Goal: Information Seeking & Learning: Learn about a topic

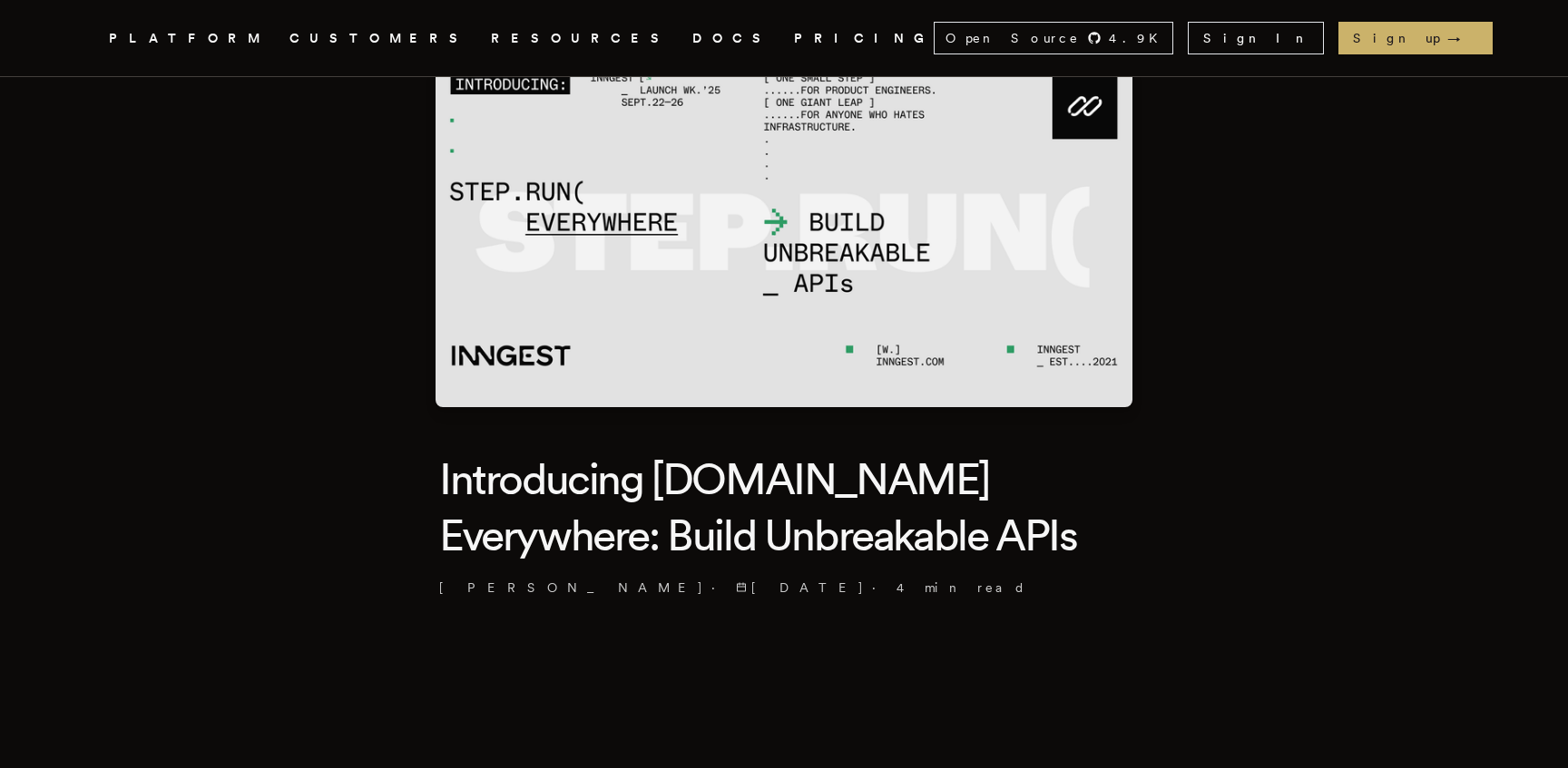
scroll to position [237, 0]
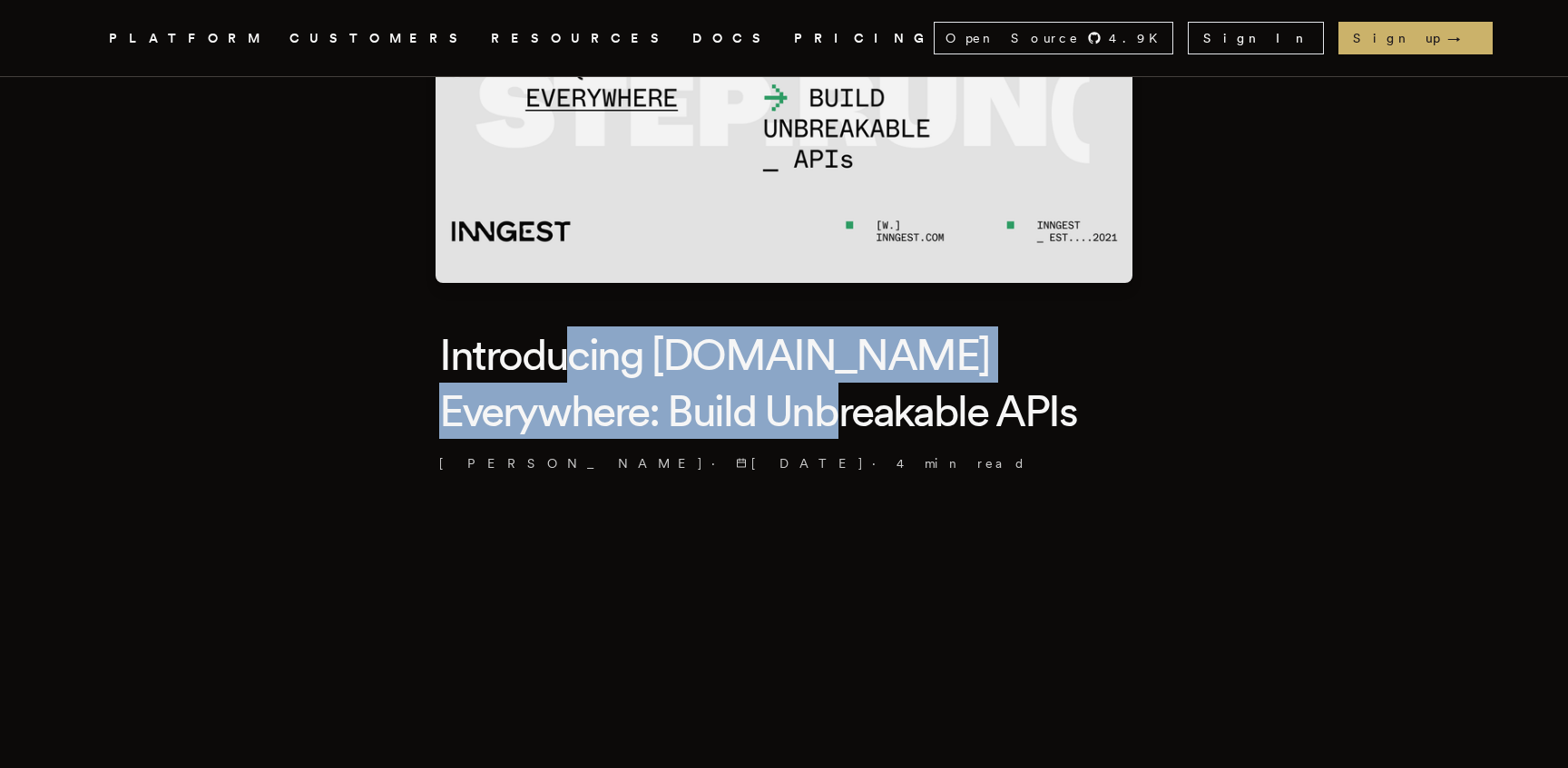
drag, startPoint x: 580, startPoint y: 329, endPoint x: 736, endPoint y: 396, distance: 169.8
click at [736, 396] on h1 "Introducing [DOMAIN_NAME] Everywhere: Build Unbreakable APIs" at bounding box center [784, 383] width 690 height 113
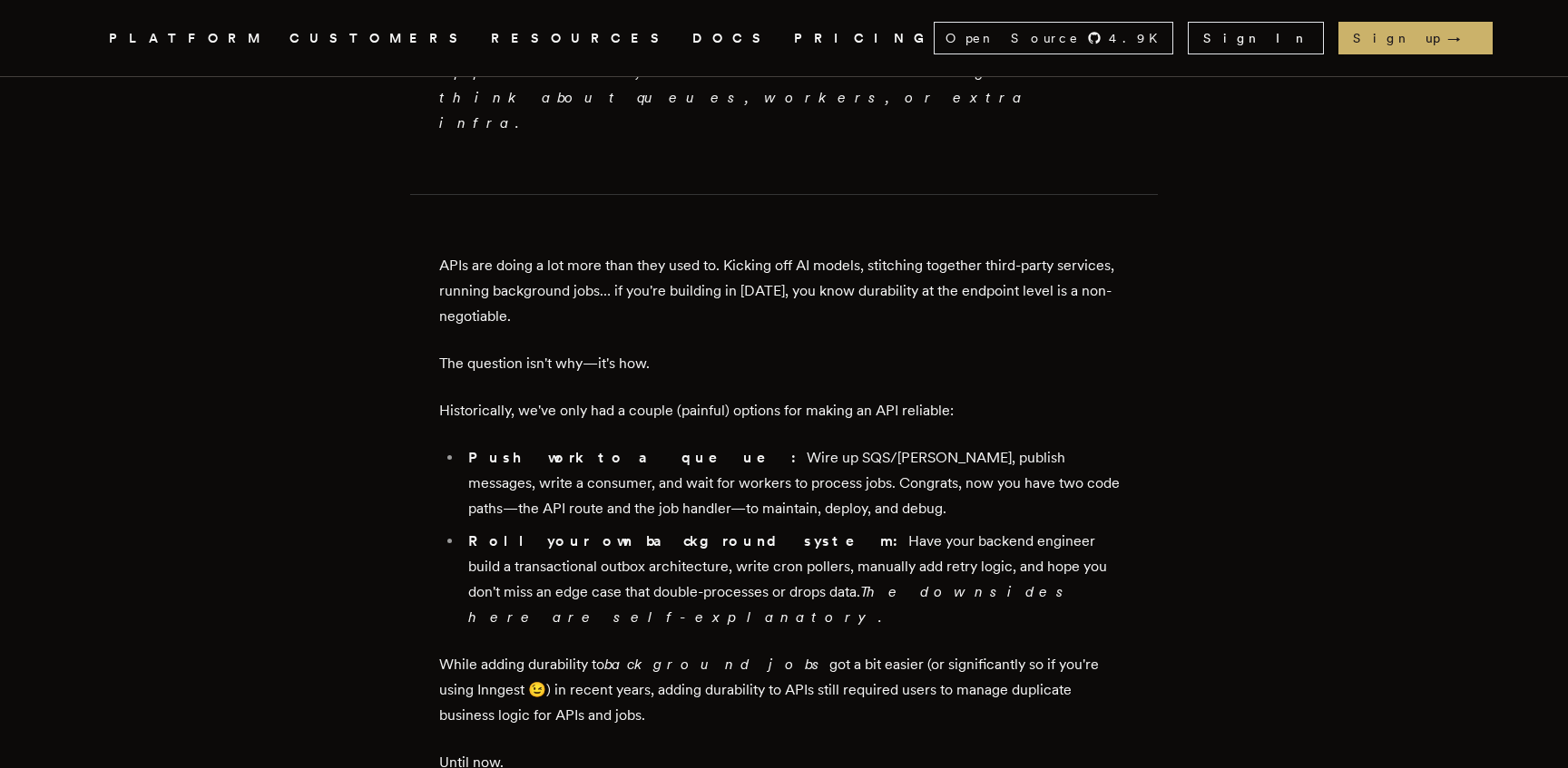
scroll to position [1204, 0]
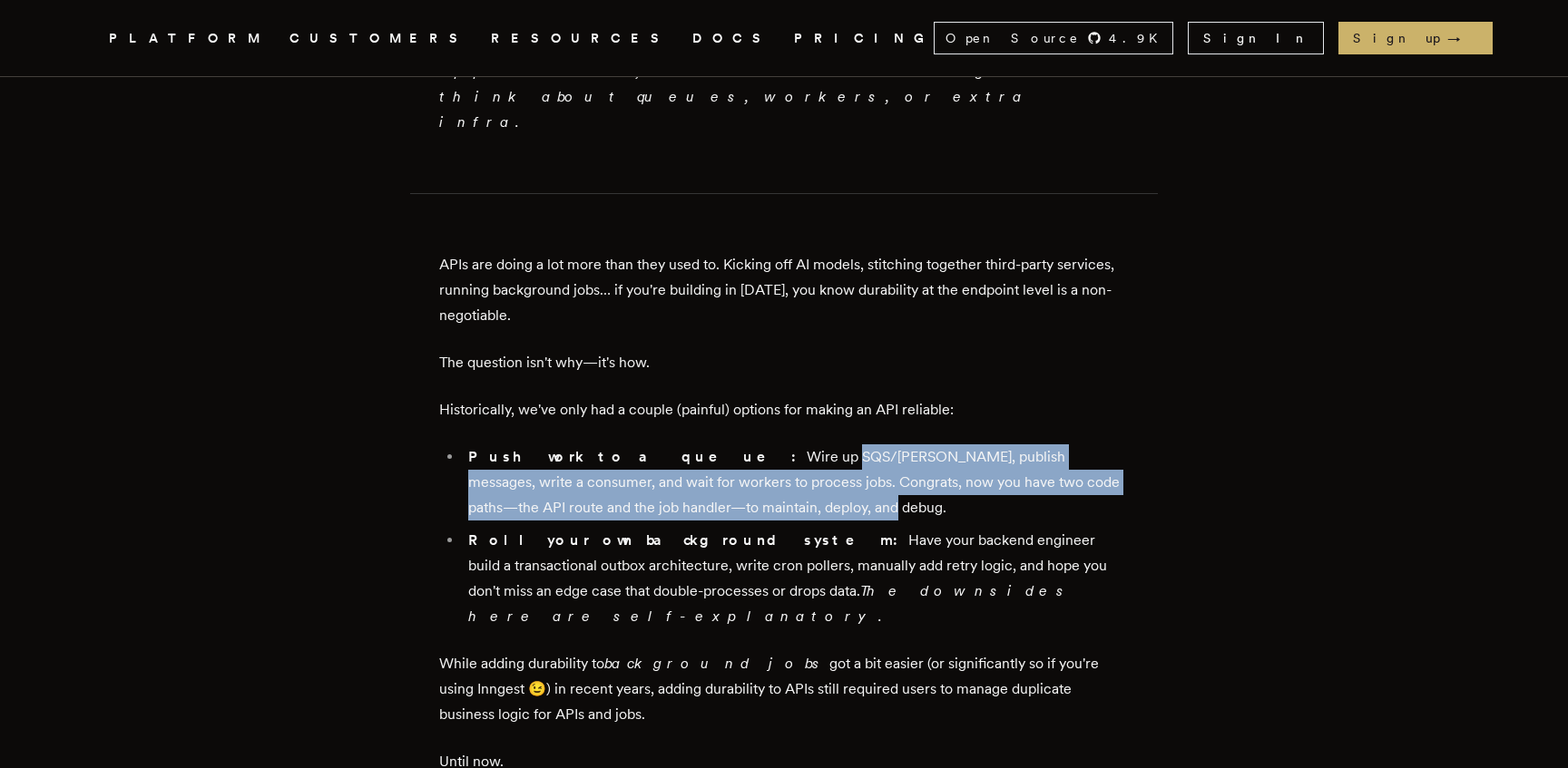
drag, startPoint x: 677, startPoint y: 351, endPoint x: 748, endPoint y: 396, distance: 84.1
click at [748, 445] on li "Push work to a queue: Wire up SQS/[PERSON_NAME], publish messages, write a cons…" at bounding box center [795, 483] width 666 height 76
drag, startPoint x: 677, startPoint y: 383, endPoint x: 663, endPoint y: 346, distance: 39.6
click at [663, 445] on li "Push work to a queue: Wire up SQS/[PERSON_NAME], publish messages, write a cons…" at bounding box center [795, 483] width 666 height 76
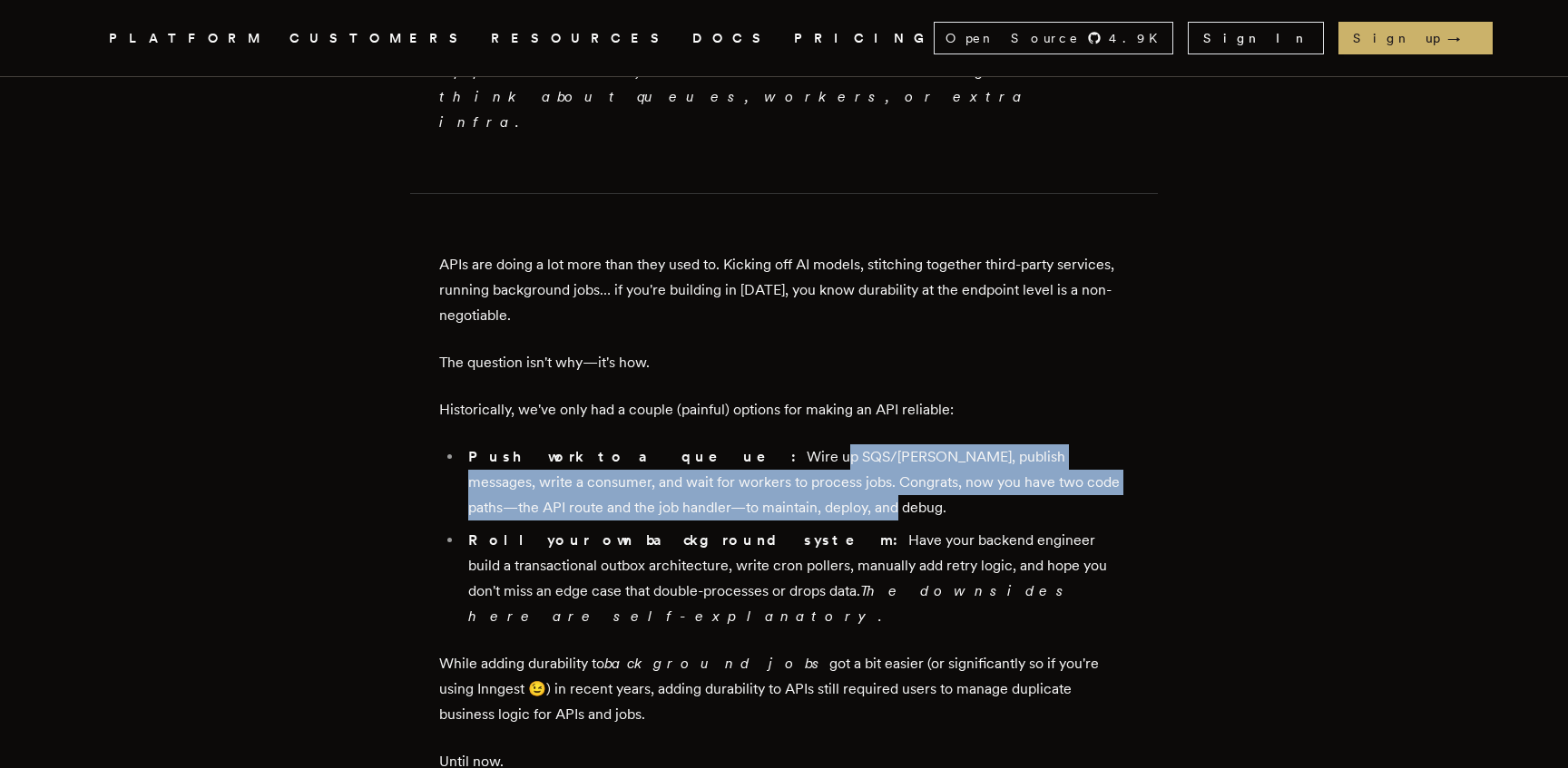
click at [663, 445] on li "Push work to a queue: Wire up SQS/[PERSON_NAME], publish messages, write a cons…" at bounding box center [795, 483] width 666 height 76
drag, startPoint x: 709, startPoint y: 354, endPoint x: 723, endPoint y: 387, distance: 35.8
click at [723, 445] on li "Push work to a queue: Wire up SQS/[PERSON_NAME], publish messages, write a cons…" at bounding box center [795, 483] width 666 height 76
drag, startPoint x: 711, startPoint y: 389, endPoint x: 680, endPoint y: 339, distance: 58.8
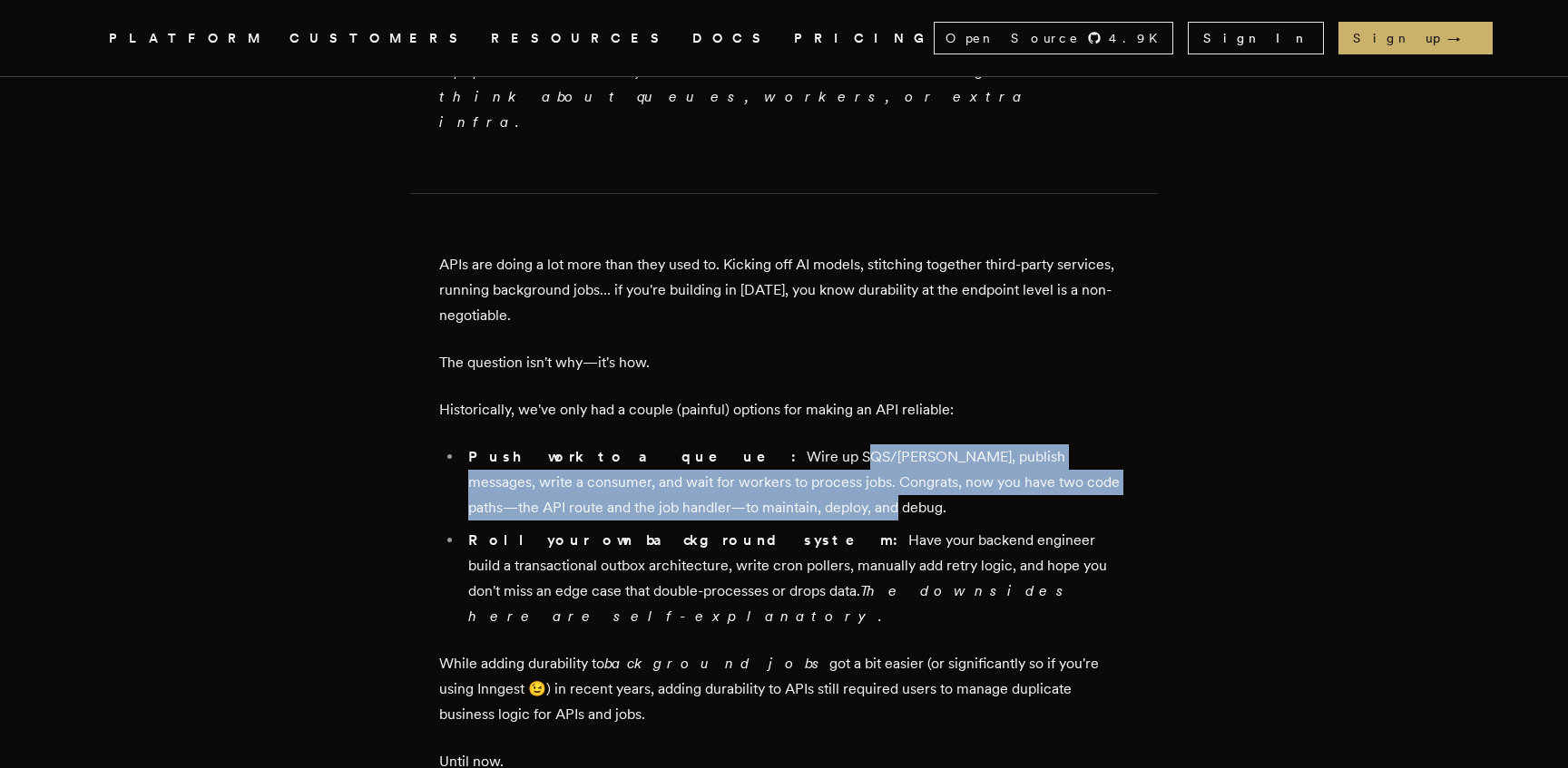
click at [680, 445] on li "Push work to a queue: Wire up SQS/Kafka, publish messages, write a consumer, an…" at bounding box center [795, 483] width 666 height 76
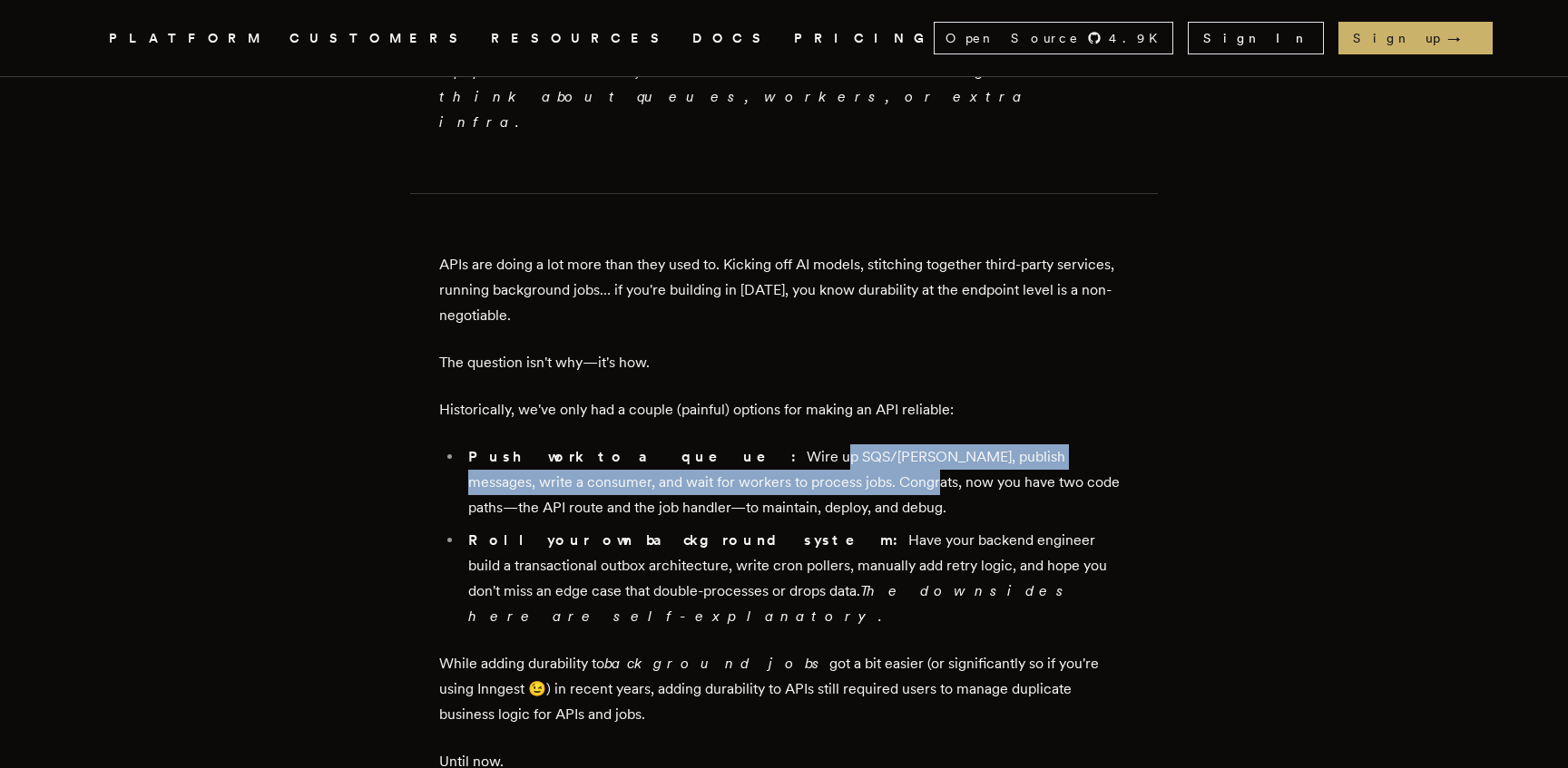
drag, startPoint x: 660, startPoint y: 341, endPoint x: 722, endPoint y: 385, distance: 76.0
click at [722, 445] on li "Push work to a queue: Wire up SQS/Kafka, publish messages, write a consumer, an…" at bounding box center [795, 483] width 666 height 76
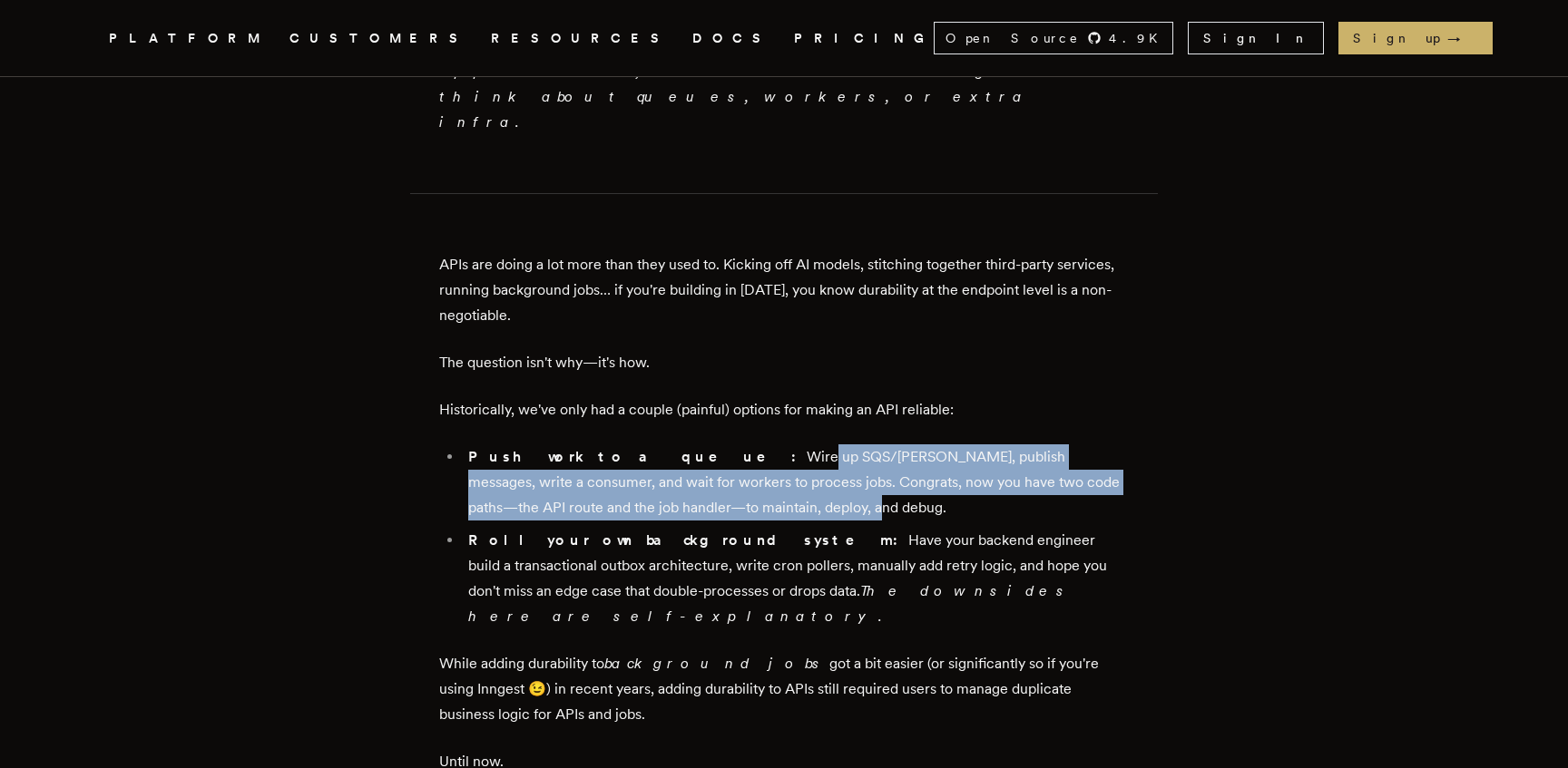
drag, startPoint x: 678, startPoint y: 400, endPoint x: 651, endPoint y: 354, distance: 53.3
click at [651, 445] on li "Push work to a queue: Wire up SQS/Kafka, publish messages, write a consumer, an…" at bounding box center [795, 483] width 666 height 76
drag, startPoint x: 702, startPoint y: 369, endPoint x: 731, endPoint y: 391, distance: 36.4
click at [731, 445] on li "Push work to a queue: Wire up SQS/Kafka, publish messages, write a consumer, an…" at bounding box center [795, 483] width 666 height 76
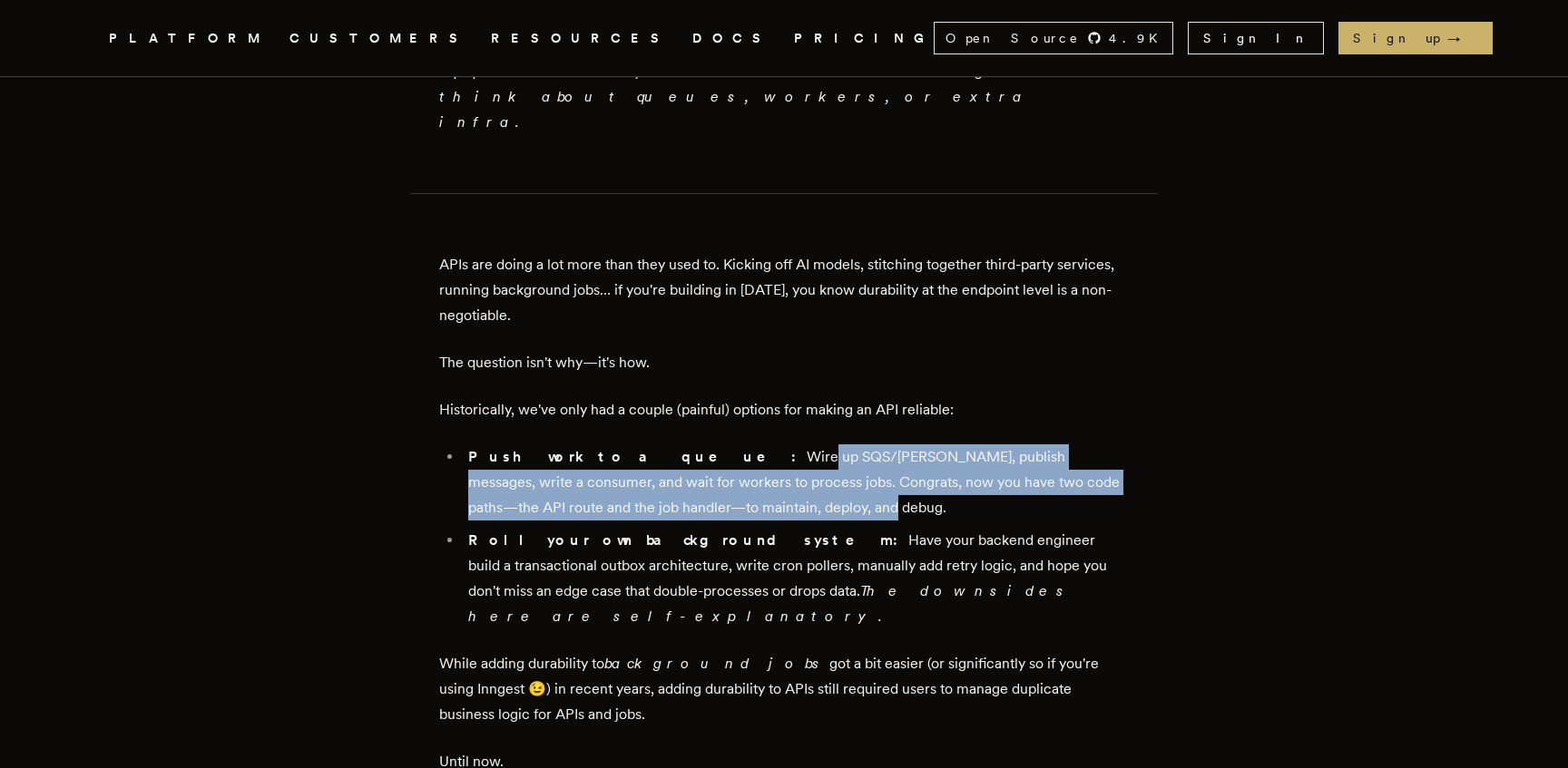
click at [731, 445] on li "Push work to a queue: Wire up SQS/Kafka, publish messages, write a consumer, an…" at bounding box center [795, 483] width 666 height 76
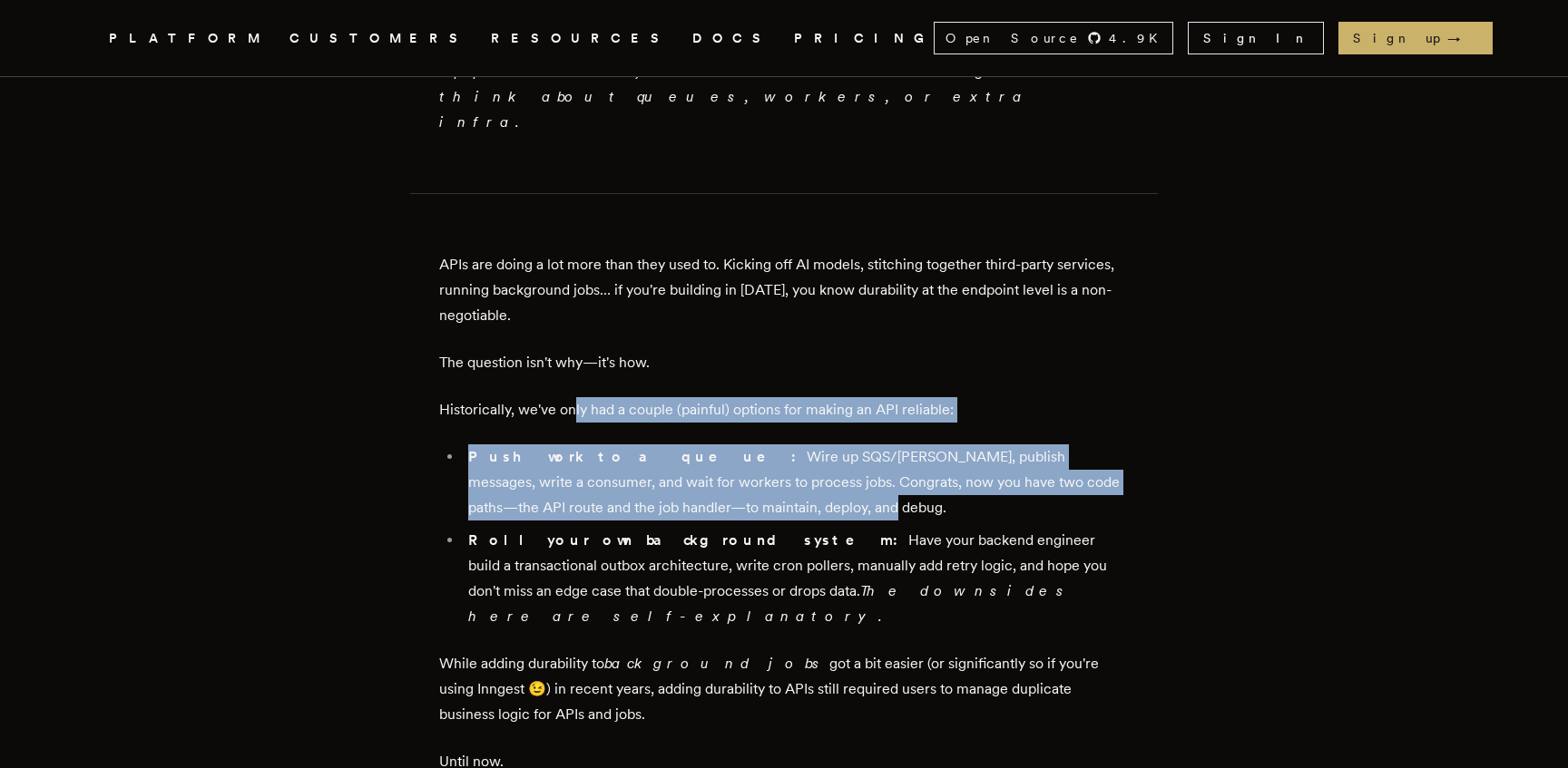
drag, startPoint x: 712, startPoint y: 389, endPoint x: 582, endPoint y: 308, distance: 153.2
click at [588, 445] on li "Push work to a queue: Wire up SQS/Kafka, publish messages, write a consumer, an…" at bounding box center [795, 483] width 666 height 76
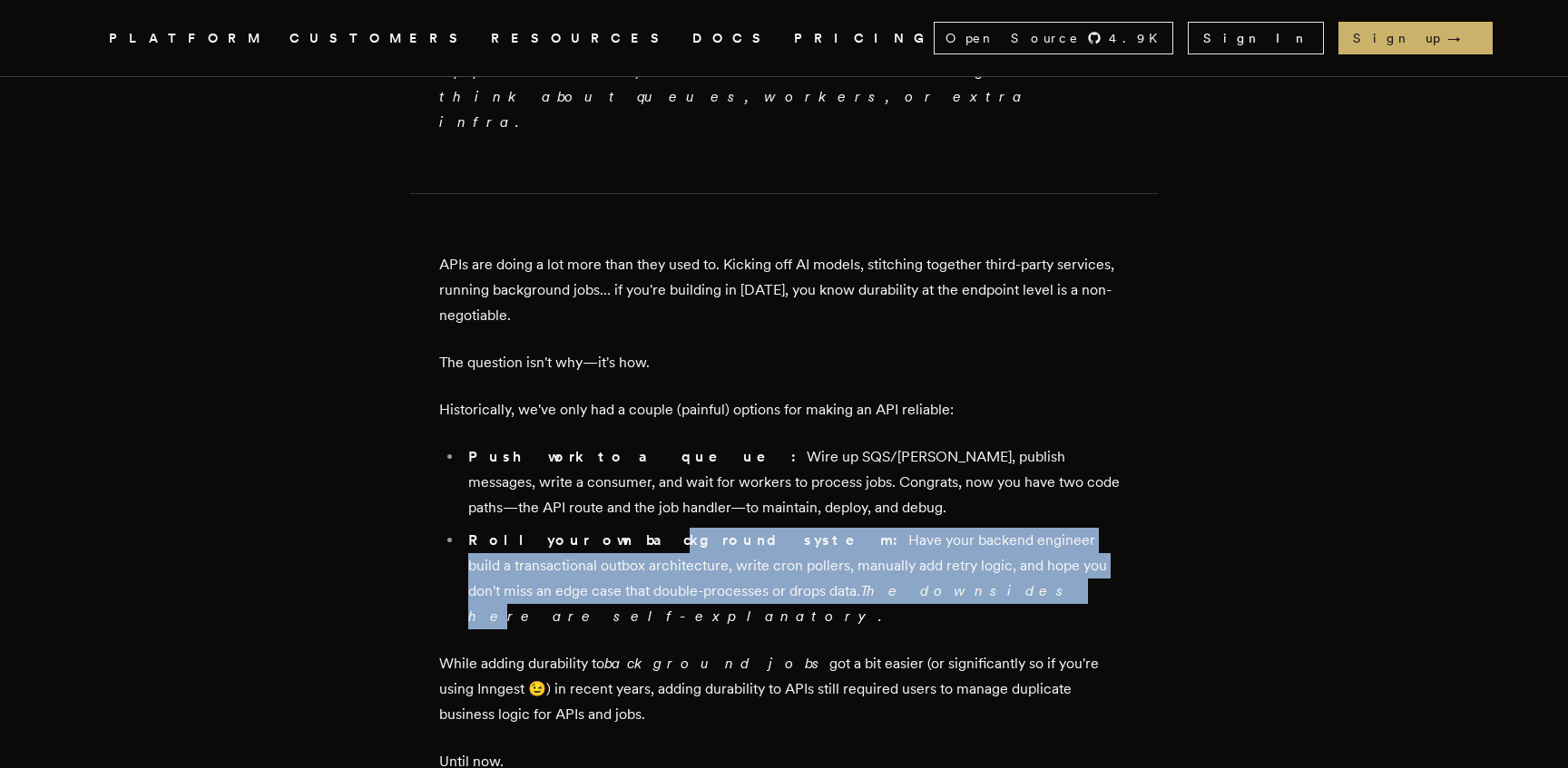
drag, startPoint x: 604, startPoint y: 425, endPoint x: 802, endPoint y: 477, distance: 204.7
click at [802, 528] on li "Roll your own background system: Have your backend engineer build a transaction…" at bounding box center [795, 578] width 666 height 101
click at [802, 582] on em "The downsides here are self-explanatory." at bounding box center [770, 603] width 605 height 42
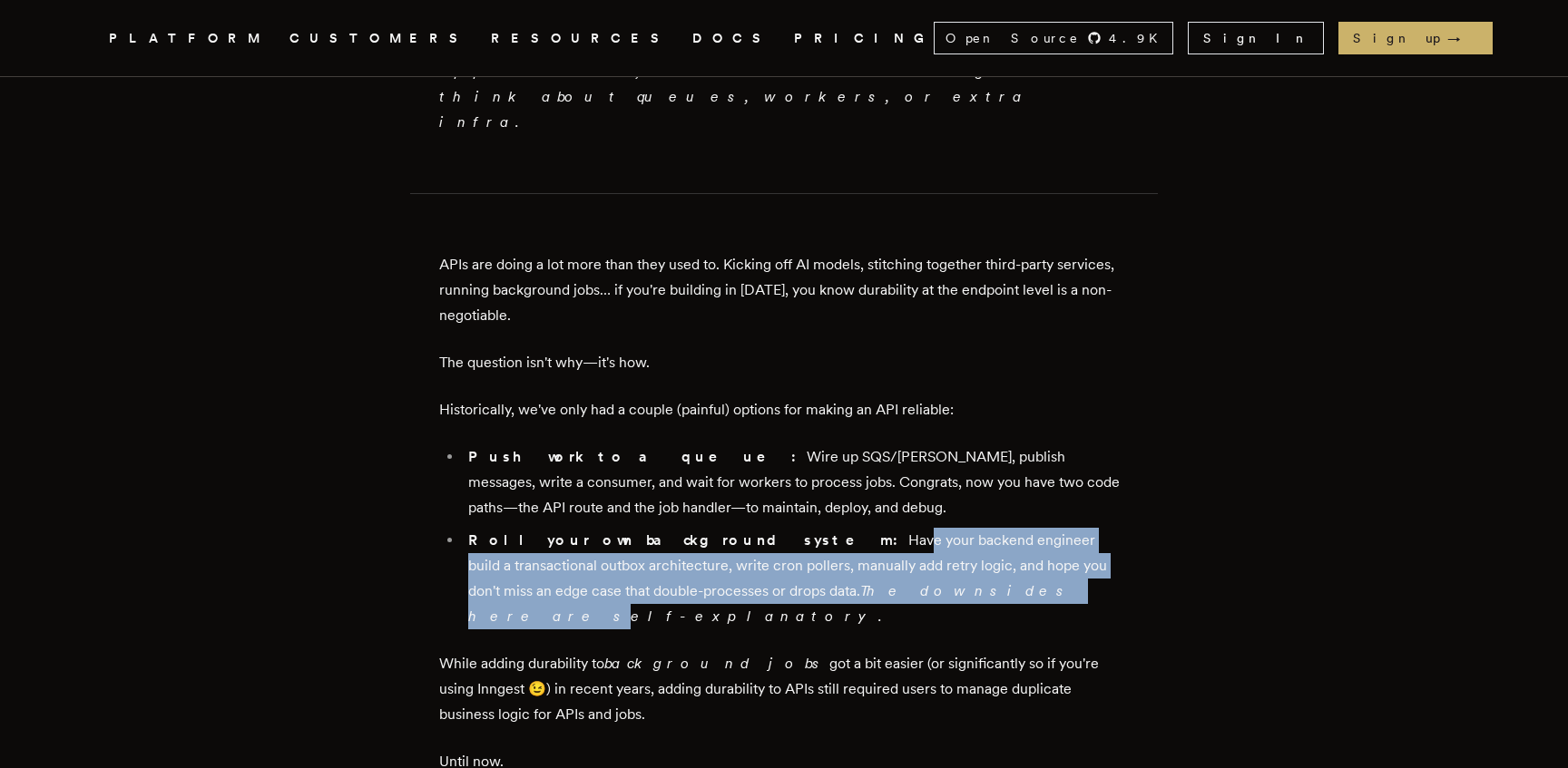
drag, startPoint x: 733, startPoint y: 452, endPoint x: 723, endPoint y: 440, distance: 15.6
click at [723, 528] on li "Roll your own background system: Have your backend engineer build a transaction…" at bounding box center [795, 578] width 666 height 101
drag, startPoint x: 718, startPoint y: 442, endPoint x: 809, endPoint y: 482, distance: 99.4
click at [809, 528] on li "Roll your own background system: Have your backend engineer build a transaction…" at bounding box center [795, 578] width 666 height 101
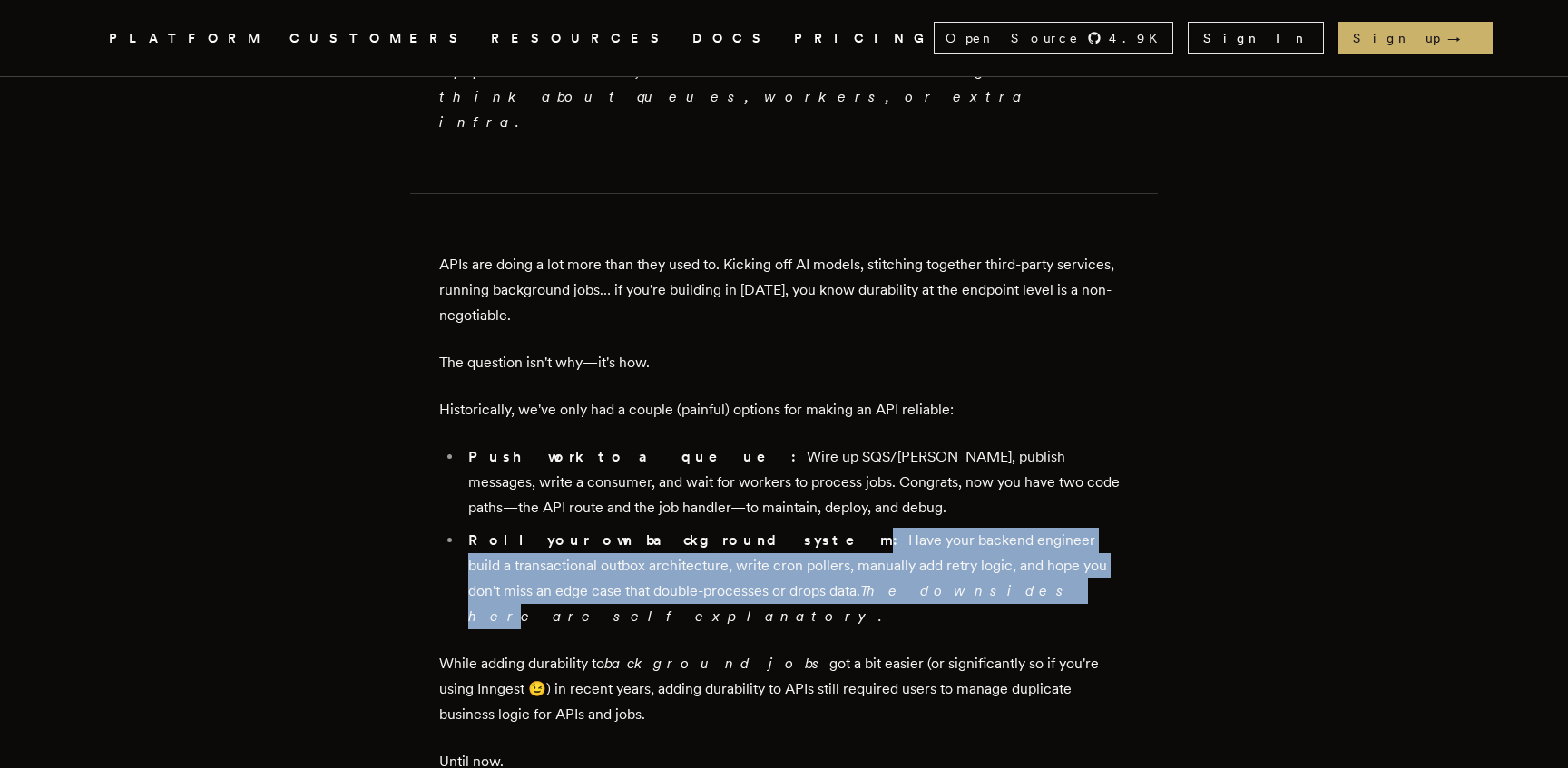
click at [809, 582] on em "The downsides here are self-explanatory." at bounding box center [770, 603] width 605 height 42
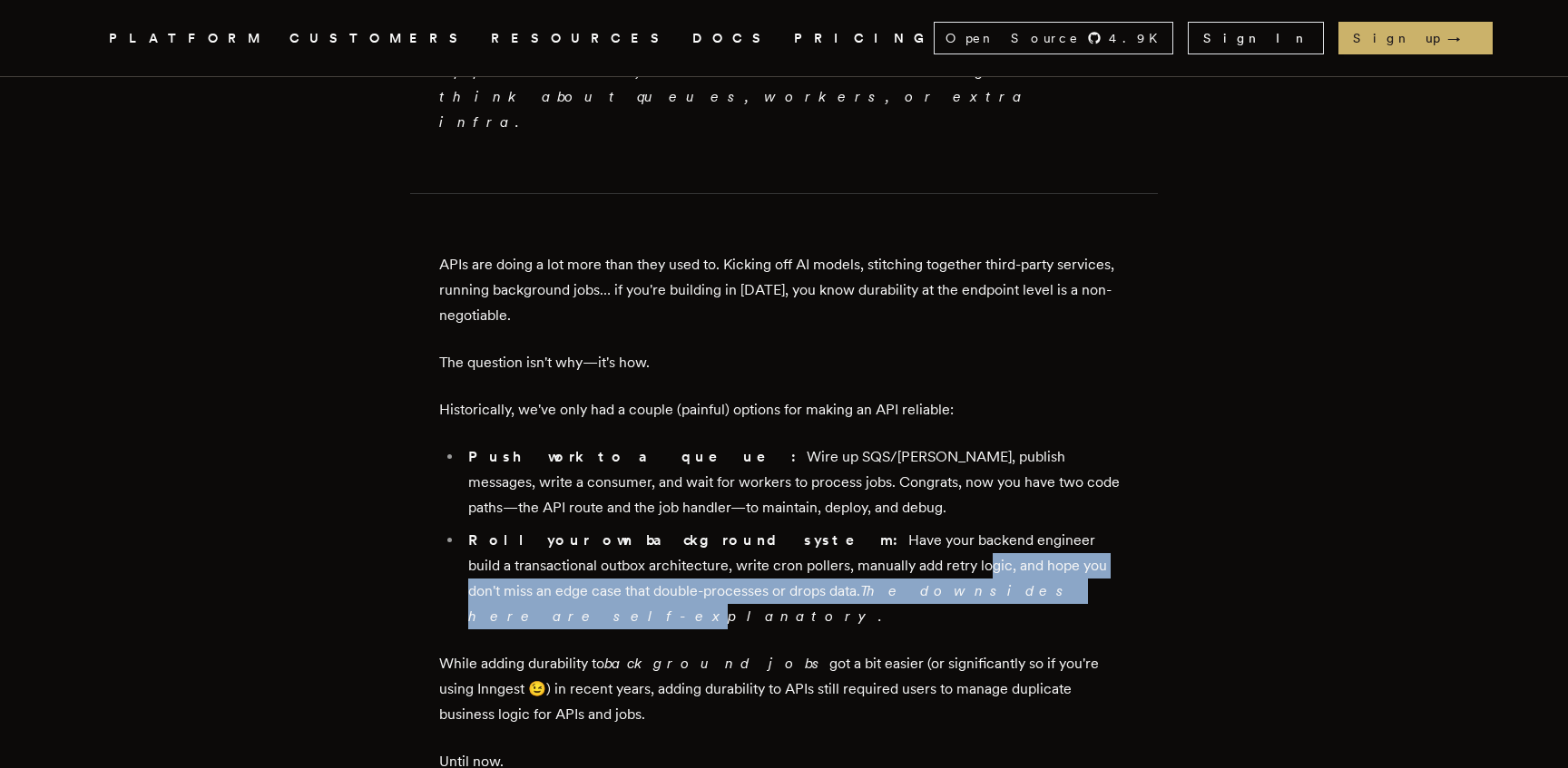
drag, startPoint x: 883, startPoint y: 481, endPoint x: 807, endPoint y: 453, distance: 81.0
click at [807, 528] on li "Roll your own background system: Have your backend engineer build a transaction…" at bounding box center [795, 578] width 666 height 101
drag, startPoint x: 809, startPoint y: 452, endPoint x: 930, endPoint y: 485, distance: 125.4
click at [930, 528] on li "Roll your own background system: Have your backend engineer build a transaction…" at bounding box center [795, 578] width 666 height 101
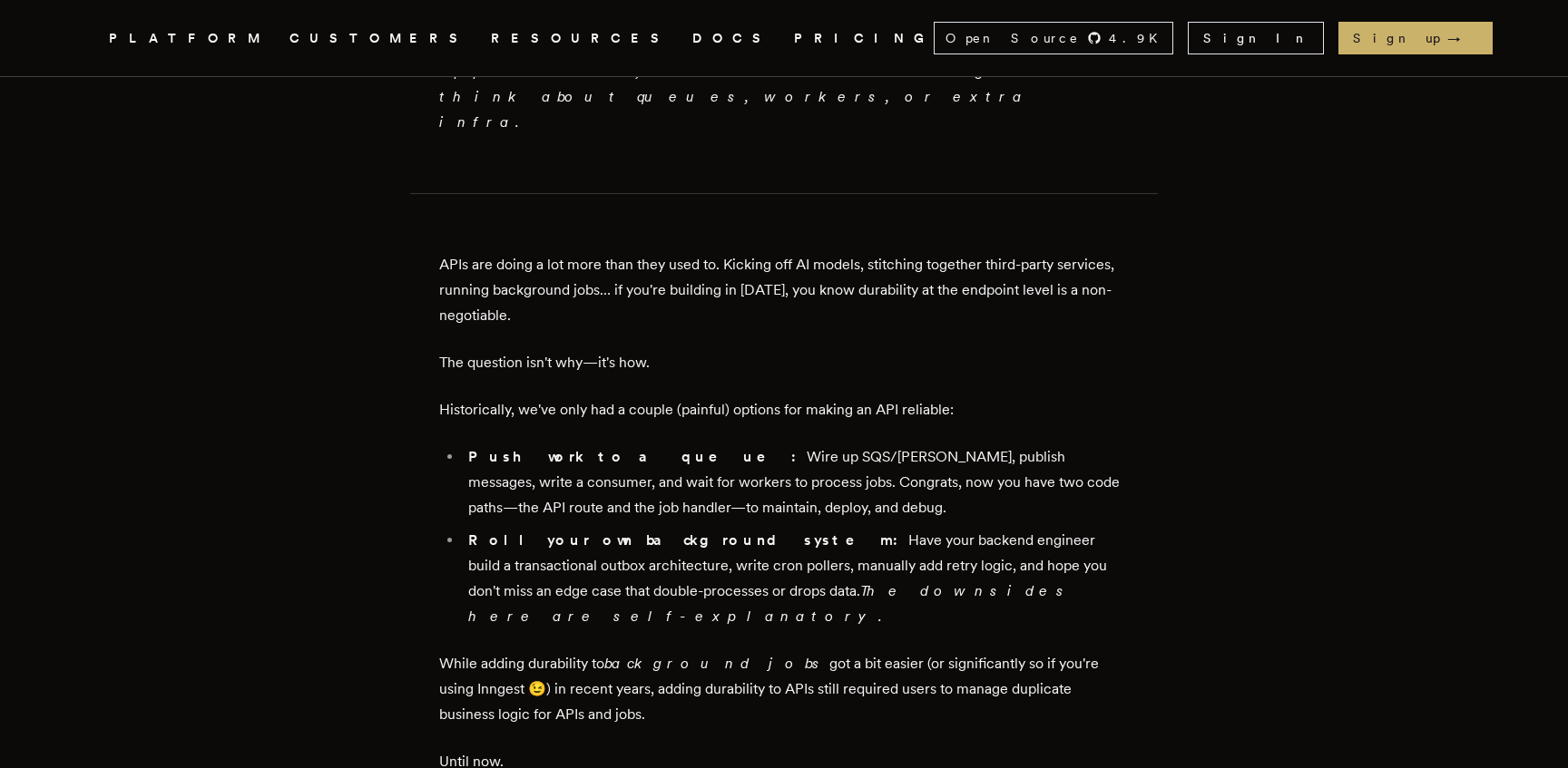
click at [930, 582] on em "The downsides here are self-explanatory." at bounding box center [770, 603] width 605 height 42
drag, startPoint x: 638, startPoint y: 516, endPoint x: 870, endPoint y: 576, distance: 239.6
click at [870, 651] on p "While adding durability to background jobs got a bit easier (or significantly s…" at bounding box center [784, 689] width 690 height 76
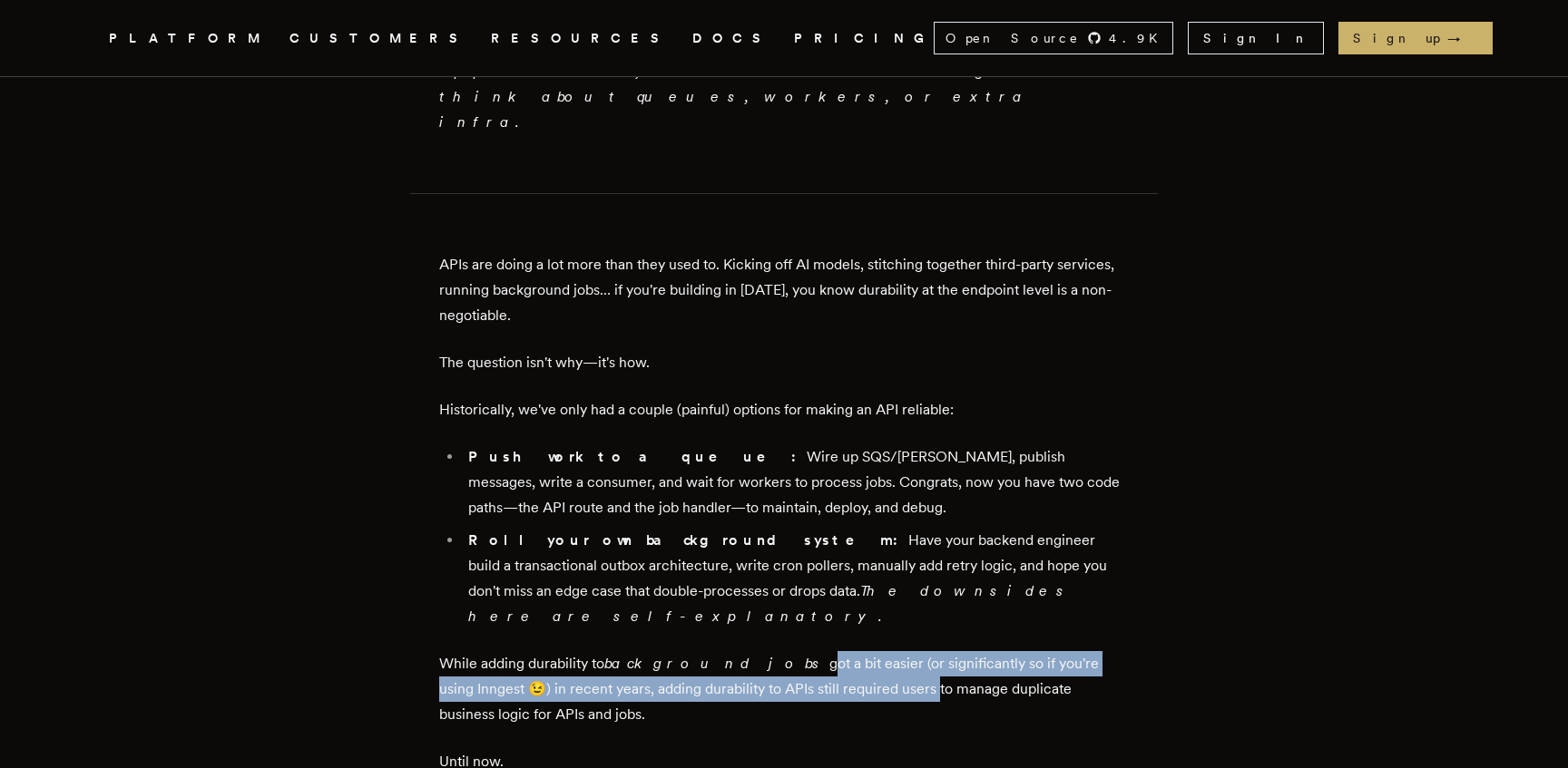
drag, startPoint x: 805, startPoint y: 552, endPoint x: 730, endPoint y: 520, distance: 81.5
click at [730, 651] on p "While adding durability to background jobs got a bit easier (or significantly s…" at bounding box center [784, 689] width 690 height 76
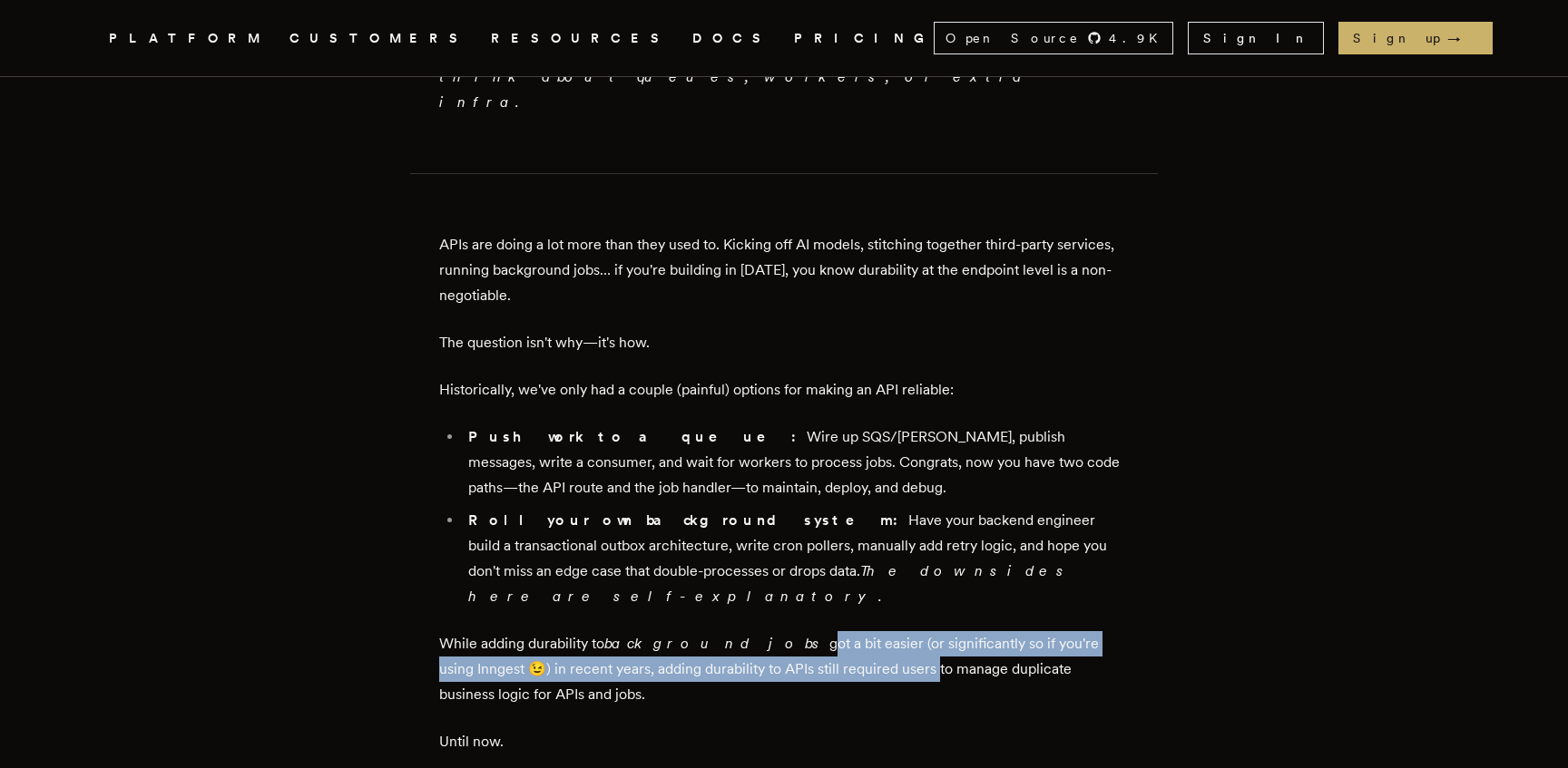
scroll to position [1228, 0]
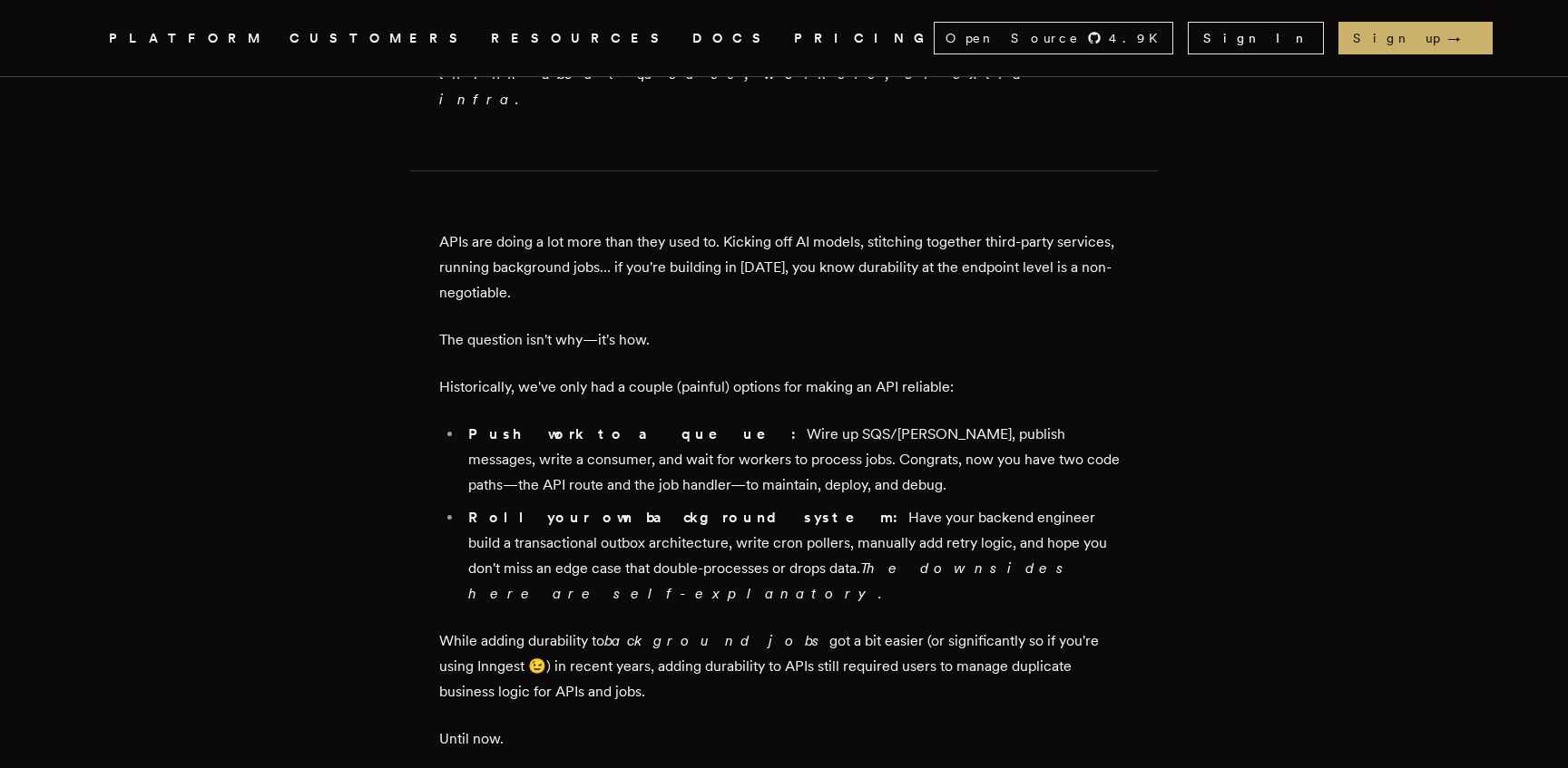
drag, startPoint x: 711, startPoint y: 507, endPoint x: 680, endPoint y: 504, distance: 31.1
click at [711, 632] on em "background jobs" at bounding box center [717, 640] width 225 height 17
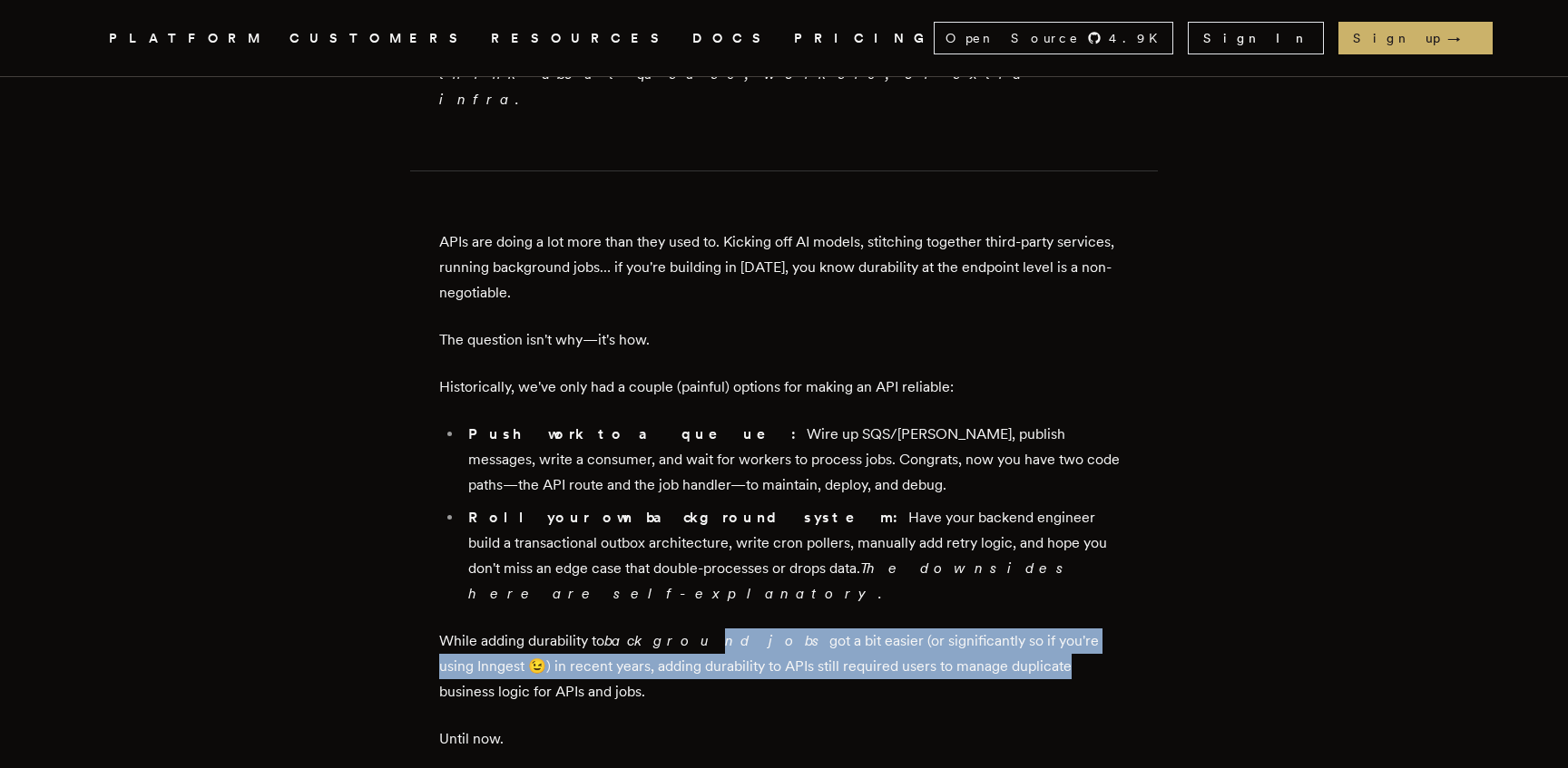
drag, startPoint x: 716, startPoint y: 503, endPoint x: 952, endPoint y: 535, distance: 238.2
click at [952, 629] on p "While adding durability to background jobs got a bit easier (or significantly s…" at bounding box center [784, 667] width 690 height 76
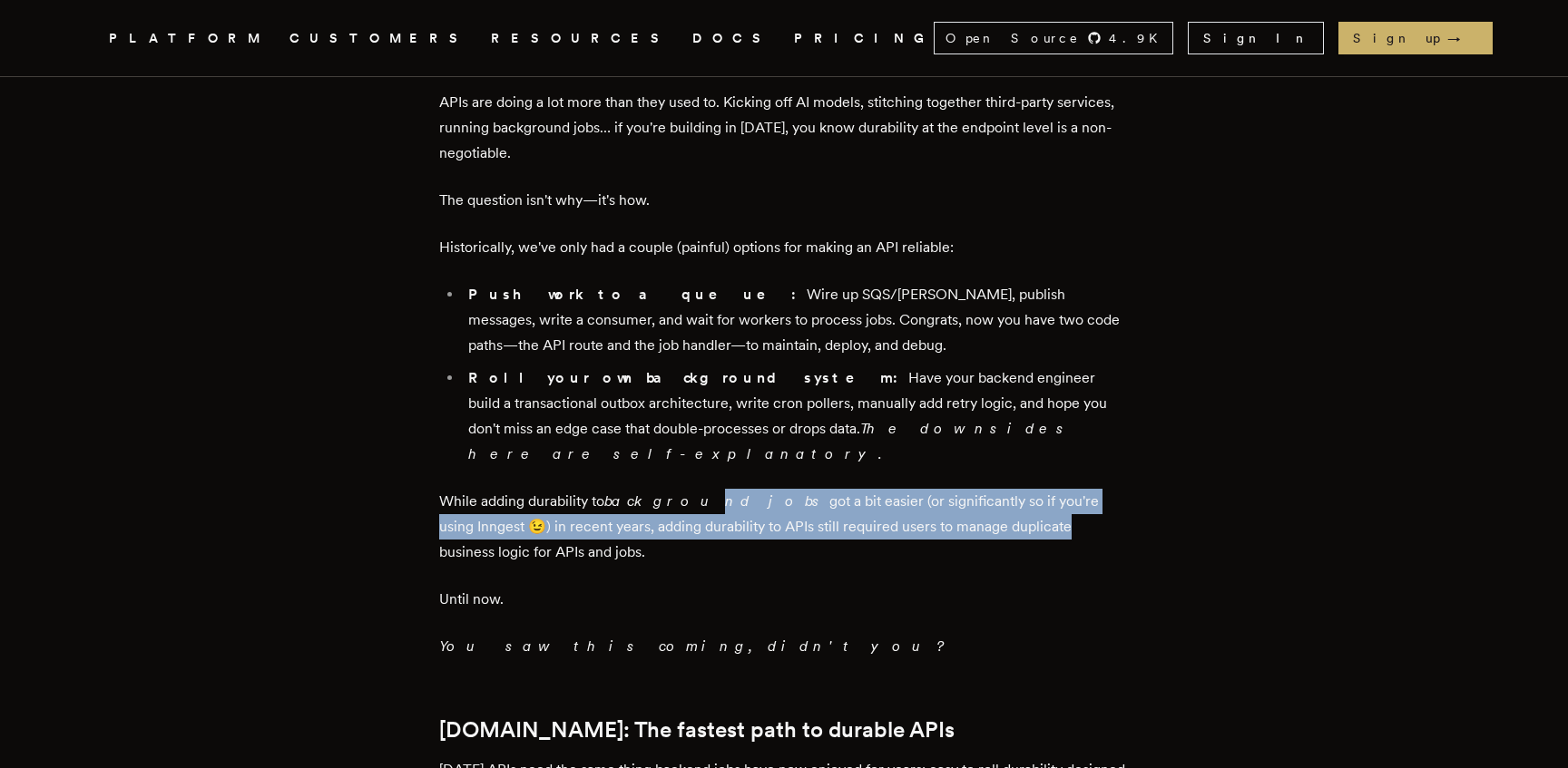
scroll to position [1372, 0]
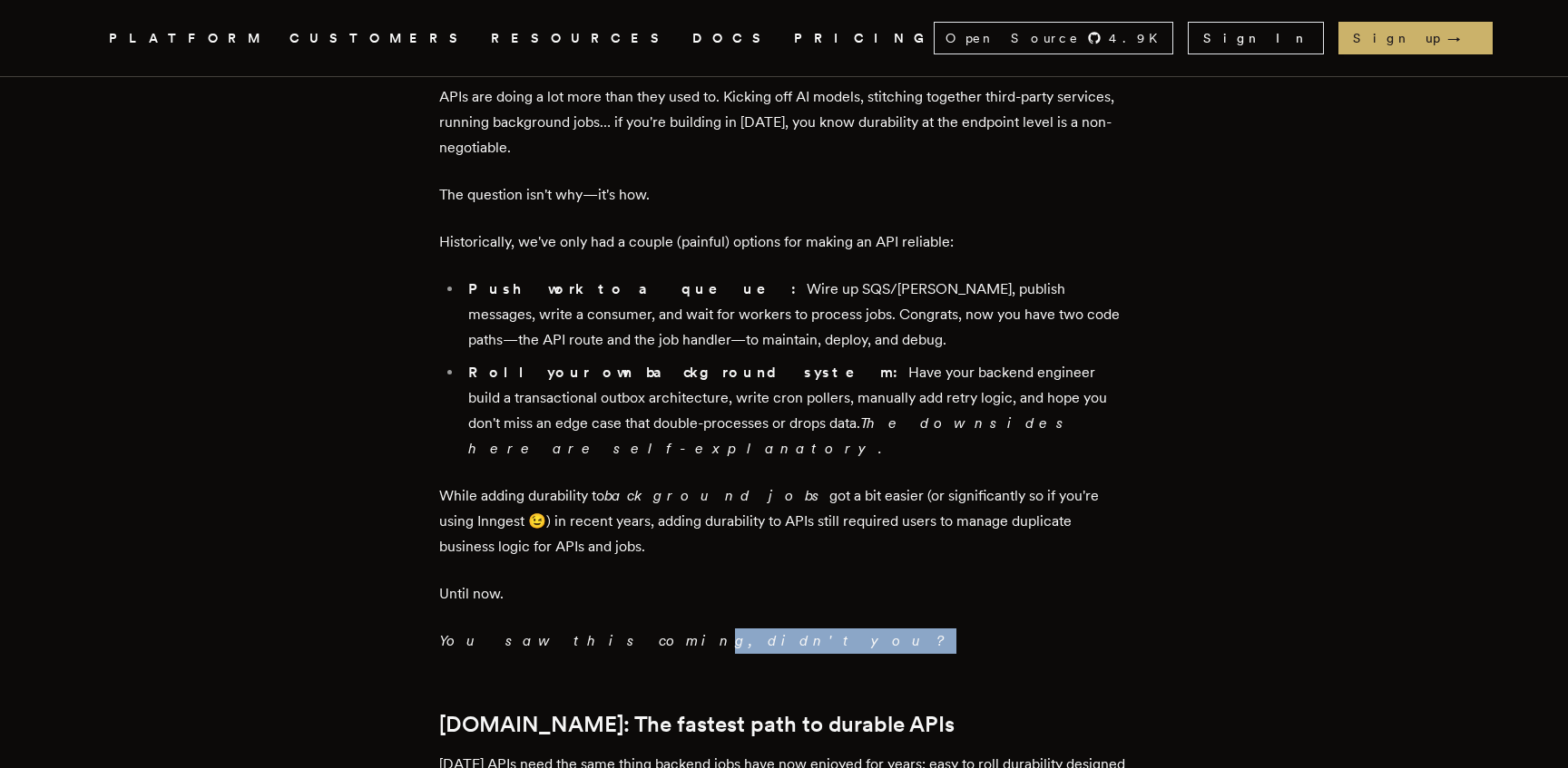
drag, startPoint x: 590, startPoint y: 501, endPoint x: 759, endPoint y: 525, distance: 170.7
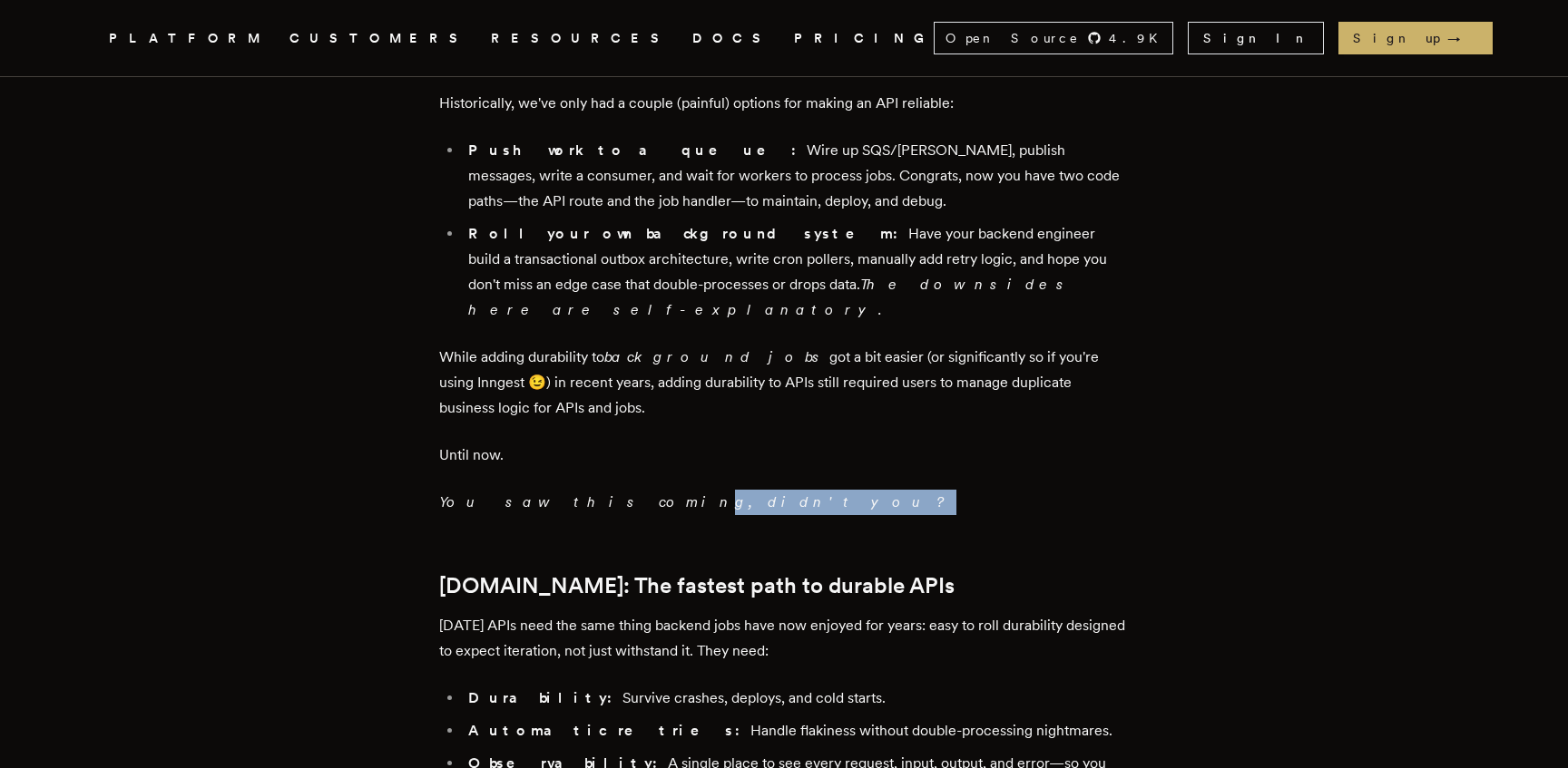
scroll to position [1531, 0]
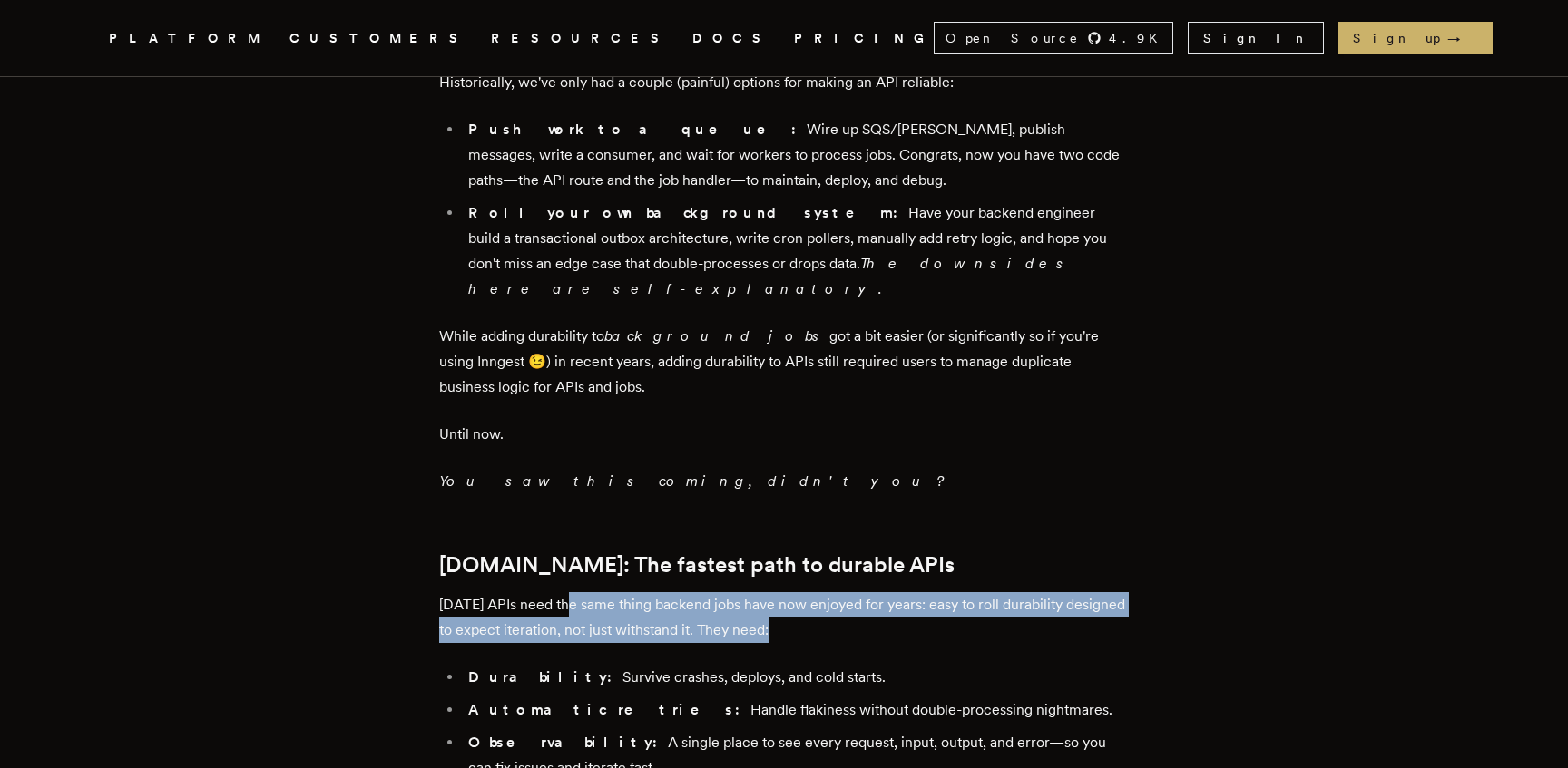
drag, startPoint x: 574, startPoint y: 460, endPoint x: 858, endPoint y: 515, distance: 289.3
click at [858, 515] on div "TLDR: We're bringing one-step durability to APIs. Add a single line of code to …" at bounding box center [784, 767] width 690 height 3092
drag, startPoint x: 857, startPoint y: 504, endPoint x: 714, endPoint y: 457, distance: 150.5
click at [714, 592] on p "Today's APIs need the same thing backend jobs have now enjoyed for years: easy …" at bounding box center [784, 617] width 690 height 51
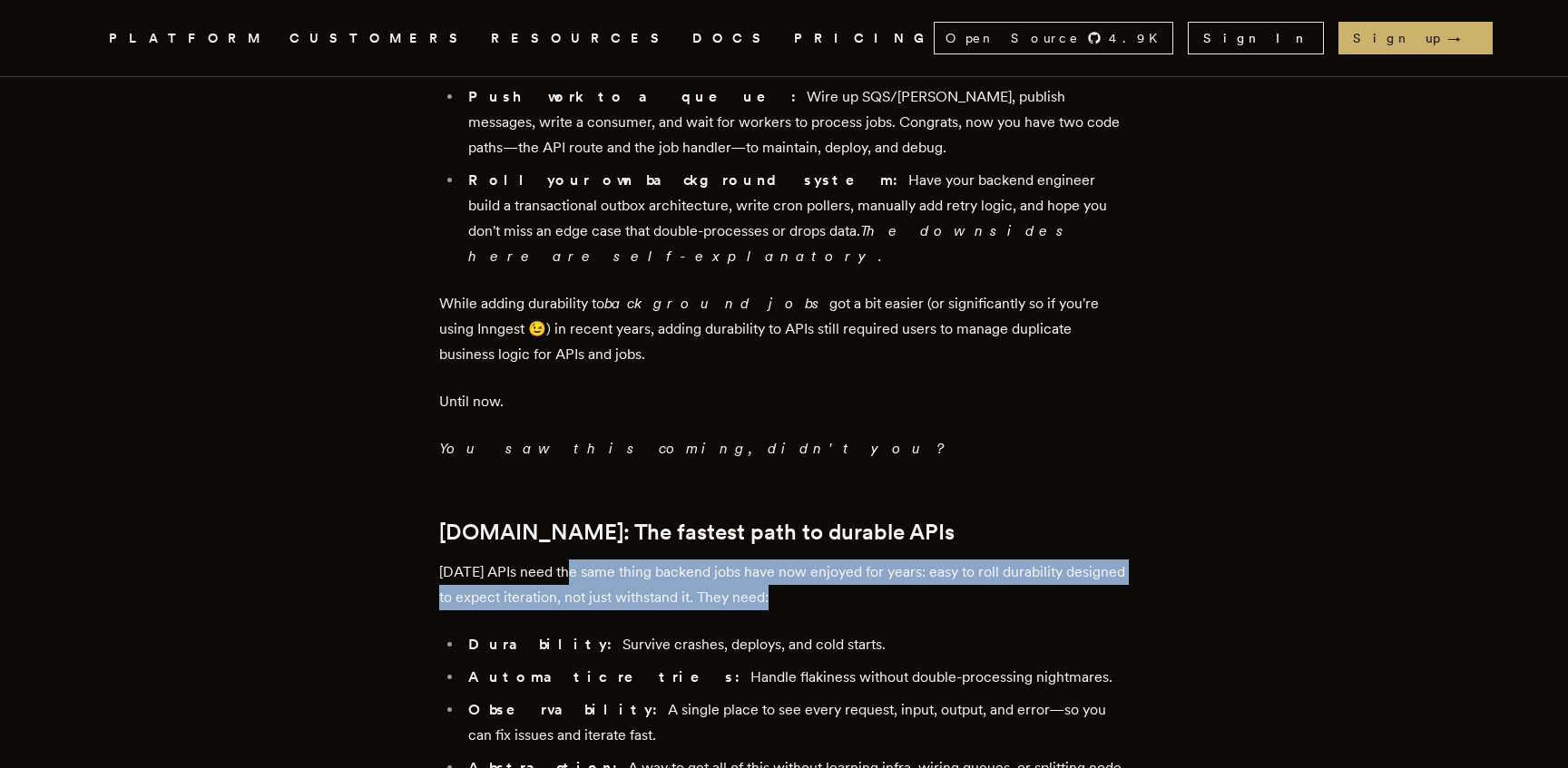
scroll to position [1566, 0]
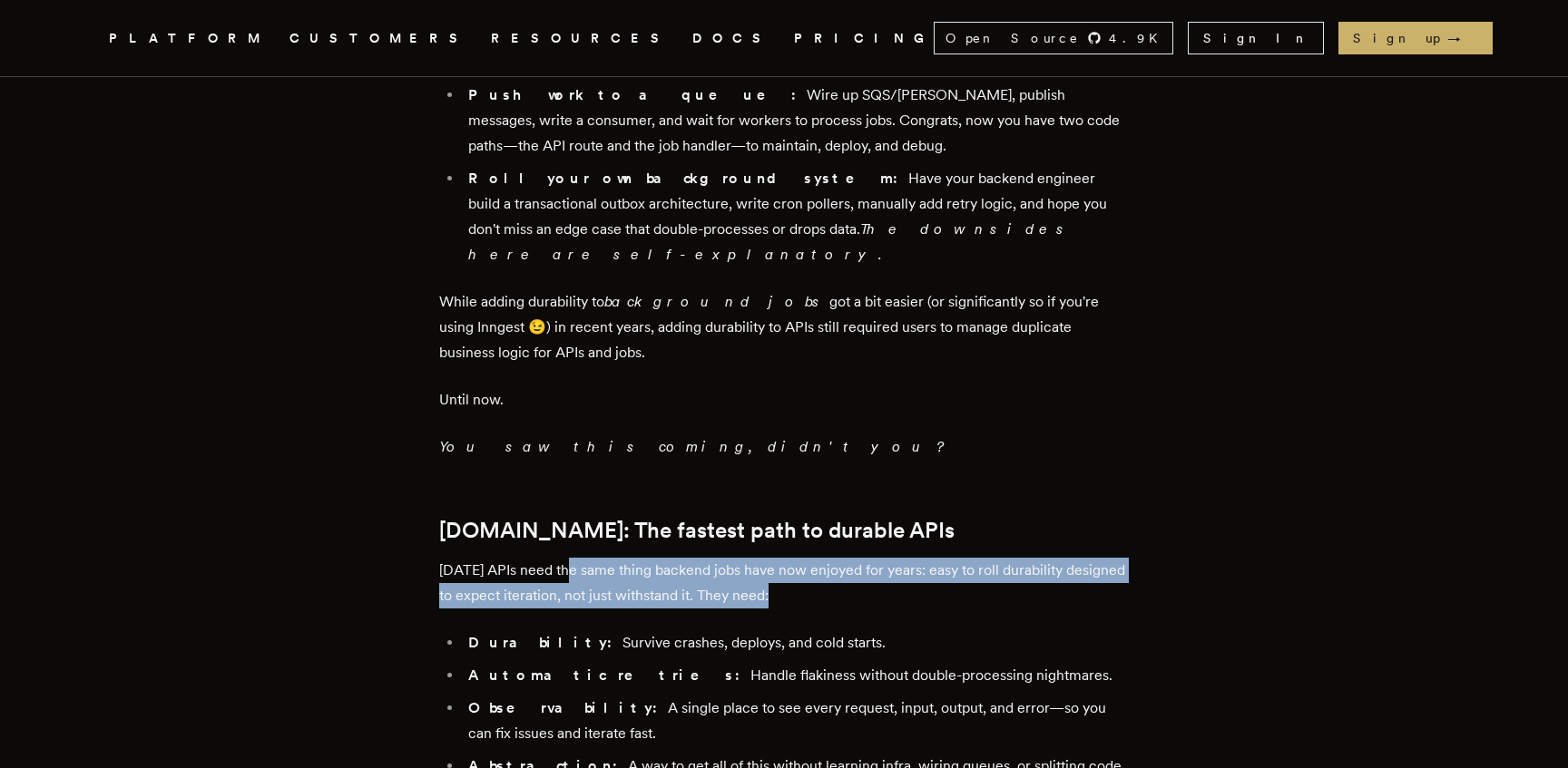
drag, startPoint x: 698, startPoint y: 507, endPoint x: 867, endPoint y: 599, distance: 192.4
click at [867, 630] on ul "Durability: Survive crashes, deploys, and cold starts. Automatic retries: Handl…" at bounding box center [784, 716] width 690 height 174
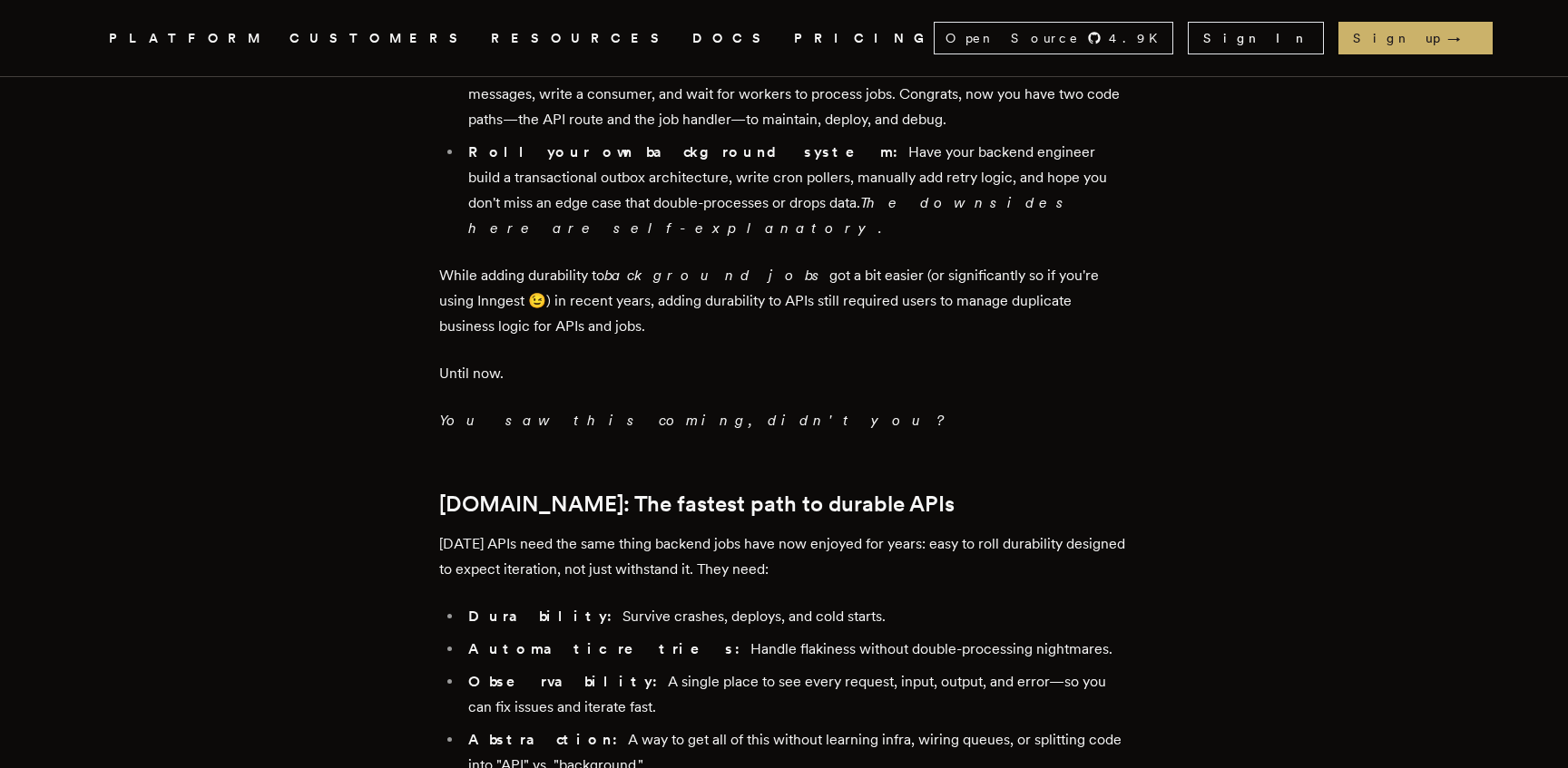
click at [738, 604] on ul "Durability: Survive crashes, deploys, and cold starts. Automatic retries: Handl…" at bounding box center [784, 691] width 690 height 174
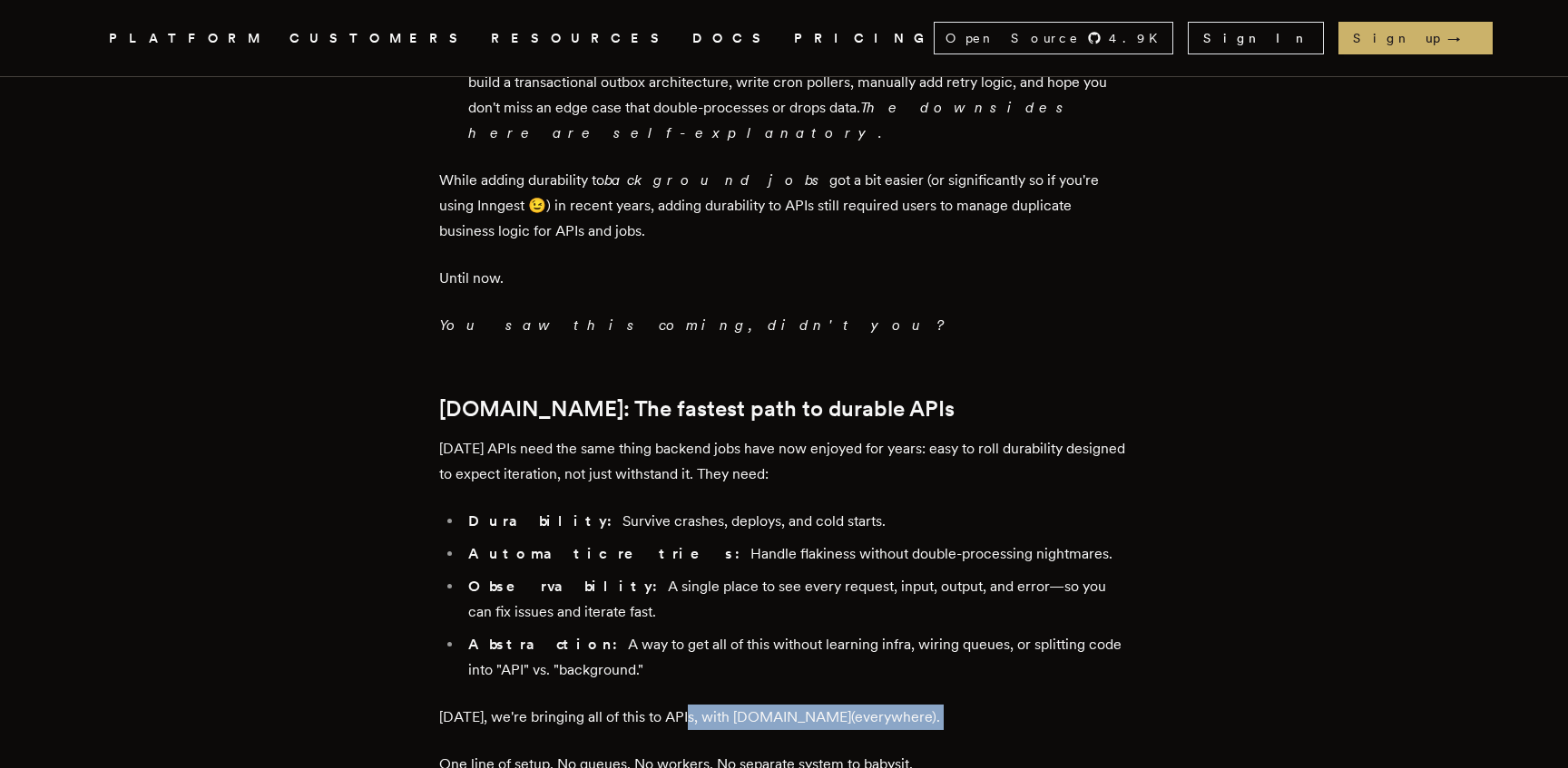
drag, startPoint x: 753, startPoint y: 586, endPoint x: 892, endPoint y: 611, distance: 141.2
click at [892, 611] on div "TLDR: We're bringing one-step durability to APIs. Add a single line of code to …" at bounding box center [784, 611] width 690 height 3092
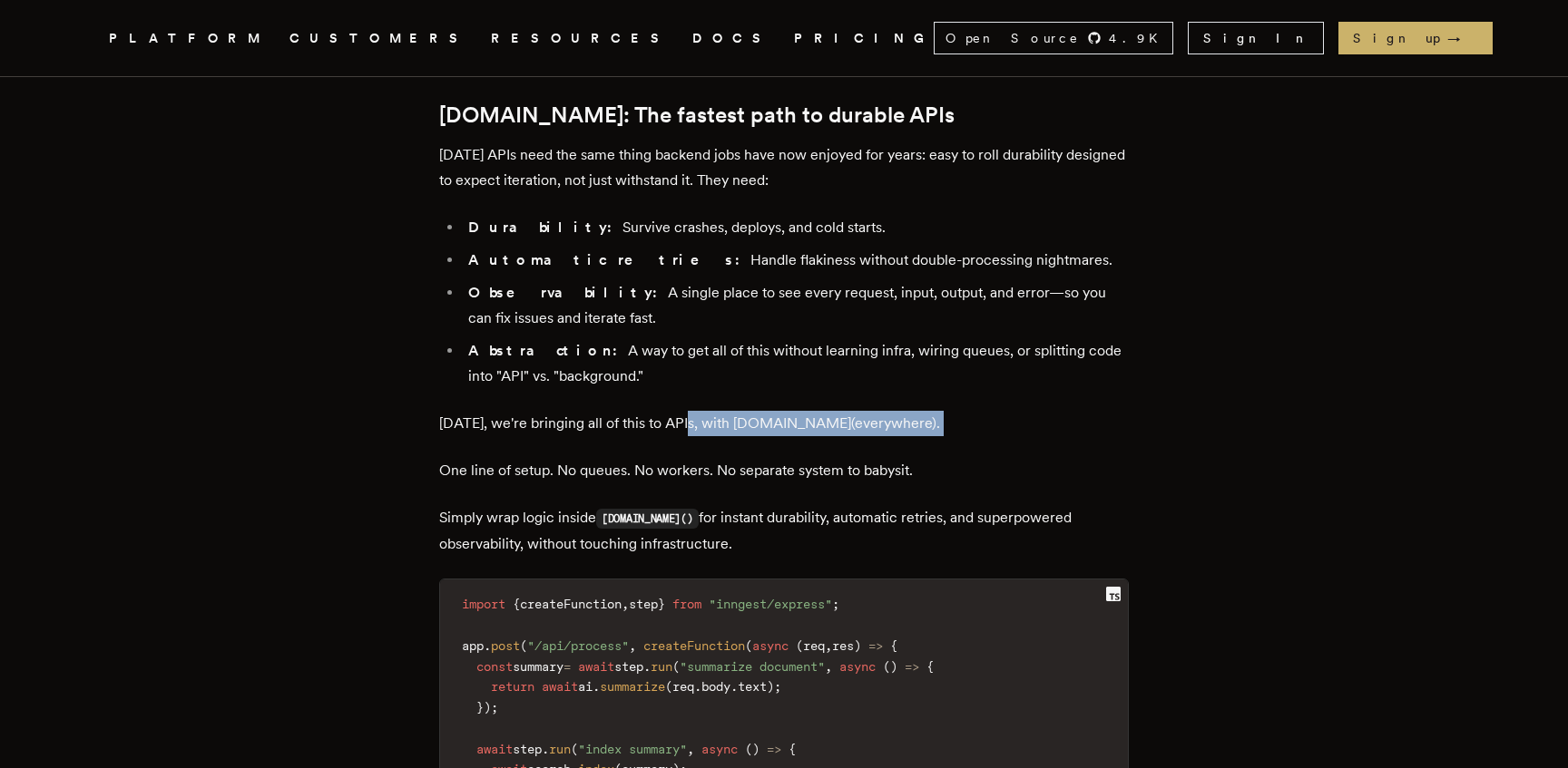
scroll to position [1985, 0]
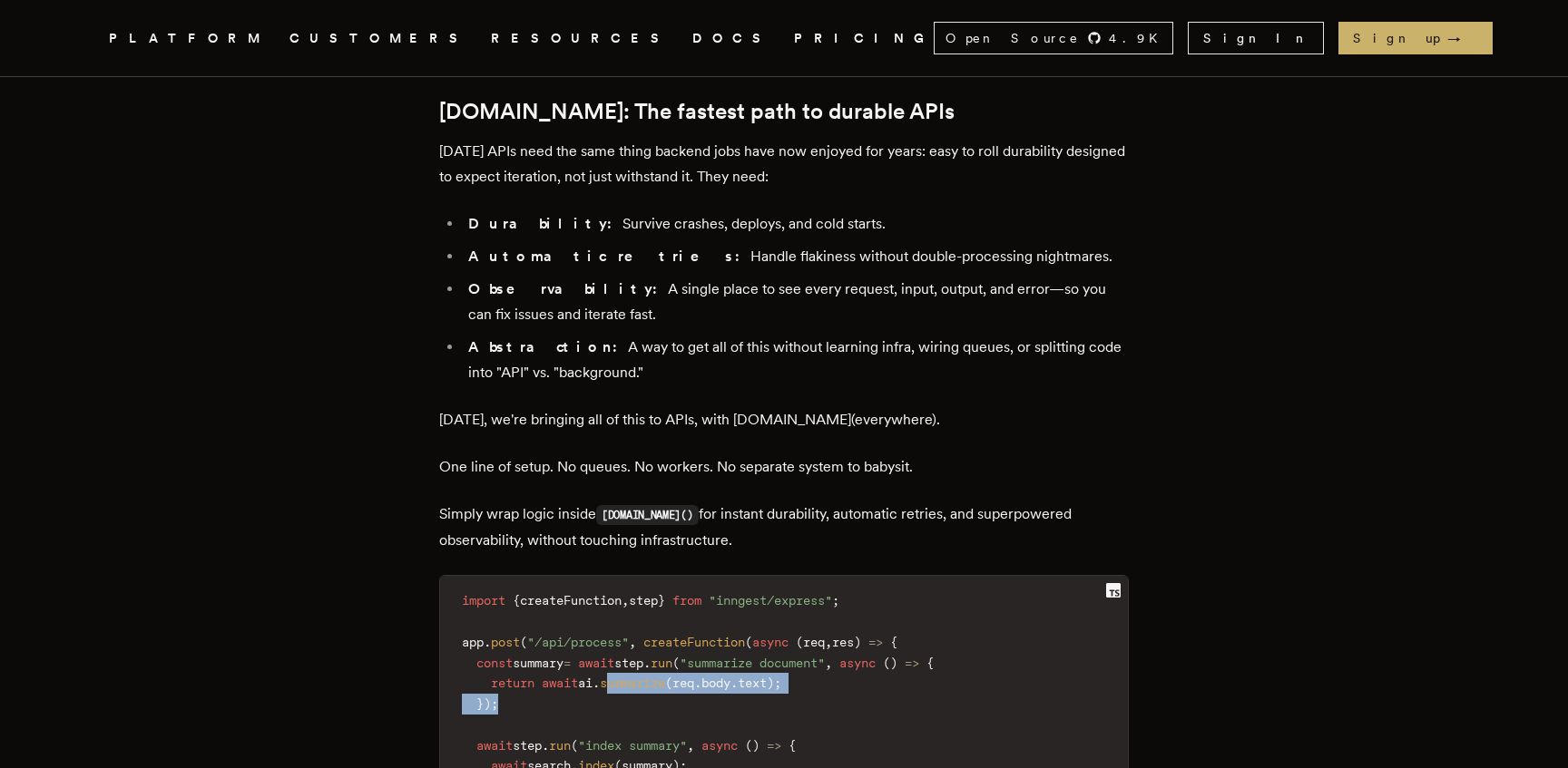
drag, startPoint x: 631, startPoint y: 540, endPoint x: 813, endPoint y: 573, distance: 185.0
click at [813, 587] on code "import { createFunction , step } from "inngest/express" ; app . post ( "/api/pr…" at bounding box center [784, 724] width 688 height 275
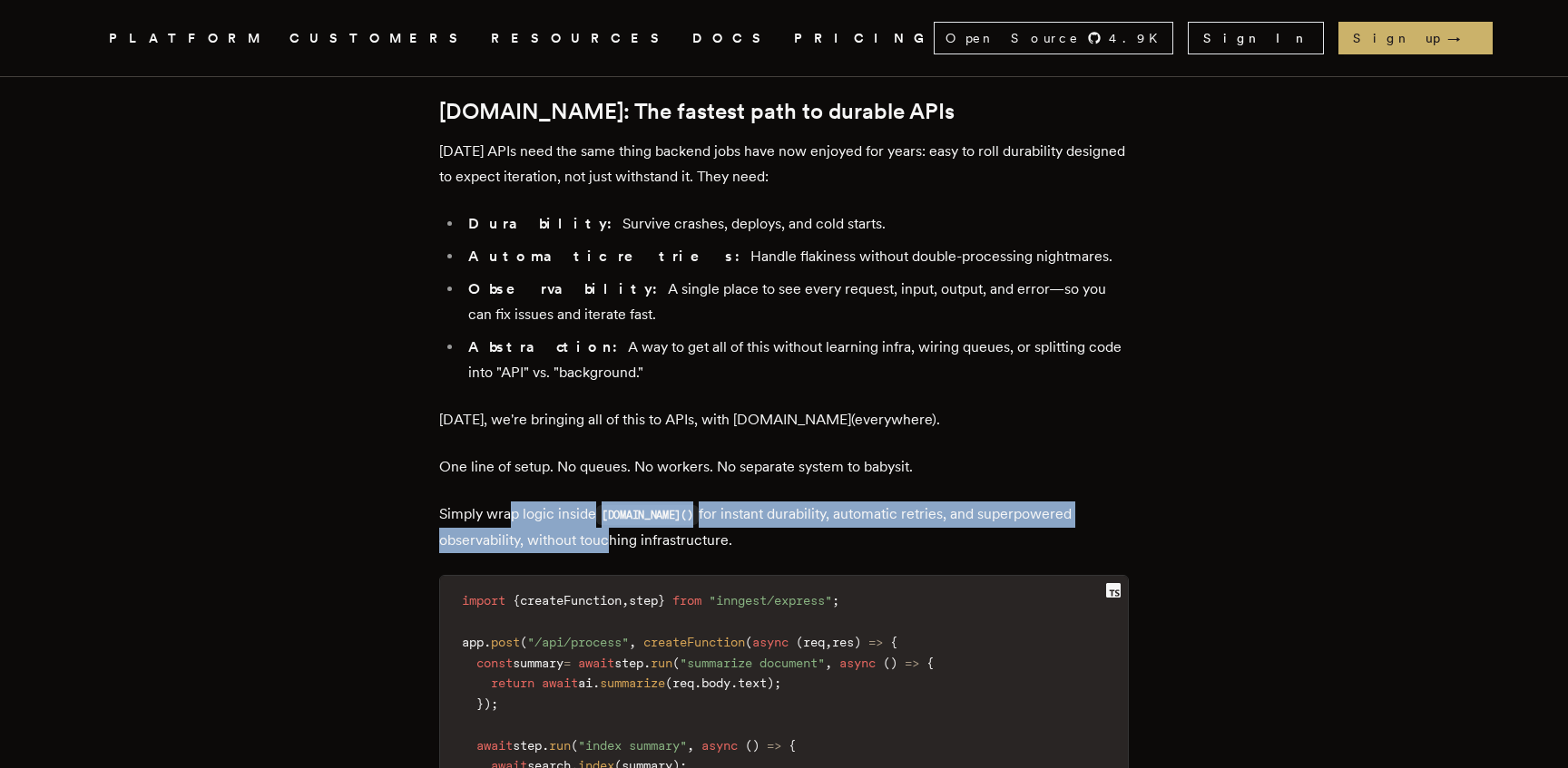
drag, startPoint x: 514, startPoint y: 369, endPoint x: 612, endPoint y: 405, distance: 104.4
click at [612, 502] on p "Simply wrap logic inside step.run() for instant durability, automatic retries, …" at bounding box center [784, 528] width 690 height 52
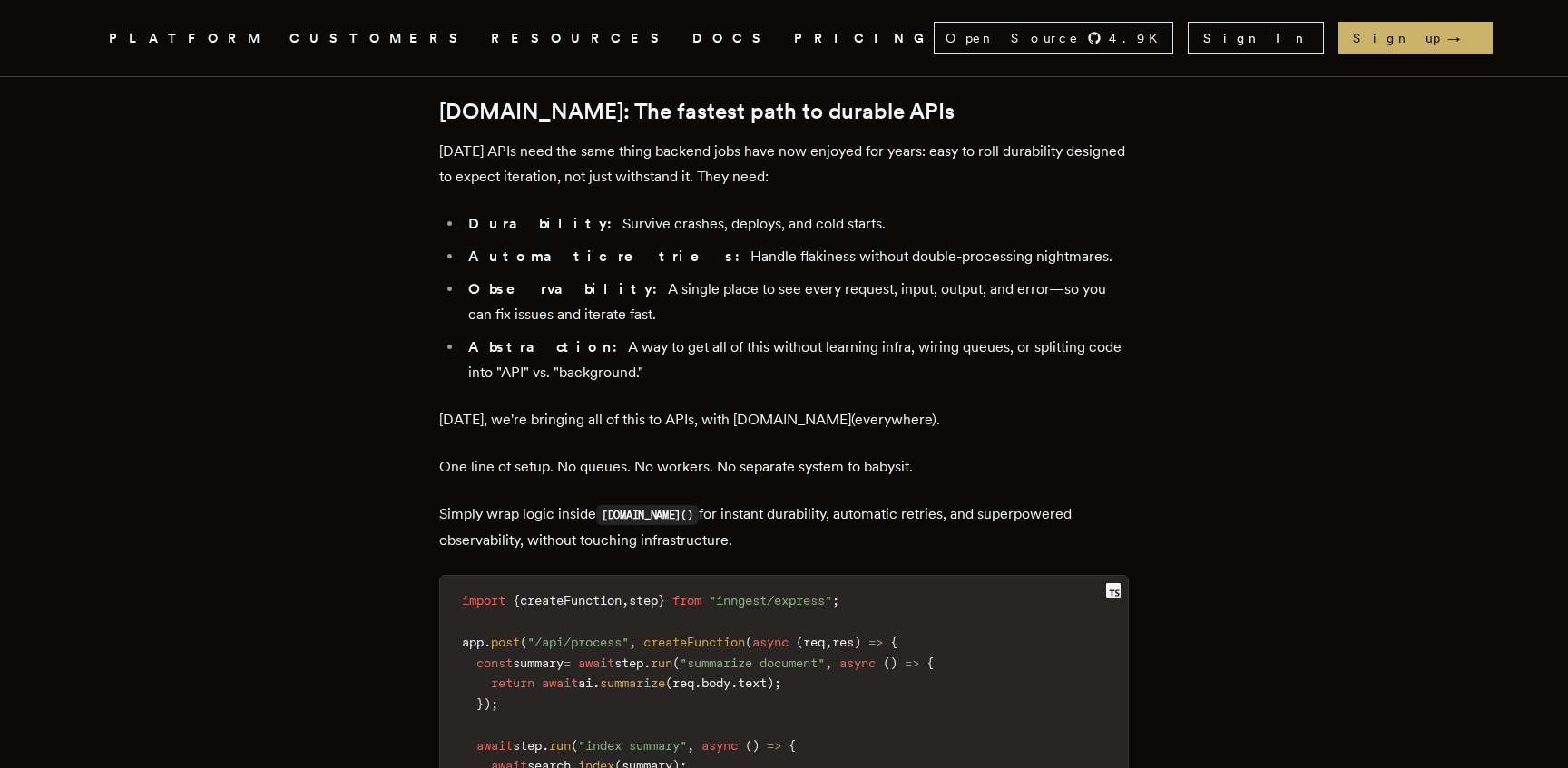
drag, startPoint x: 711, startPoint y: 418, endPoint x: 565, endPoint y: 374, distance: 152.5
click at [565, 374] on div "TLDR: We're bringing one-step durability to APIs. Add a single line of code to …" at bounding box center [784, 314] width 690 height 3092
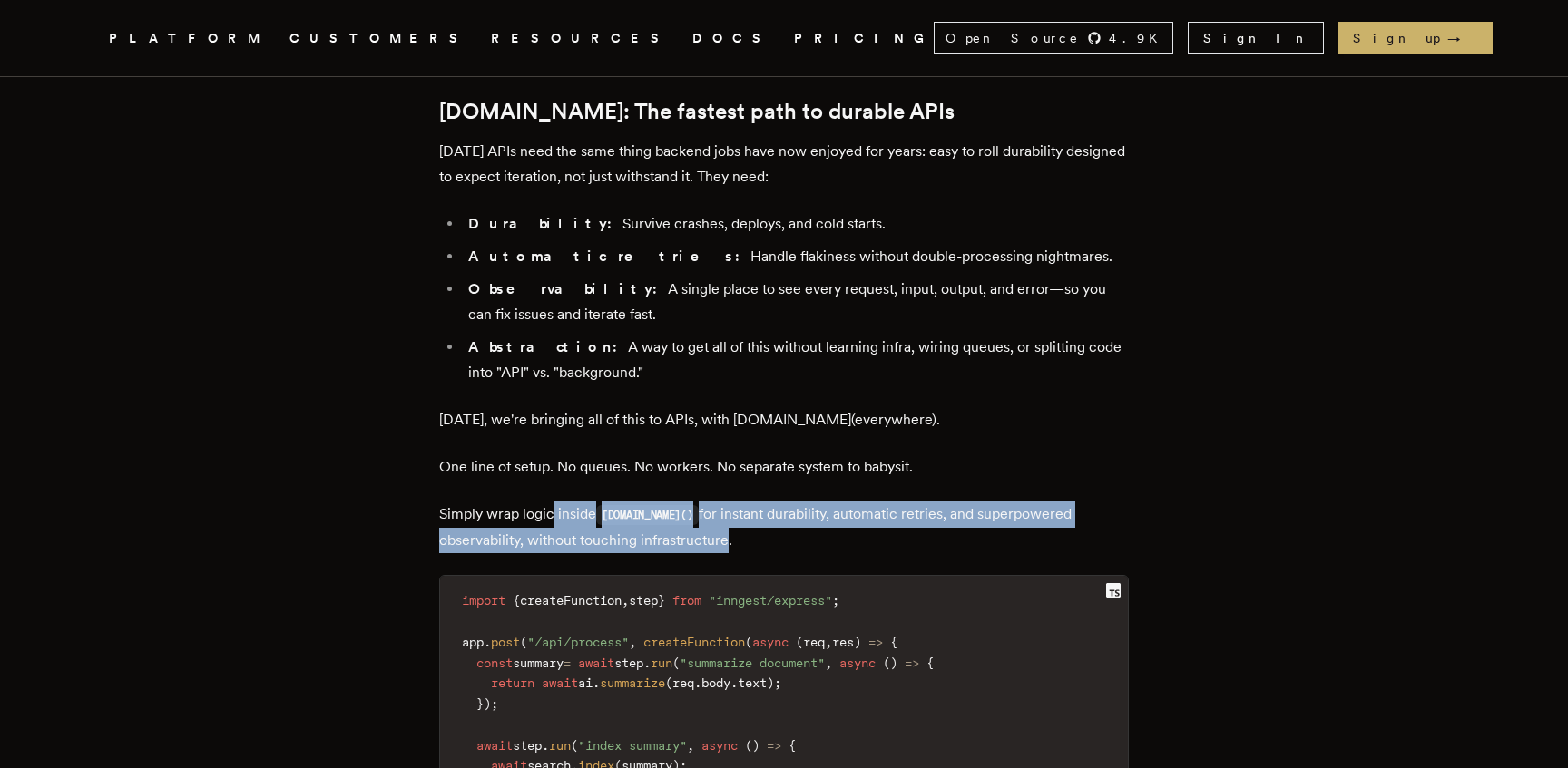
drag, startPoint x: 570, startPoint y: 377, endPoint x: 730, endPoint y: 413, distance: 164.0
click at [730, 502] on p "Simply wrap logic inside step.run() for instant durability, automatic retries, …" at bounding box center [784, 528] width 690 height 52
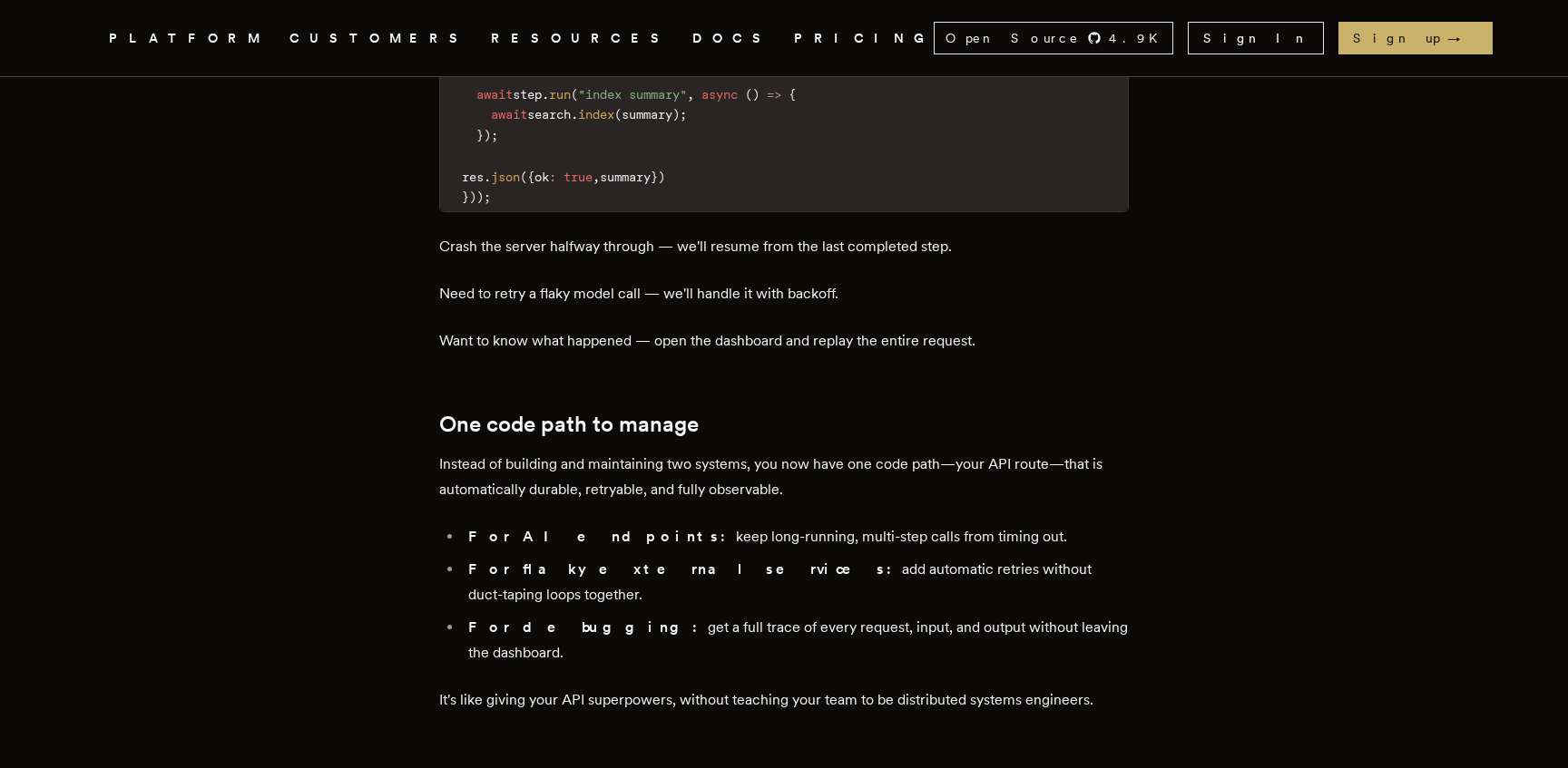
scroll to position [2666, 0]
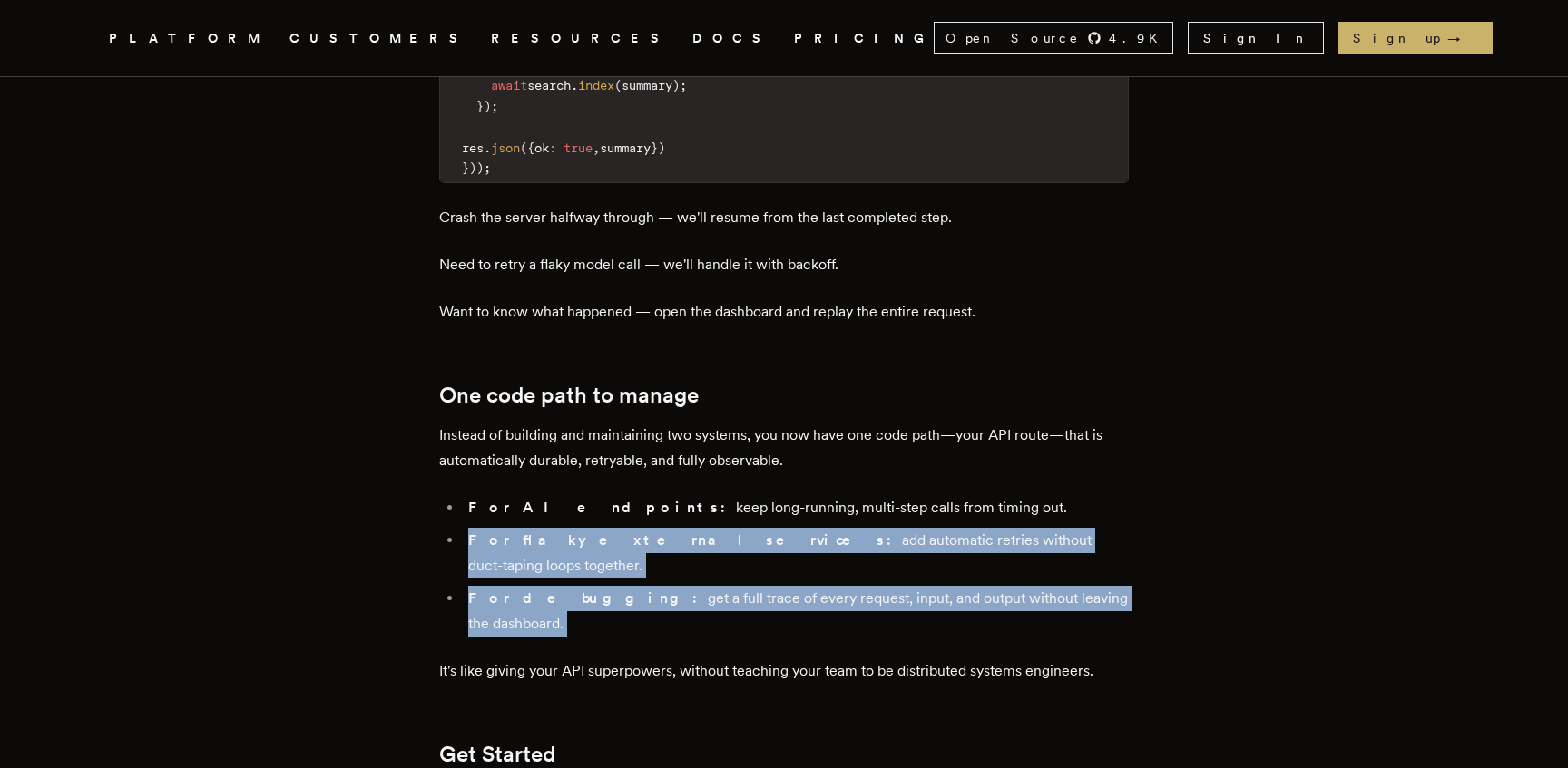
drag, startPoint x: 580, startPoint y: 389, endPoint x: 749, endPoint y: 458, distance: 182.5
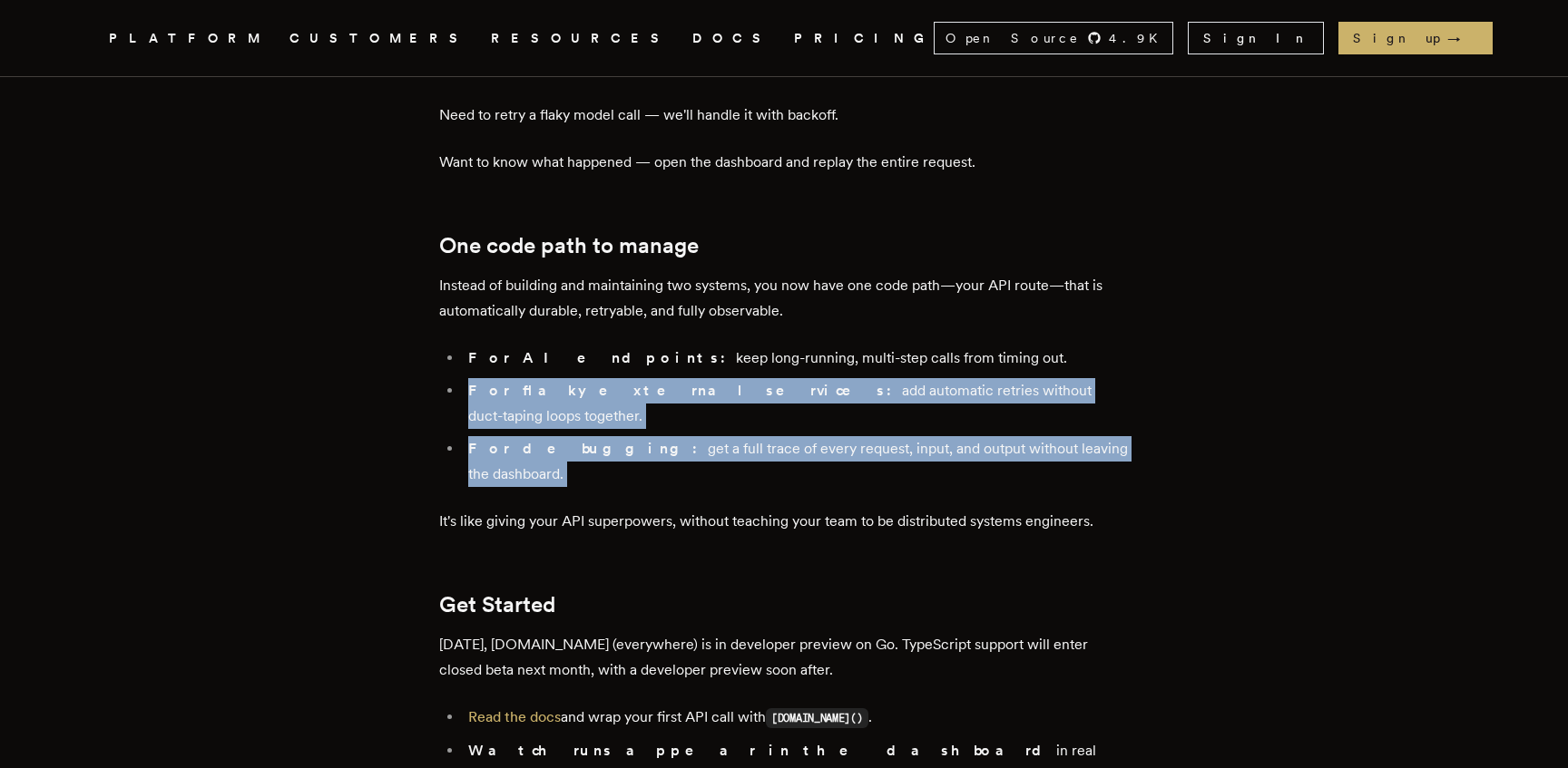
scroll to position [2817, 0]
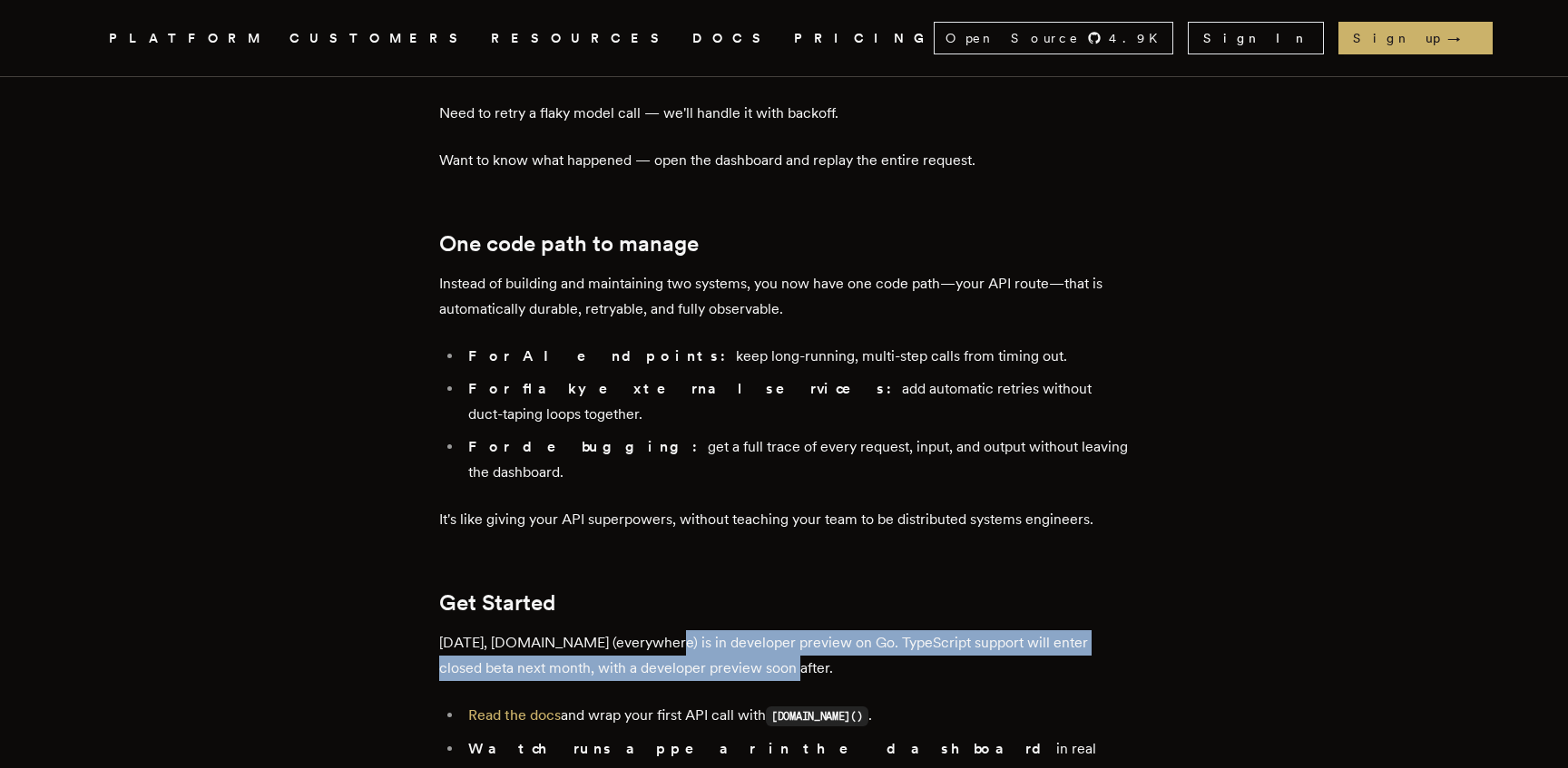
drag, startPoint x: 648, startPoint y: 459, endPoint x: 818, endPoint y: 493, distance: 173.4
click at [818, 630] on p "Today, step.run (everywhere) is in developer preview on Go. TypeScript support …" at bounding box center [784, 655] width 690 height 51
drag, startPoint x: 778, startPoint y: 477, endPoint x: 778, endPoint y: 455, distance: 22.0
click at [778, 630] on p "Today, step.run (everywhere) is in developer preview on Go. TypeScript support …" at bounding box center [784, 655] width 690 height 51
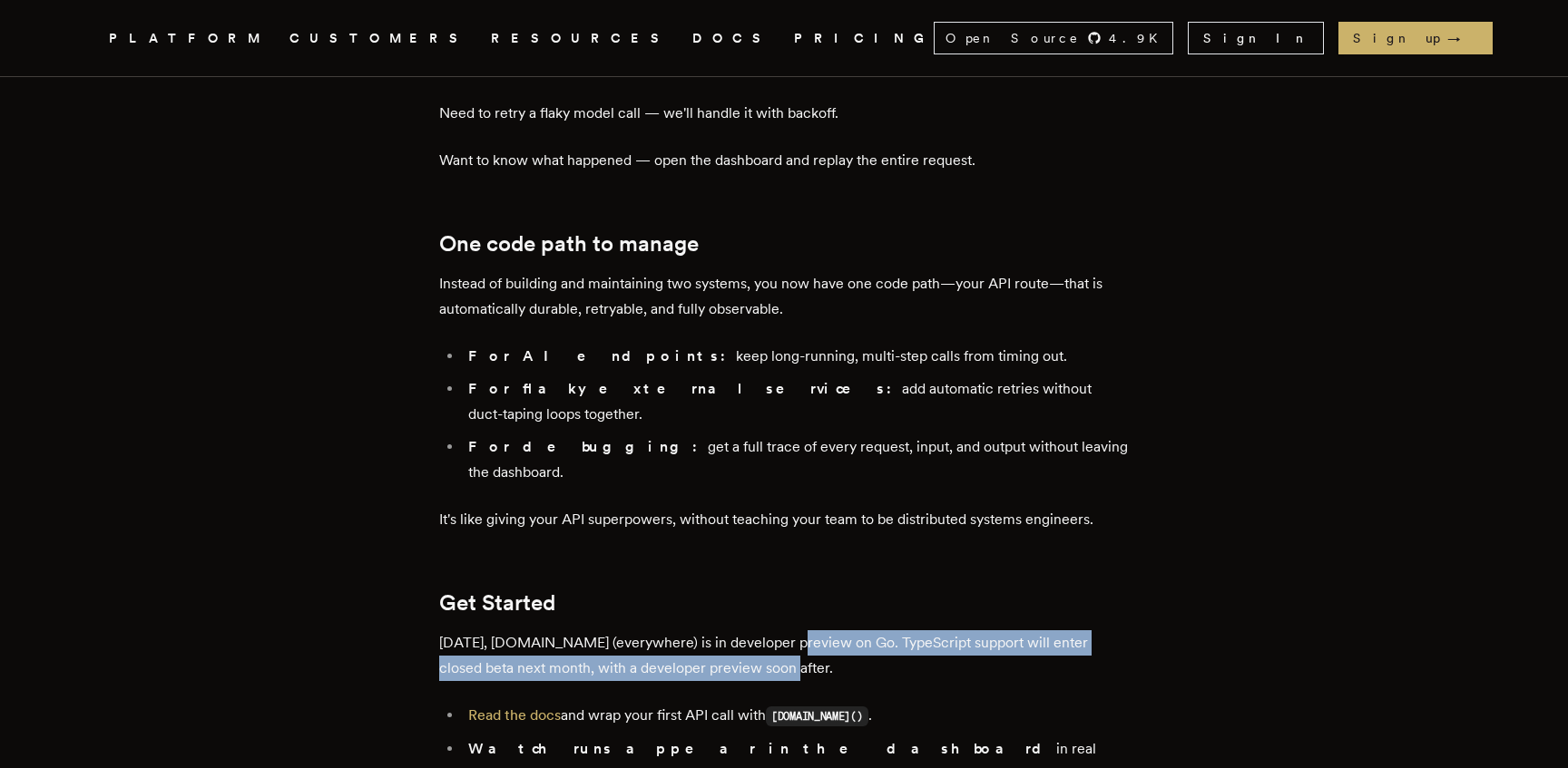
click at [778, 630] on p "Today, step.run (everywhere) is in developer preview on Go. TypeScript support …" at bounding box center [784, 655] width 690 height 51
drag
click at [854, 630] on p "Today, step.run (everywhere) is in developer preview on Go. TypeScript support …" at bounding box center [784, 655] width 690 height 51
click at [751, 630] on p "Today, step.run (everywhere) is in developer preview on Go. TypeScript support …" at bounding box center [784, 655] width 690 height 51
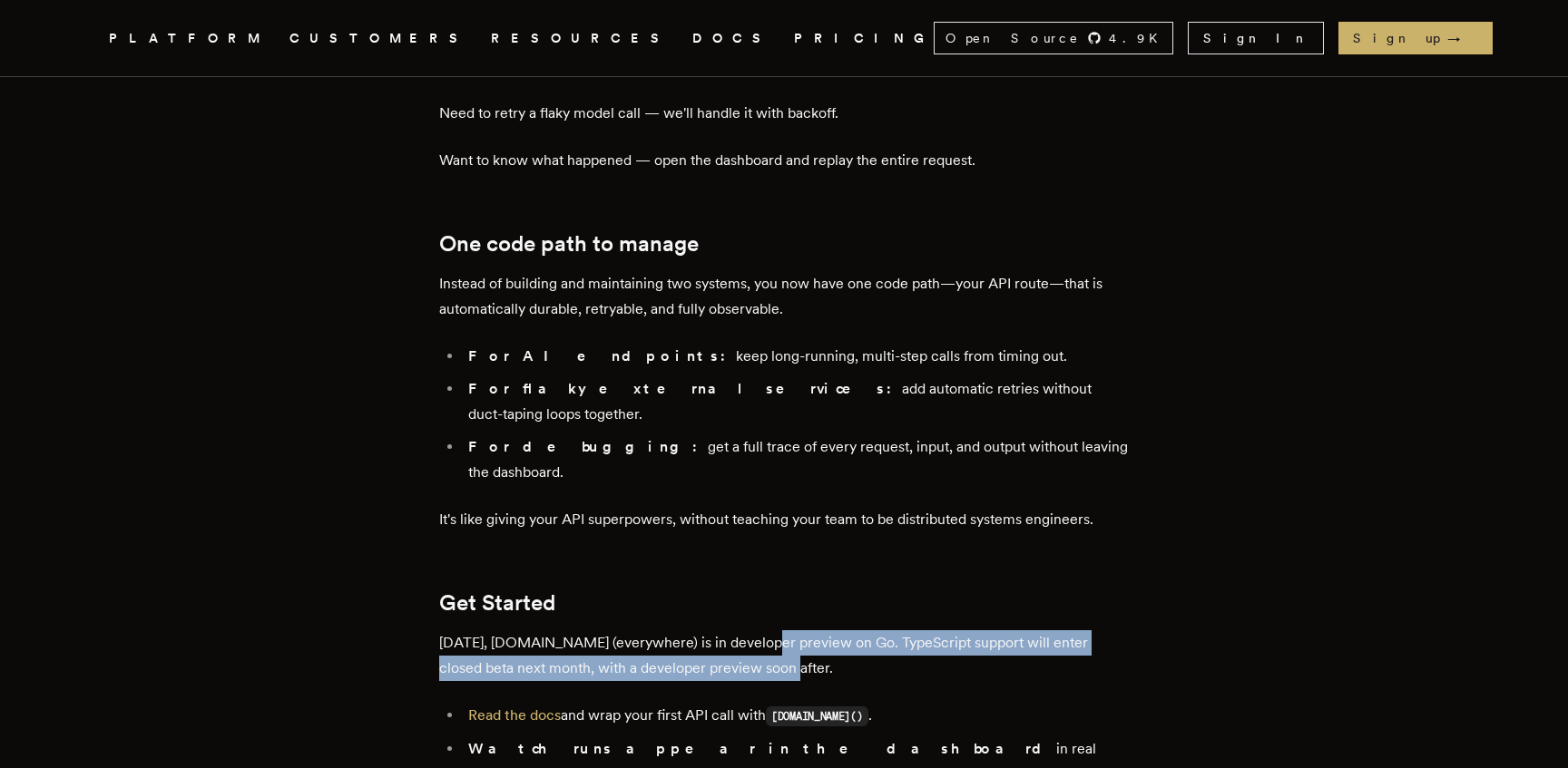
click at [751, 630] on p "Today, step.run (everywhere) is in developer preview on Go. TypeScript support …" at bounding box center [784, 655] width 690 height 51
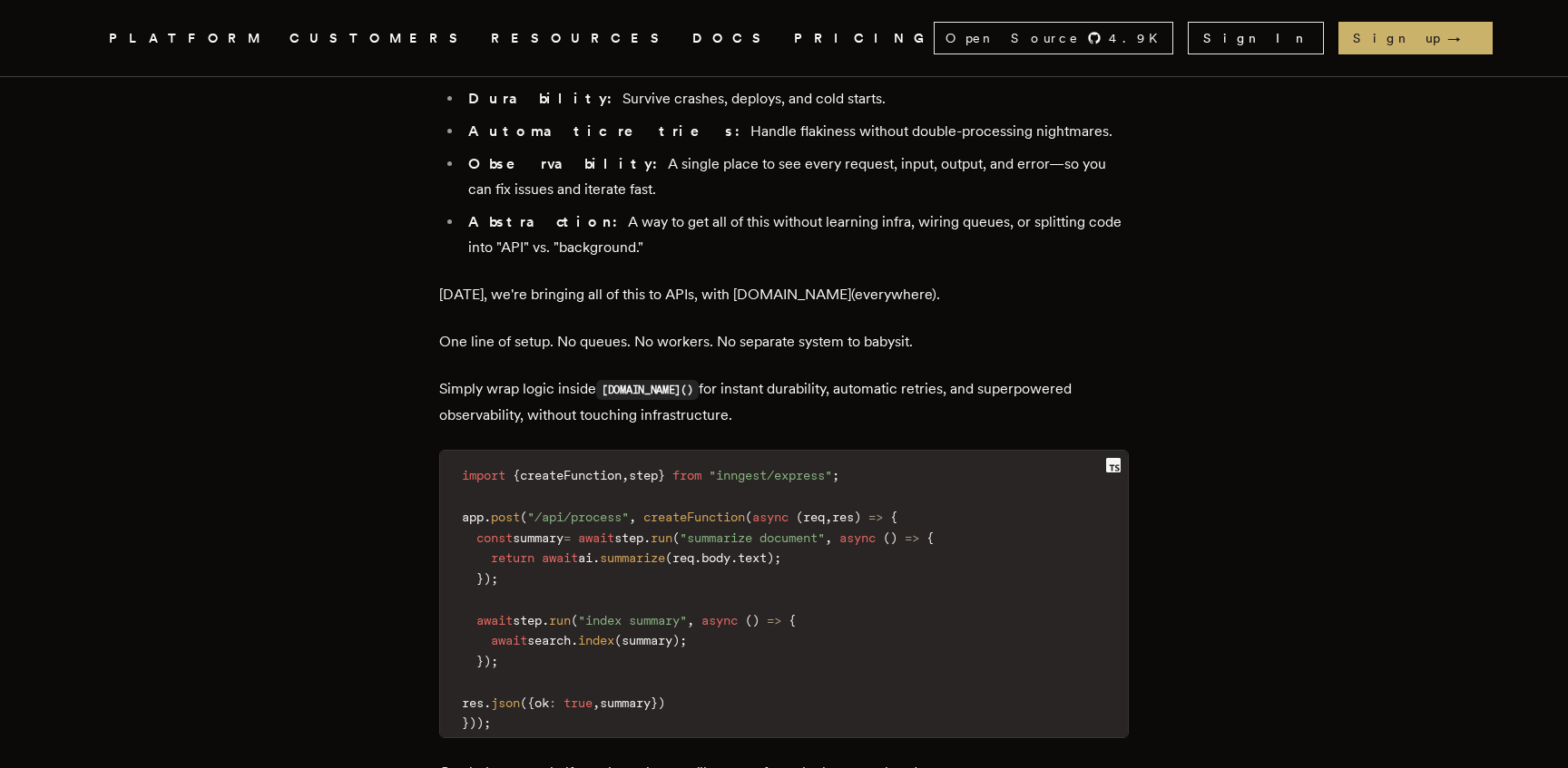
scroll to position [1467, 0]
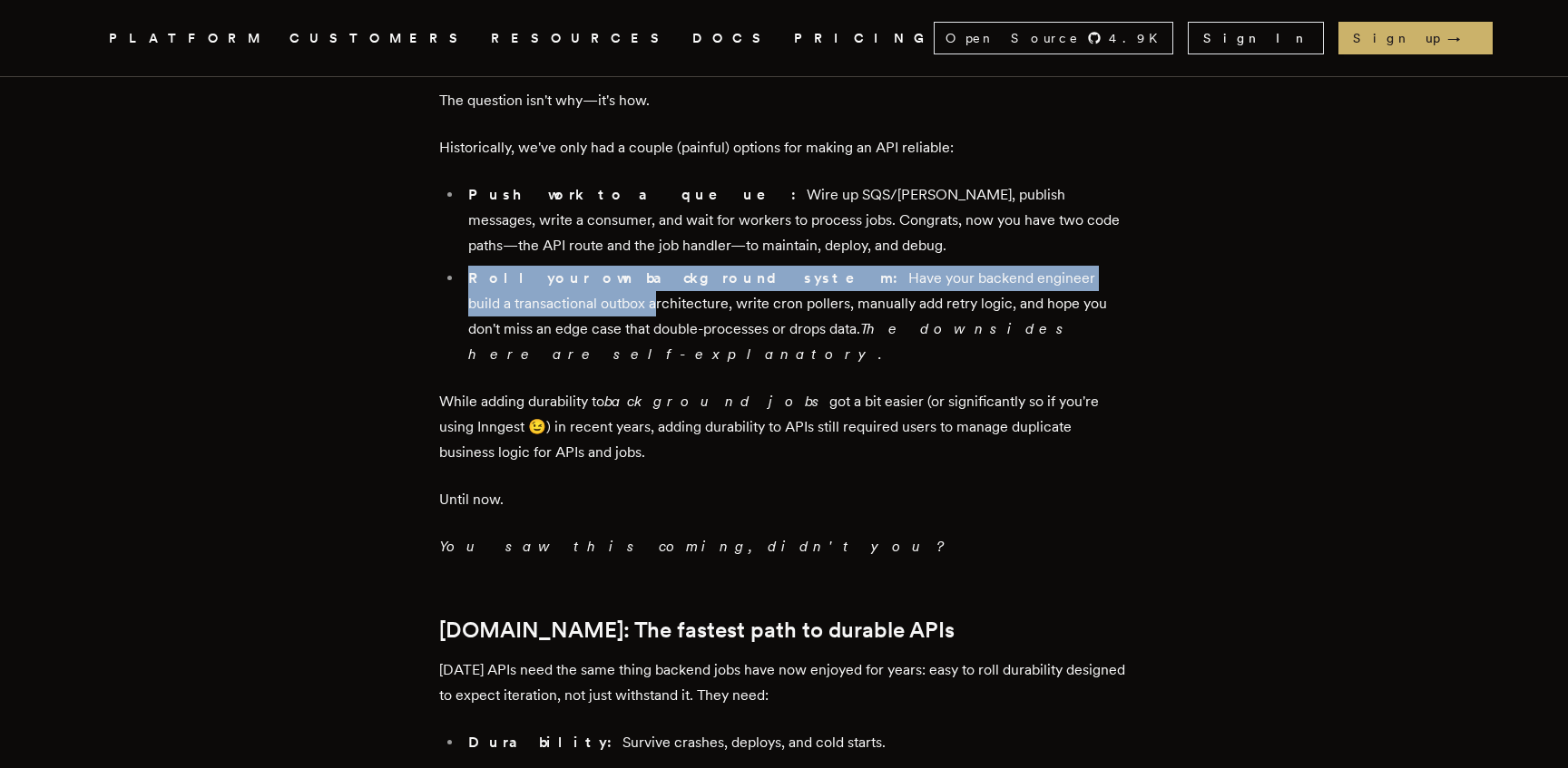
click at [234, 141] on article "Introducing Step.Run Everywhere: Build Unbreakable APIs Tony Holdstock-Brown · …" at bounding box center [784, 690] width 1306 height 4083
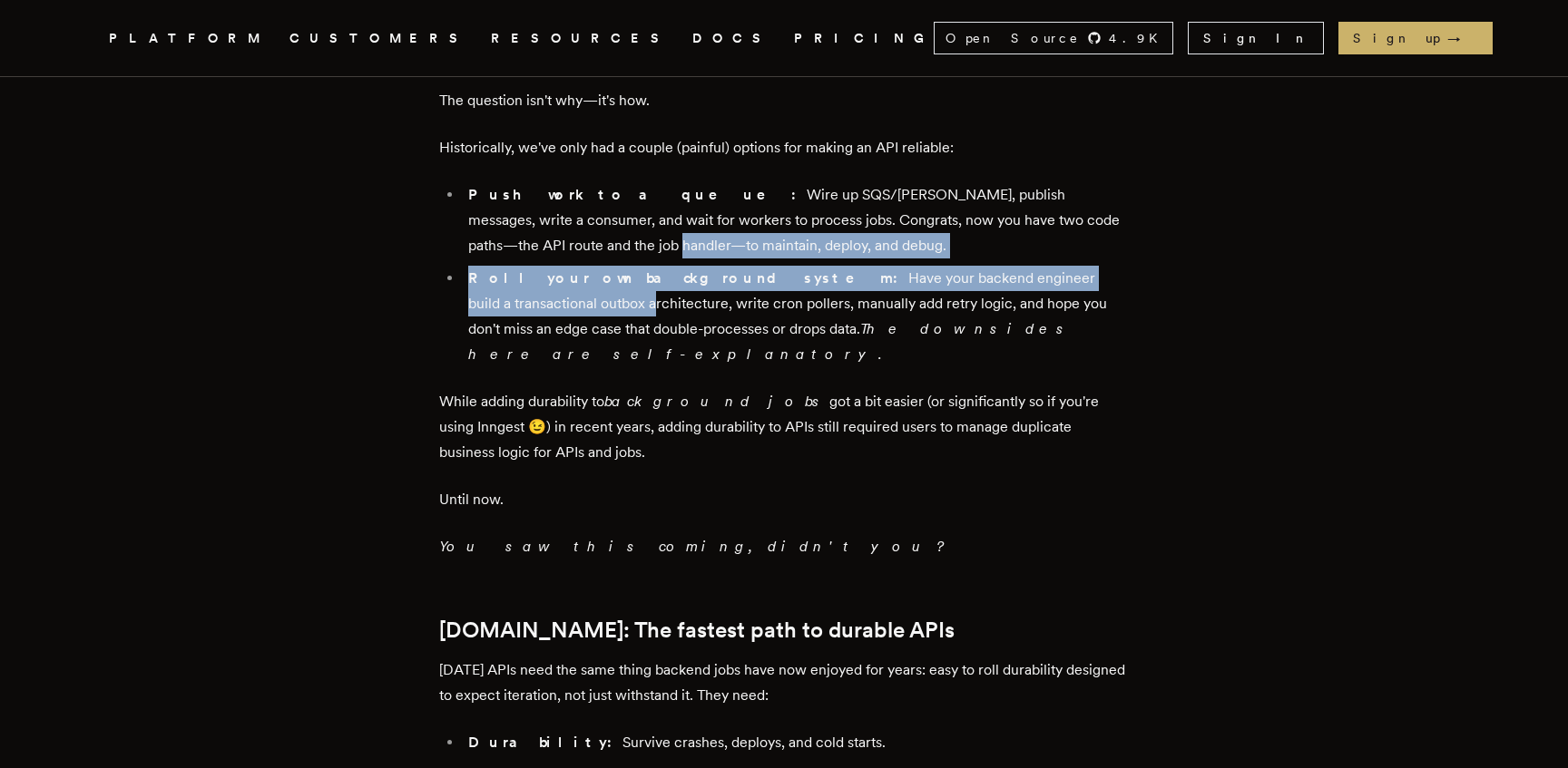
click at [88, 45] on icon ".cls-1 { fill: #FAFAF9; }" at bounding box center [88, 39] width 0 height 22
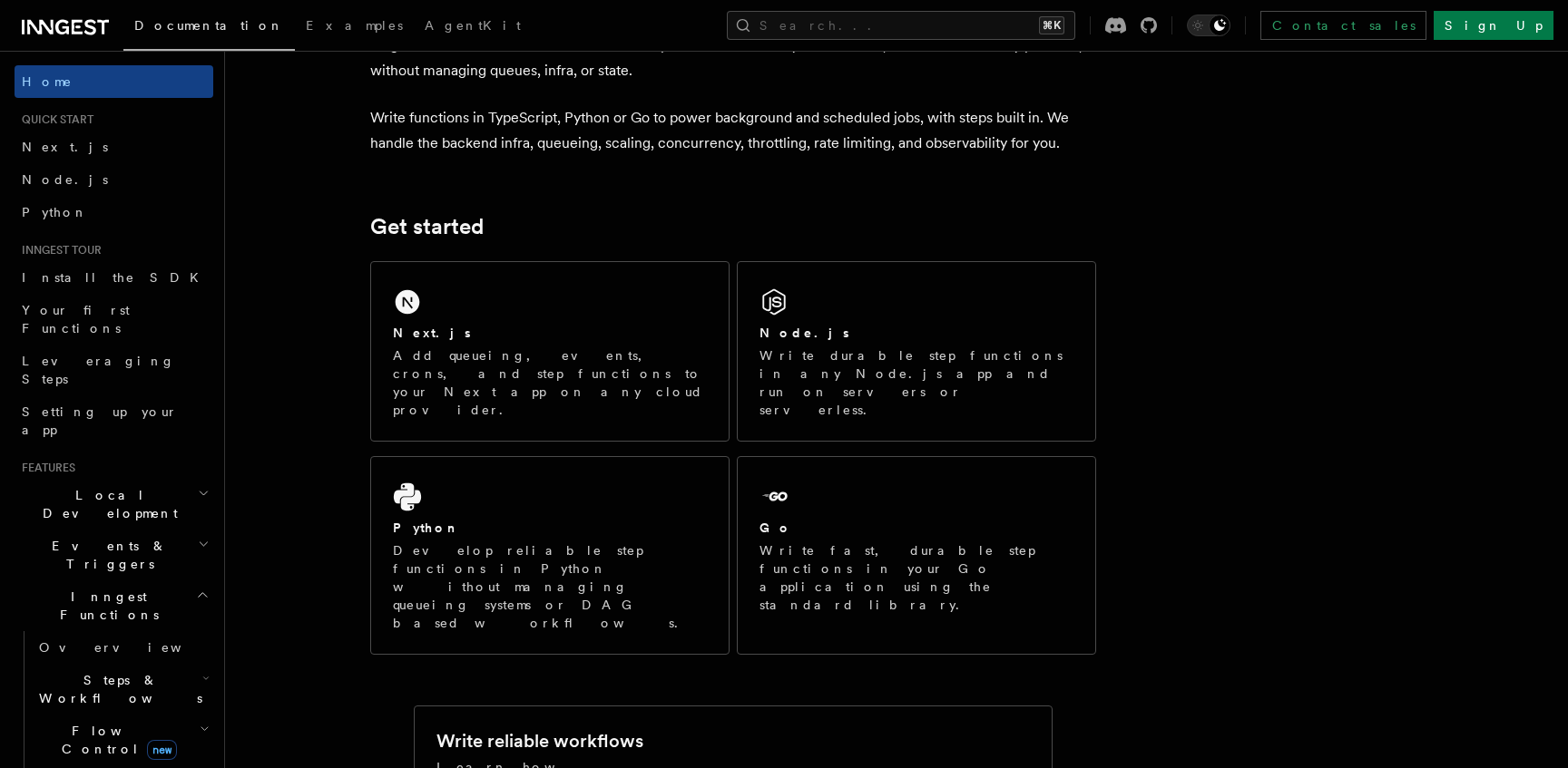
scroll to position [138, 0]
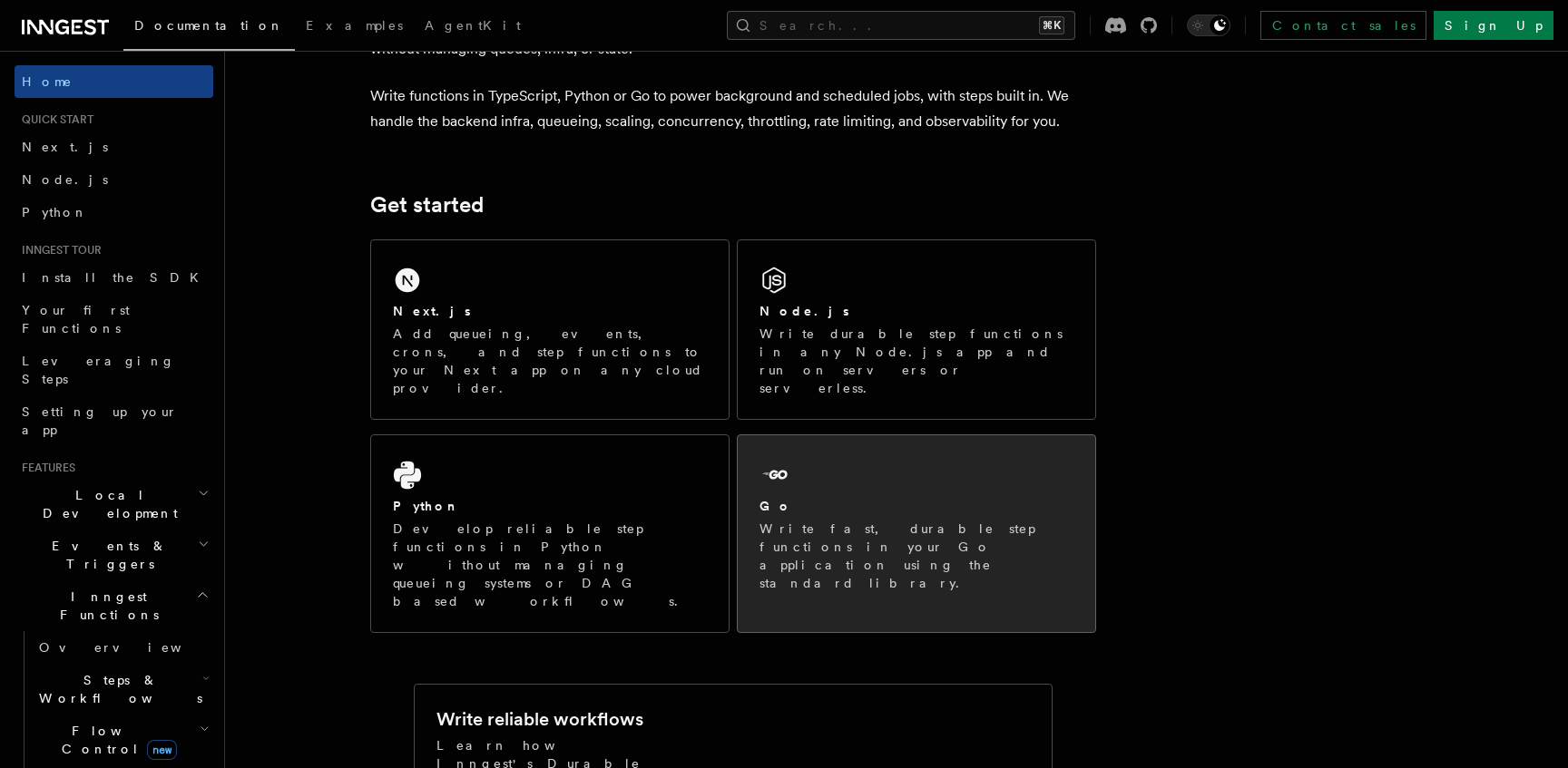
click at [905, 519] on p "Write fast, durable step functions in your Go application using the standard li…" at bounding box center [916, 555] width 314 height 73
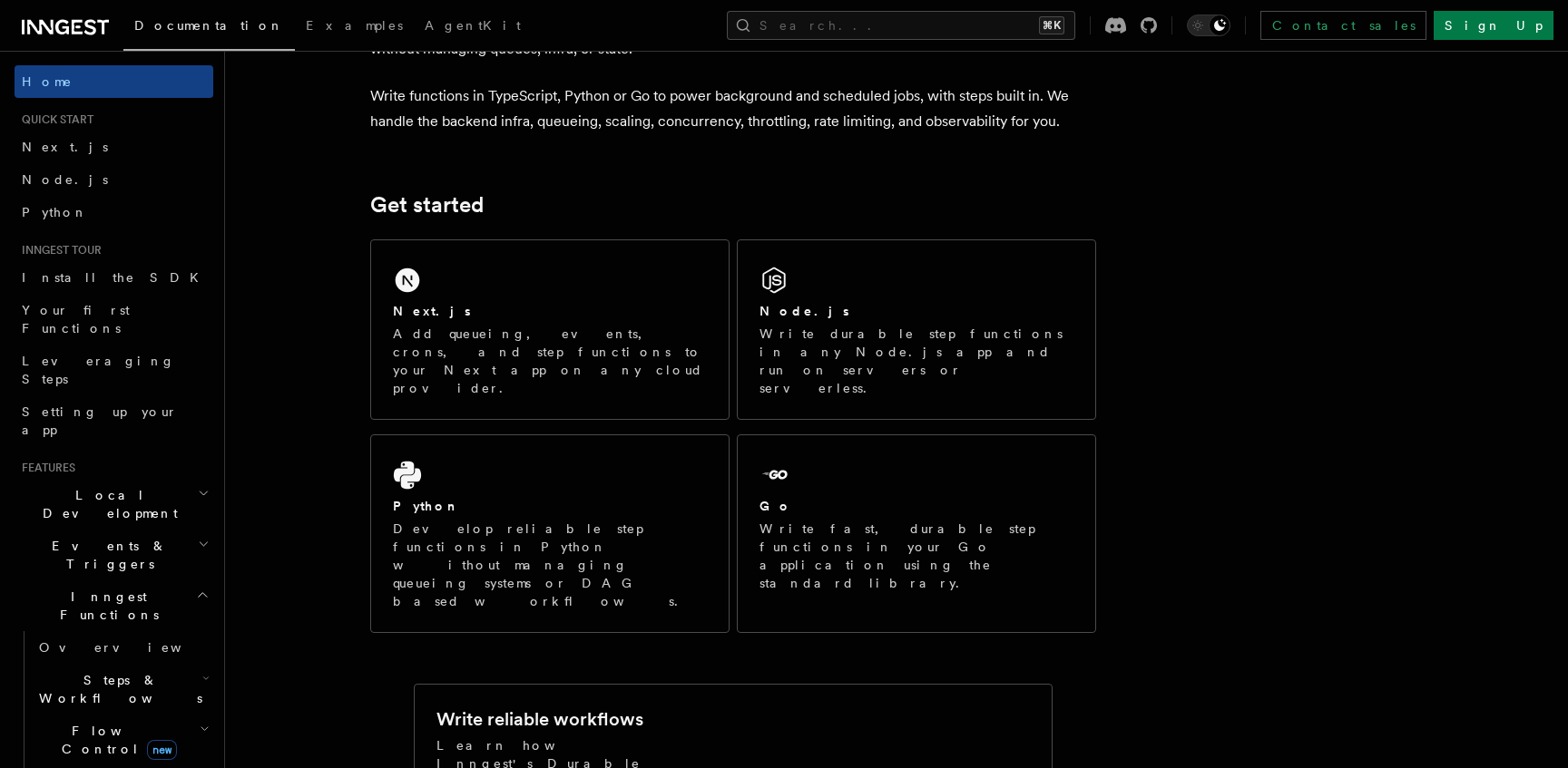
drag, startPoint x: 482, startPoint y: 180, endPoint x: 491, endPoint y: 169, distance: 14.2
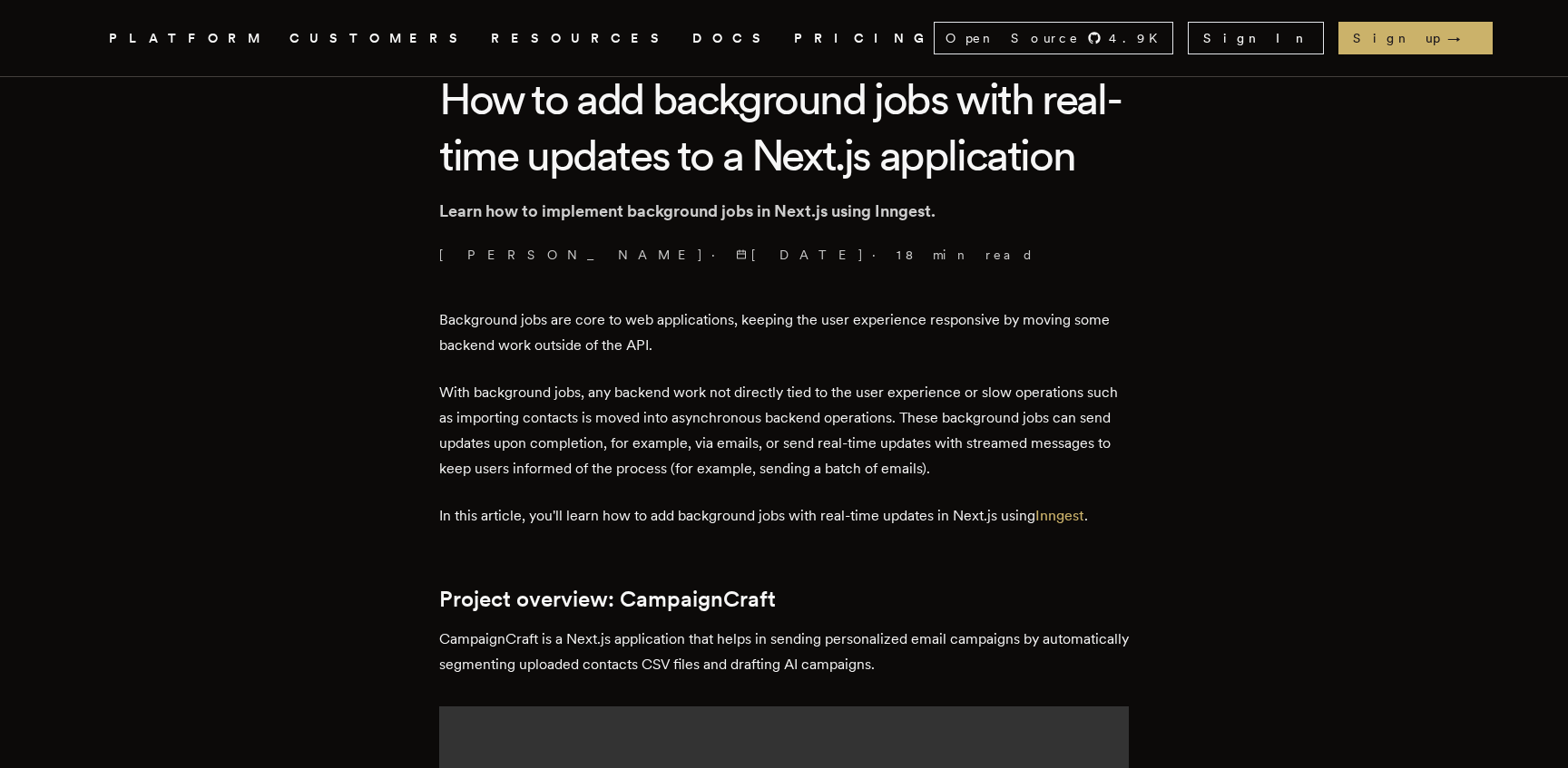
scroll to position [525, 0]
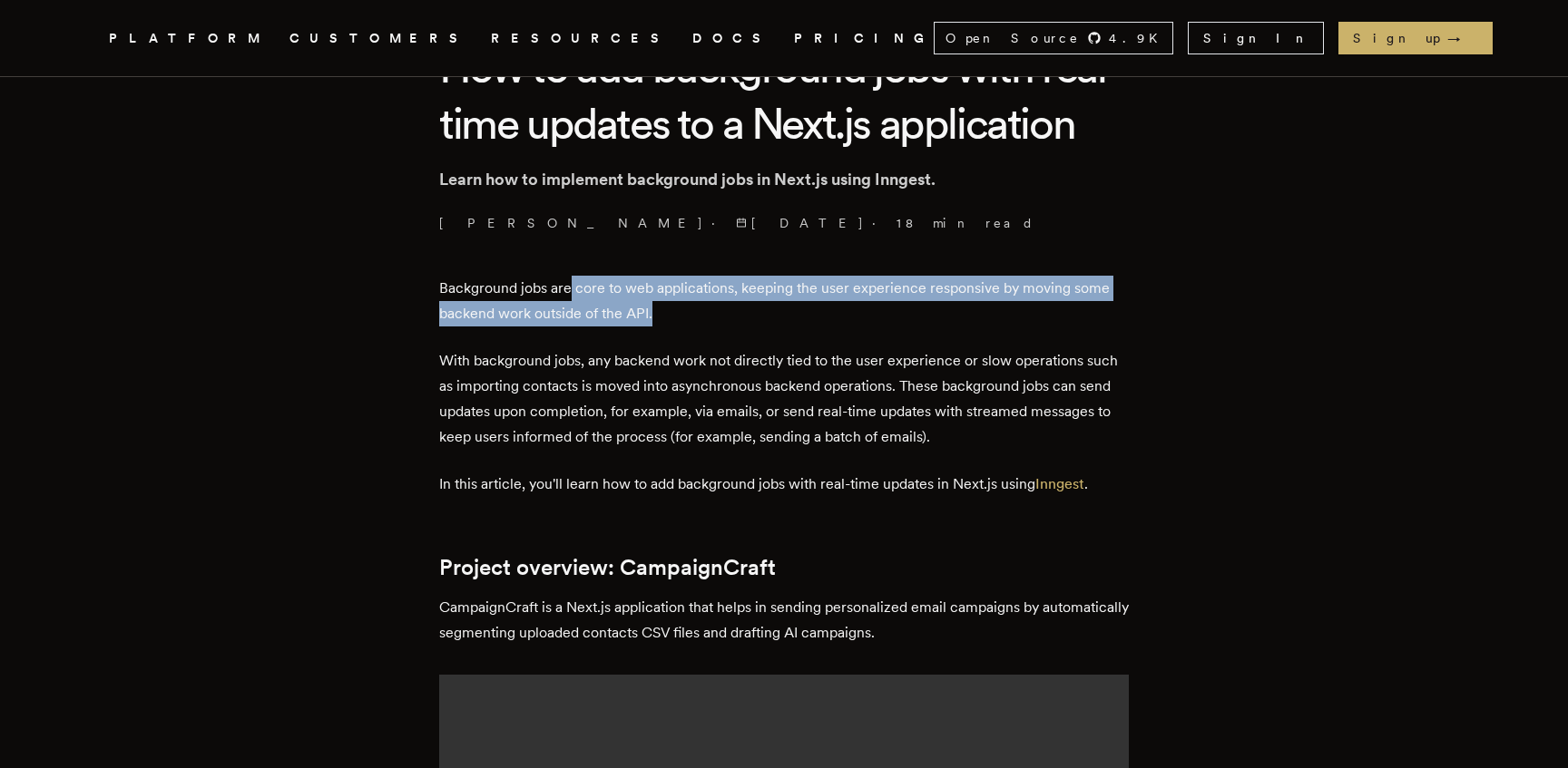
drag, startPoint x: 699, startPoint y: 357, endPoint x: 712, endPoint y: 378, distance: 24.7
click at [712, 327] on p "Background jobs are core to web applications, keeping the user experience respo…" at bounding box center [784, 300] width 690 height 51
drag, startPoint x: 678, startPoint y: 378, endPoint x: 639, endPoint y: 335, distance: 58.1
click at [639, 327] on p "Background jobs are core to web applications, keeping the user experience respo…" at bounding box center [784, 300] width 690 height 51
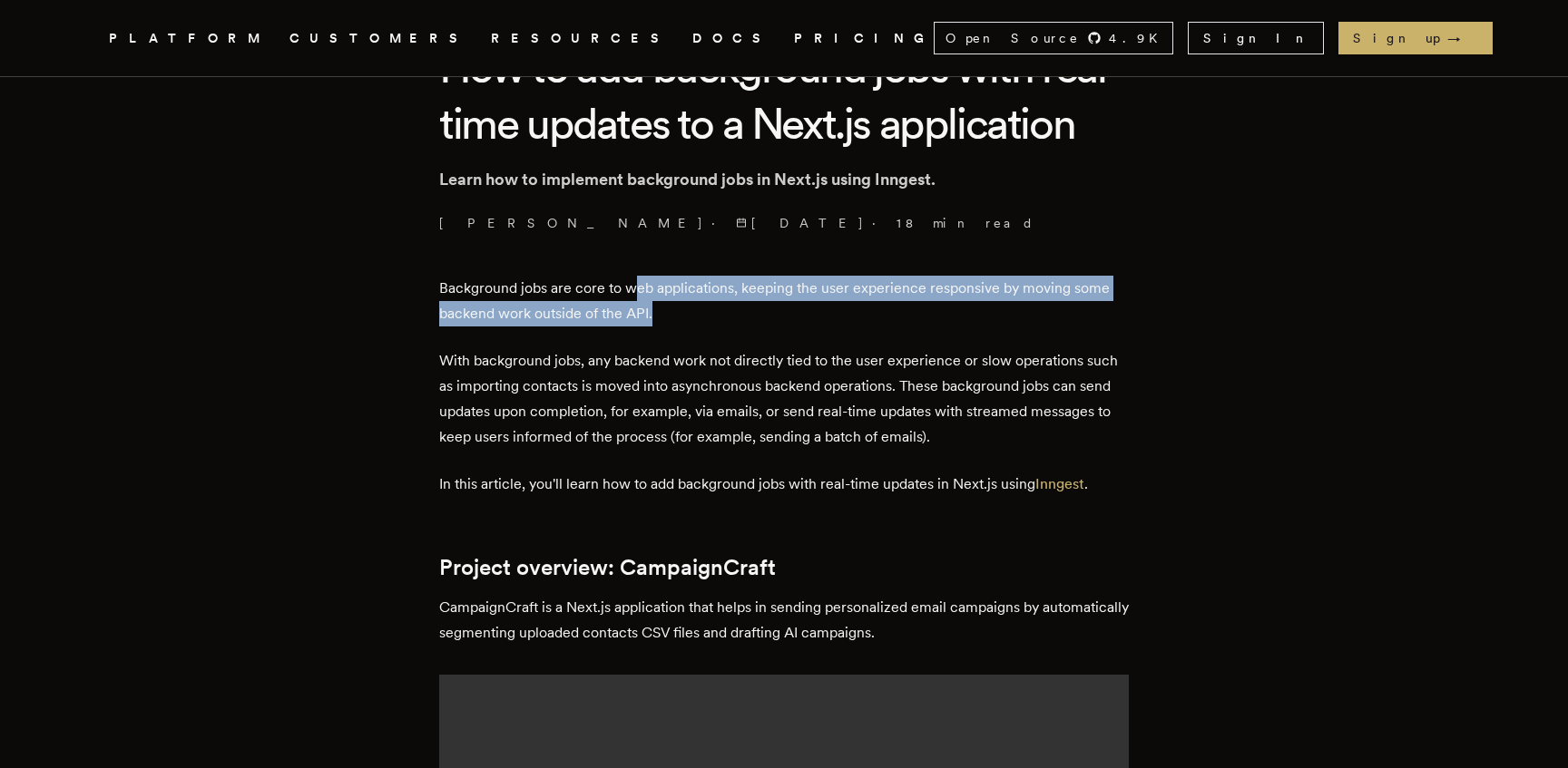
click at [639, 327] on p "Background jobs are core to web applications, keeping the user experience respo…" at bounding box center [784, 300] width 690 height 51
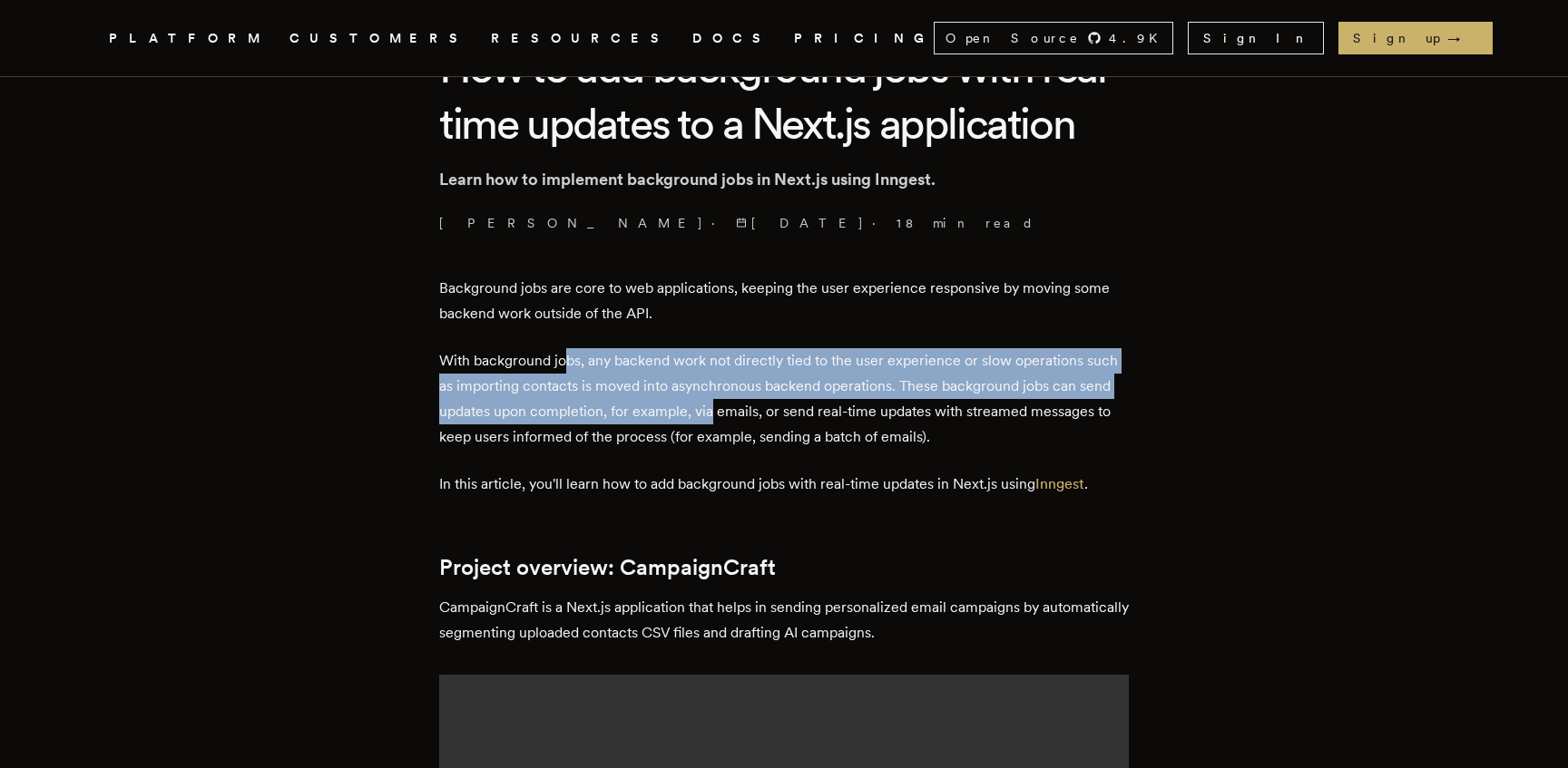
drag, startPoint x: 577, startPoint y: 415, endPoint x: 719, endPoint y: 475, distance: 154.2
click at [719, 450] on p "With background jobs, any backend work not directly tied to the user experience…" at bounding box center [784, 399] width 690 height 101
drag, startPoint x: 728, startPoint y: 477, endPoint x: 598, endPoint y: 415, distance: 144.0
click at [598, 415] on p "With background jobs, any backend work not directly tied to the user experience…" at bounding box center [784, 399] width 690 height 101
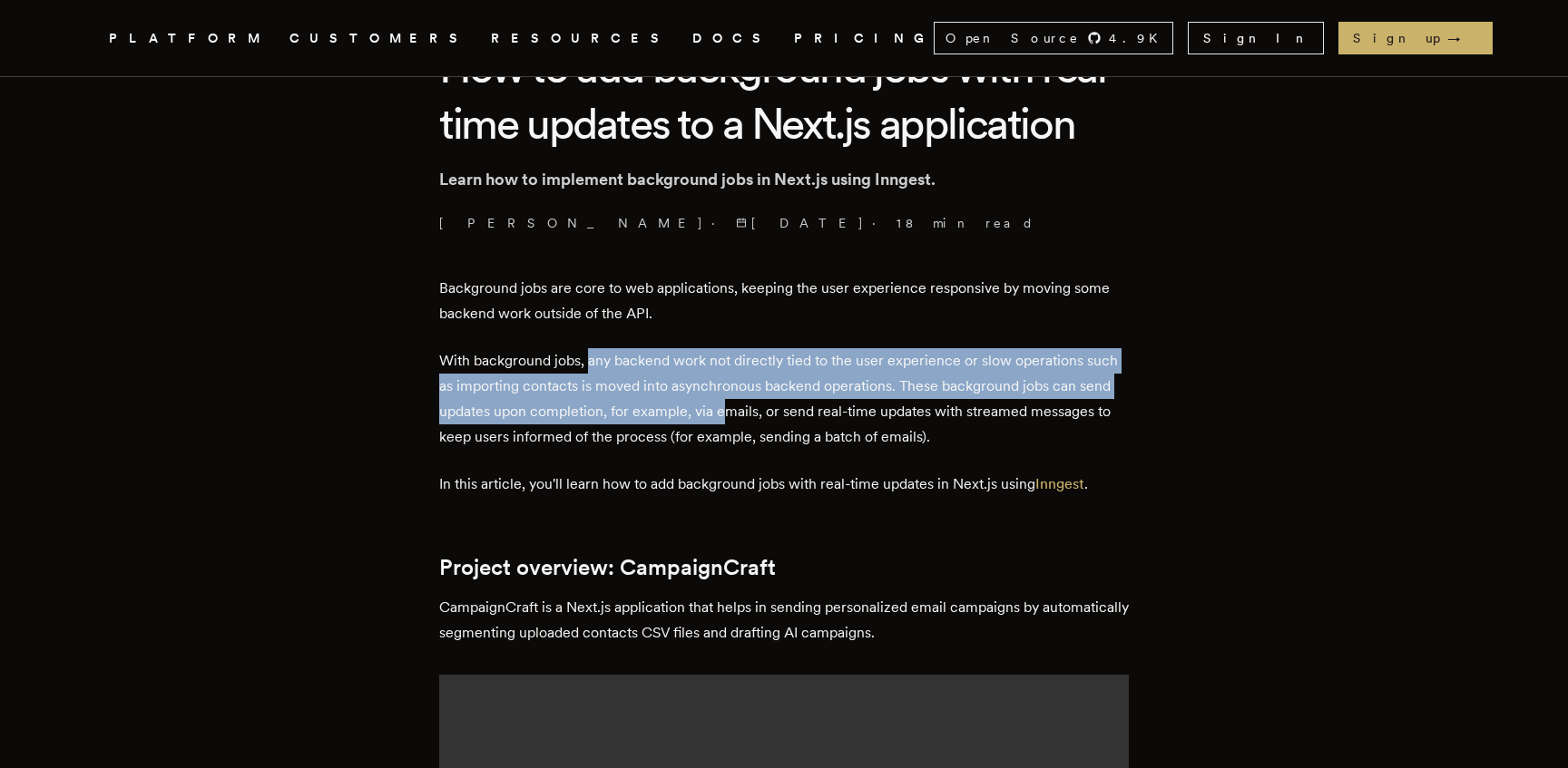
click at [598, 415] on p "With background jobs, any backend work not directly tied to the user experience…" at bounding box center [784, 399] width 690 height 101
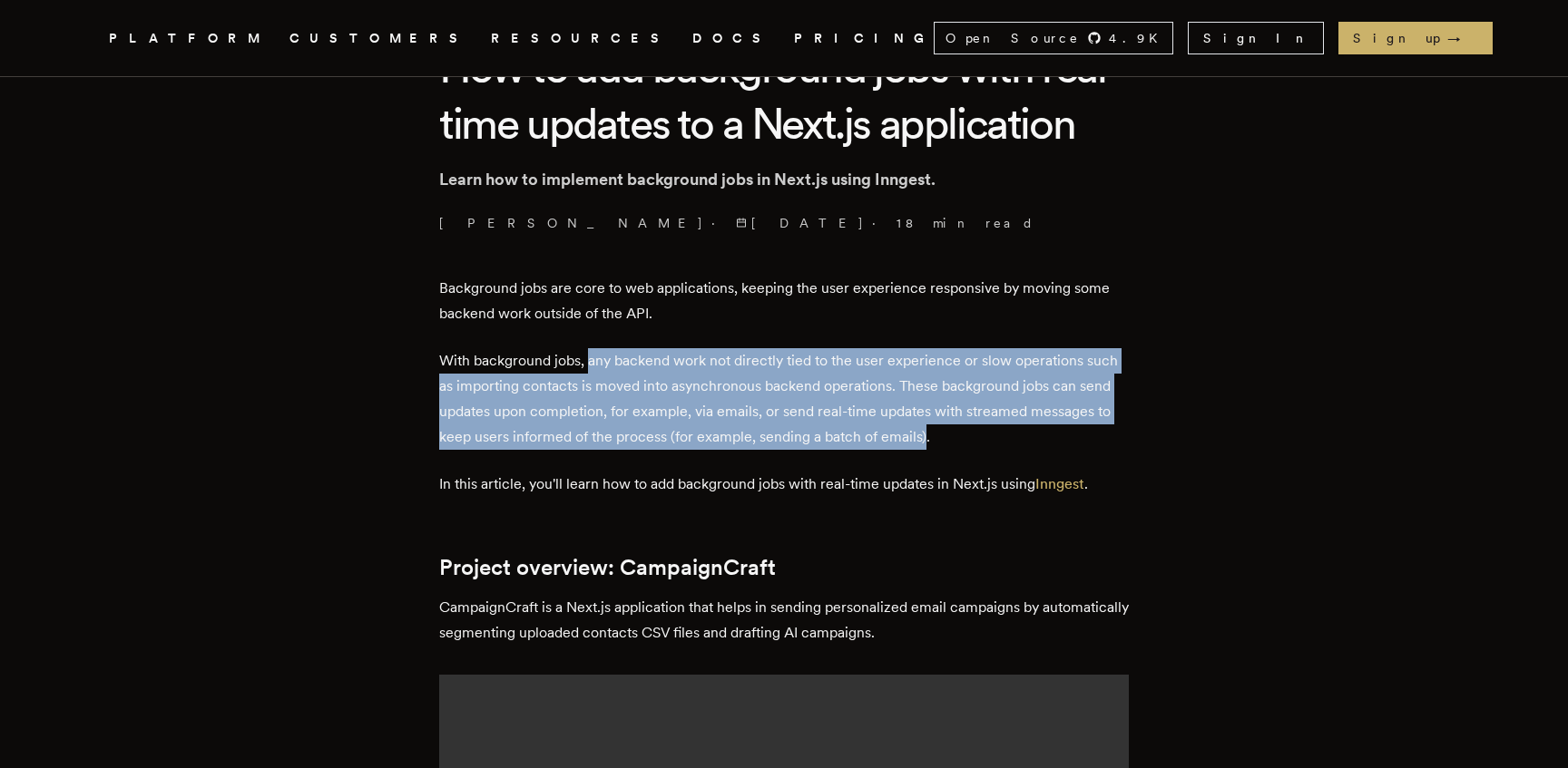
drag, startPoint x: 598, startPoint y: 415, endPoint x: 925, endPoint y: 500, distance: 337.9
click at [925, 450] on p "With background jobs, any backend work not directly tied to the user experience…" at bounding box center [784, 399] width 690 height 101
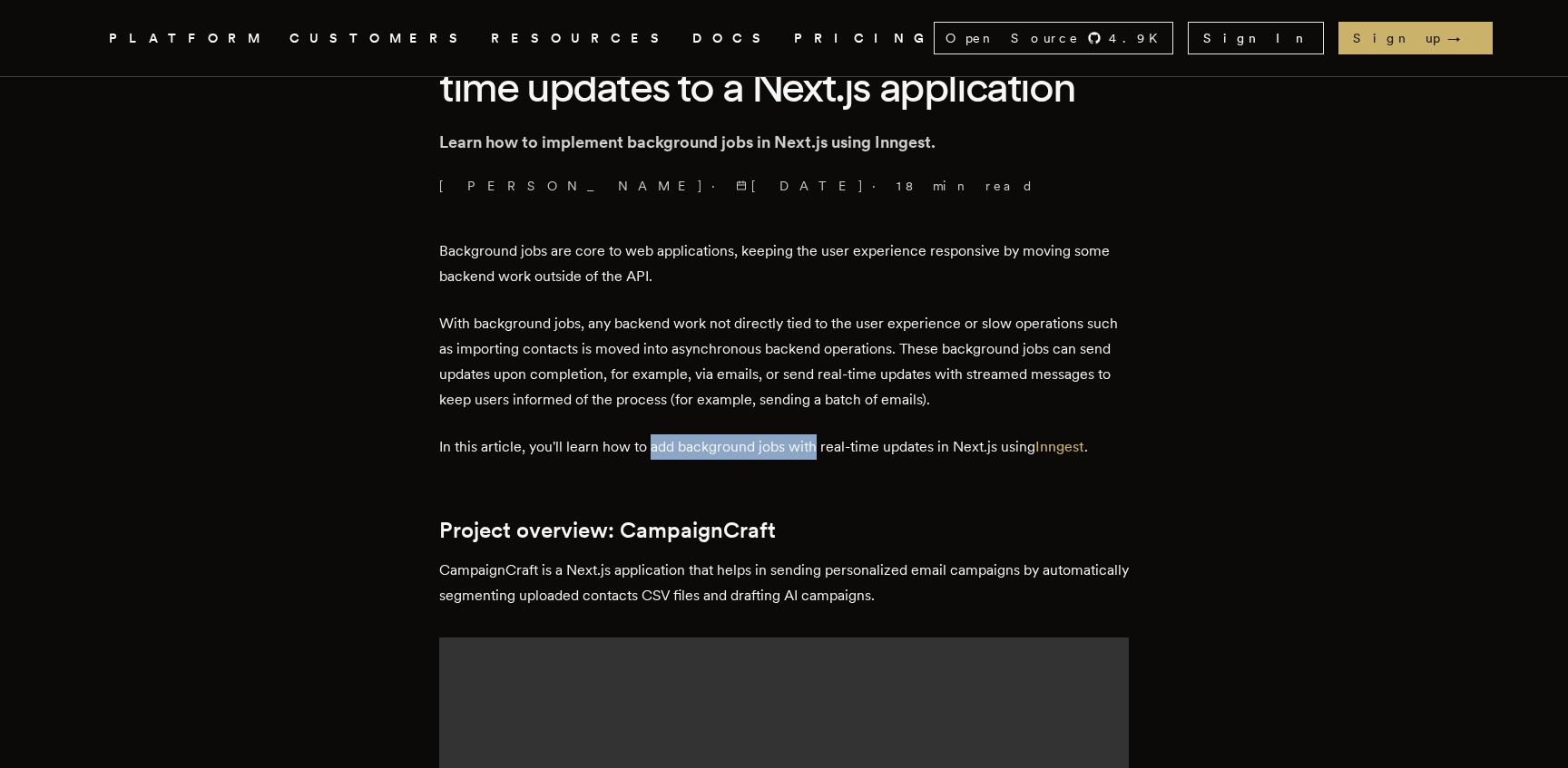
drag, startPoint x: 657, startPoint y: 509, endPoint x: 839, endPoint y: 500, distance: 182.2
click at [824, 460] on p "In this article, you'll learn how to add background jobs with real-time updates…" at bounding box center [784, 448] width 690 height 26
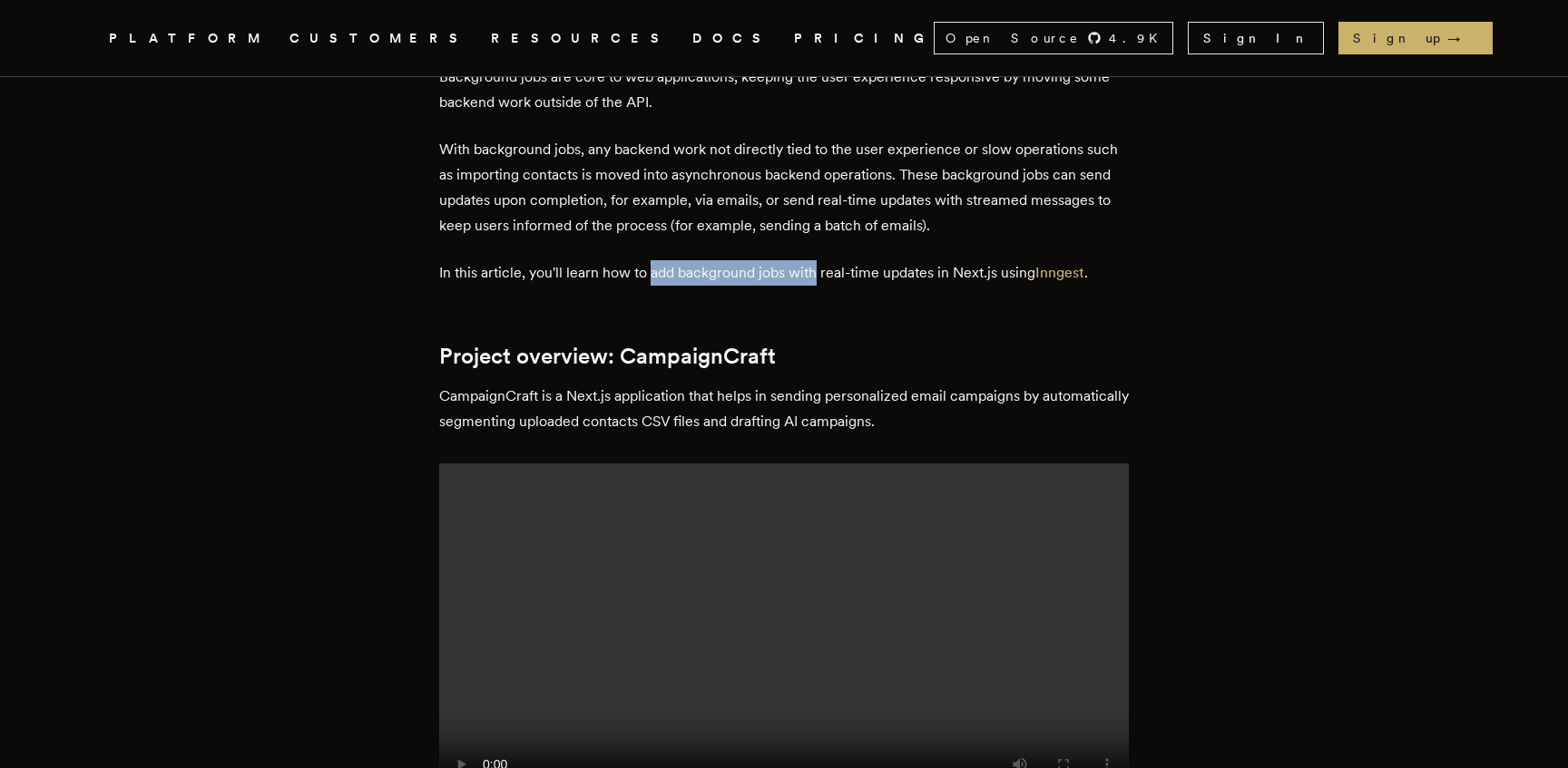
scroll to position [859, 0]
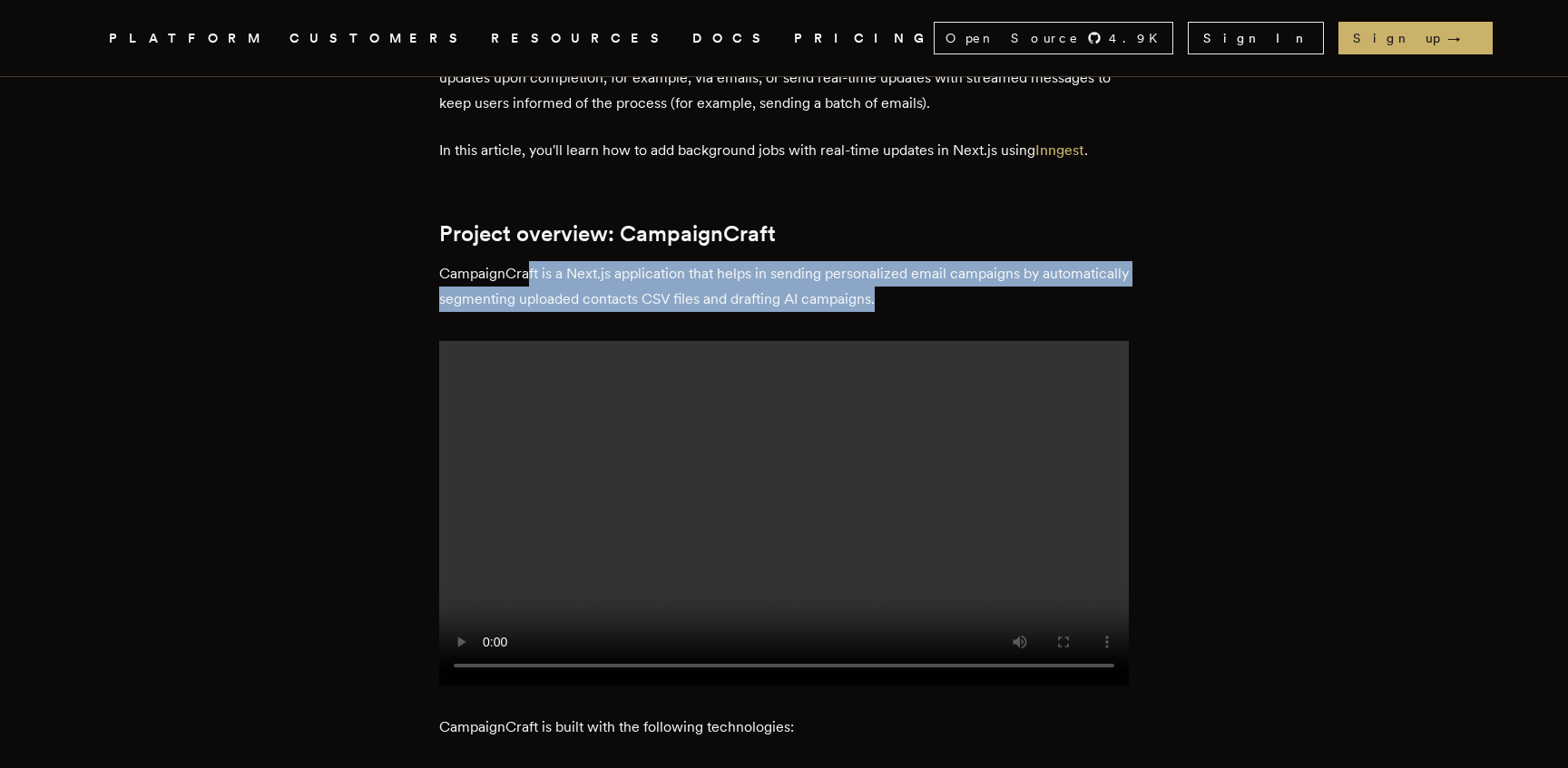
drag, startPoint x: 533, startPoint y: 333, endPoint x: 1000, endPoint y: 354, distance: 467.5
click at [1000, 312] on p "CampaignCraft is a Next.js application that helps in sending personalized email…" at bounding box center [784, 286] width 690 height 51
drag, startPoint x: 979, startPoint y: 355, endPoint x: 802, endPoint y: 331, distance: 178.6
click at [802, 312] on p "CampaignCraft is a Next.js application that helps in sending personalized email…" at bounding box center [784, 286] width 690 height 51
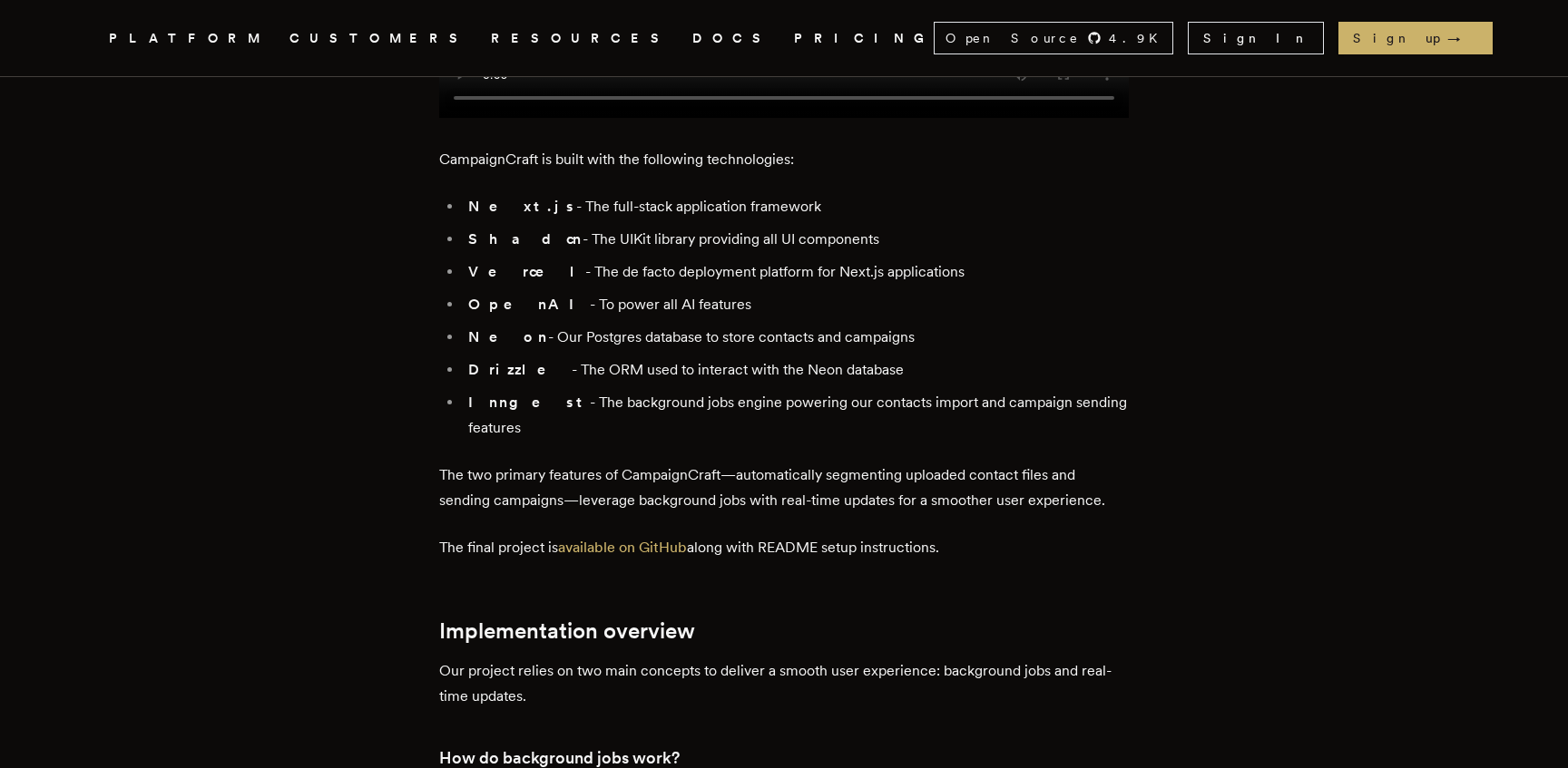
scroll to position [1439, 0]
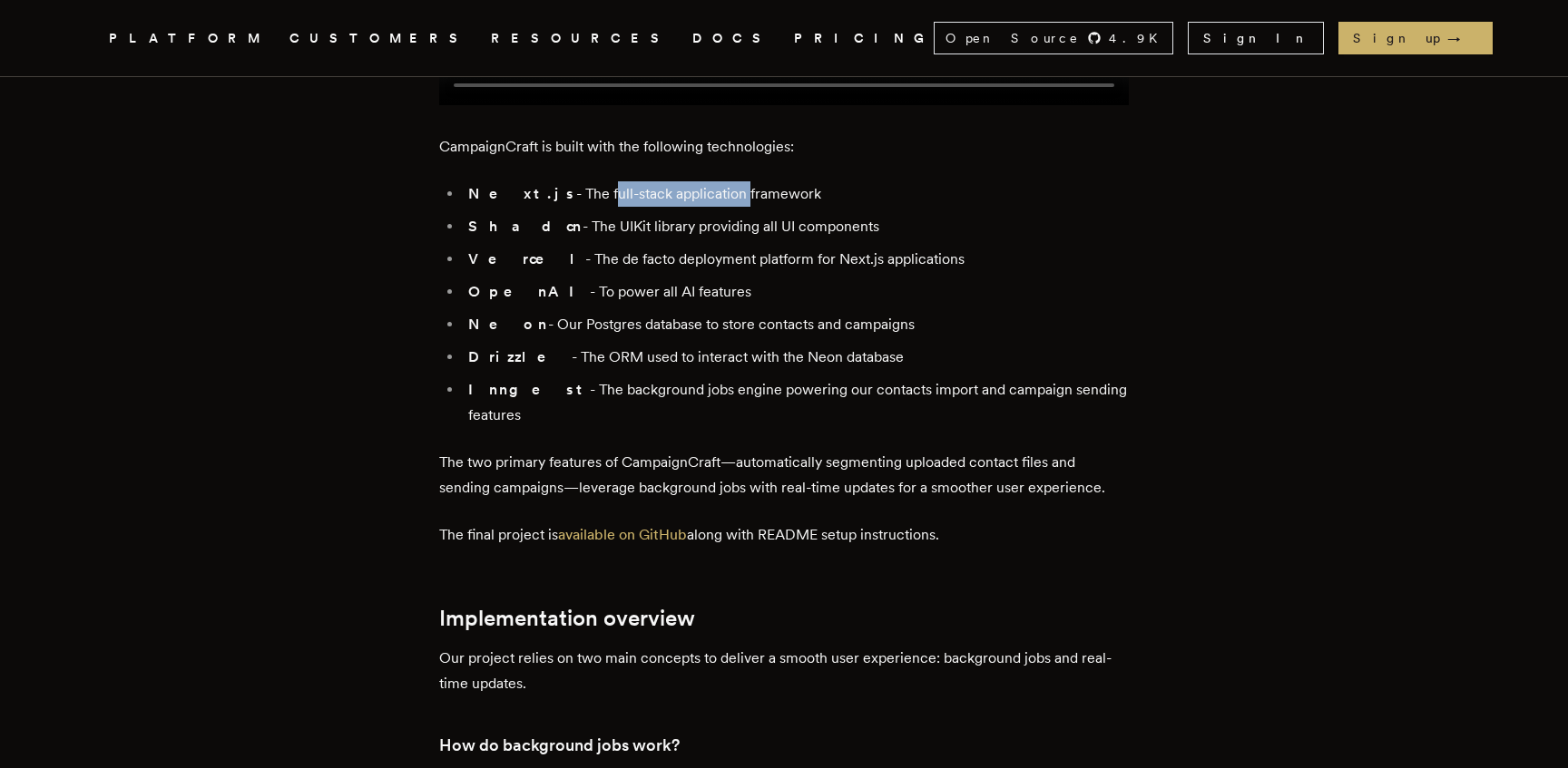
drag, startPoint x: 592, startPoint y: 483, endPoint x: 727, endPoint y: 493, distance: 135.4
click at [721, 207] on li "Next.js - The full-stack application framework" at bounding box center [795, 194] width 666 height 26
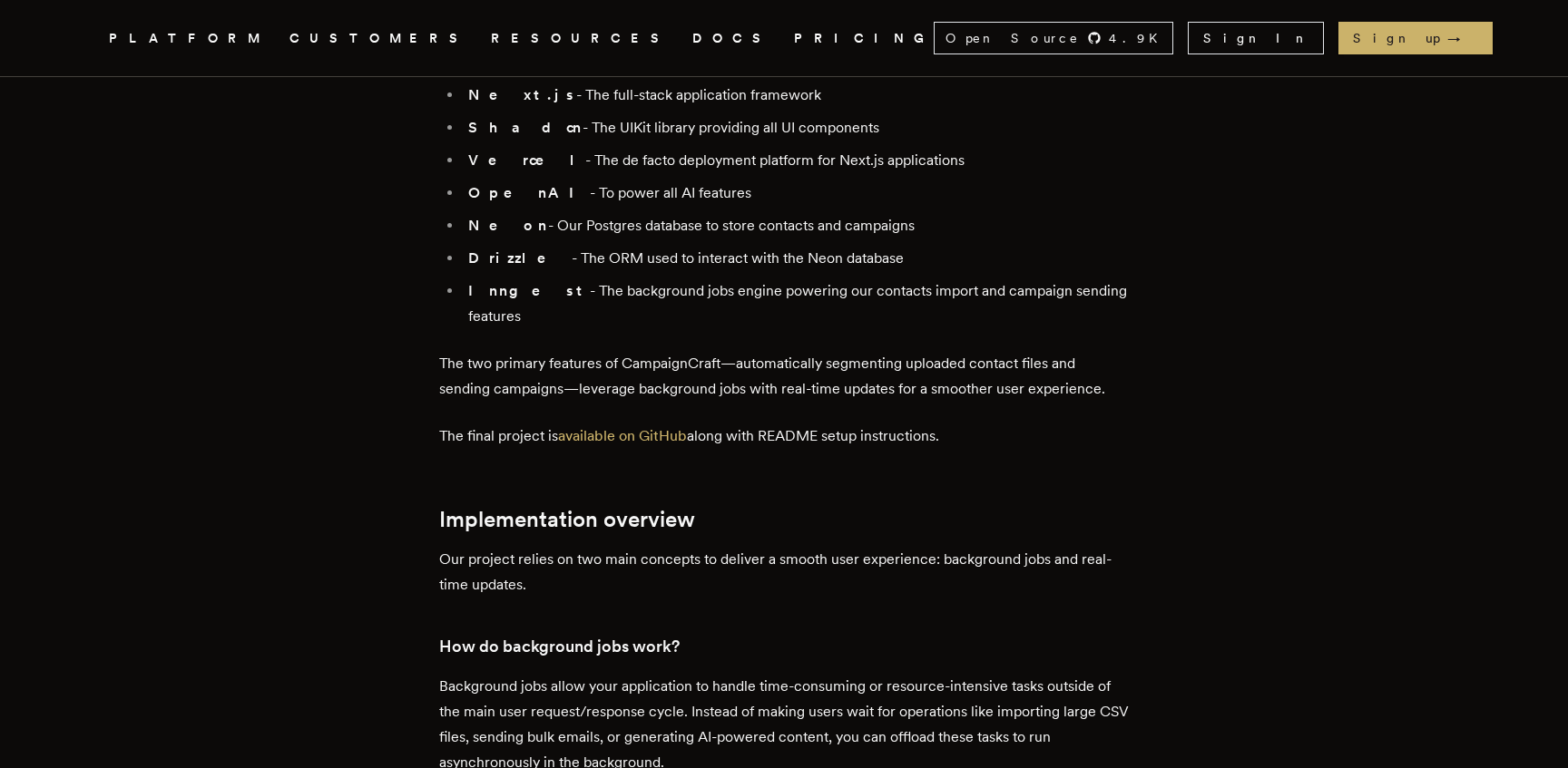
drag, startPoint x: 626, startPoint y: 480, endPoint x: 823, endPoint y: 499, distance: 197.9
click at [817, 330] on ul "Next.js - The full-stack application framework Shadcn - The UIKit library provi…" at bounding box center [784, 206] width 690 height 247
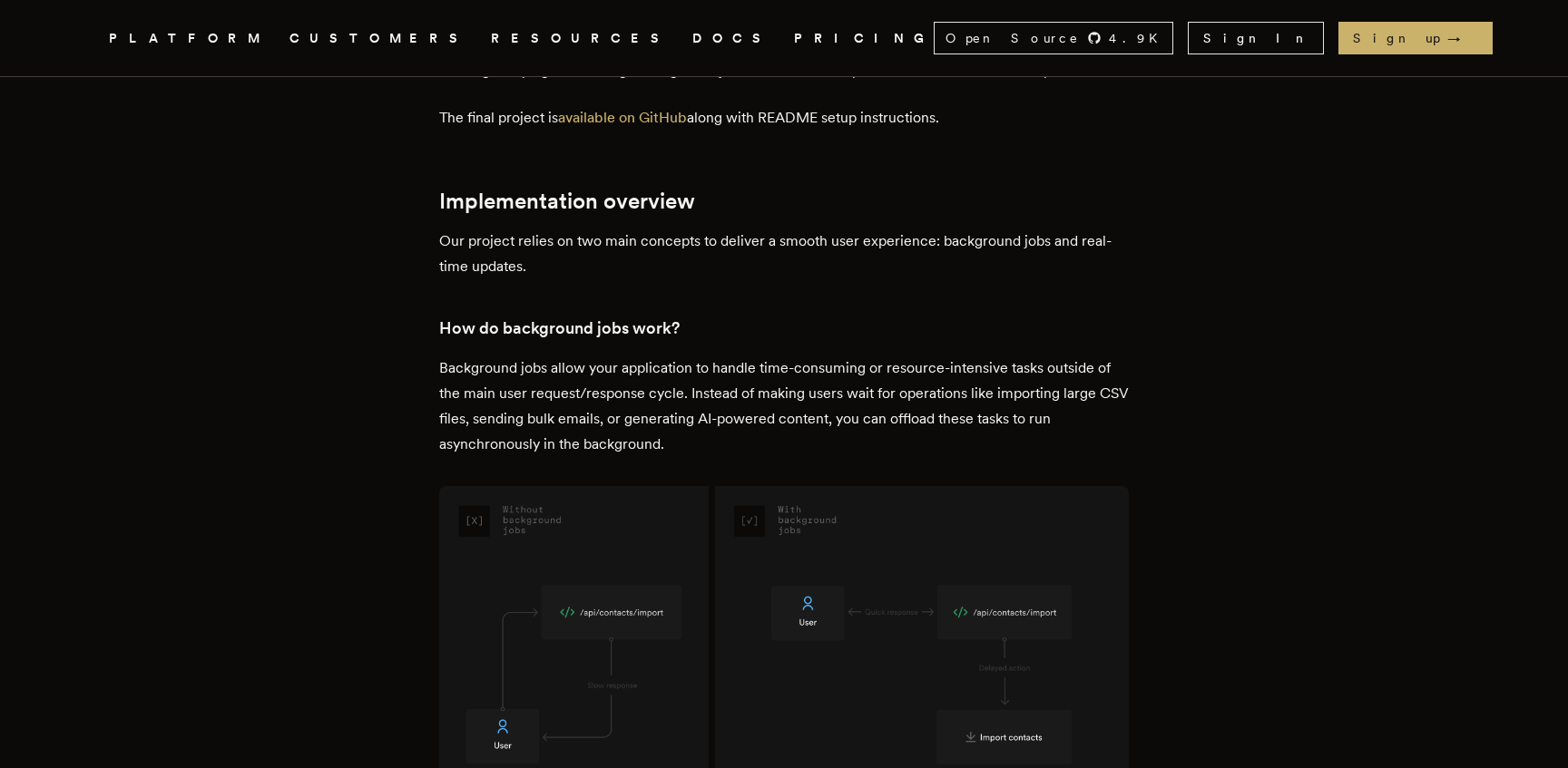
scroll to position [1882, 0]
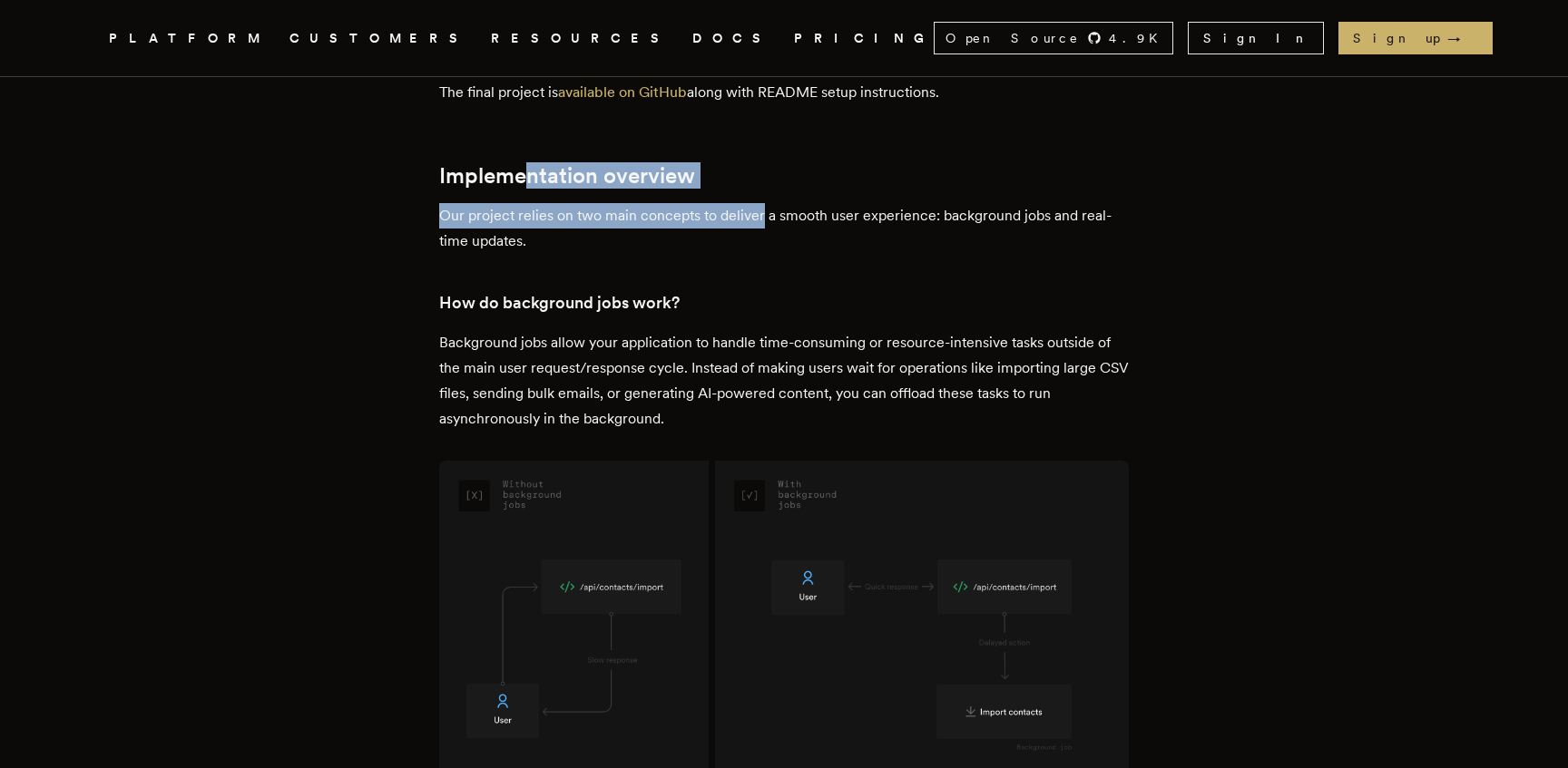
drag, startPoint x: 532, startPoint y: 436, endPoint x: 766, endPoint y: 475, distance: 237.2
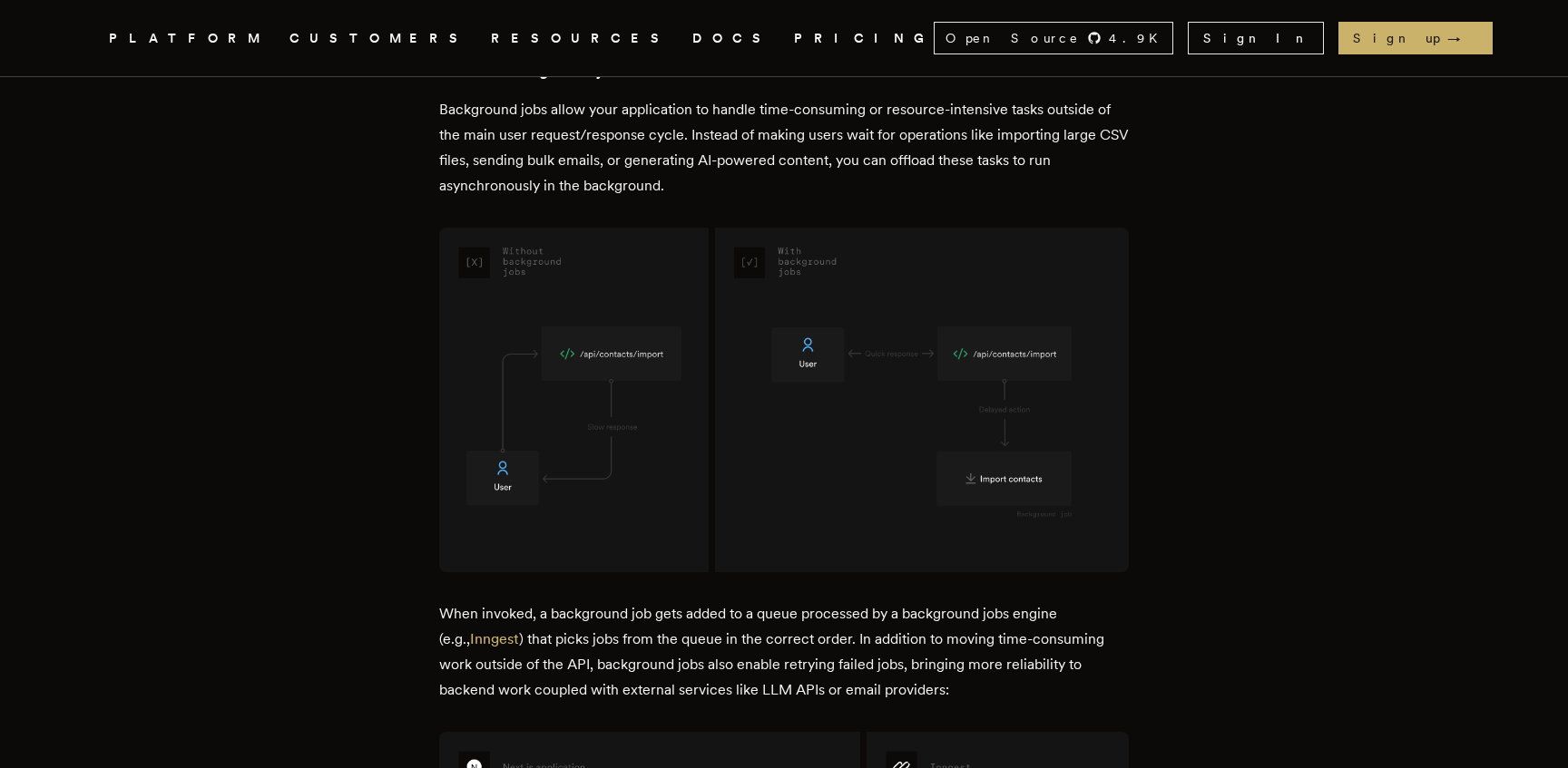
scroll to position [2215, 0]
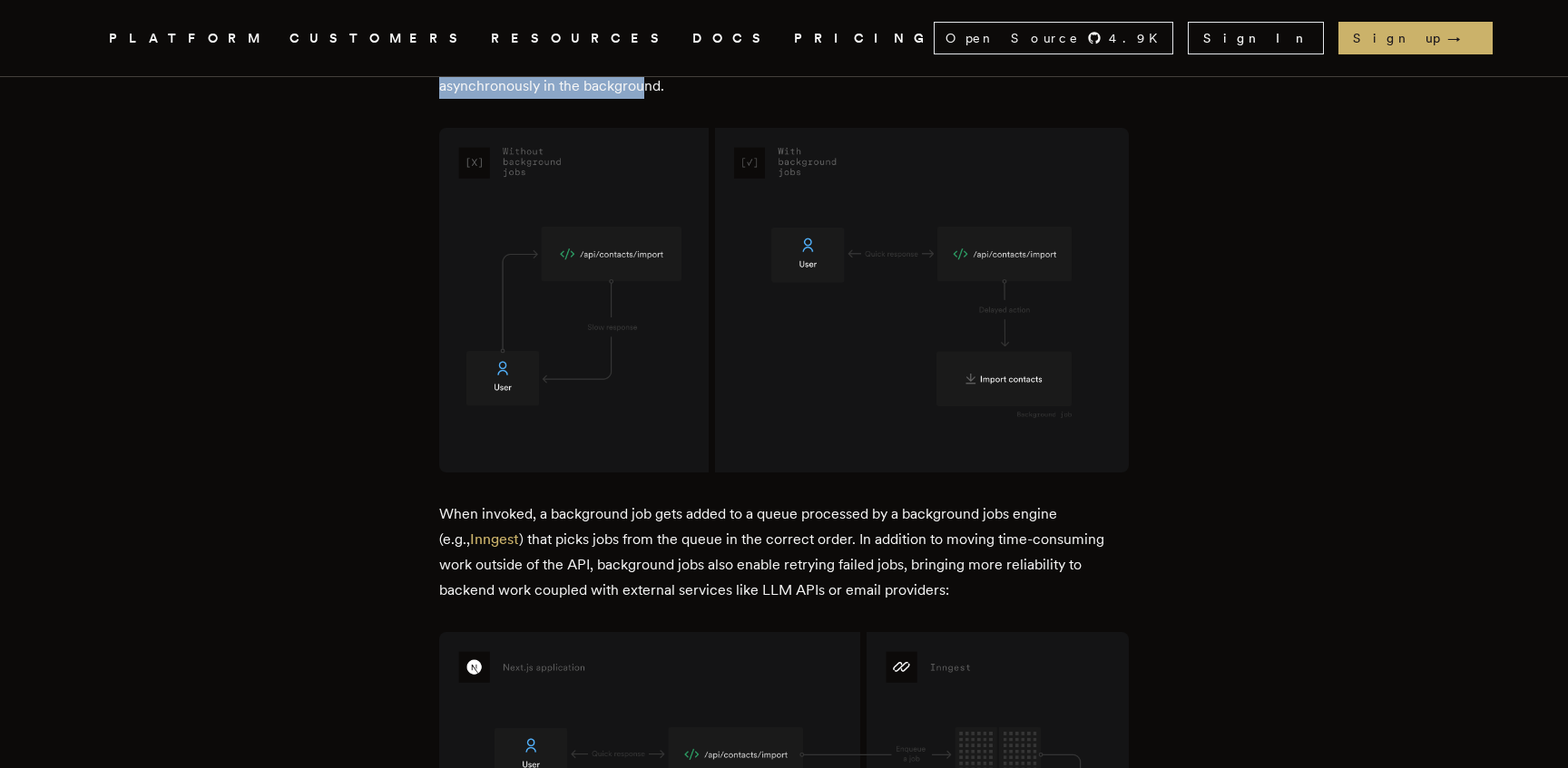
drag, startPoint x: 565, startPoint y: 283, endPoint x: 651, endPoint y: 336, distance: 101.0
click at [651, 99] on p "Background jobs allow your application to handle time-consuming or resource-int…" at bounding box center [784, 48] width 690 height 101
drag, startPoint x: 701, startPoint y: 340, endPoint x: 609, endPoint y: 288, distance: 105.7
click at [609, 99] on p "Background jobs allow your application to handle time-consuming or resource-int…" at bounding box center [784, 48] width 690 height 101
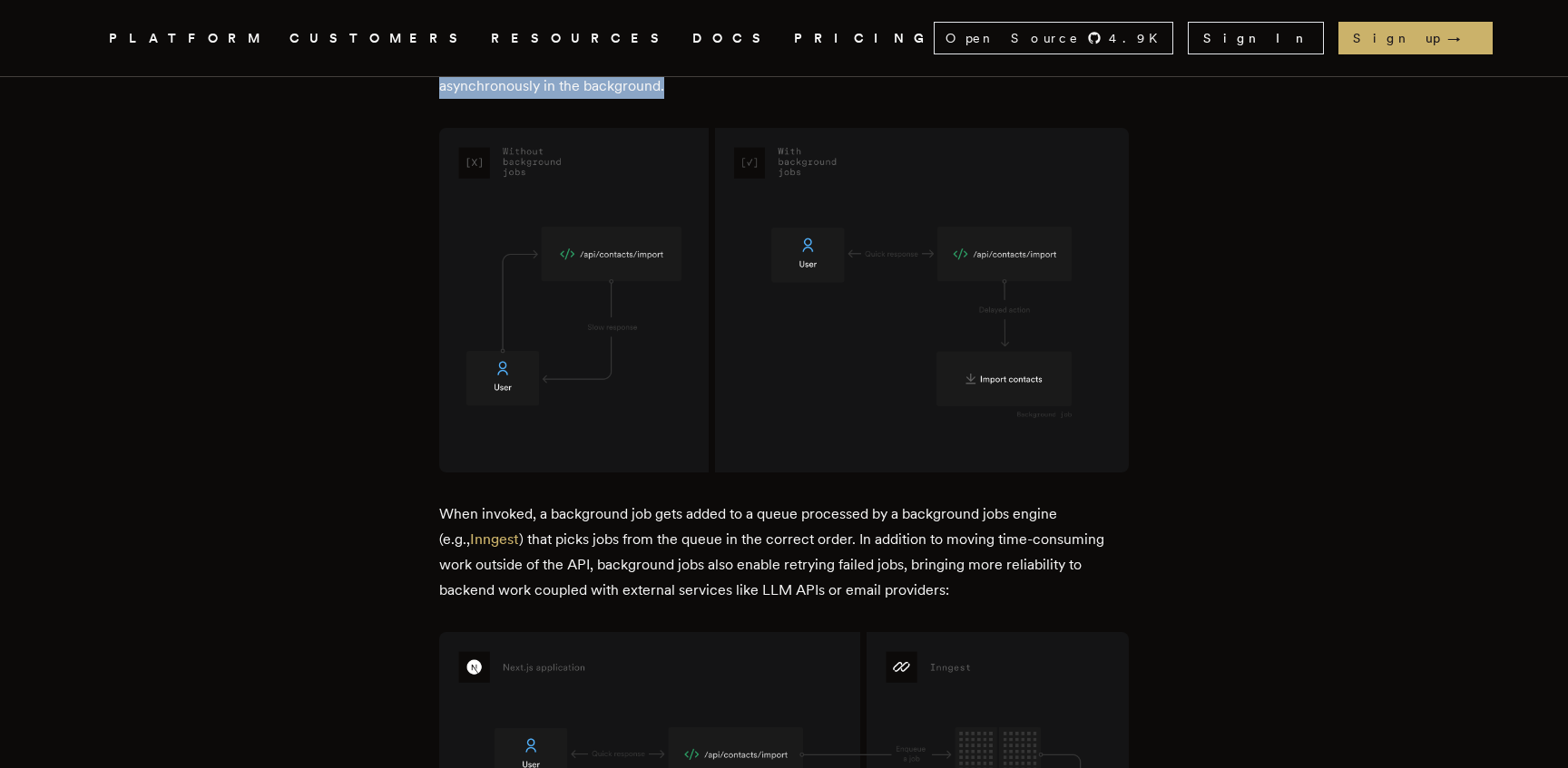
click at [609, 99] on p "Background jobs allow your application to handle time-consuming or resource-int…" at bounding box center [784, 48] width 690 height 101
drag, startPoint x: 608, startPoint y: 289, endPoint x: 704, endPoint y: 329, distance: 104.0
click at [704, 99] on p "Background jobs allow your application to handle time-consuming or resource-int…" at bounding box center [784, 48] width 690 height 101
click at [703, 99] on p "Background jobs allow your application to handle time-consuming or resource-int…" at bounding box center [784, 48] width 690 height 101
drag, startPoint x: 676, startPoint y: 333, endPoint x: 651, endPoint y: 297, distance: 43.8
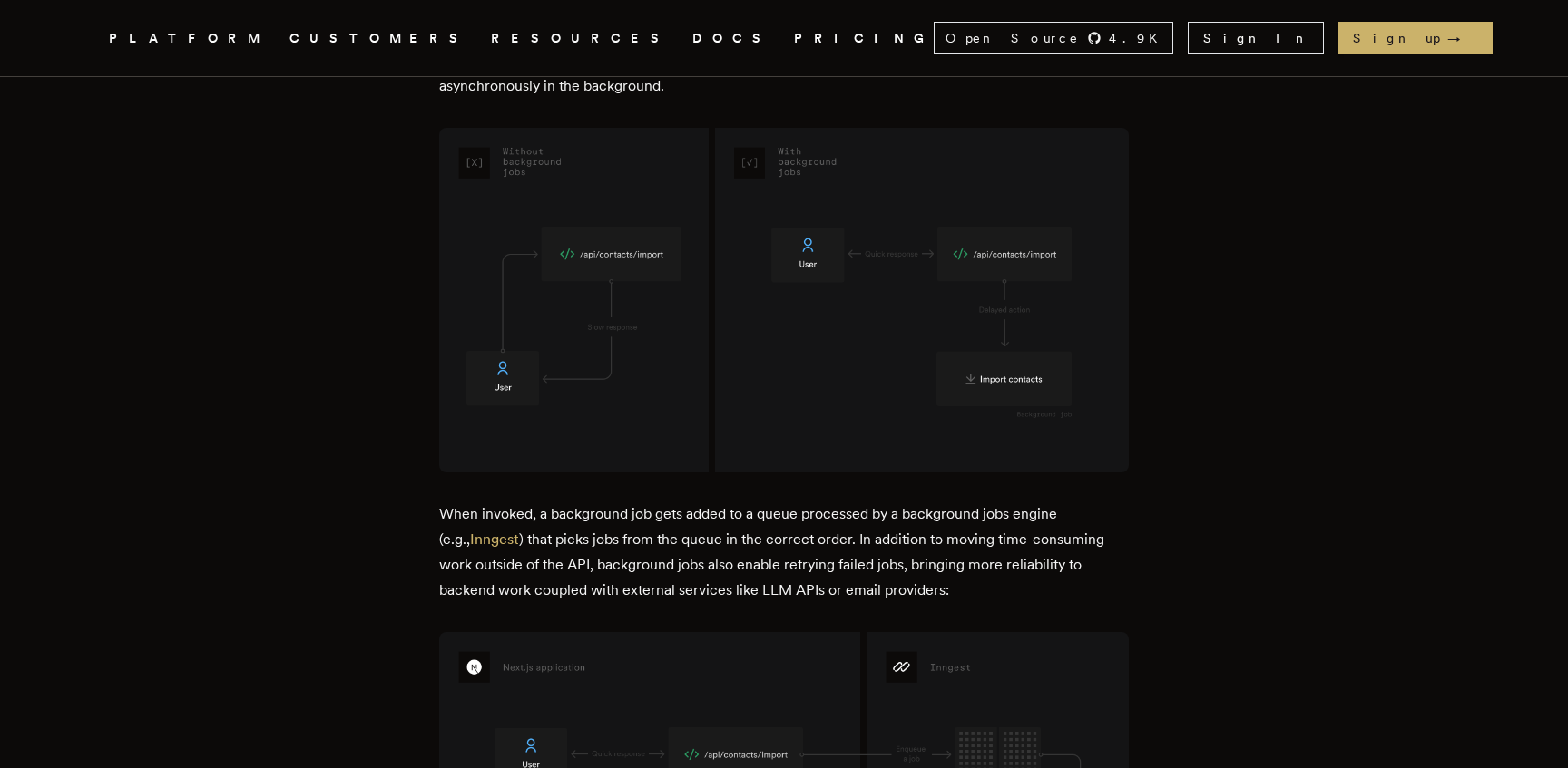
click at [651, 99] on p "Background jobs allow your application to handle time-consuming or resource-int…" at bounding box center [784, 48] width 690 height 101
drag, startPoint x: 639, startPoint y: 297, endPoint x: 679, endPoint y: 341, distance: 59.5
click at [679, 99] on p "Background jobs allow your application to handle time-consuming or resource-int…" at bounding box center [784, 48] width 690 height 101
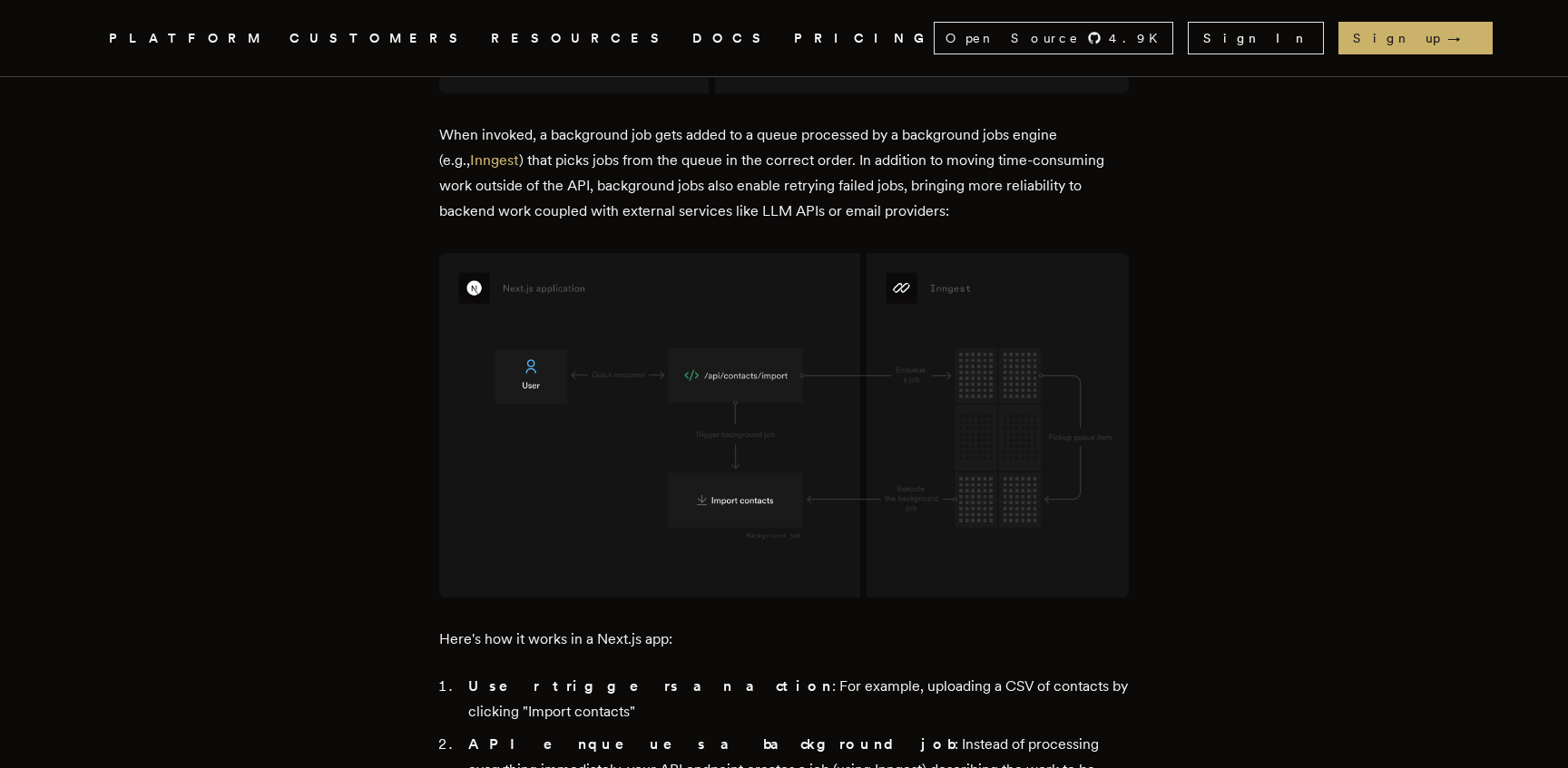
scroll to position [2595, 0]
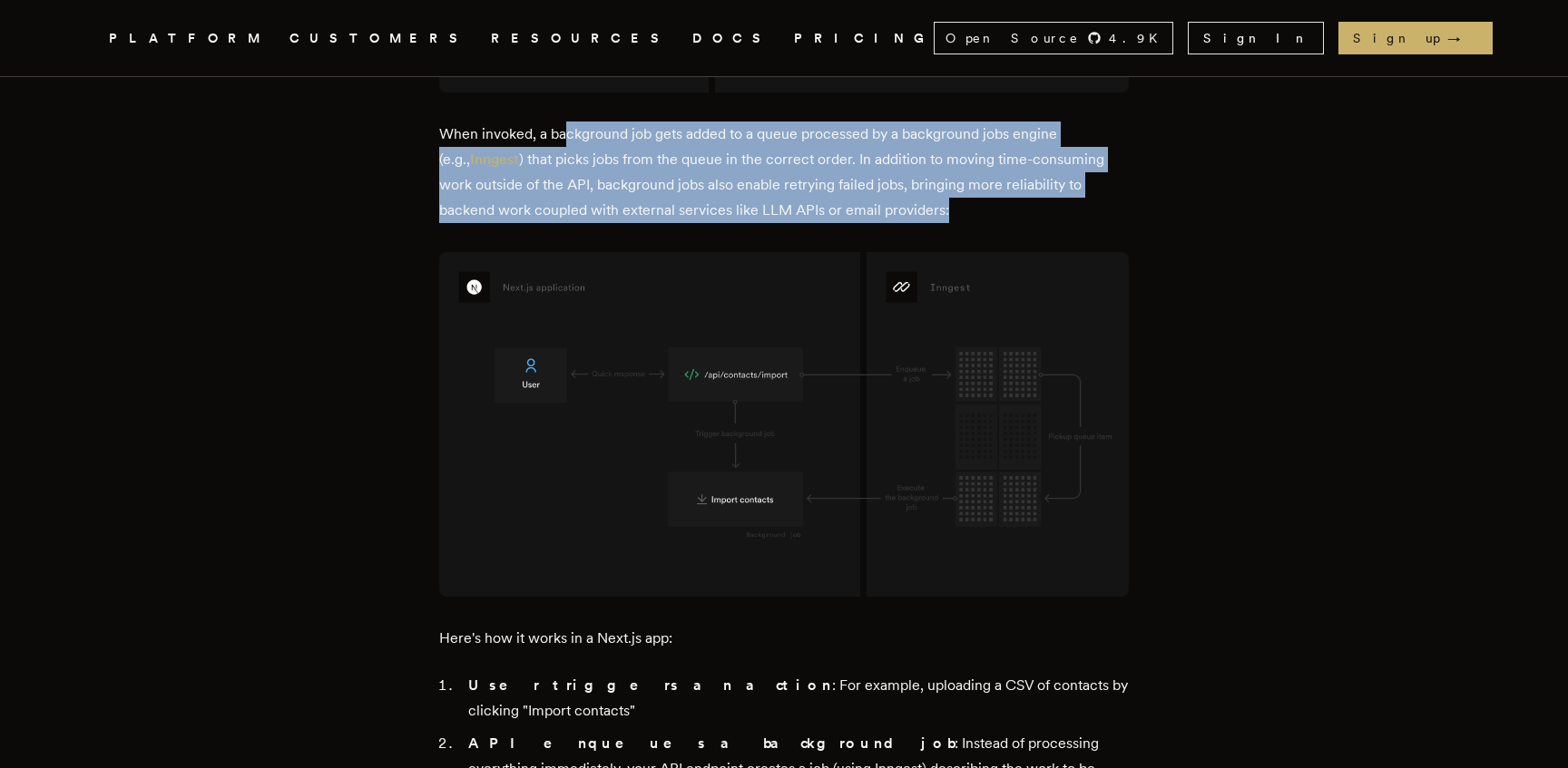
drag, startPoint x: 575, startPoint y: 378, endPoint x: 939, endPoint y: 455, distance: 372.1
click at [939, 223] on p "When invoked, a background job gets added to a queue processed by a background …" at bounding box center [784, 172] width 690 height 101
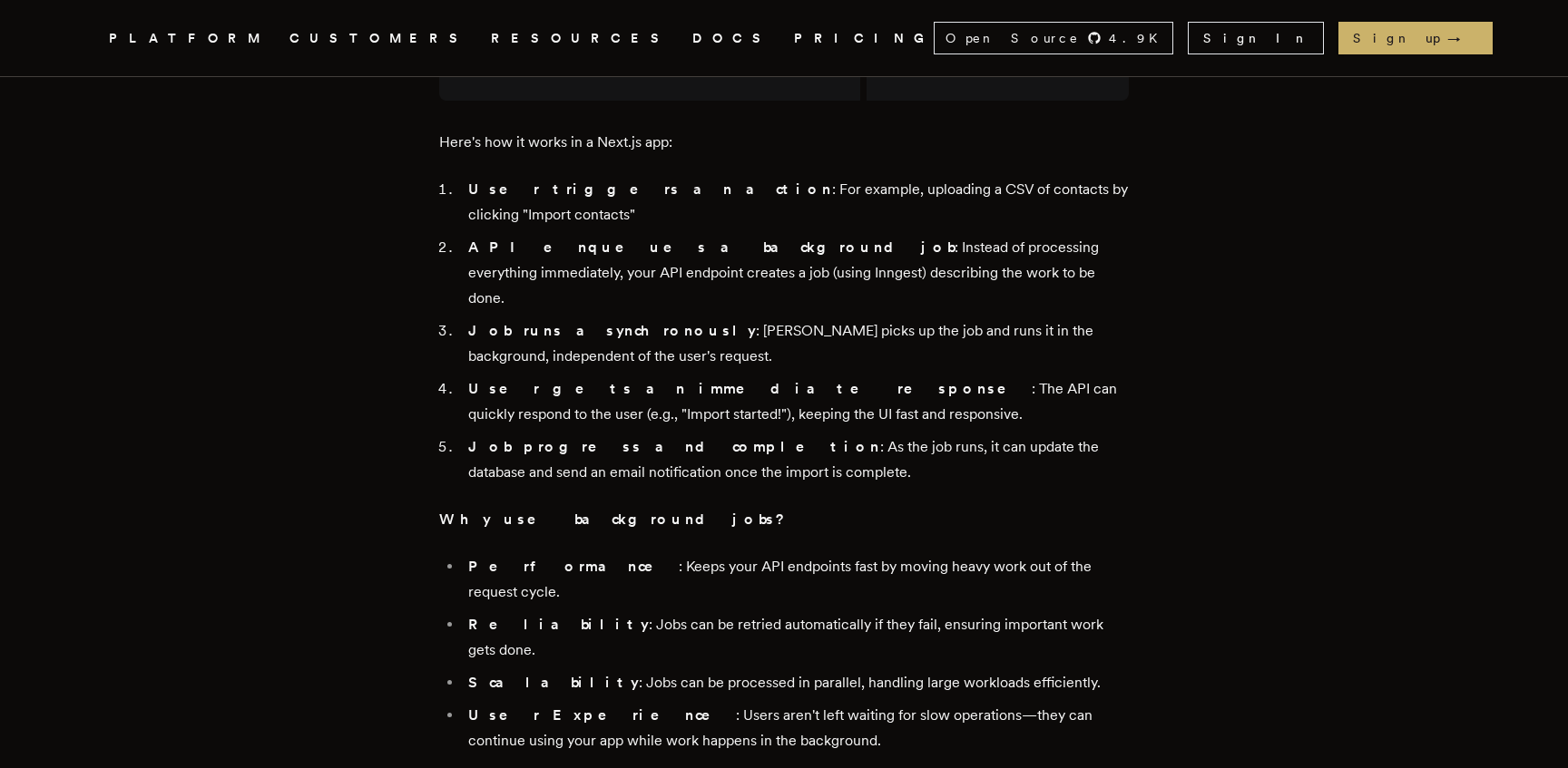
scroll to position [3097, 0]
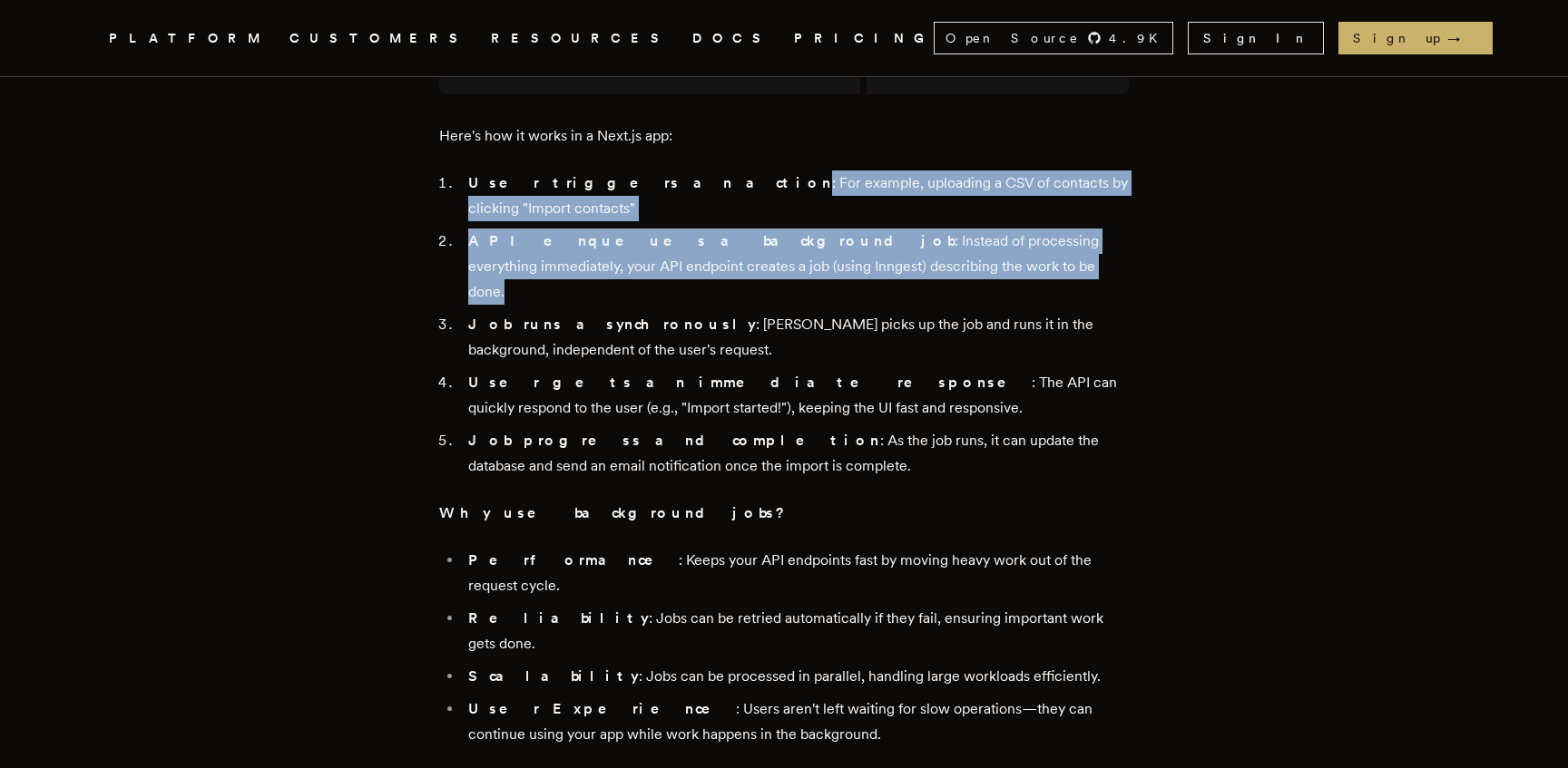
drag, startPoint x: 636, startPoint y: 428, endPoint x: 883, endPoint y: 481, distance: 252.6
click at [883, 479] on ol "User triggers an action : For example, uploading a CSV of contacts by clicking …" at bounding box center [784, 324] width 690 height 308
click at [884, 305] on li "API enqueues a background job : Instead of processing everything immediately, y…" at bounding box center [795, 266] width 666 height 76
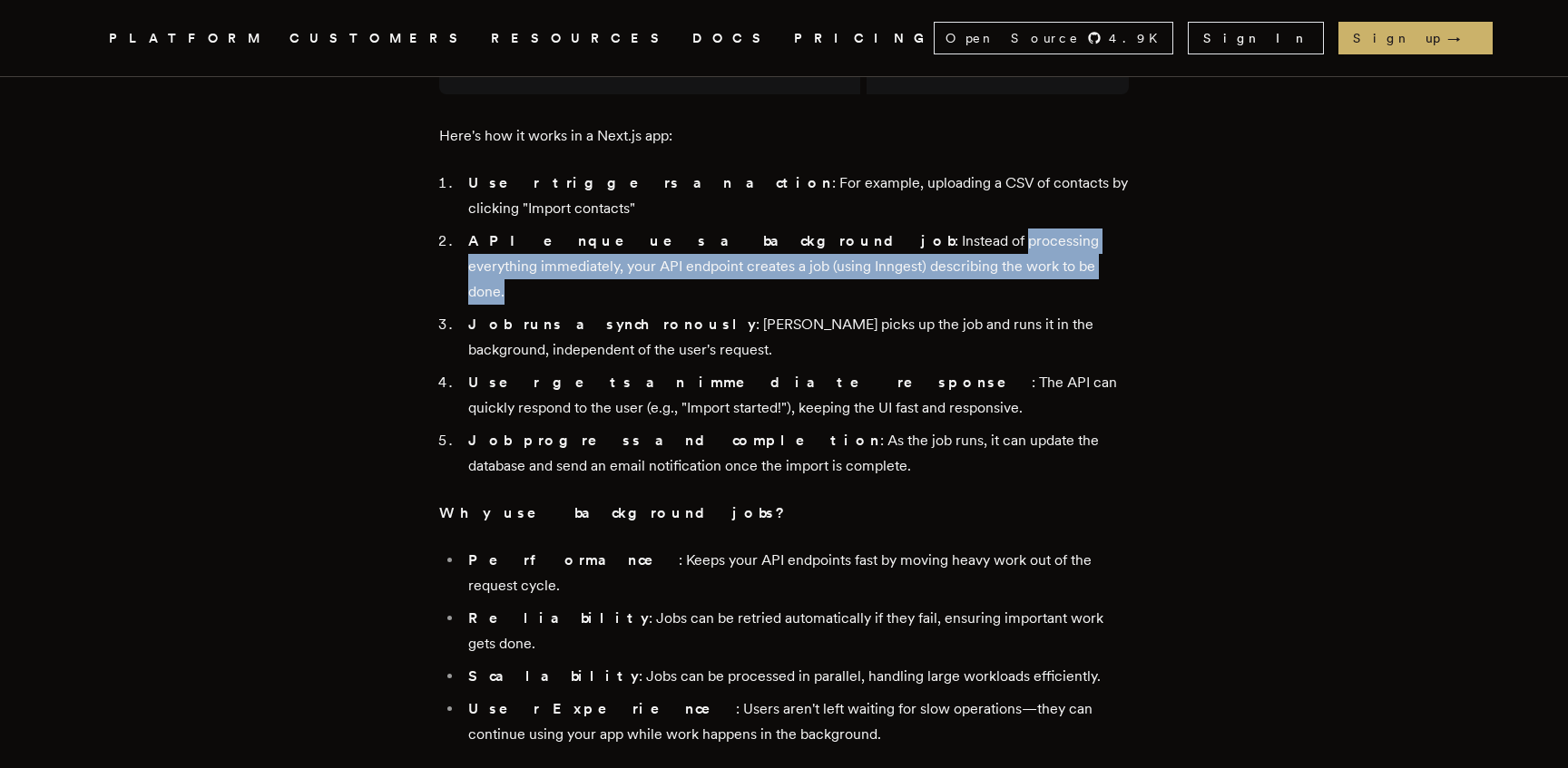
drag, startPoint x: 879, startPoint y: 479, endPoint x: 816, endPoint y: 458, distance: 66.4
click at [816, 305] on li "API enqueues a background job : Instead of processing everything immediately, y…" at bounding box center [795, 266] width 666 height 76
drag, startPoint x: 766, startPoint y: 461, endPoint x: 889, endPoint y: 485, distance: 125.3
click at [889, 305] on li "API enqueues a background job : Instead of processing everything immediately, y…" at bounding box center [795, 266] width 666 height 76
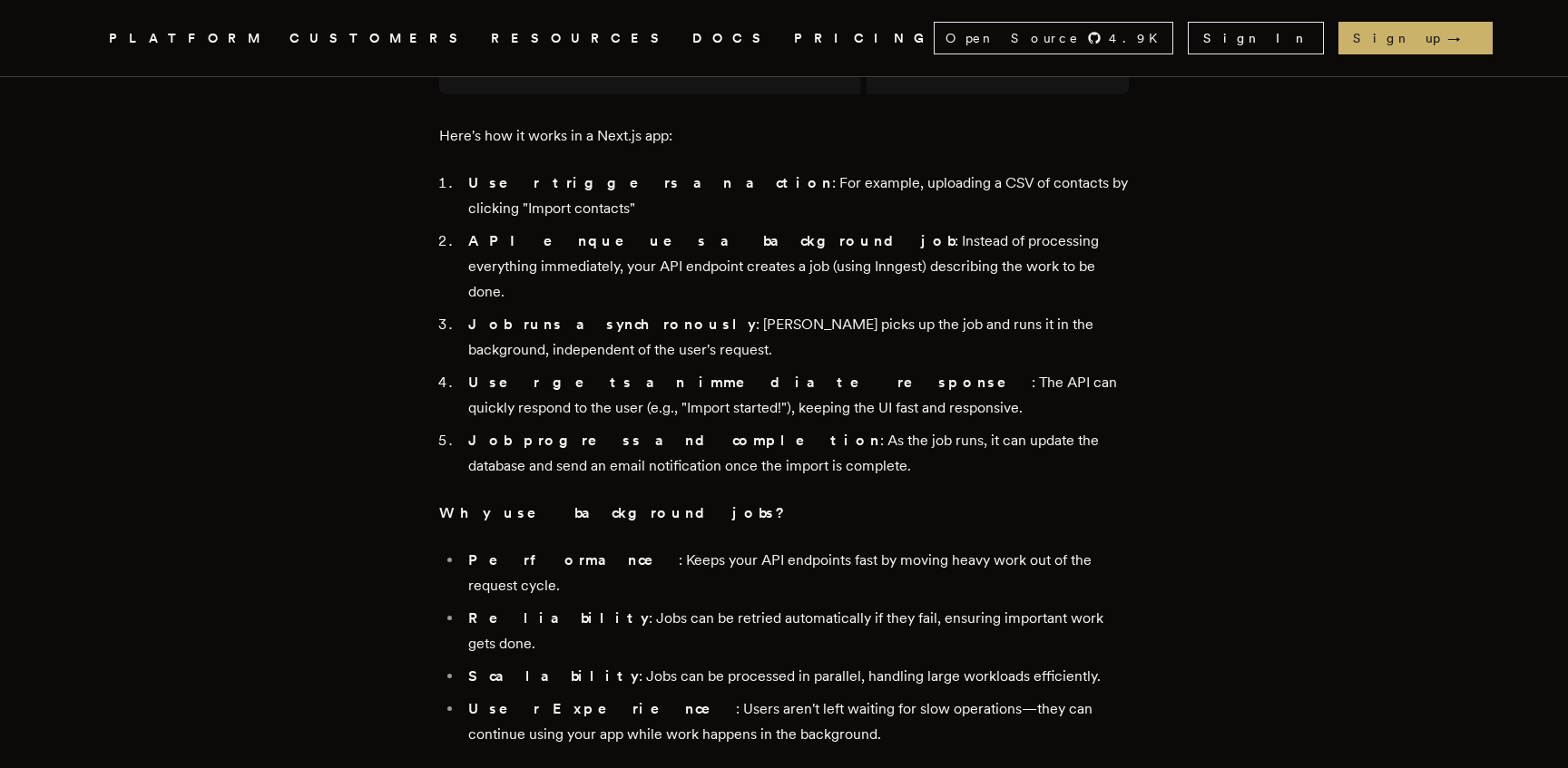
click at [889, 305] on li "API enqueues a background job : Instead of processing everything immediately, y…" at bounding box center [795, 266] width 666 height 76
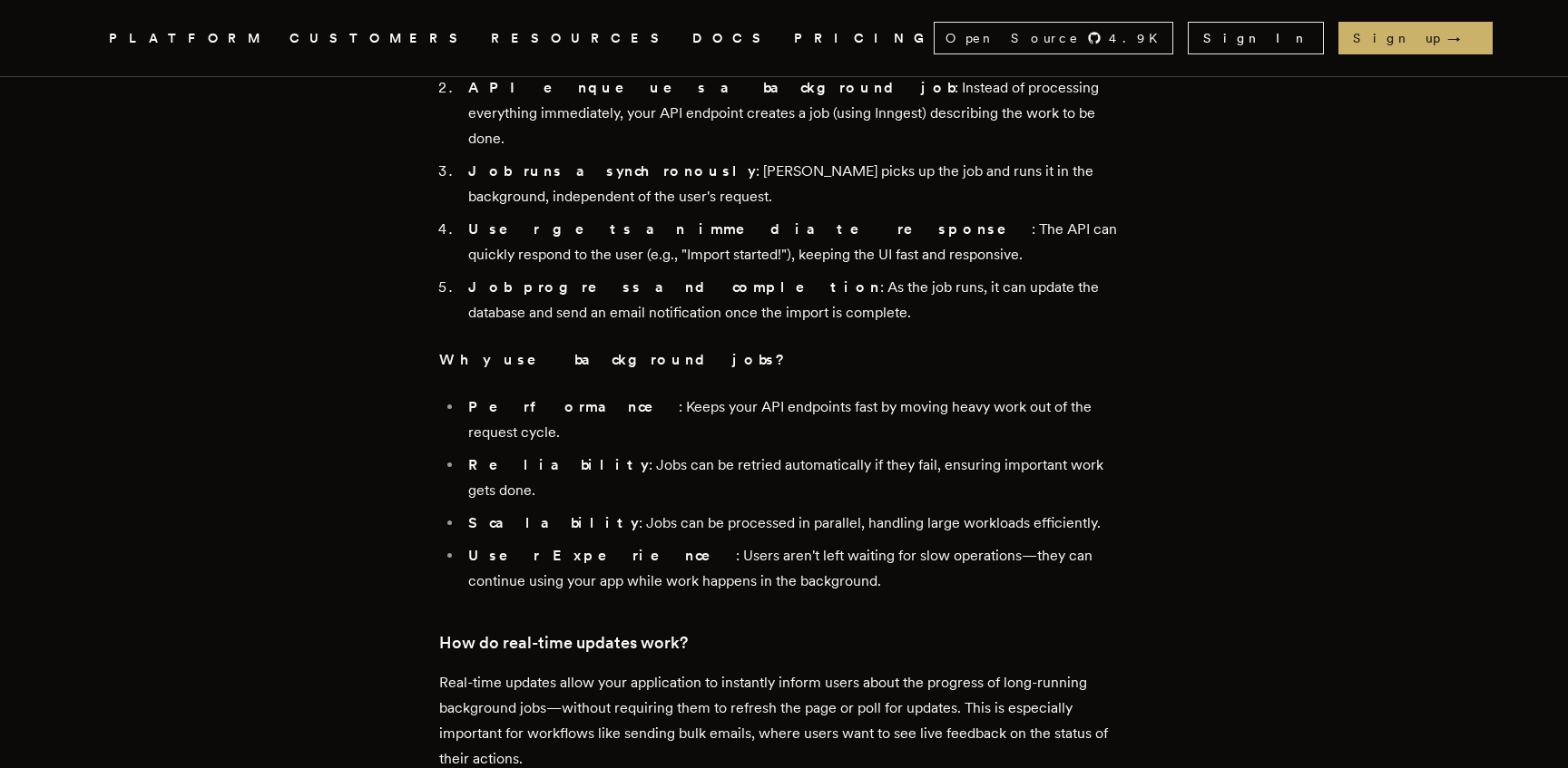
scroll to position [3258, 0]
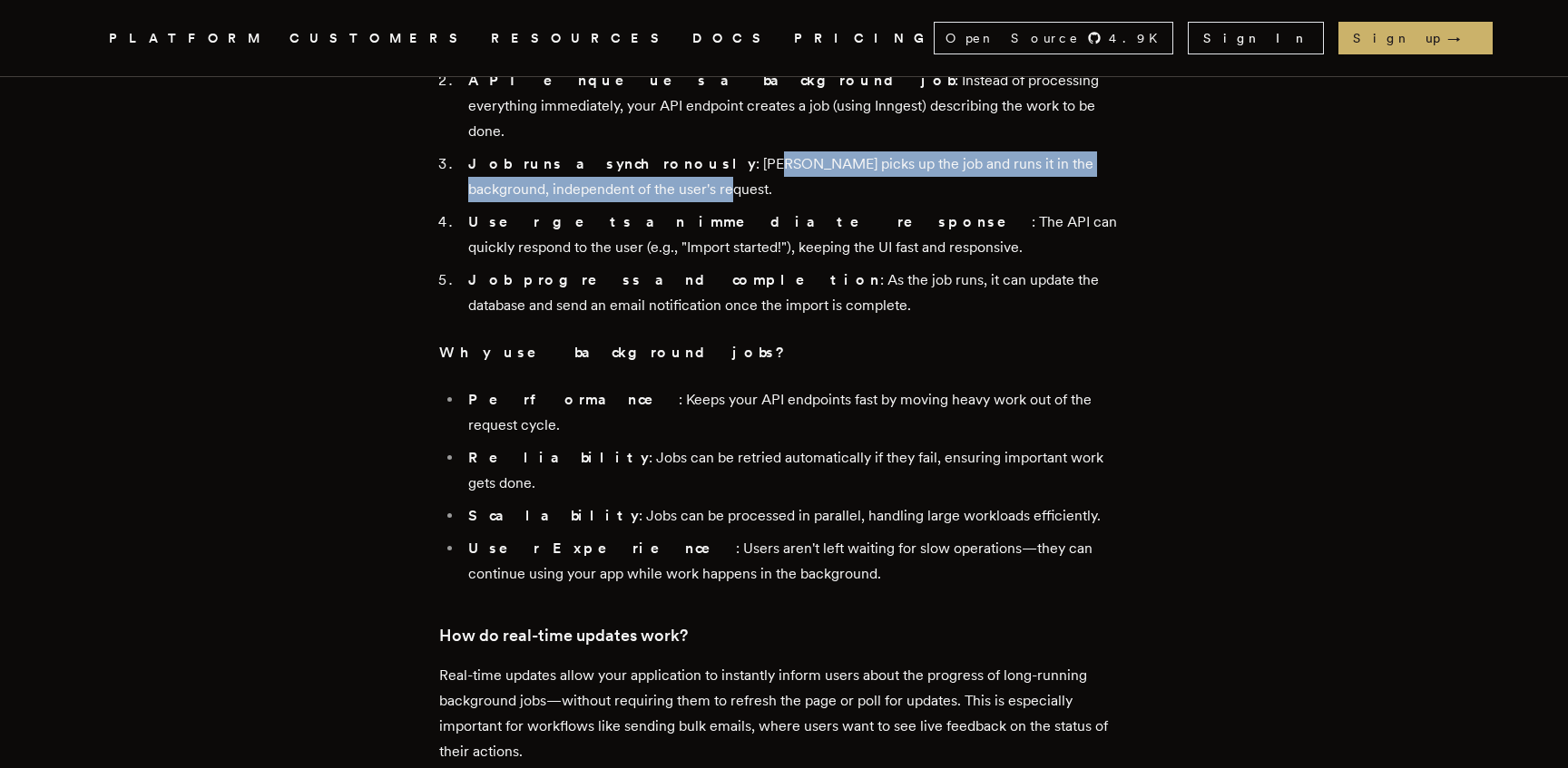
drag, startPoint x: 668, startPoint y: 364, endPoint x: 825, endPoint y: 389, distance: 159.0
click at [825, 203] on li "Job runs asynchronously : Inngest picks up the job and runs it in the backgroun…" at bounding box center [795, 176] width 666 height 51
drag, startPoint x: 812, startPoint y: 384, endPoint x: 811, endPoint y: 356, distance: 28.0
click at [811, 203] on li "Job runs asynchronously : Inngest picks up the job and runs it in the backgroun…" at bounding box center [795, 176] width 666 height 51
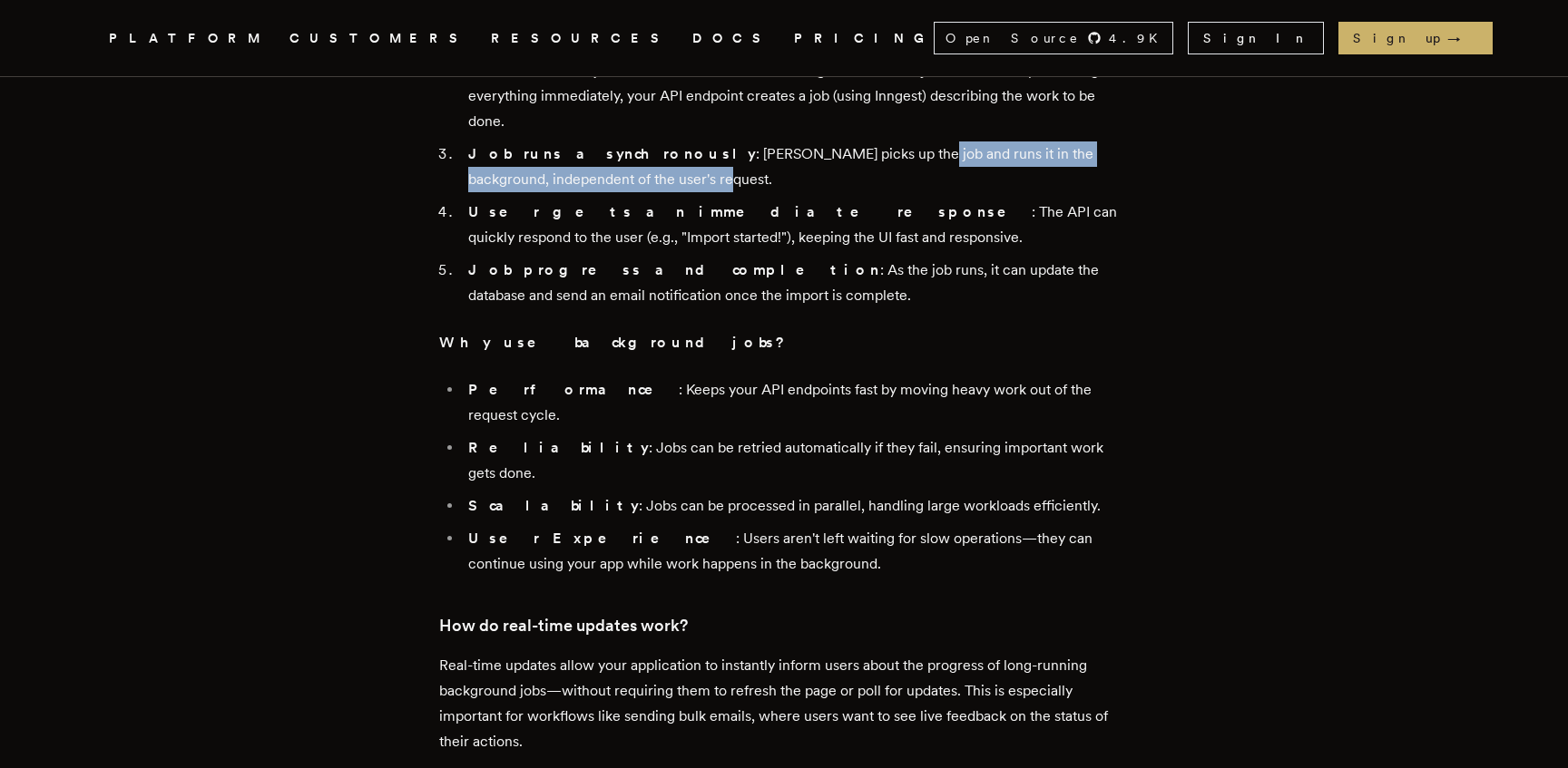
scroll to position [3287, 0]
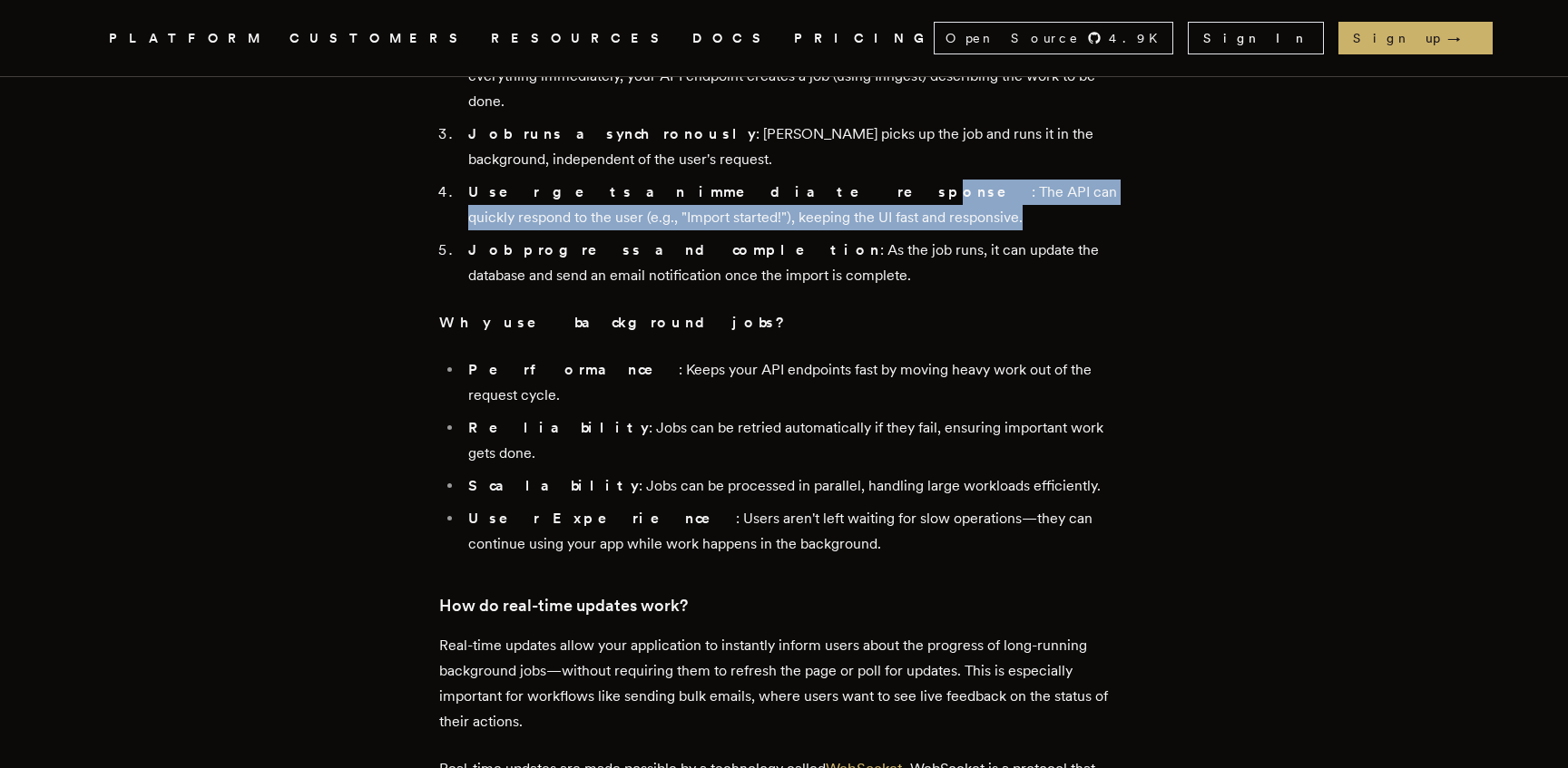
drag, startPoint x: 666, startPoint y: 401, endPoint x: 798, endPoint y: 421, distance: 133.5
click at [798, 230] on li "User gets an immediate response : The API can quickly respond to the user (e.g.…" at bounding box center [795, 204] width 666 height 51
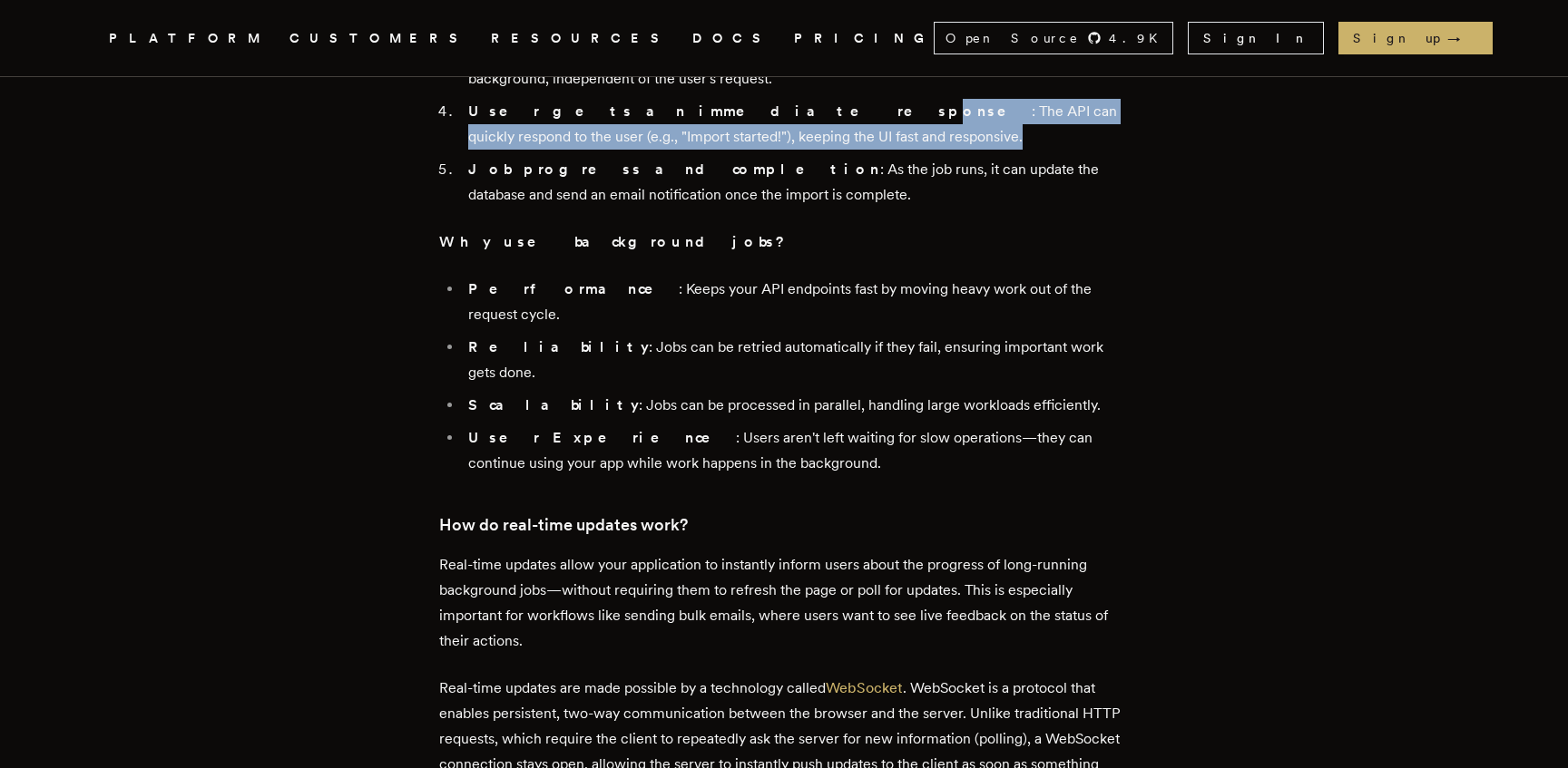
scroll to position [3379, 0]
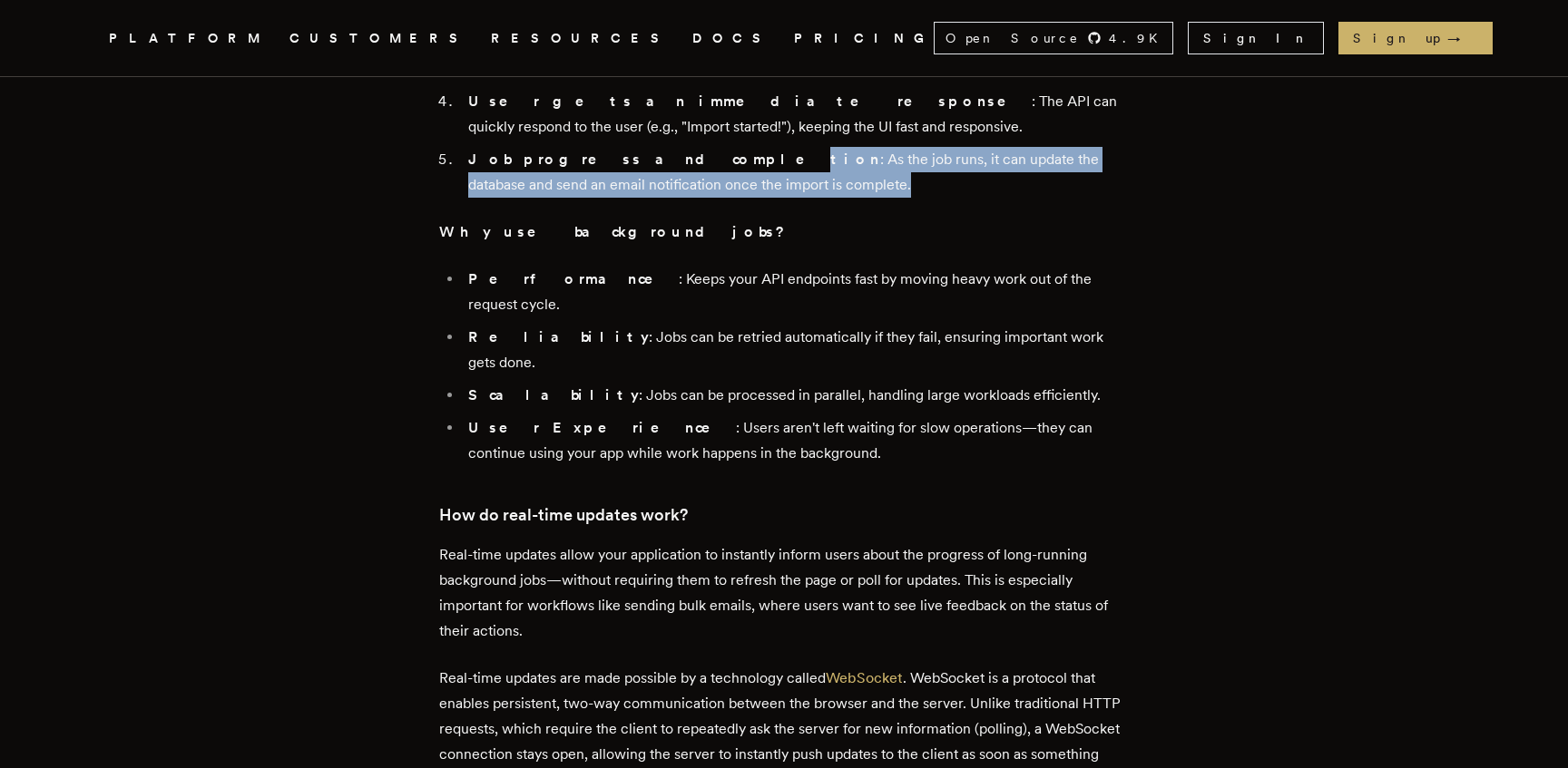
drag, startPoint x: 643, startPoint y: 362, endPoint x: 752, endPoint y: 381, distance: 110.6
click at [752, 198] on li "Job progress and completion : As the job runs, it can update the database and s…" at bounding box center [795, 172] width 666 height 51
drag, startPoint x: 752, startPoint y: 380, endPoint x: 737, endPoint y: 350, distance: 33.5
click at [737, 198] on li "Job progress and completion : As the job runs, it can update the database and s…" at bounding box center [795, 172] width 666 height 51
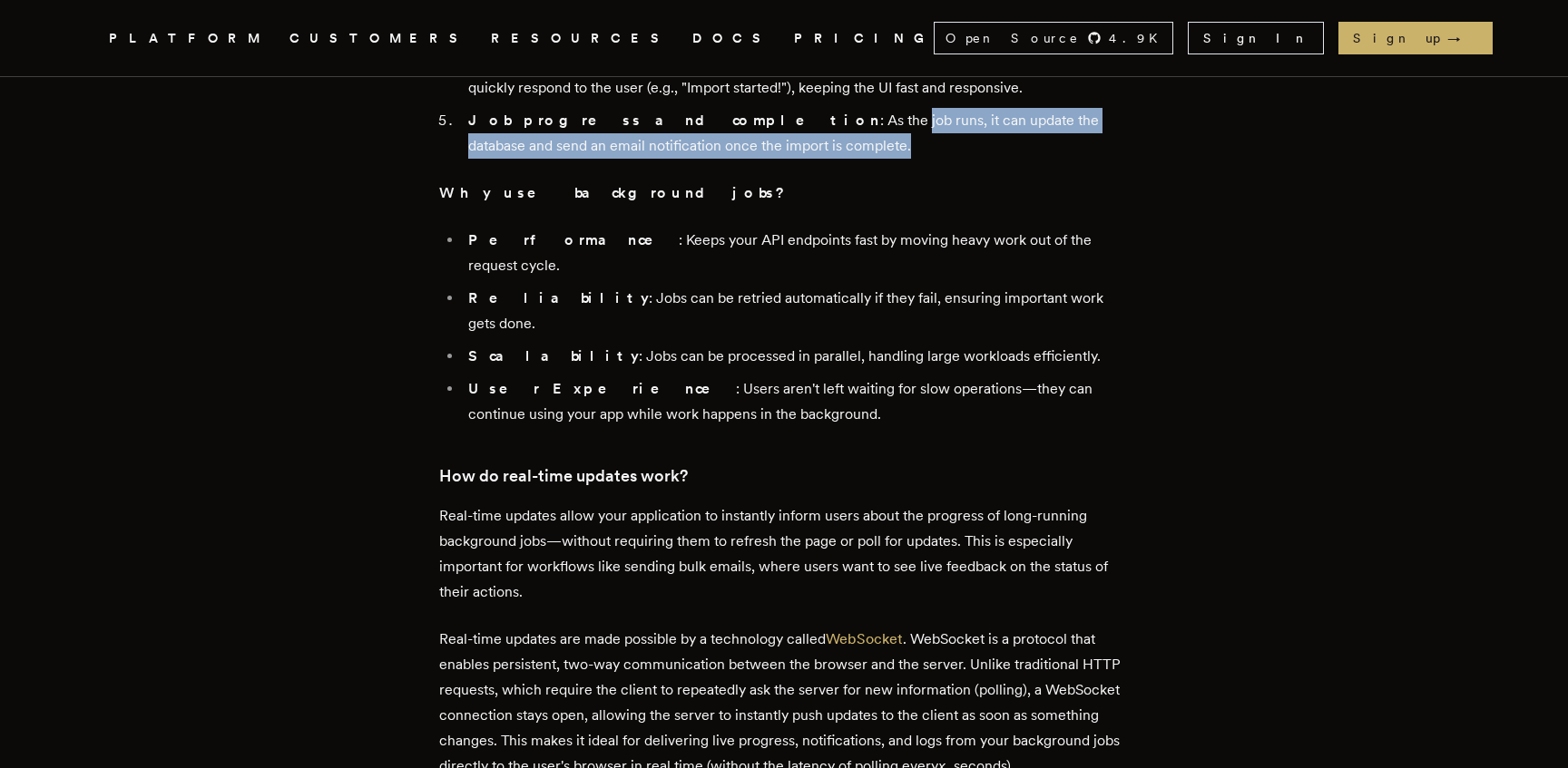
scroll to position [3508, 0]
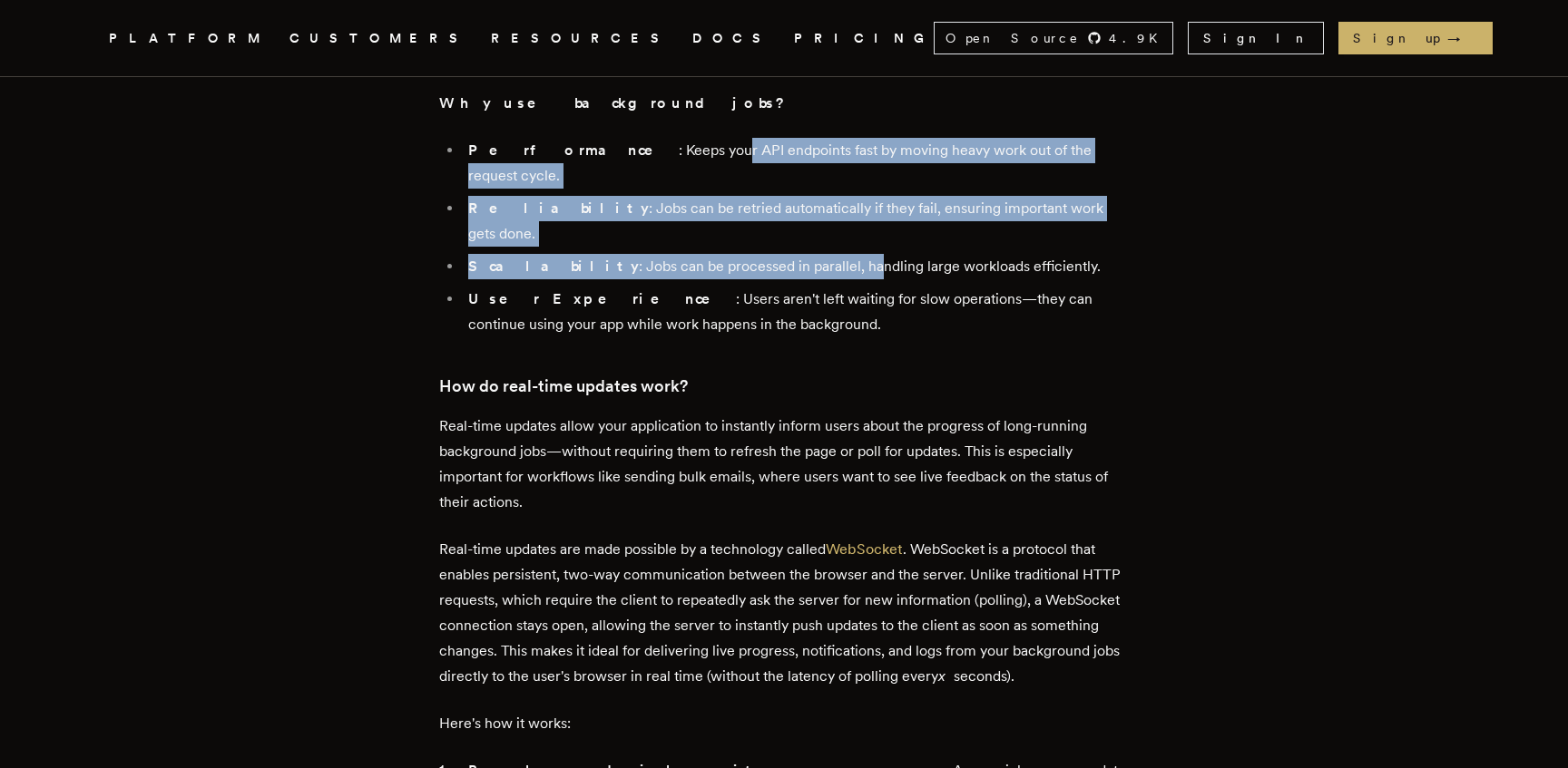
drag, startPoint x: 759, startPoint y: 378, endPoint x: 790, endPoint y: 414, distance: 47.5
click at [790, 337] on ul "Performance : Keeps your API endpoints fast by moving heavy work out of the req…" at bounding box center [784, 238] width 690 height 200
click at [790, 279] on li "Scalability : Jobs can be processed in parallel, handling large workloads effic…" at bounding box center [795, 267] width 666 height 26
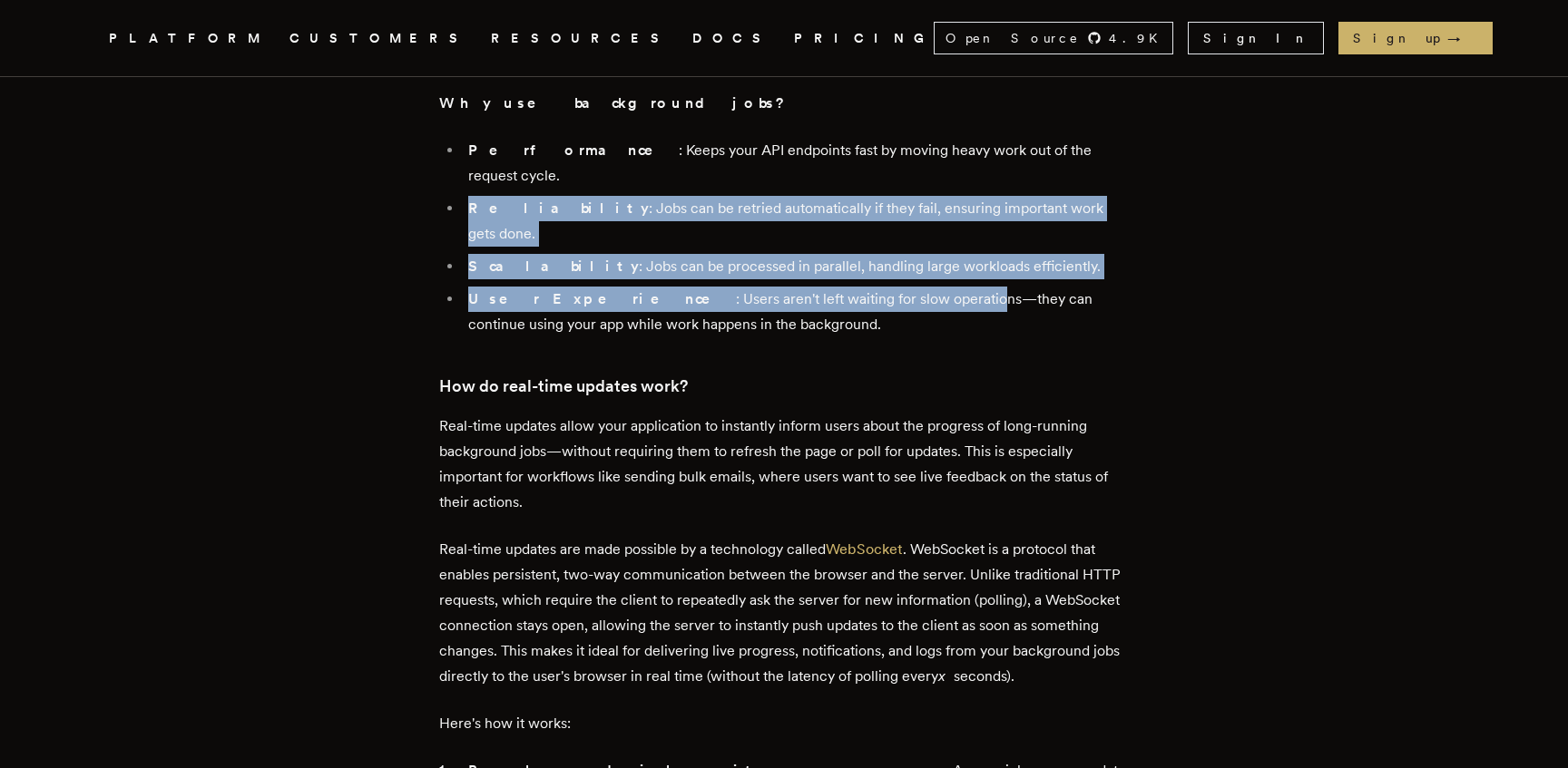
drag, startPoint x: 818, startPoint y: 425, endPoint x: 748, endPoint y: 360, distance: 95.5
click at [748, 337] on ul "Performance : Keeps your API endpoints fast by moving heavy work out of the req…" at bounding box center [784, 238] width 690 height 200
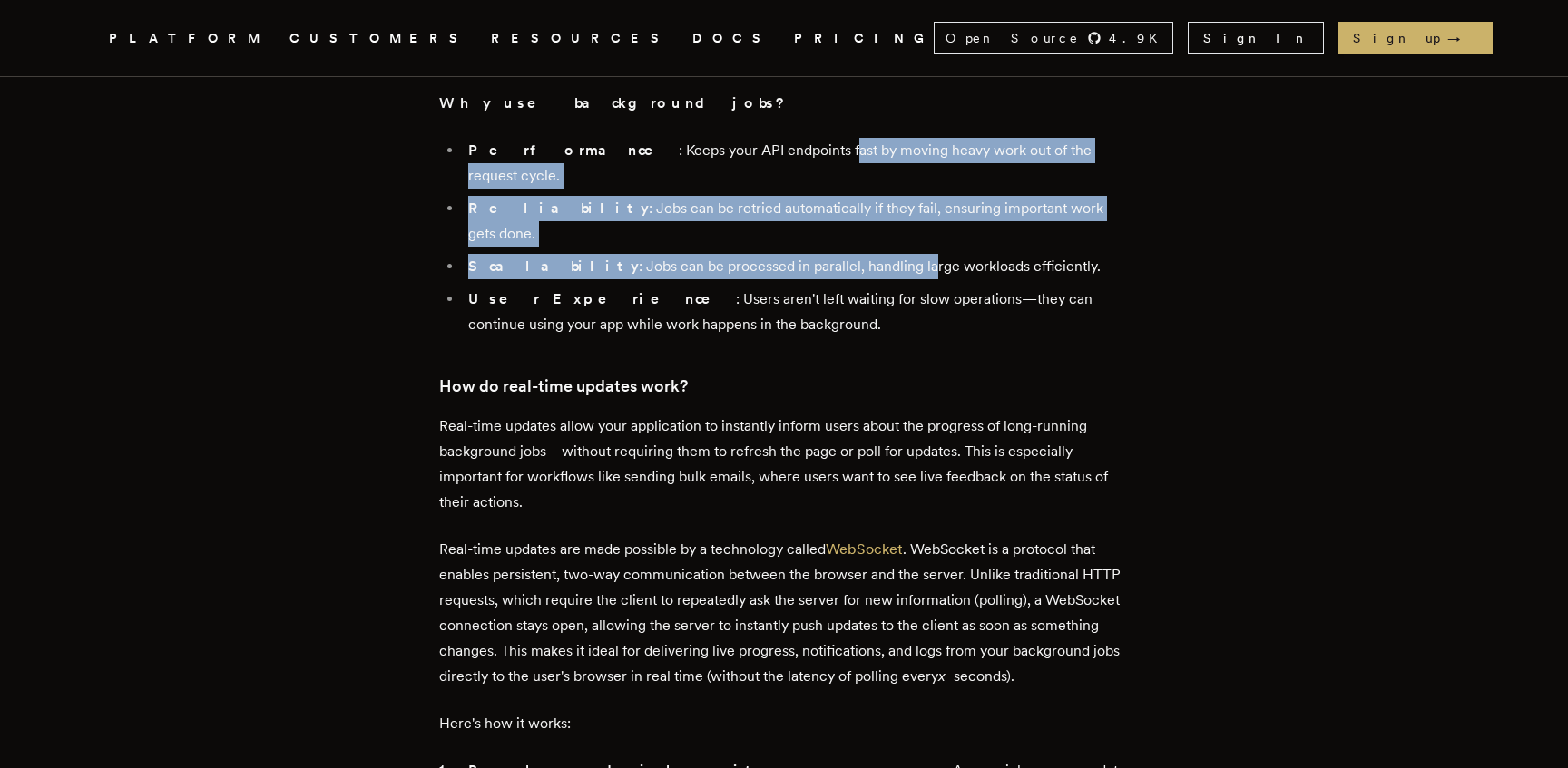
drag, startPoint x: 789, startPoint y: 352, endPoint x: 840, endPoint y: 407, distance: 75.0
click at [840, 337] on ul "Performance : Keeps your API endpoints fast by moving heavy work out of the req…" at bounding box center [784, 238] width 690 height 200
click at [840, 279] on li "Scalability : Jobs can be processed in parallel, handling large workloads effic…" at bounding box center [795, 267] width 666 height 26
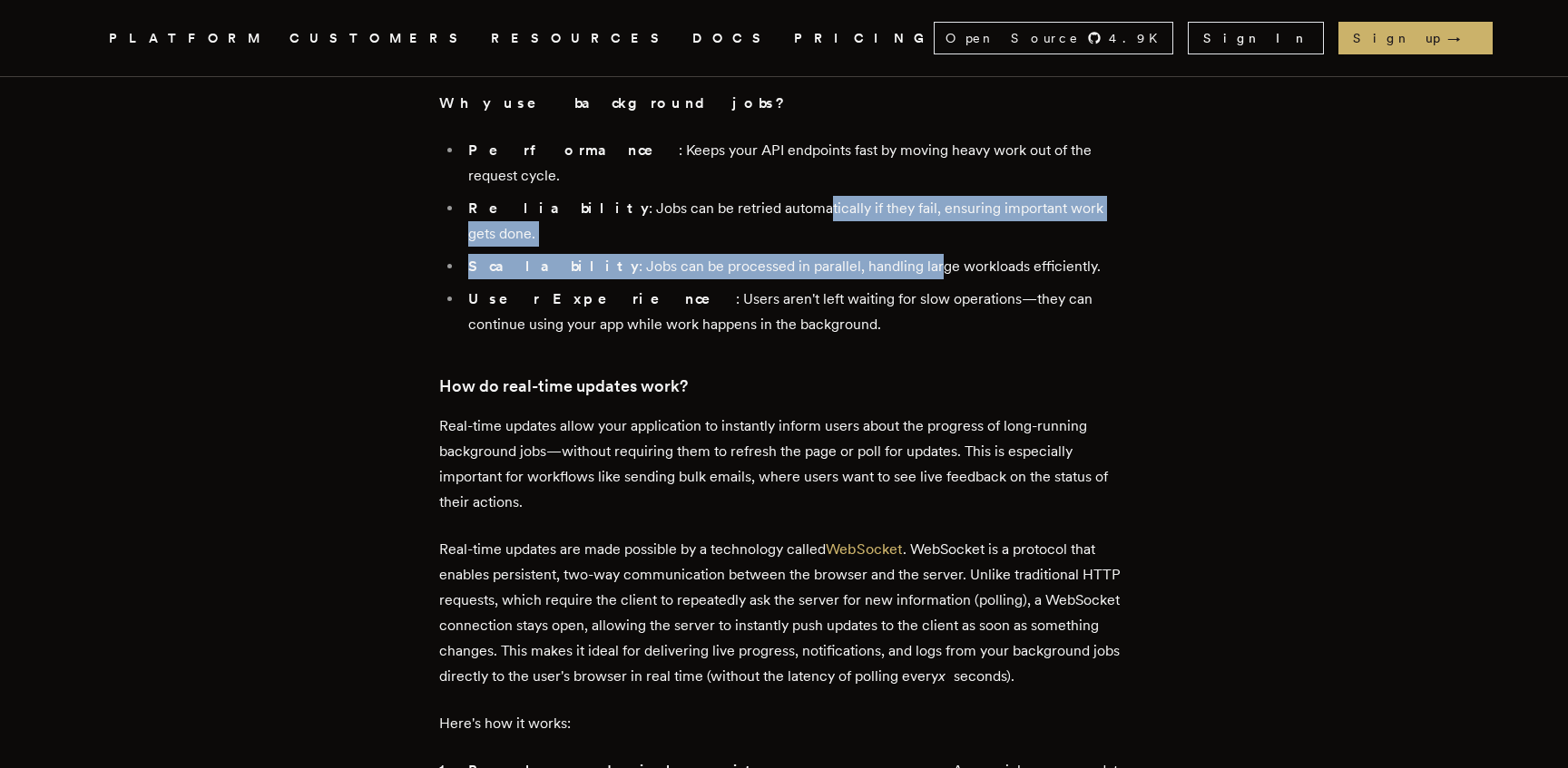
drag, startPoint x: 850, startPoint y: 412, endPoint x: 726, endPoint y: 380, distance: 128.1
click at [726, 337] on ul "Performance : Keeps your API endpoints fast by moving heavy work out of the req…" at bounding box center [784, 238] width 690 height 200
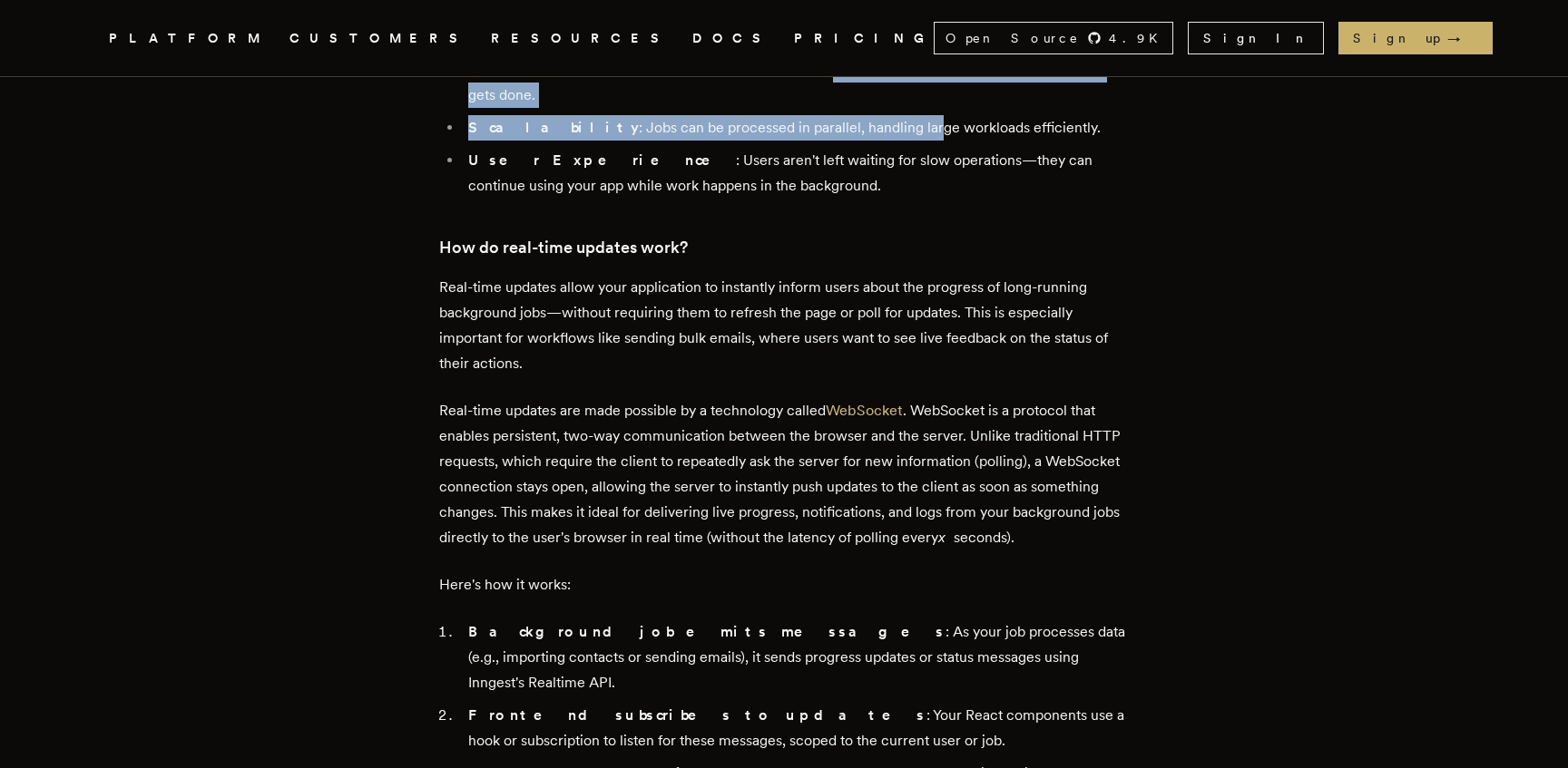
scroll to position [3655, 0]
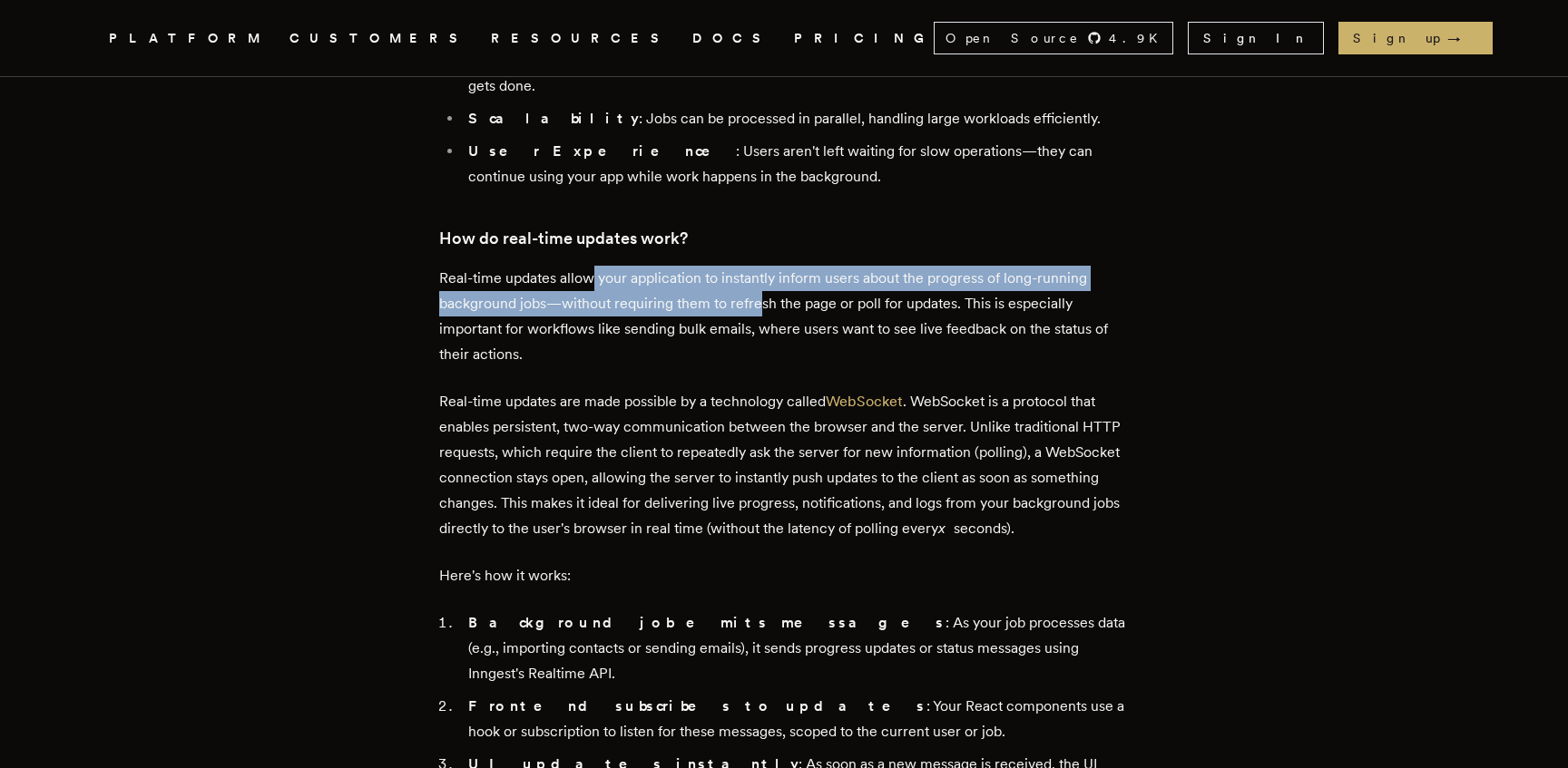
drag, startPoint x: 649, startPoint y: 422, endPoint x: 769, endPoint y: 444, distance: 122.0
click at [768, 367] on p "Real-time updates allow your application to instantly inform users about the pr…" at bounding box center [784, 317] width 690 height 101
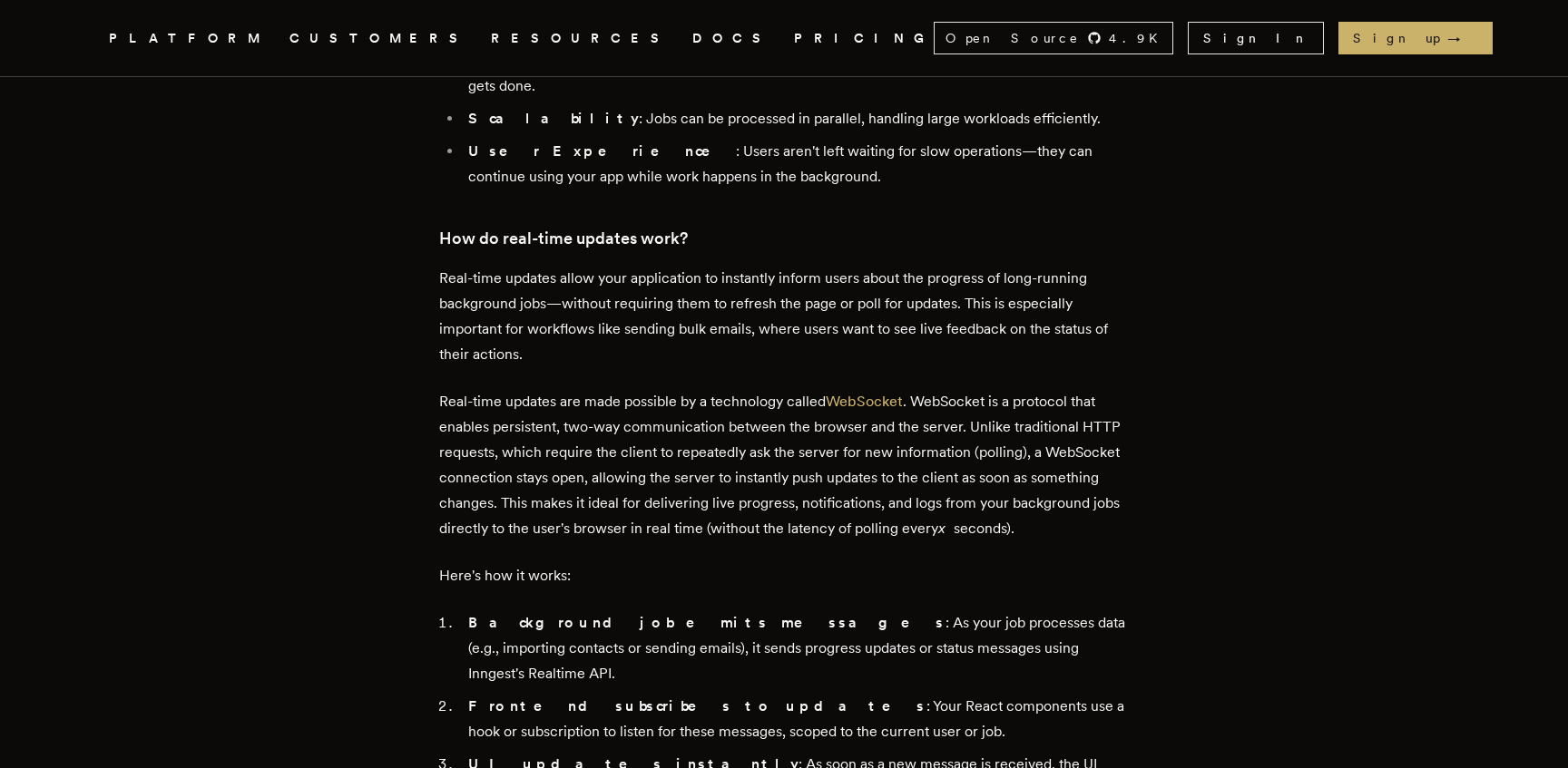
click at [770, 367] on p "Real-time updates allow your application to instantly inform users about the pr…" at bounding box center [784, 317] width 690 height 101
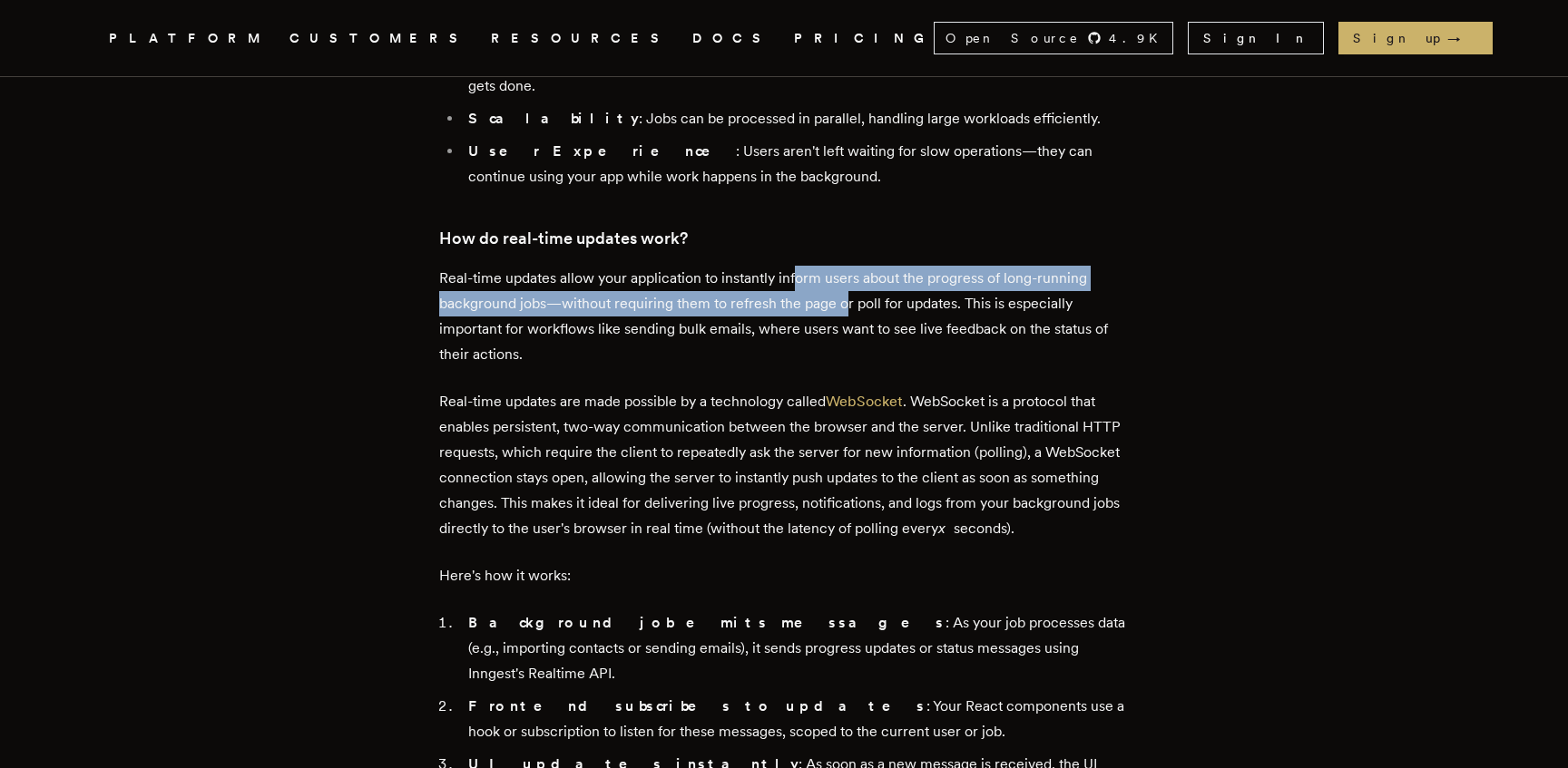
drag
click at [800, 367] on p "Real-time updates allow your application to instantly inform users about the pr…" at bounding box center [784, 317] width 690 height 101
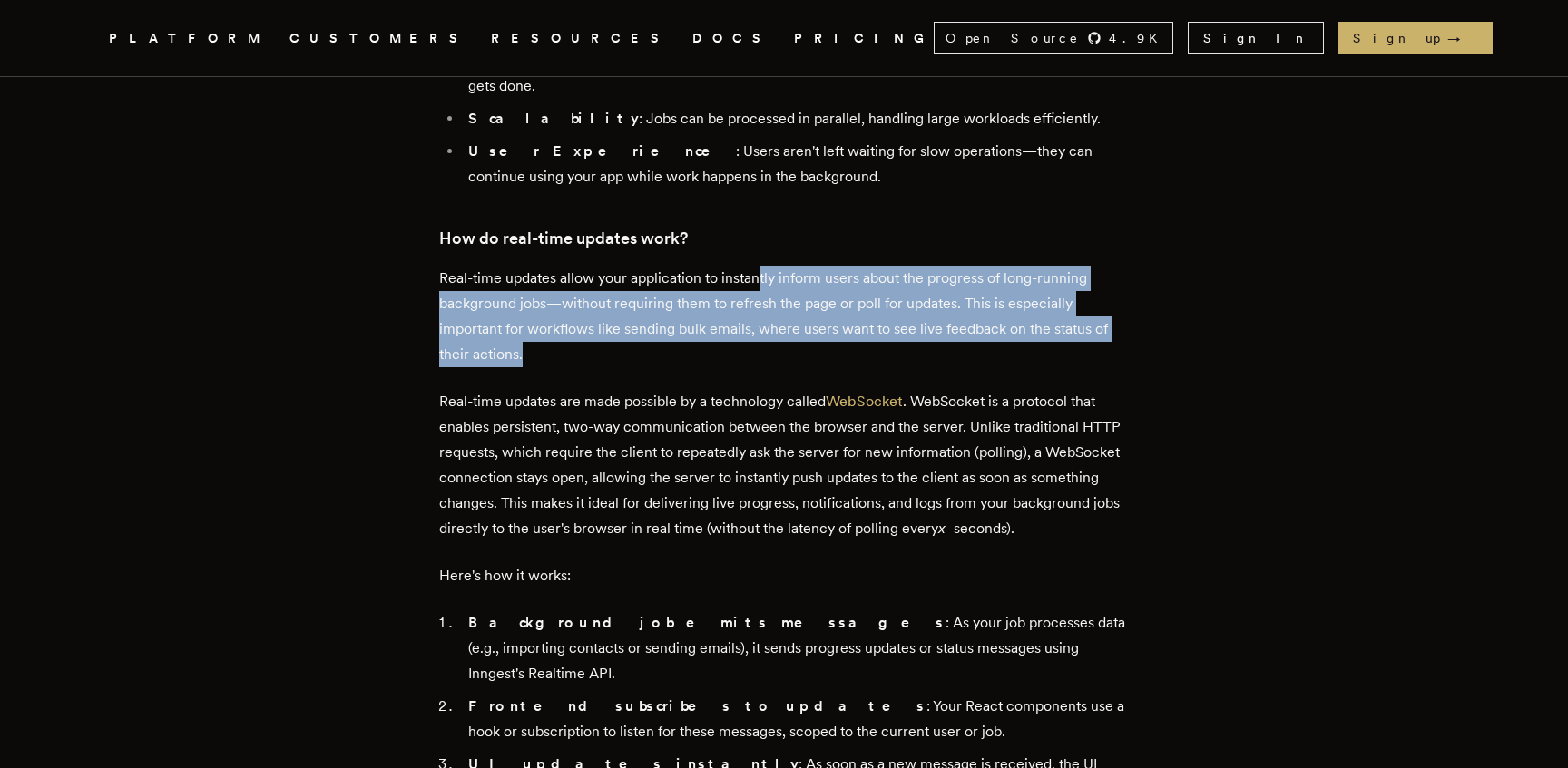
click at [655, 367] on p "Real-time updates allow your application to instantly inform users about the pr…" at bounding box center [784, 317] width 690 height 101
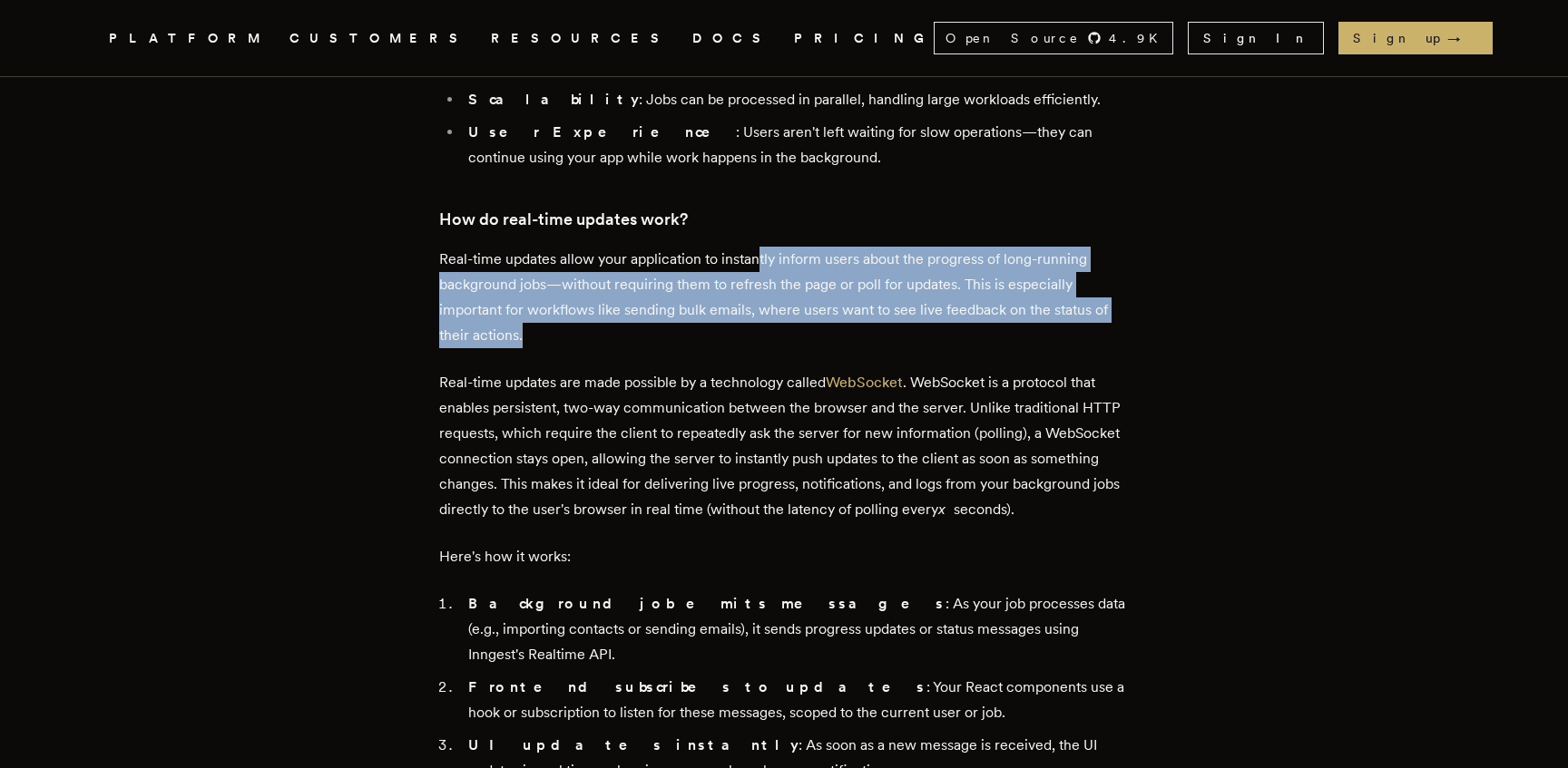
scroll to position [3692, 0]
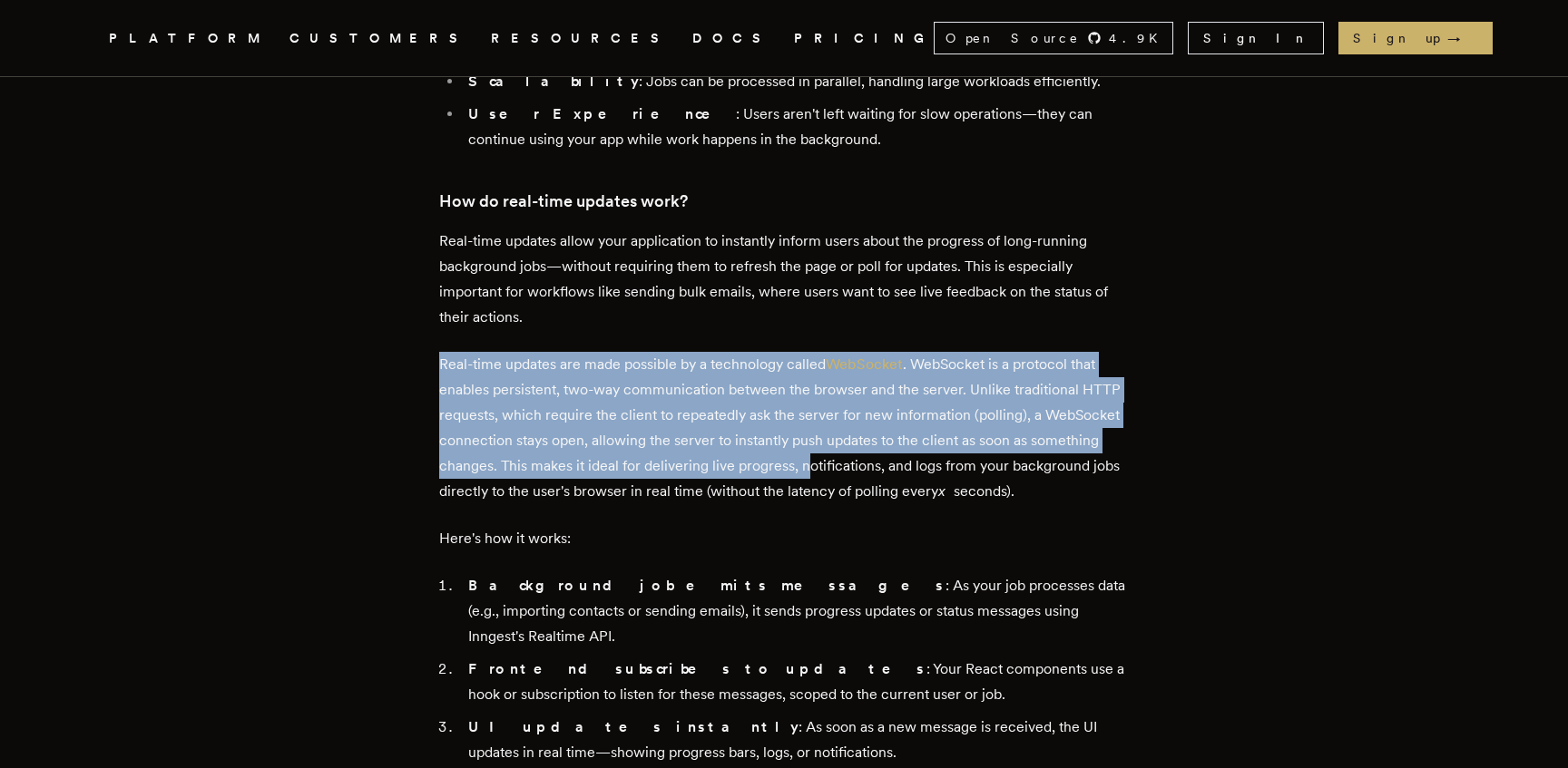
click at [802, 505] on p "Real-time updates are made possible by a technology called WebSocket . WebSocke…" at bounding box center [784, 427] width 690 height 152
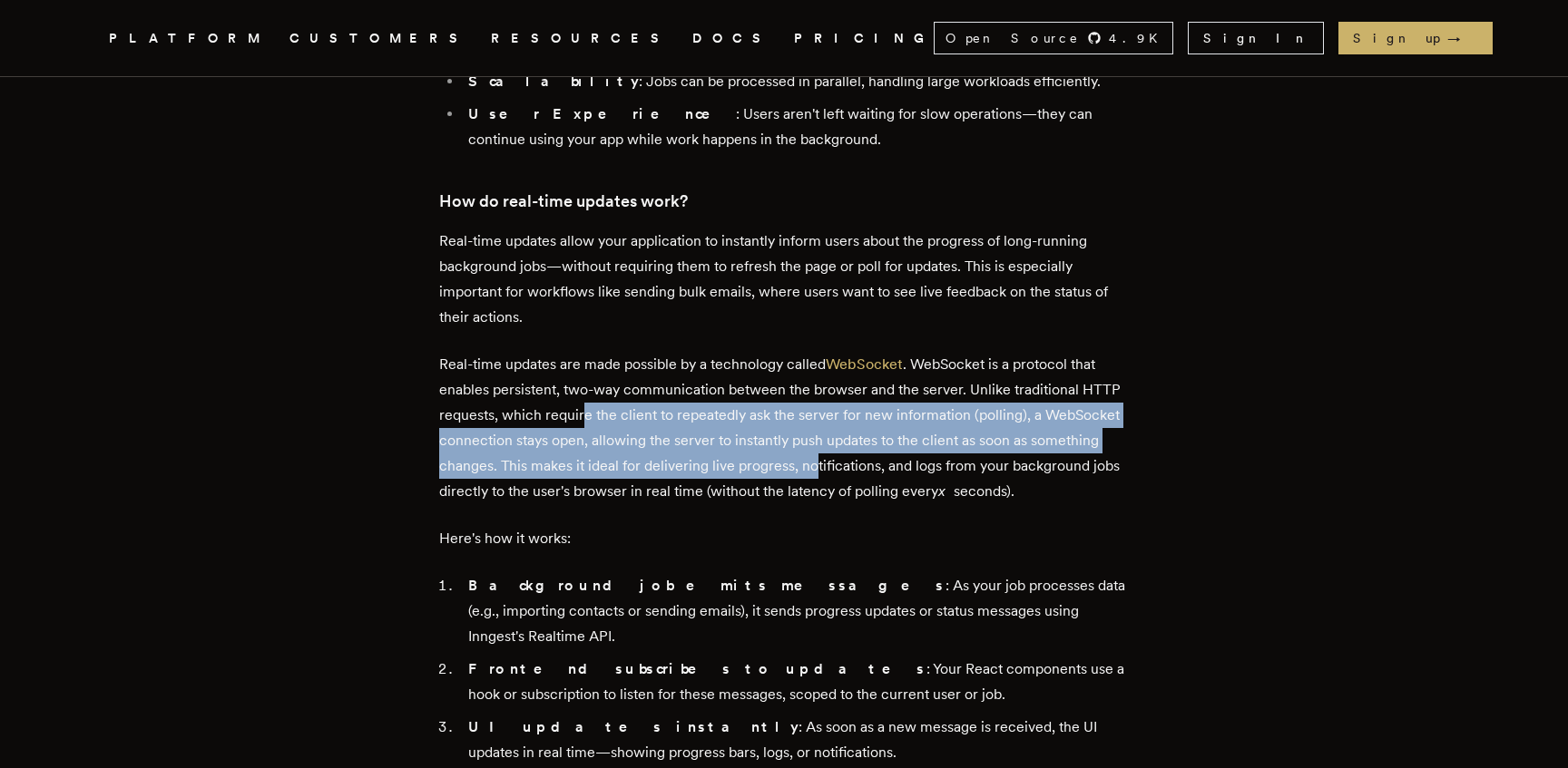
click at [592, 505] on p "Real-time updates are made possible by a technology called WebSocket . WebSocke…" at bounding box center [784, 427] width 690 height 152
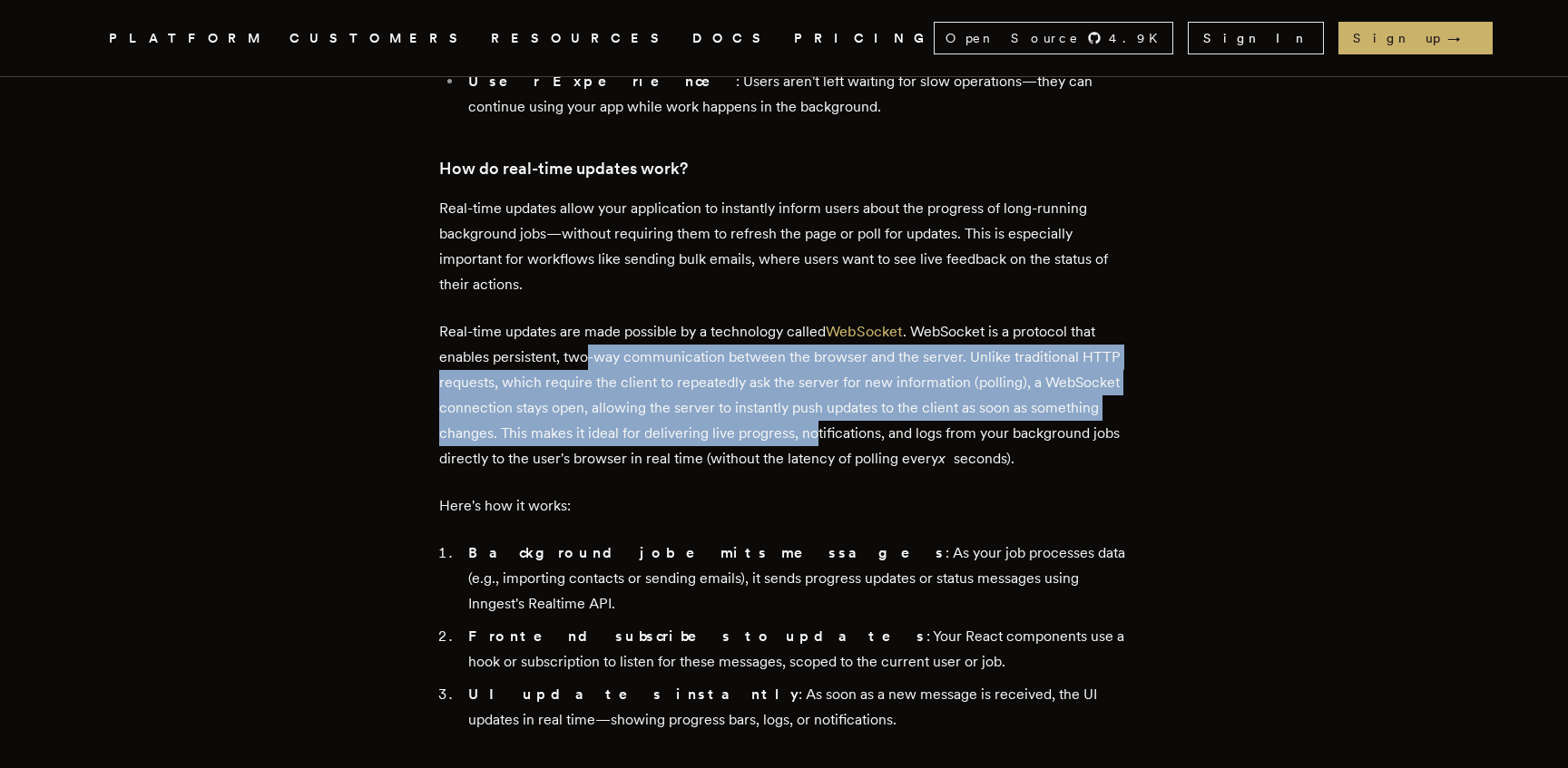
scroll to position [3726, 0]
click at [661, 471] on p "Real-time updates are made possible by a technology called WebSocket . WebSocke…" at bounding box center [784, 394] width 690 height 152
click at [832, 471] on p "Real-time updates are made possible by a technology called WebSocket . WebSocke…" at bounding box center [784, 394] width 690 height 152
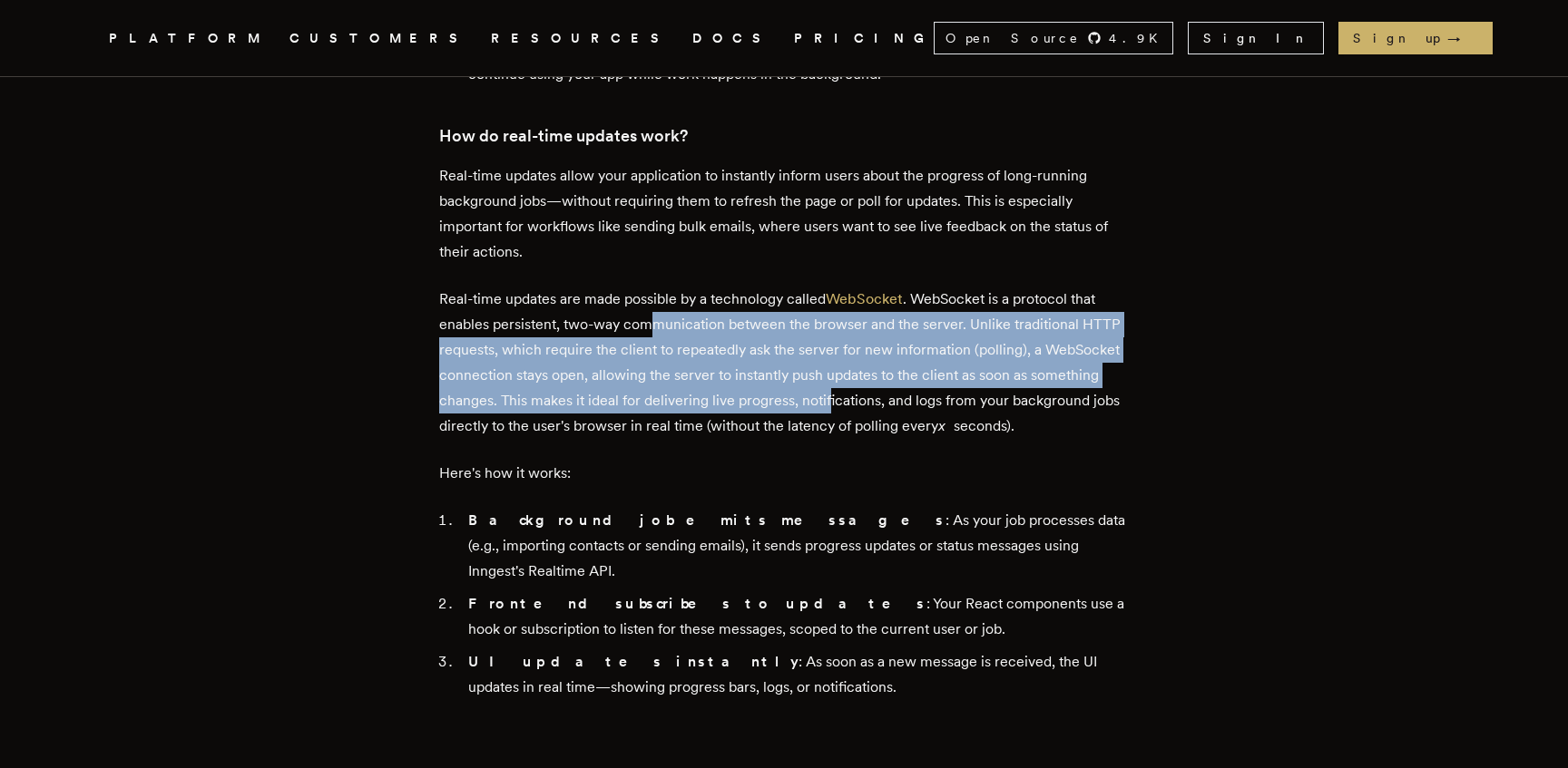
scroll to position [3759, 0]
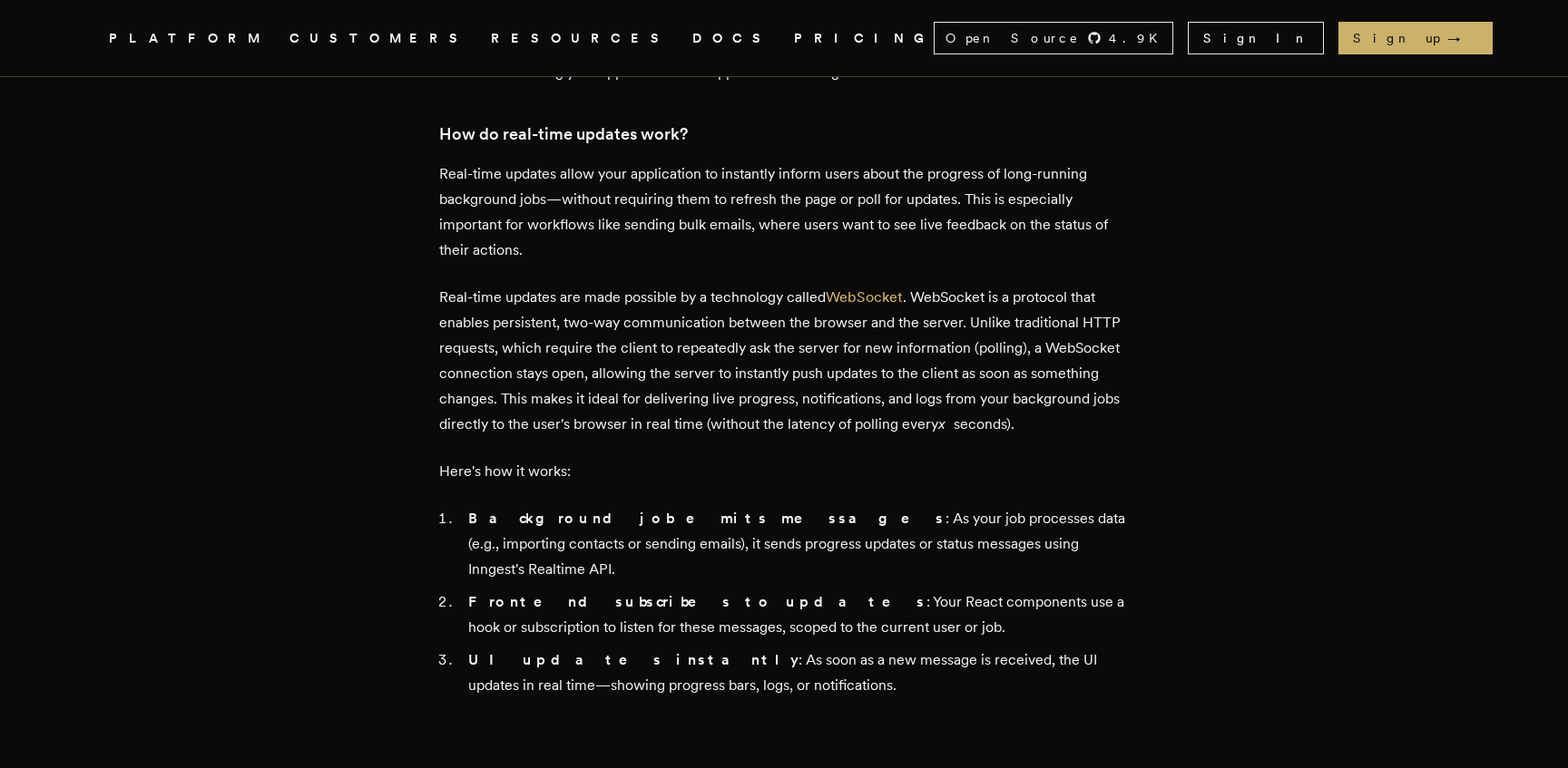
click at [841, 437] on p "Real-time updates are made possible by a technology called WebSocket . WebSocke…" at bounding box center [784, 360] width 690 height 152
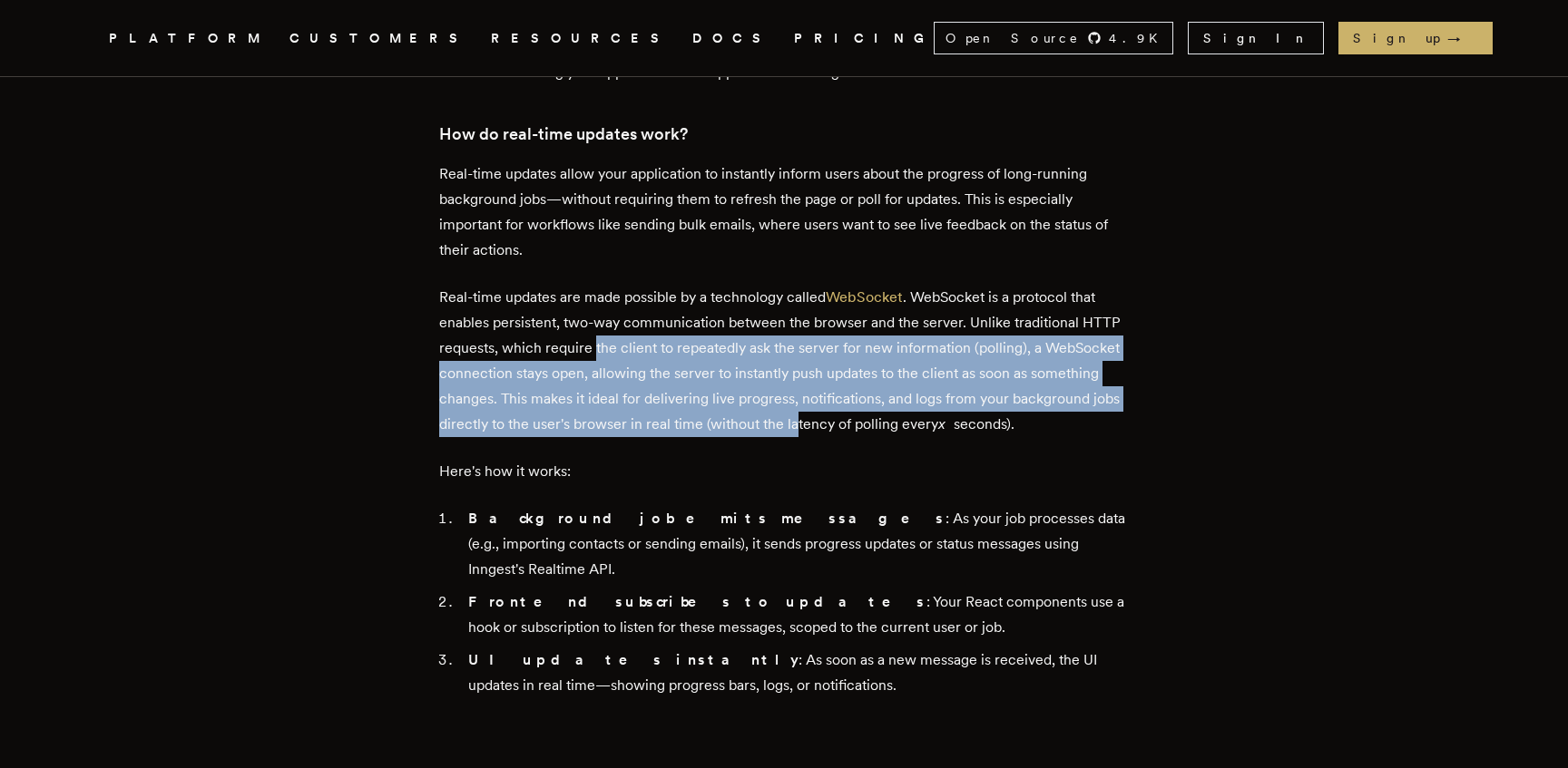
click at [601, 437] on p "Real-time updates are made possible by a technology called WebSocket . WebSocke…" at bounding box center [784, 360] width 690 height 152
click at [776, 437] on p "Real-time updates are made possible by a technology called WebSocket . WebSocke…" at bounding box center [784, 360] width 690 height 152
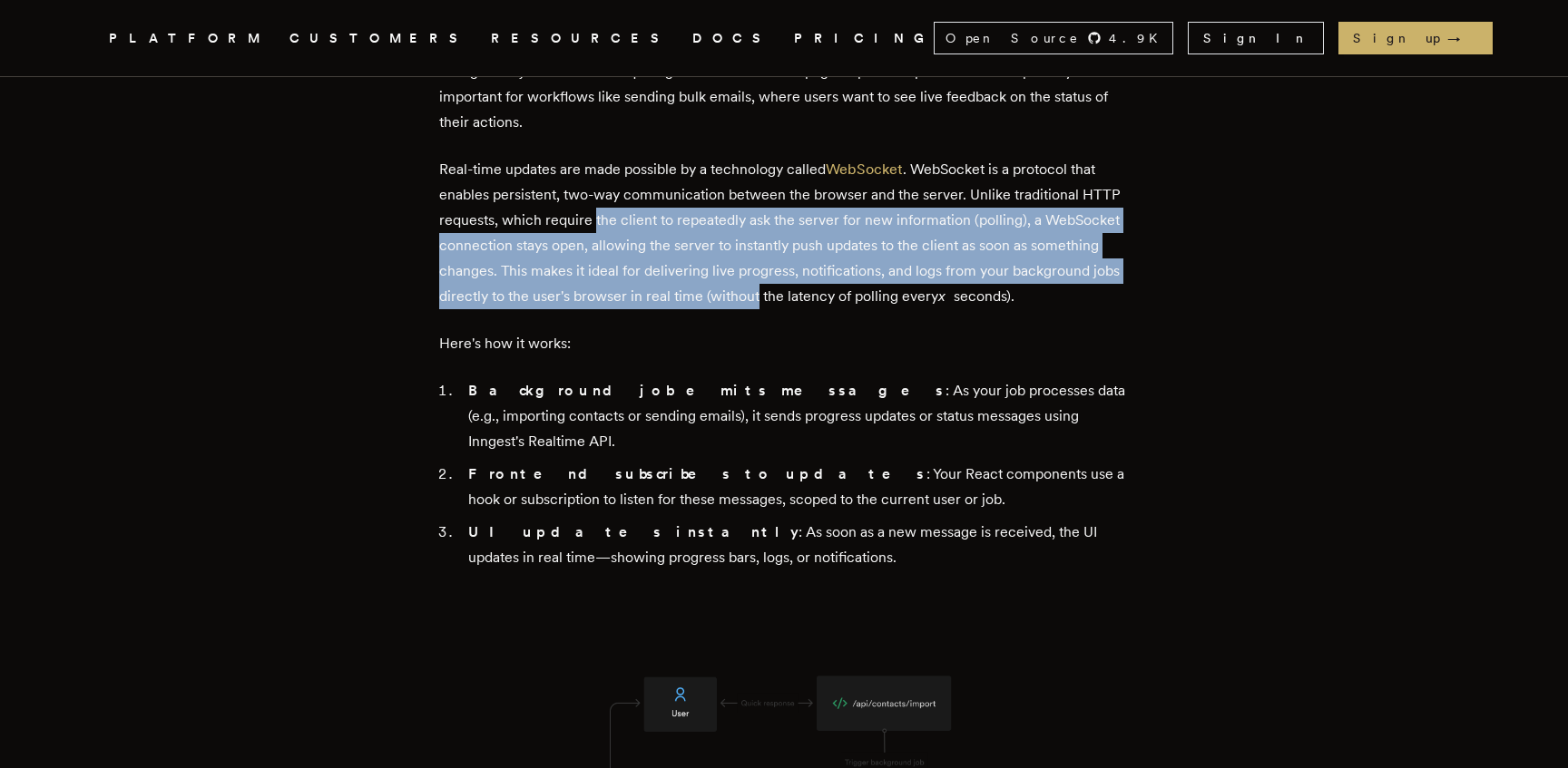
scroll to position [3905, 0]
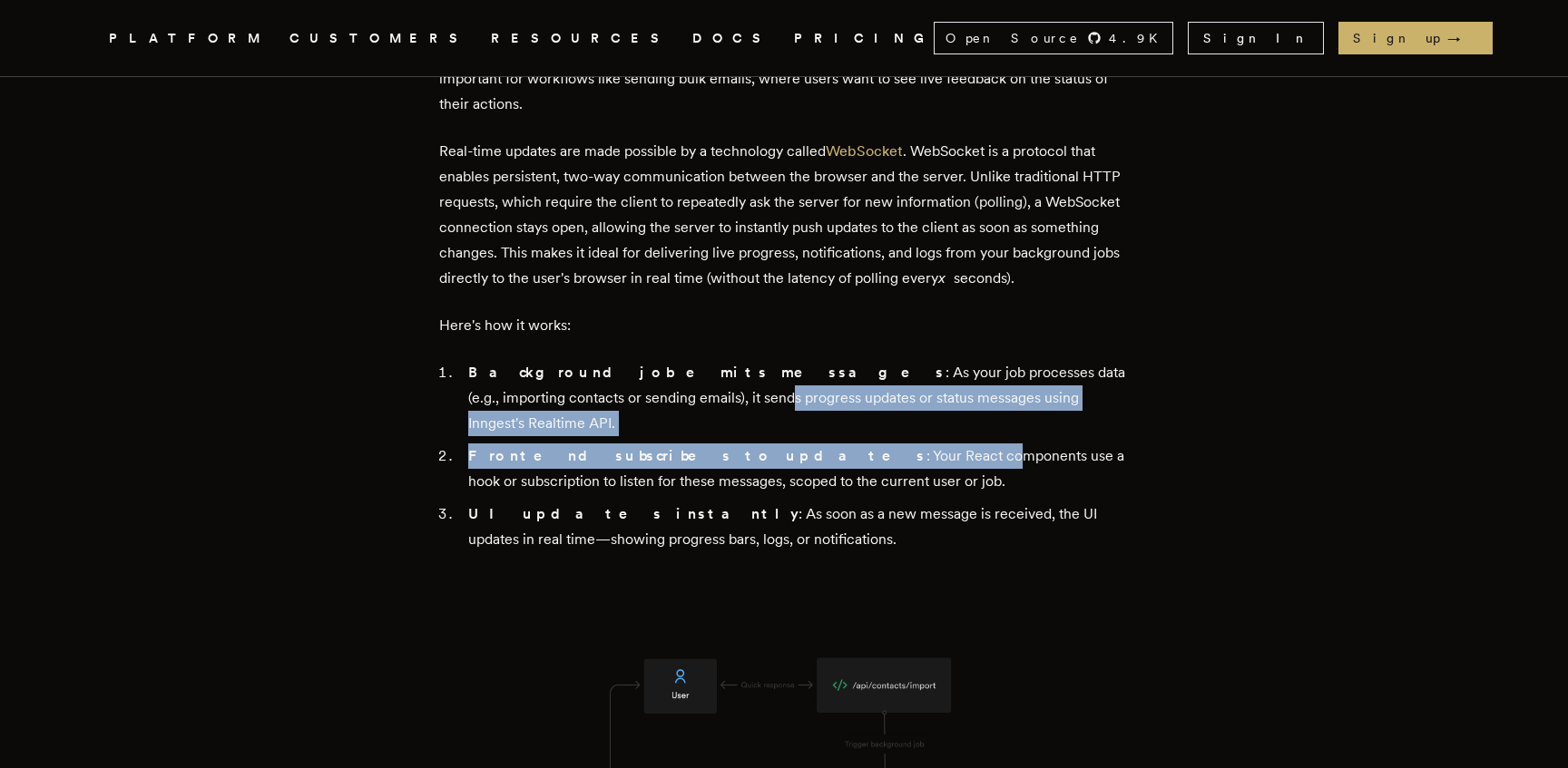
click at [783, 553] on ol "Background job emits messages : As your job processes data (e.g., importing con…" at bounding box center [784, 456] width 690 height 192
click at [797, 436] on li "Background job emits messages : As your job processes data (e.g., importing con…" at bounding box center [795, 398] width 666 height 76
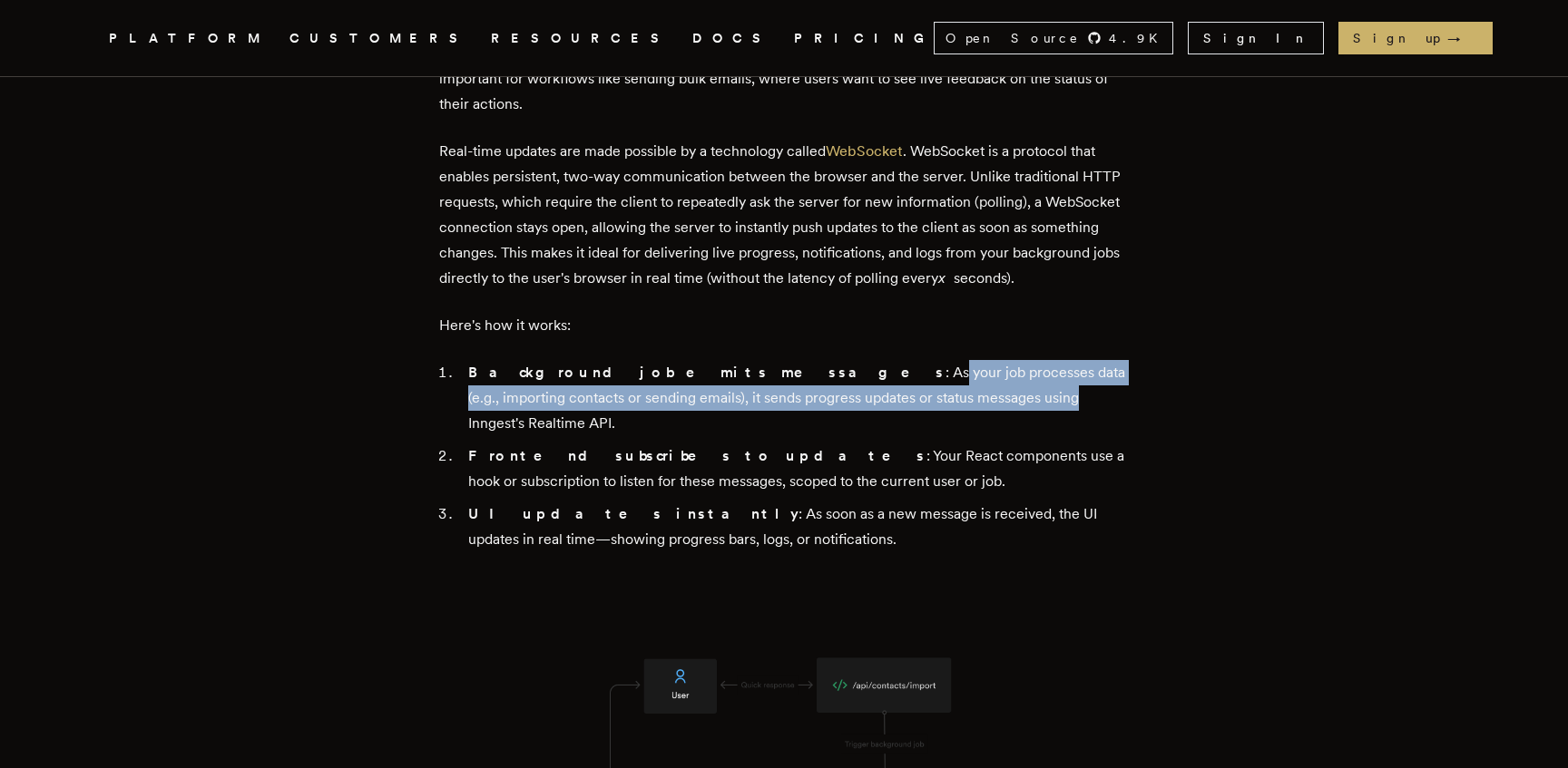
click at [711, 436] on li "Background job emits messages : As your job processes data (e.g., importing con…" at bounding box center [795, 398] width 666 height 76
click at [1001, 436] on li "Background job emits messages : As your job processes data (e.g., importing con…" at bounding box center [795, 398] width 666 height 76
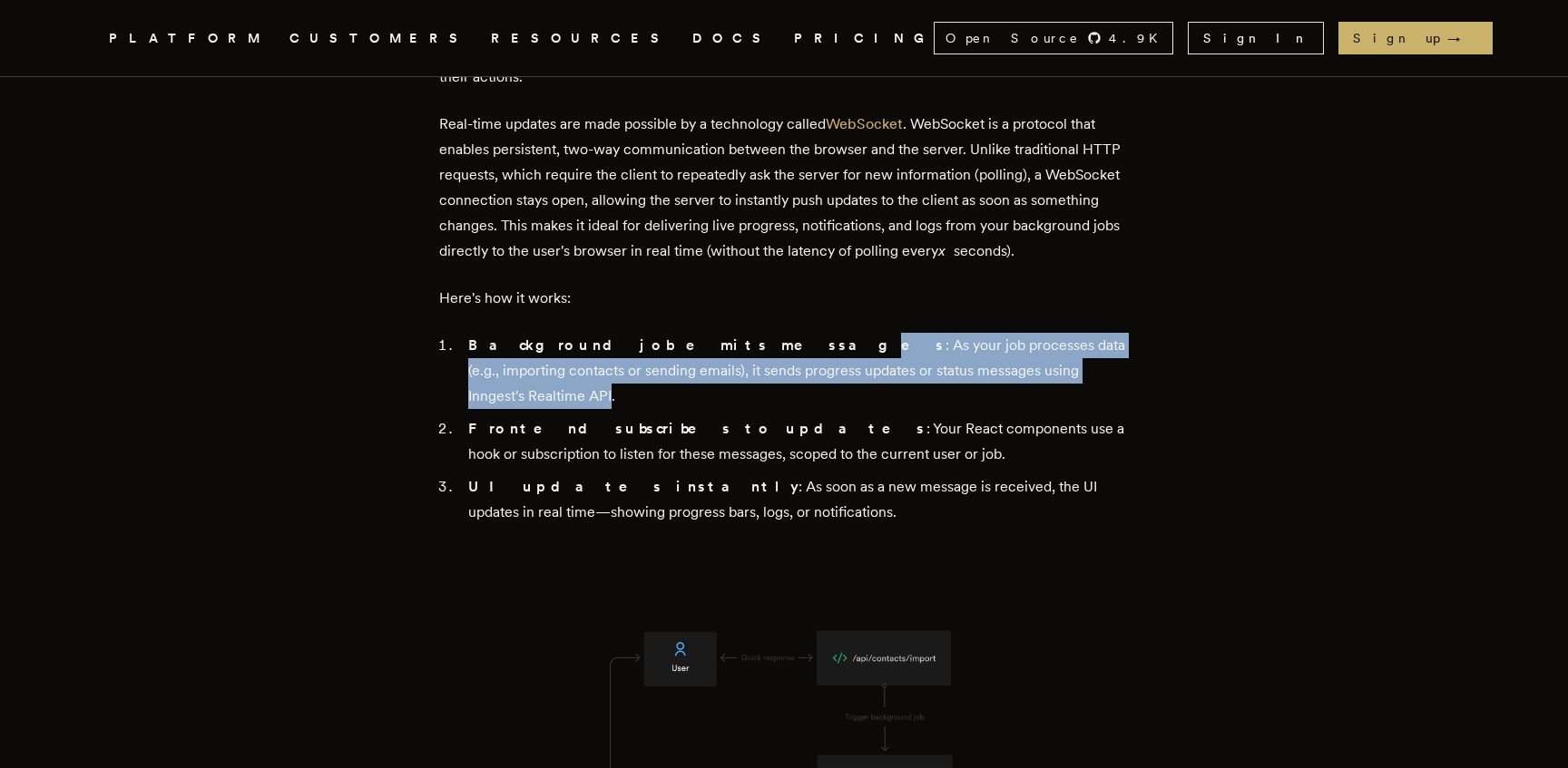
scroll to position [3935, 0]
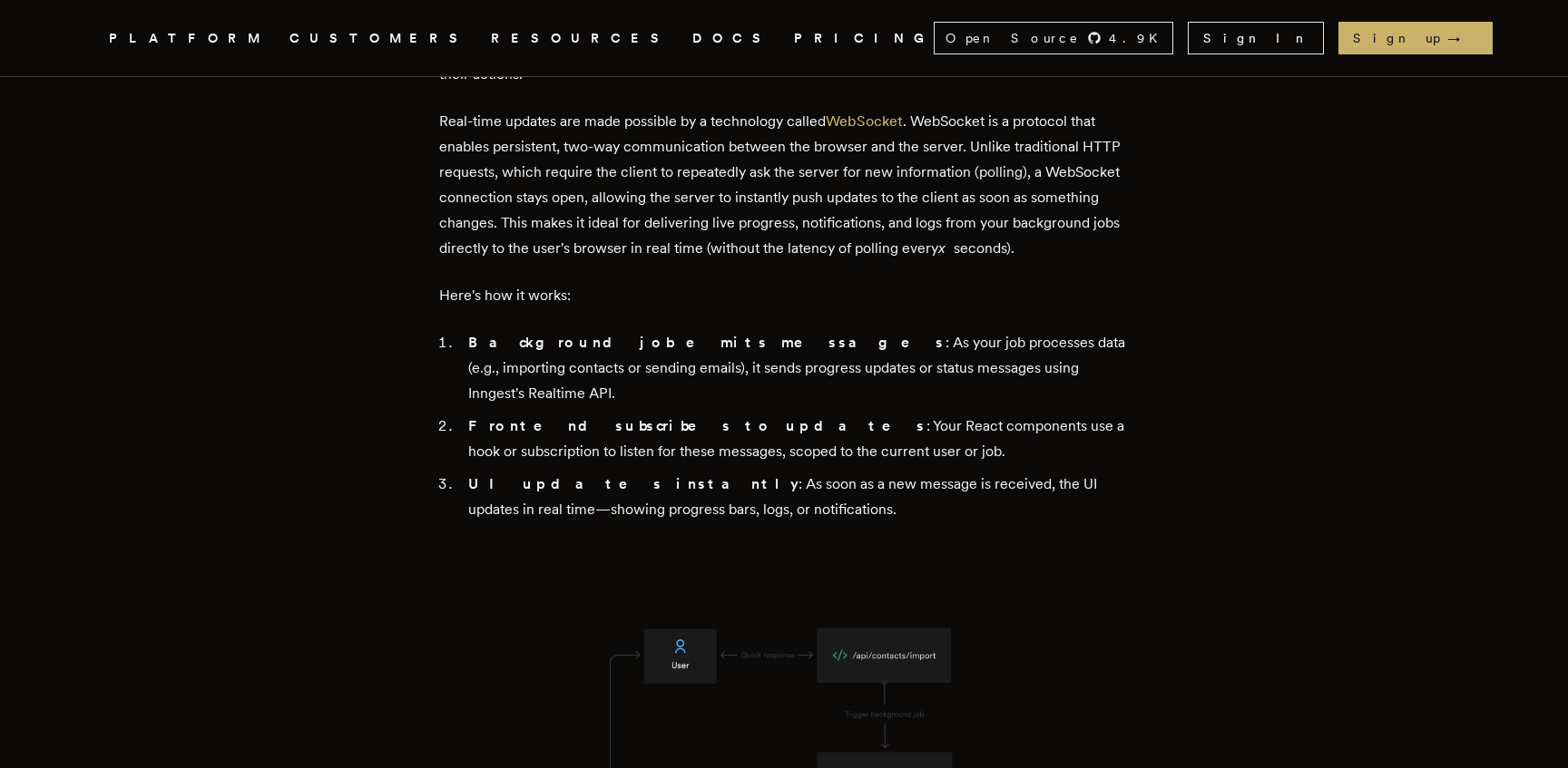
click at [638, 435] on strong "Frontend subscribes to updates" at bounding box center [696, 425] width 458 height 17
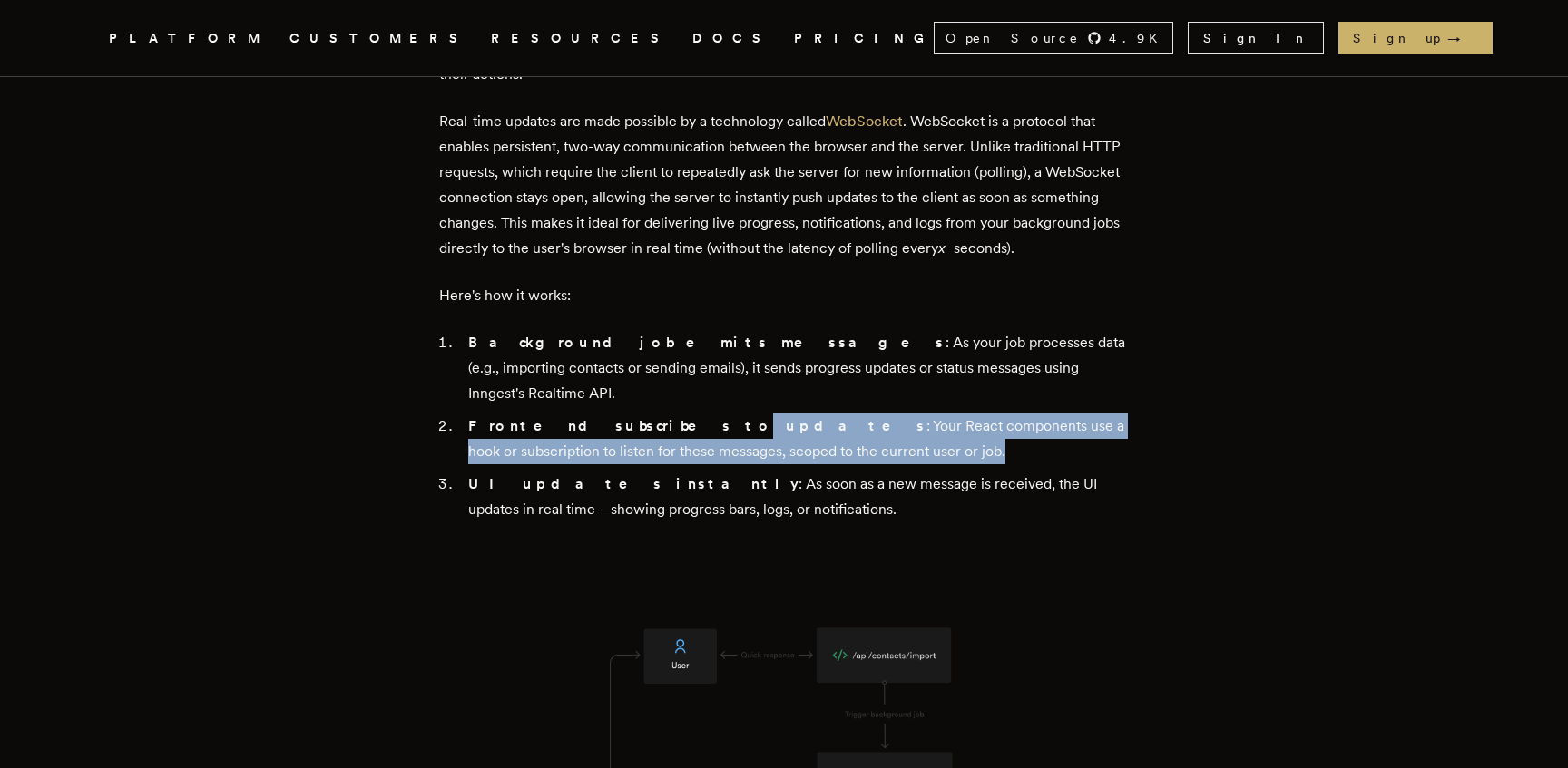
click at [818, 464] on li "Frontend subscribes to updates : Your React components use a hook or subscripti…" at bounding box center [795, 438] width 666 height 51
click at [719, 464] on li "Frontend subscribes to updates : Your React components use a hook or subscripti…" at bounding box center [795, 438] width 666 height 51
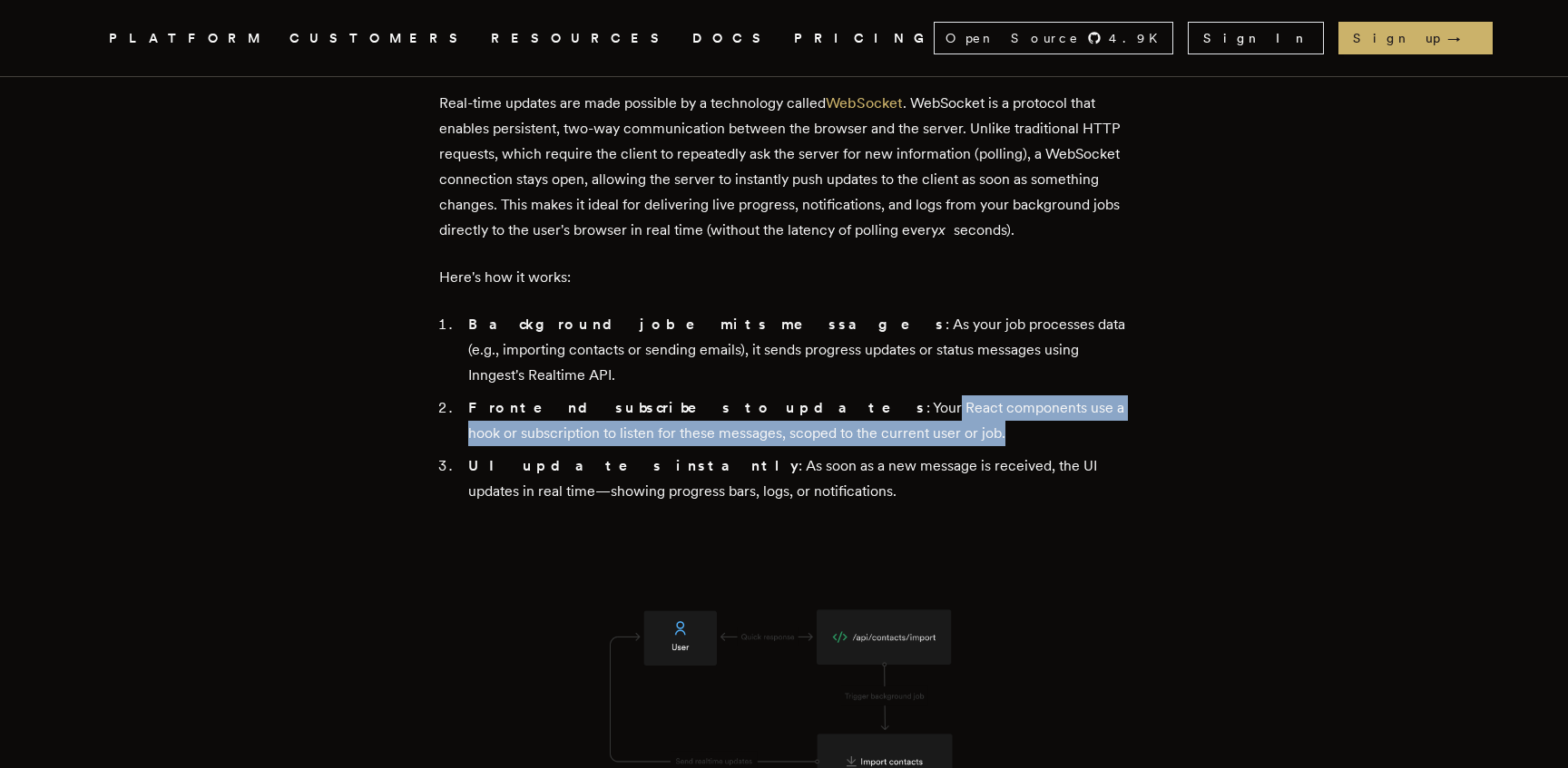
scroll to position [3969, 0]
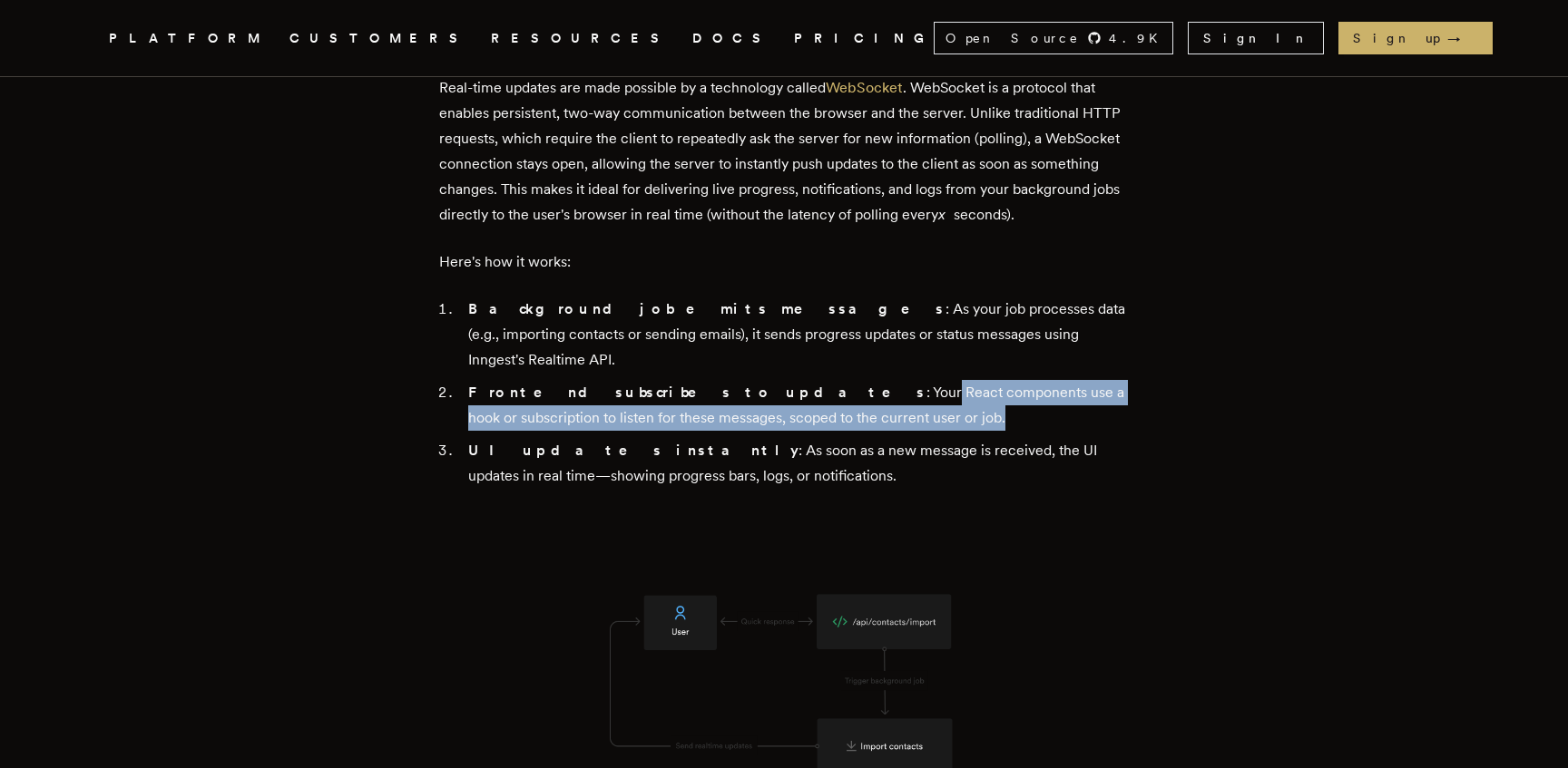
click at [681, 489] on li "UI updates instantly : As soon as a new message is received, the UI updates in …" at bounding box center [795, 463] width 666 height 51
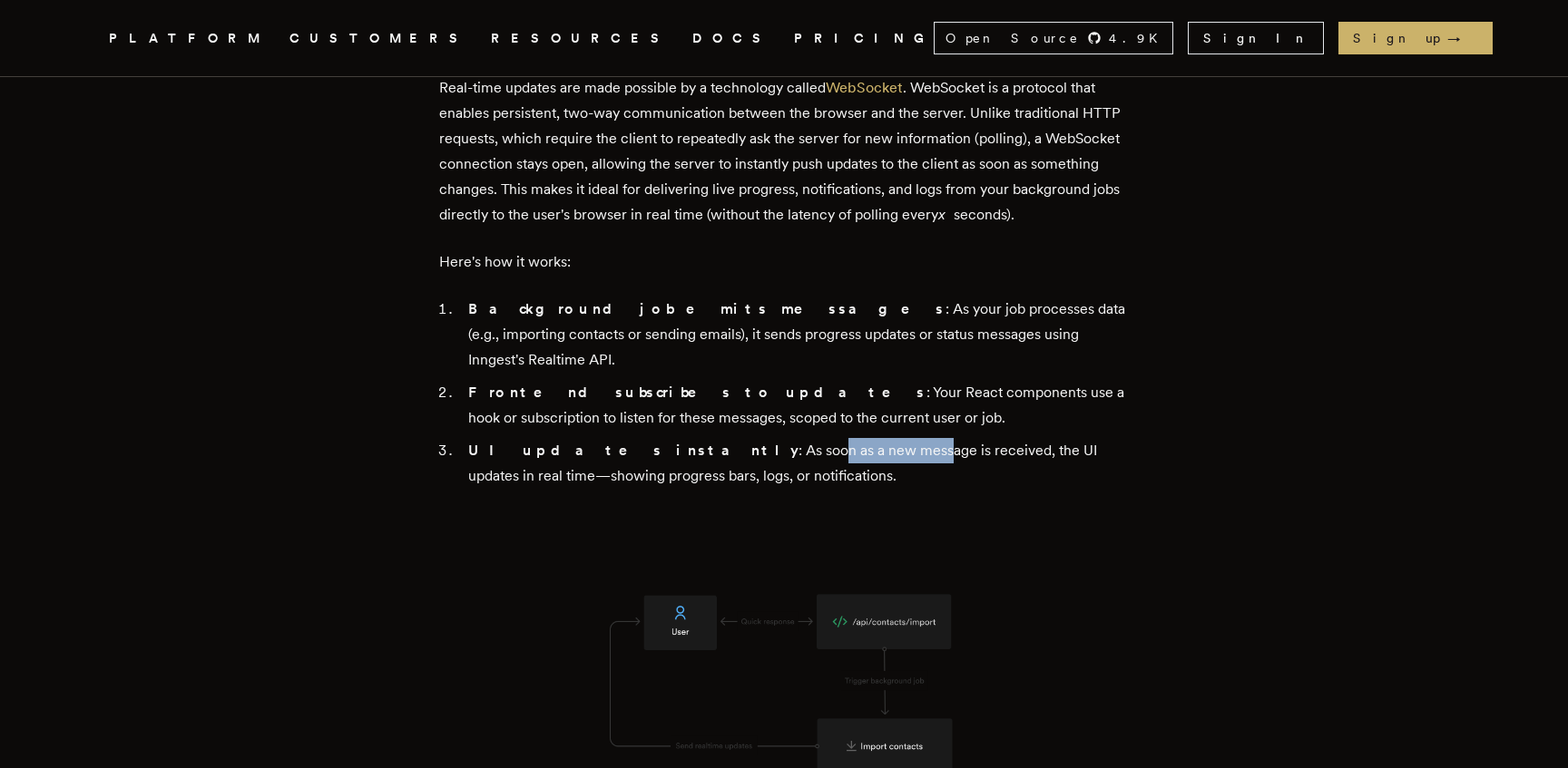
click at [762, 489] on li "UI updates instantly : As soon as a new message is received, the UI updates in …" at bounding box center [795, 463] width 666 height 51
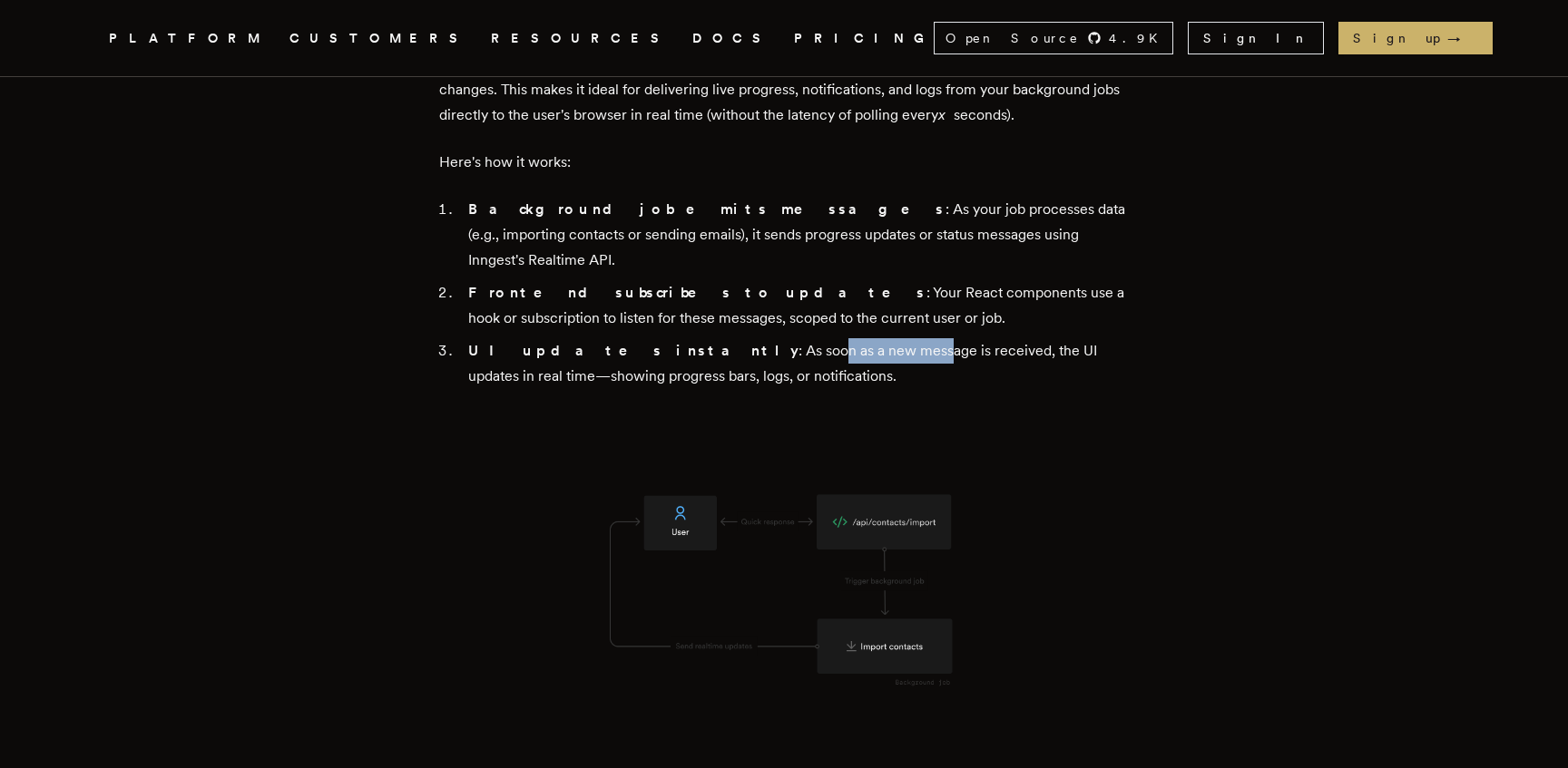
scroll to position [4084, 0]
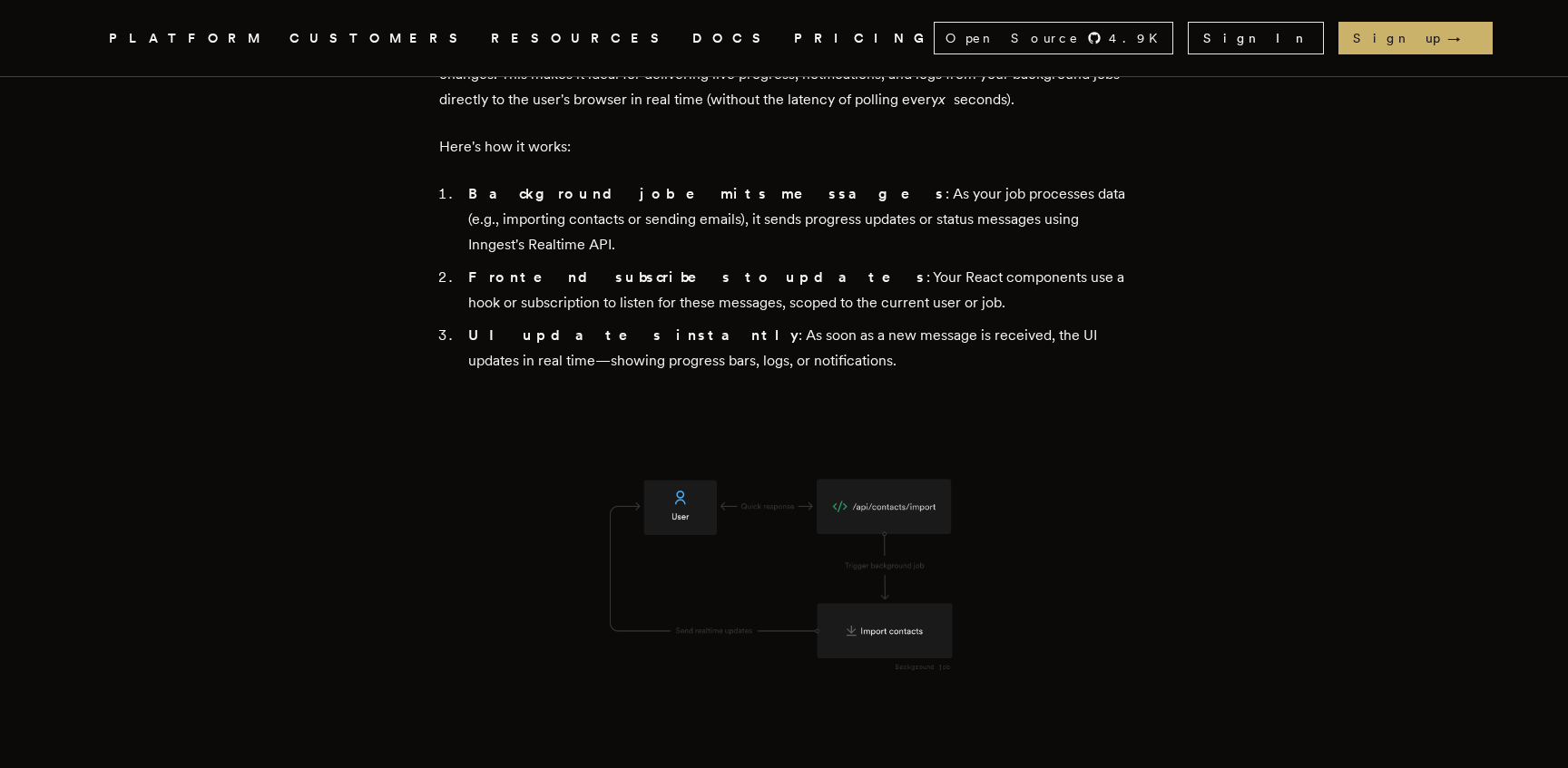
click at [743, 374] on li "UI updates instantly : As soon as a new message is received, the UI updates in …" at bounding box center [795, 348] width 666 height 51
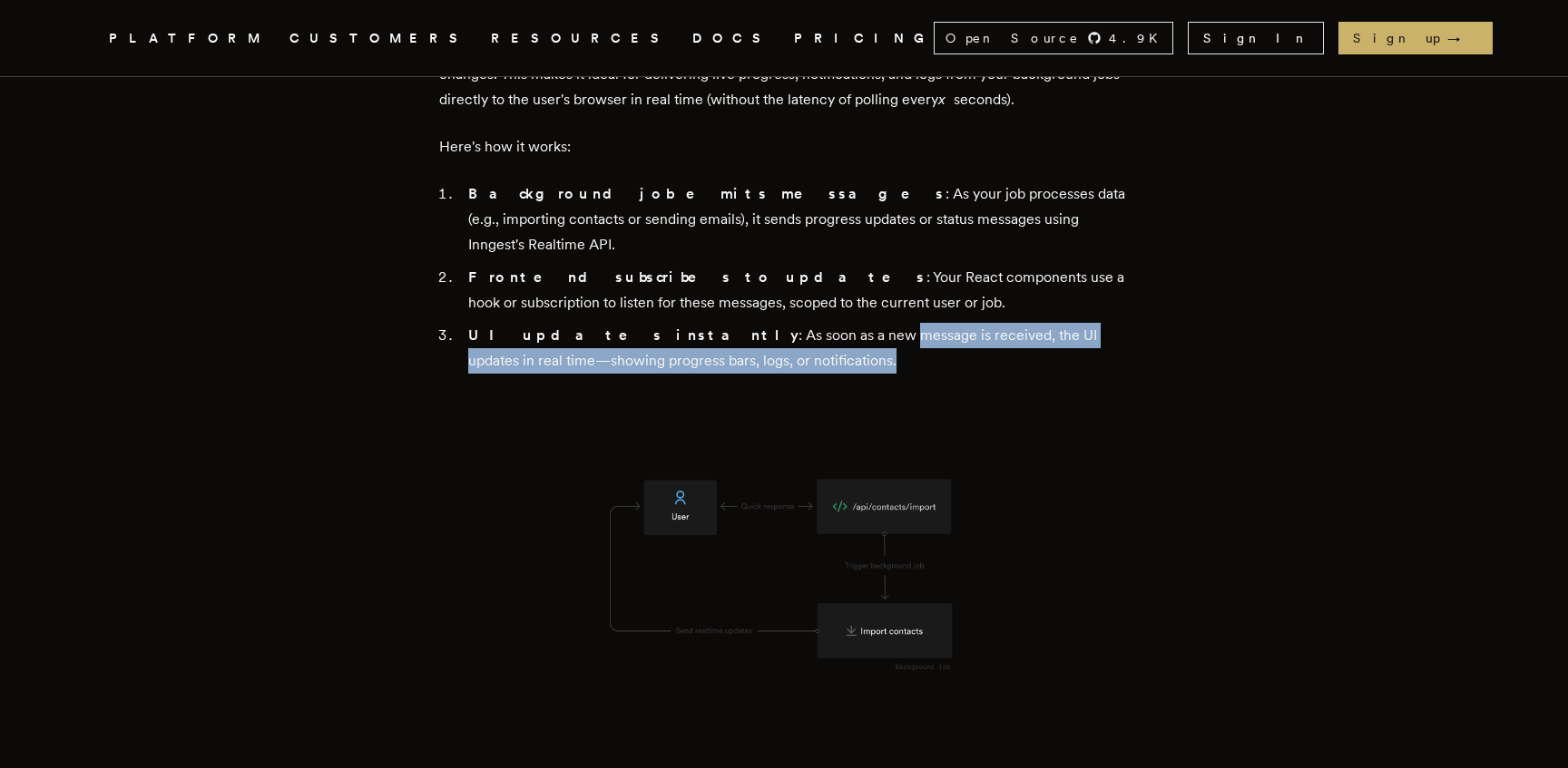
click at [731, 374] on li "UI updates instantly : As soon as a new message is received, the UI updates in …" at bounding box center [795, 348] width 666 height 51
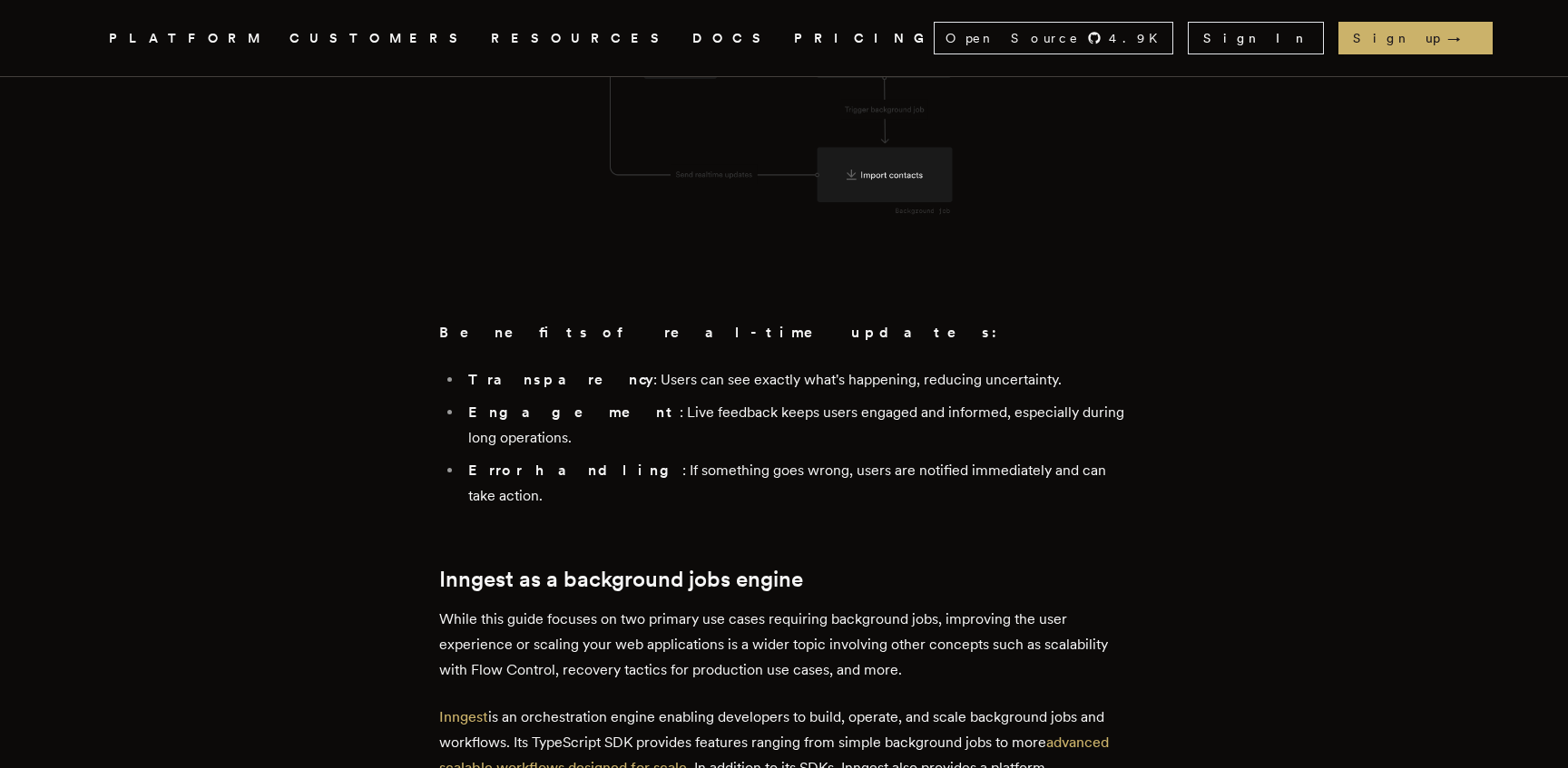
scroll to position [4560, 0]
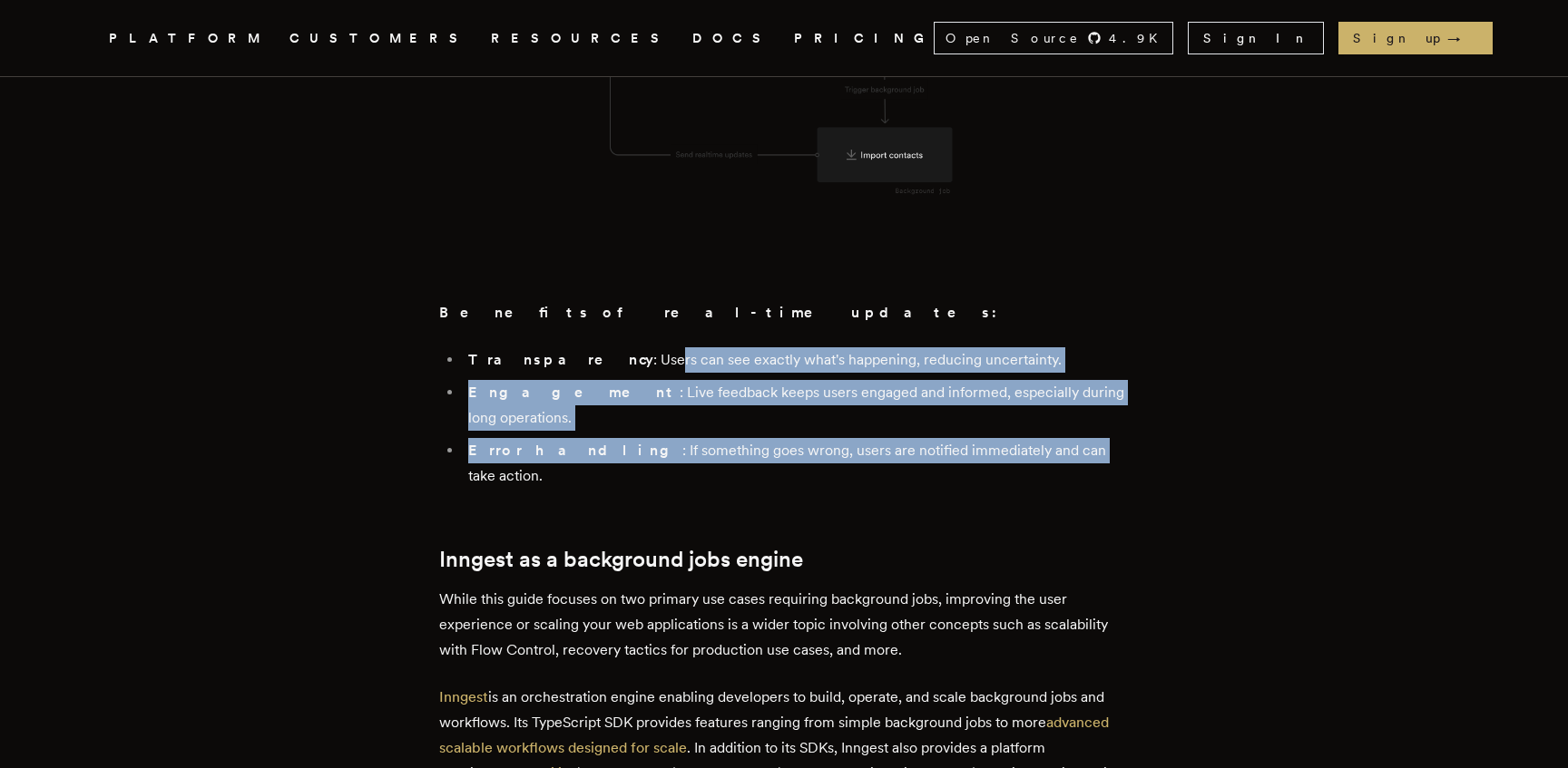
click at [995, 489] on ul "Transparency : Users can see exactly what's happening, reducing uncertainty. En…" at bounding box center [784, 418] width 690 height 142
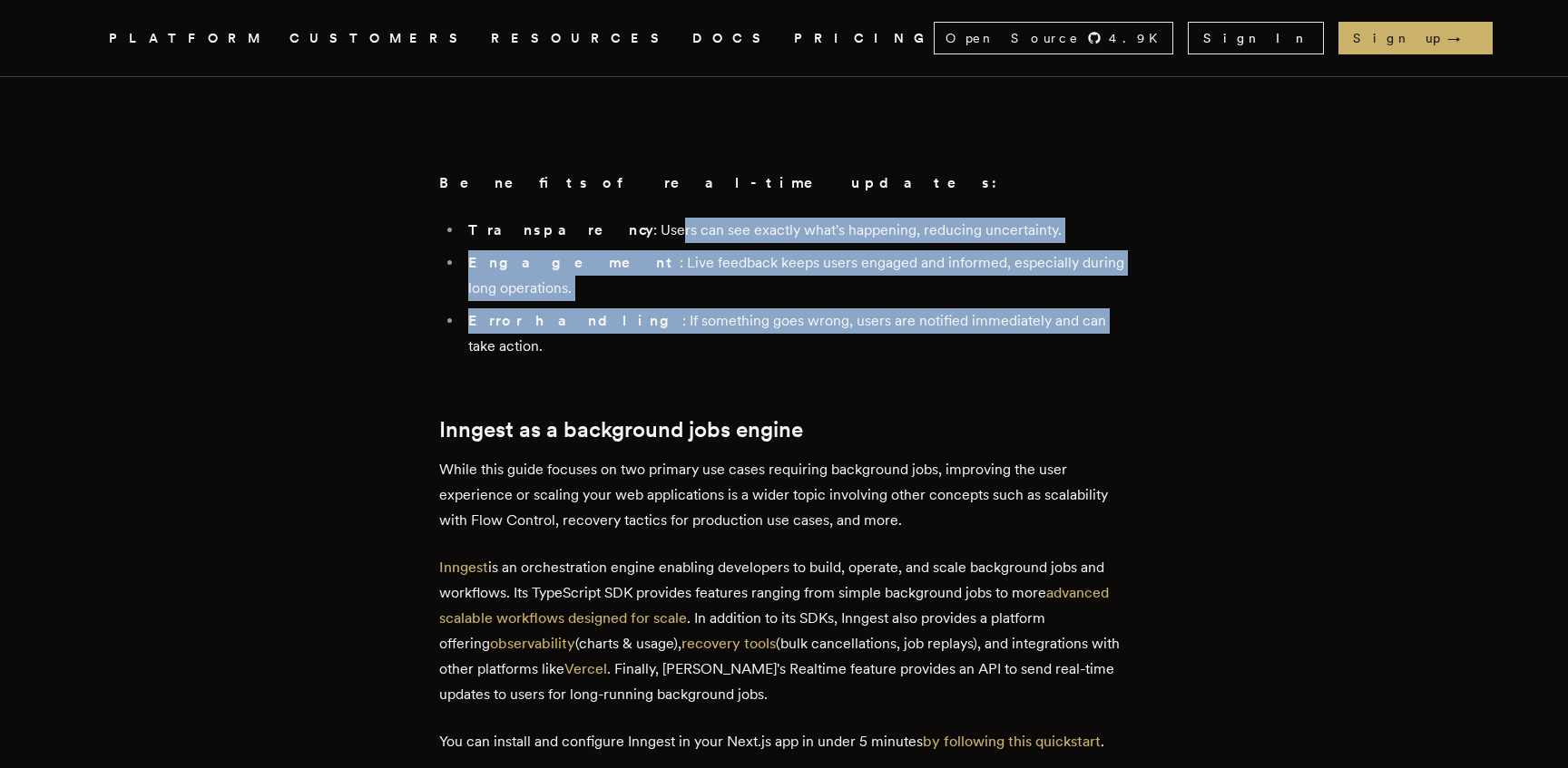
scroll to position [4709, 0]
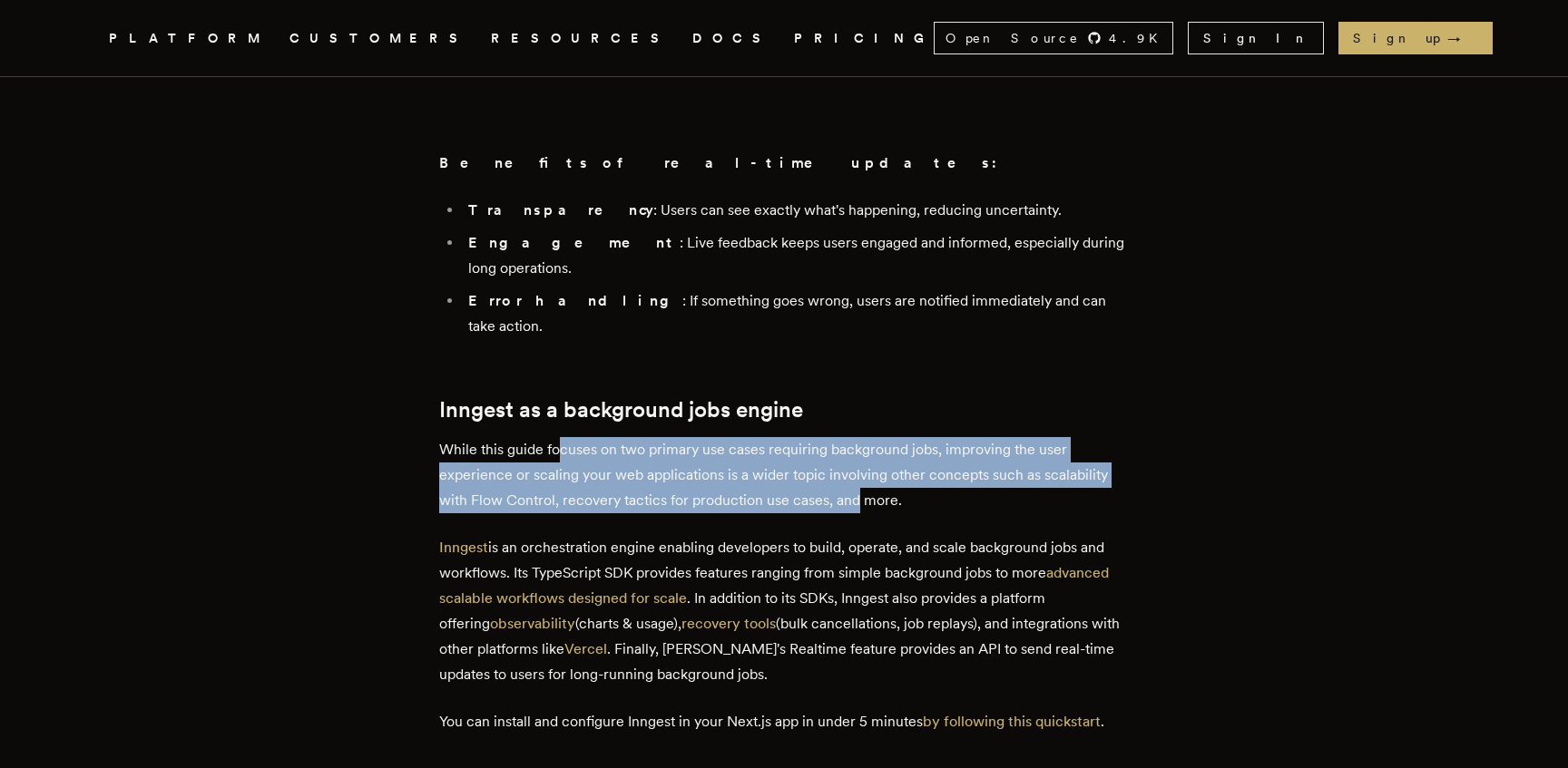
click at [861, 513] on p "While this guide focuses on two primary use cases requiring background jobs, im…" at bounding box center [784, 475] width 690 height 76
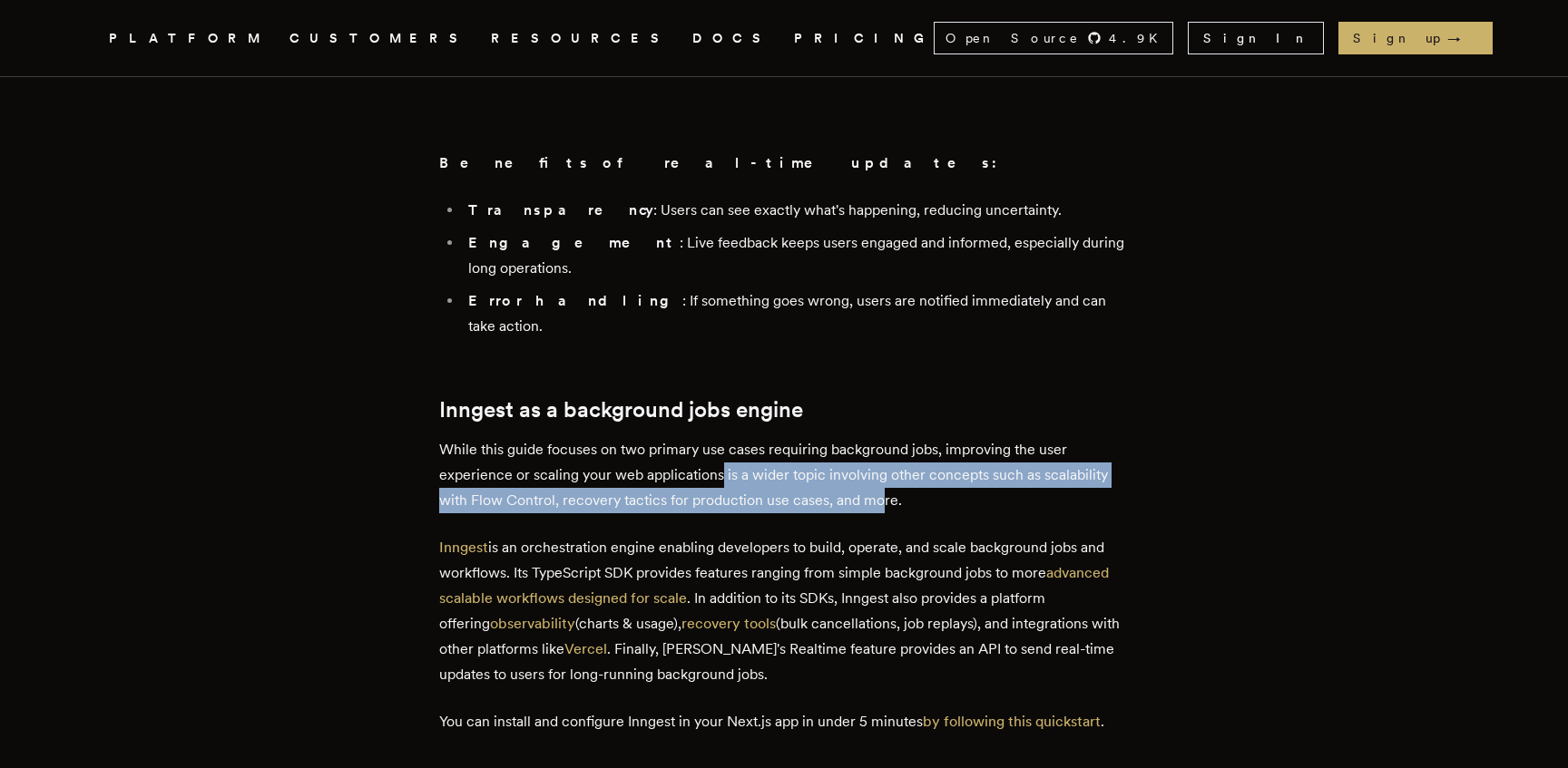
click at [727, 513] on p "While this guide focuses on two primary use cases requiring background jobs, im…" at bounding box center [784, 475] width 690 height 76
click at [729, 513] on p "While this guide focuses on two primary use cases requiring background jobs, im…" at bounding box center [784, 475] width 690 height 76
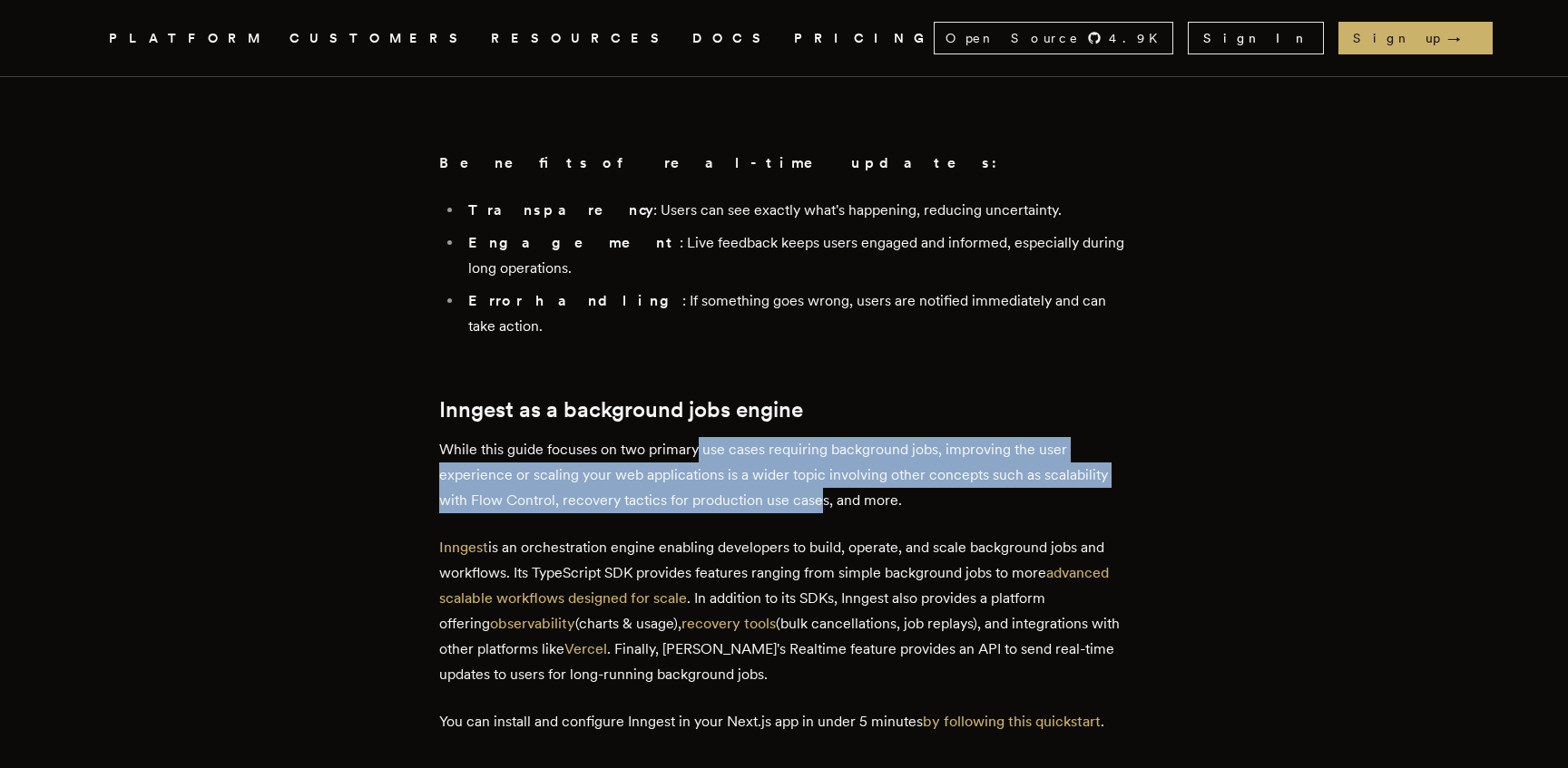
click at [824, 513] on p "While this guide focuses on two primary use cases requiring background jobs, im…" at bounding box center [784, 475] width 690 height 76
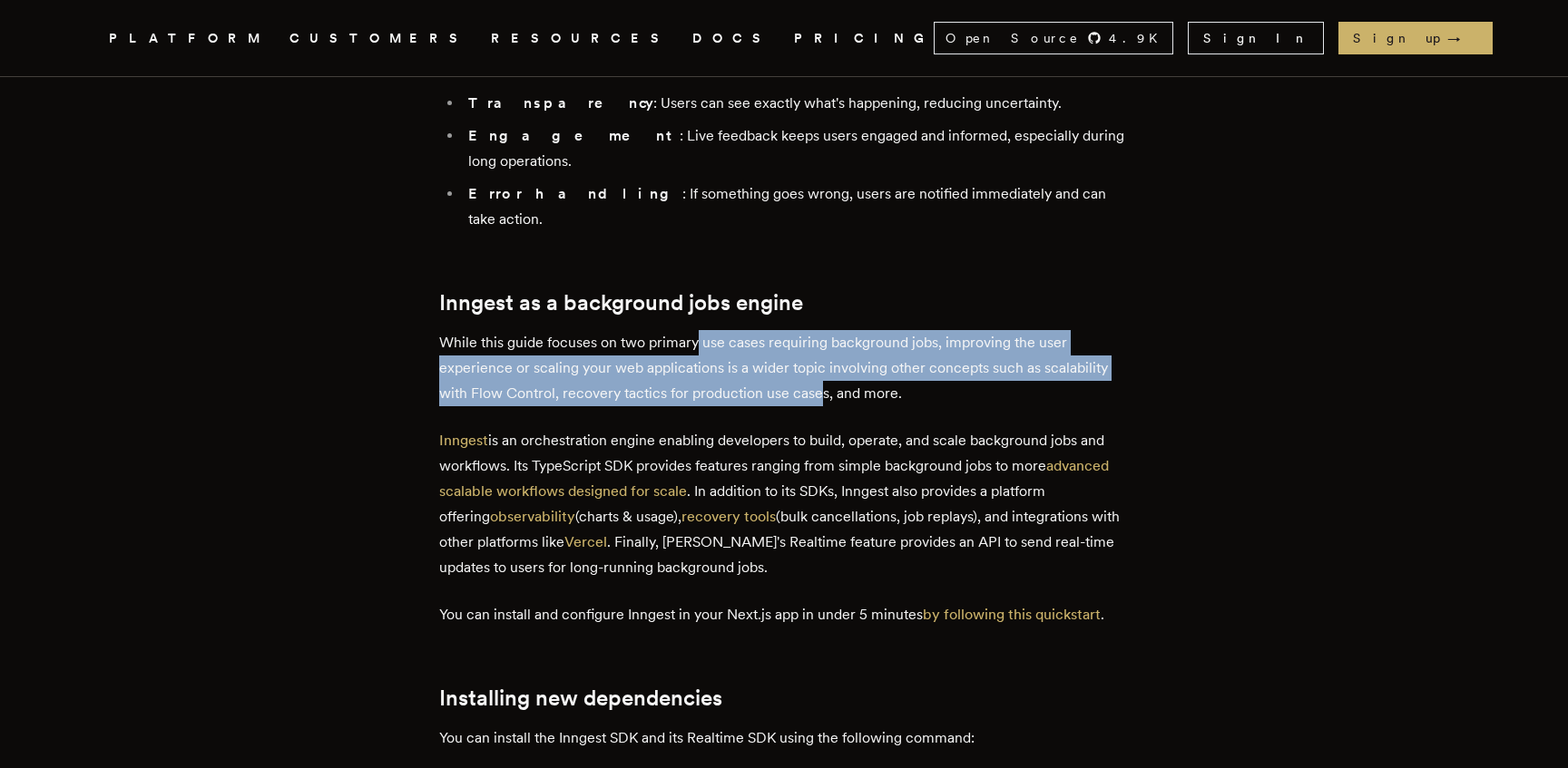
scroll to position [4850, 0]
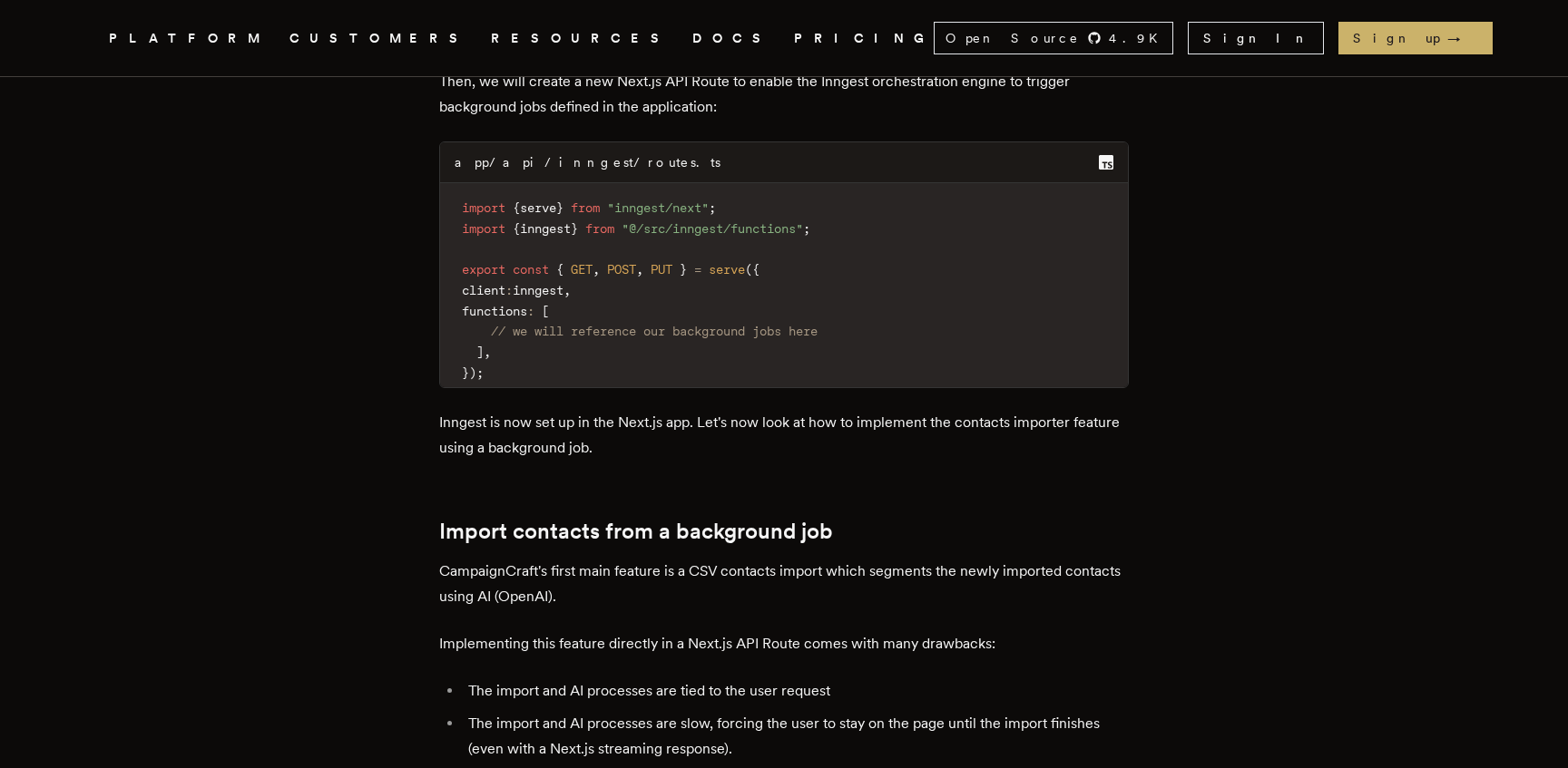
scroll to position [6008, 0]
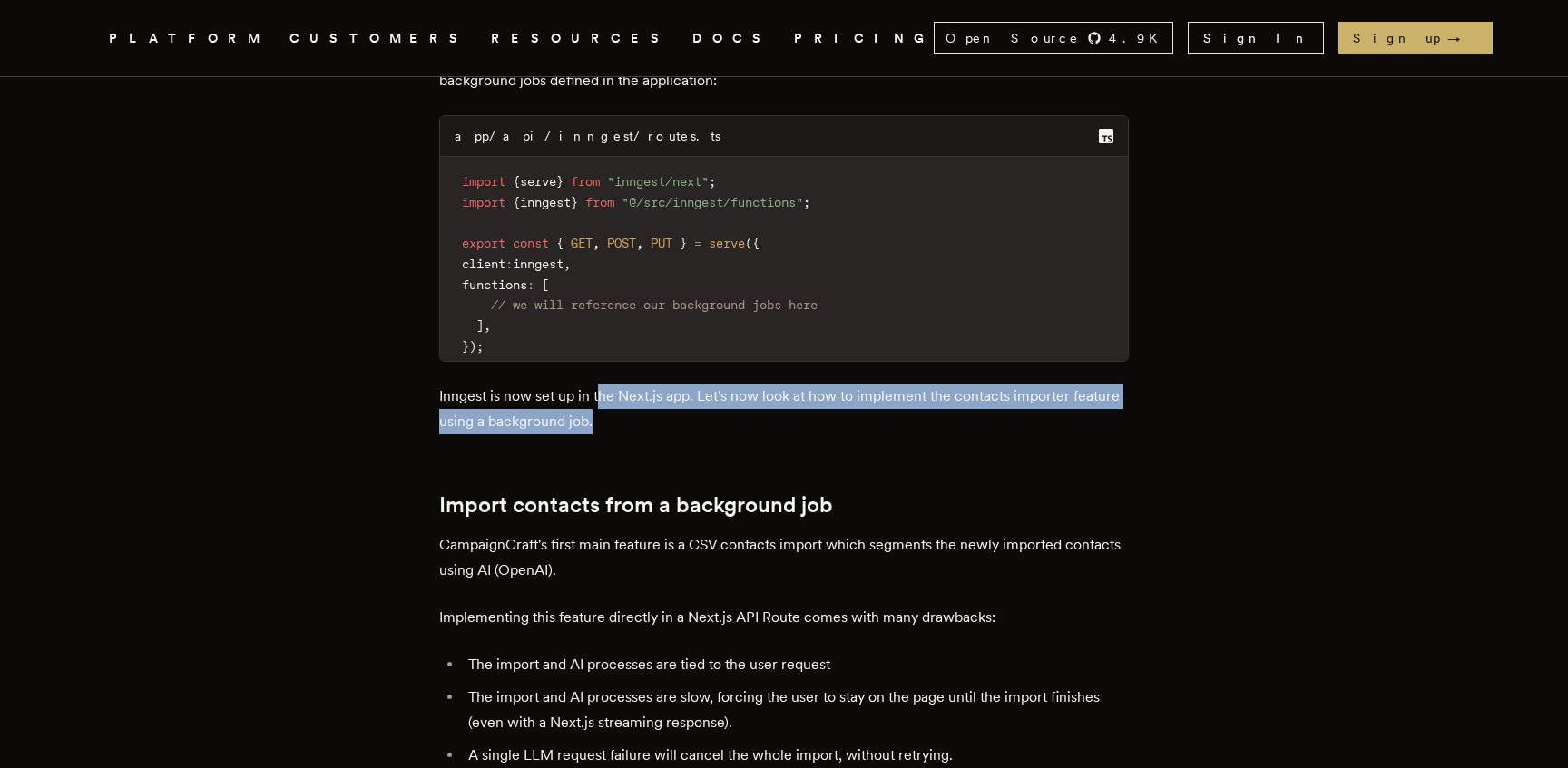
click at [748, 435] on p "Inngest is now set up in the Next.js app. Let's now look at how to implement th…" at bounding box center [784, 409] width 690 height 51
click at [734, 435] on p "Inngest is now set up in the Next.js app. Let's now look at how to implement th…" at bounding box center [784, 409] width 690 height 51
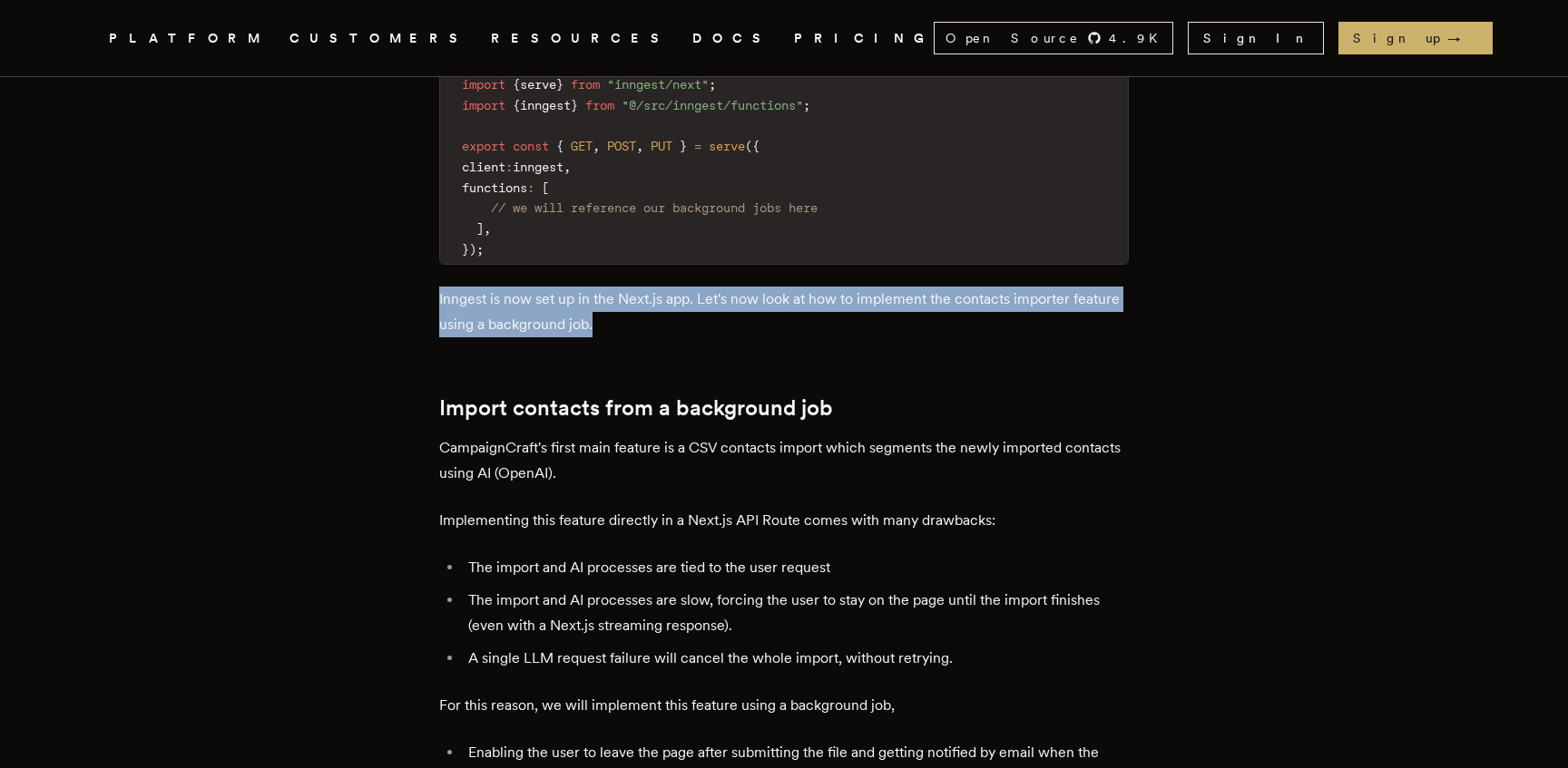
scroll to position [6148, 0]
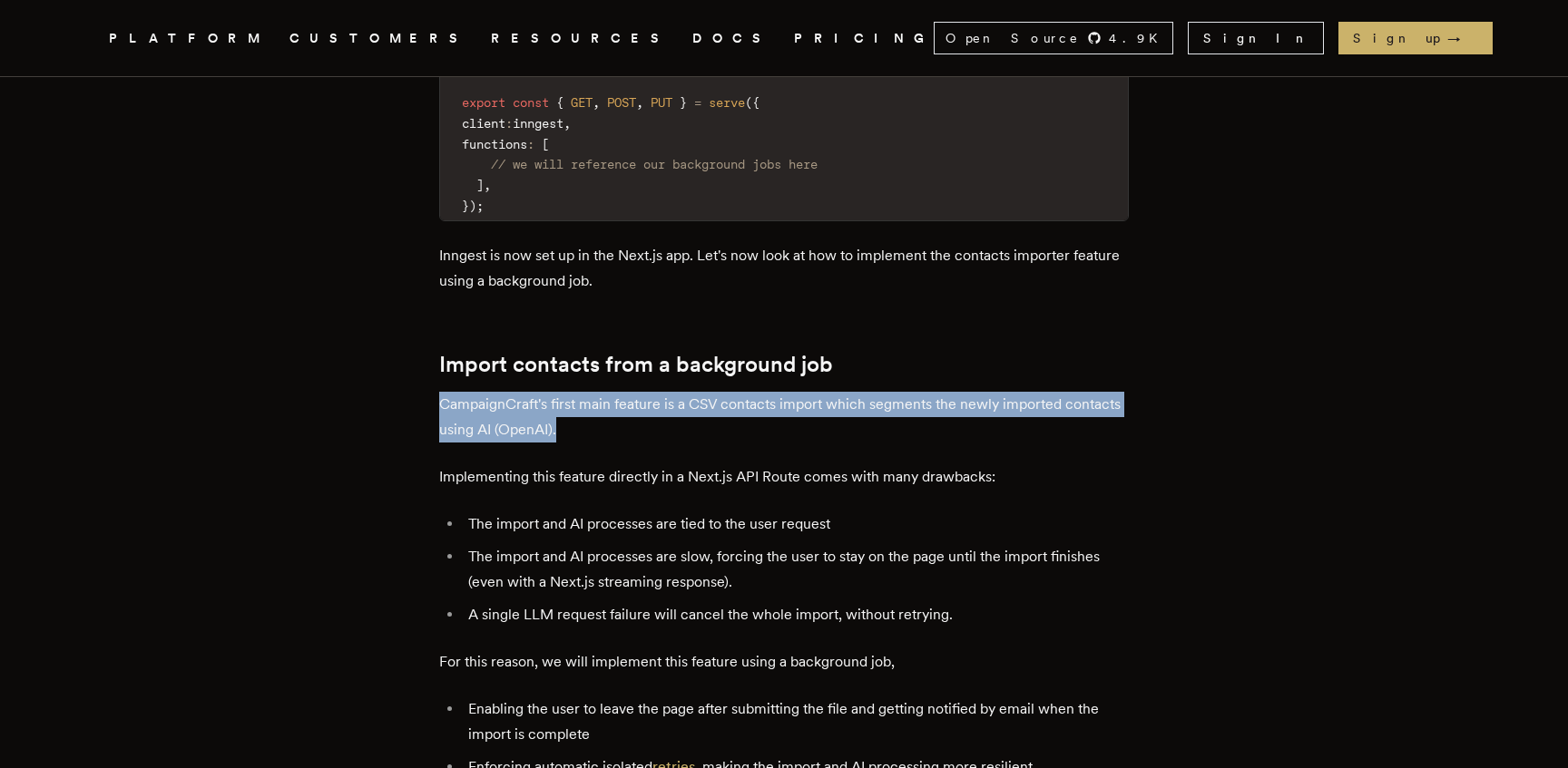
click at [696, 443] on p "CampaignCraft's first main feature is a CSV contacts import which segments the …" at bounding box center [784, 416] width 690 height 51
click at [690, 443] on p "CampaignCraft's first main feature is a CSV contacts import which segments the …" at bounding box center [784, 416] width 690 height 51
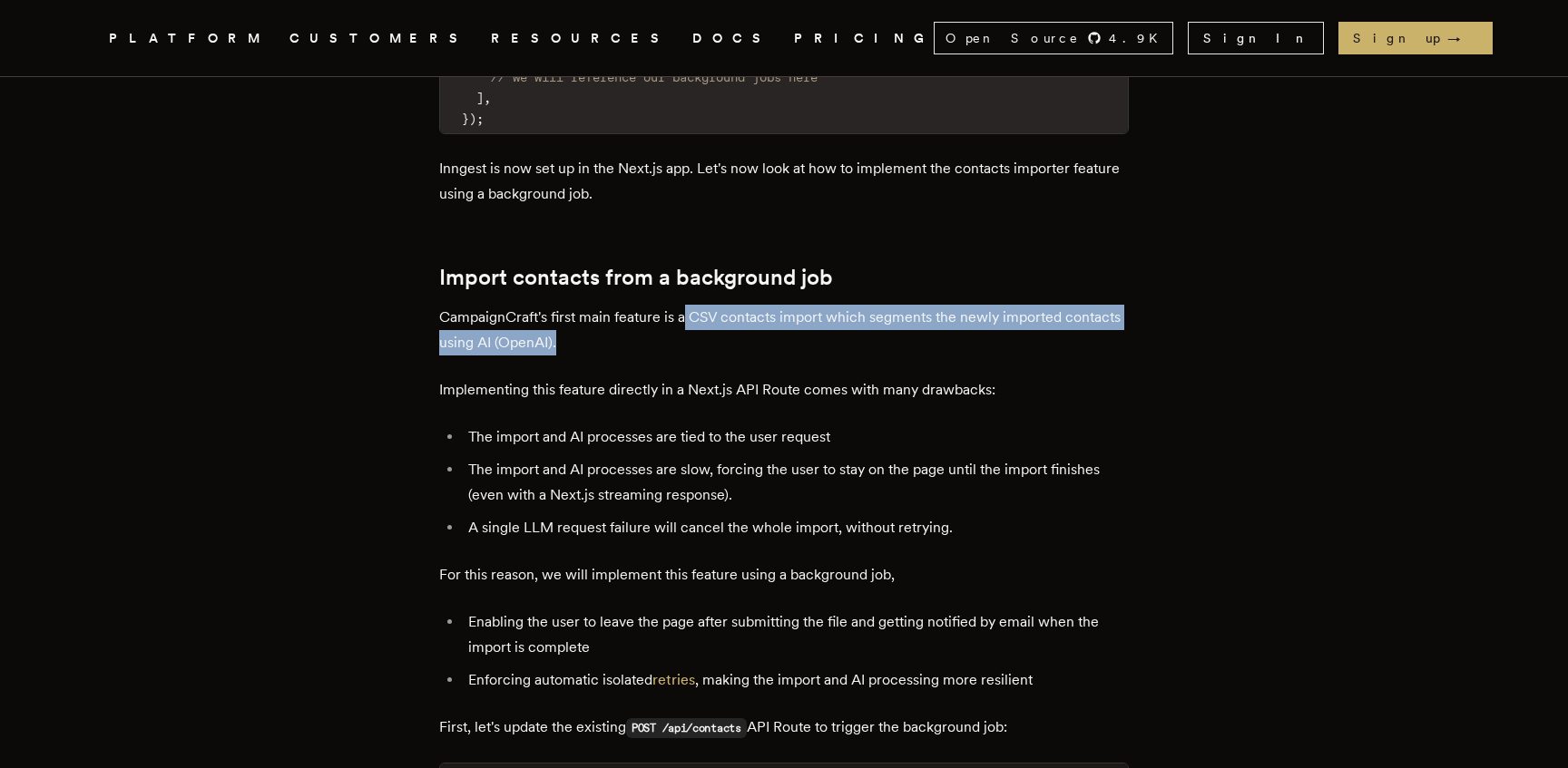
scroll to position [6239, 0]
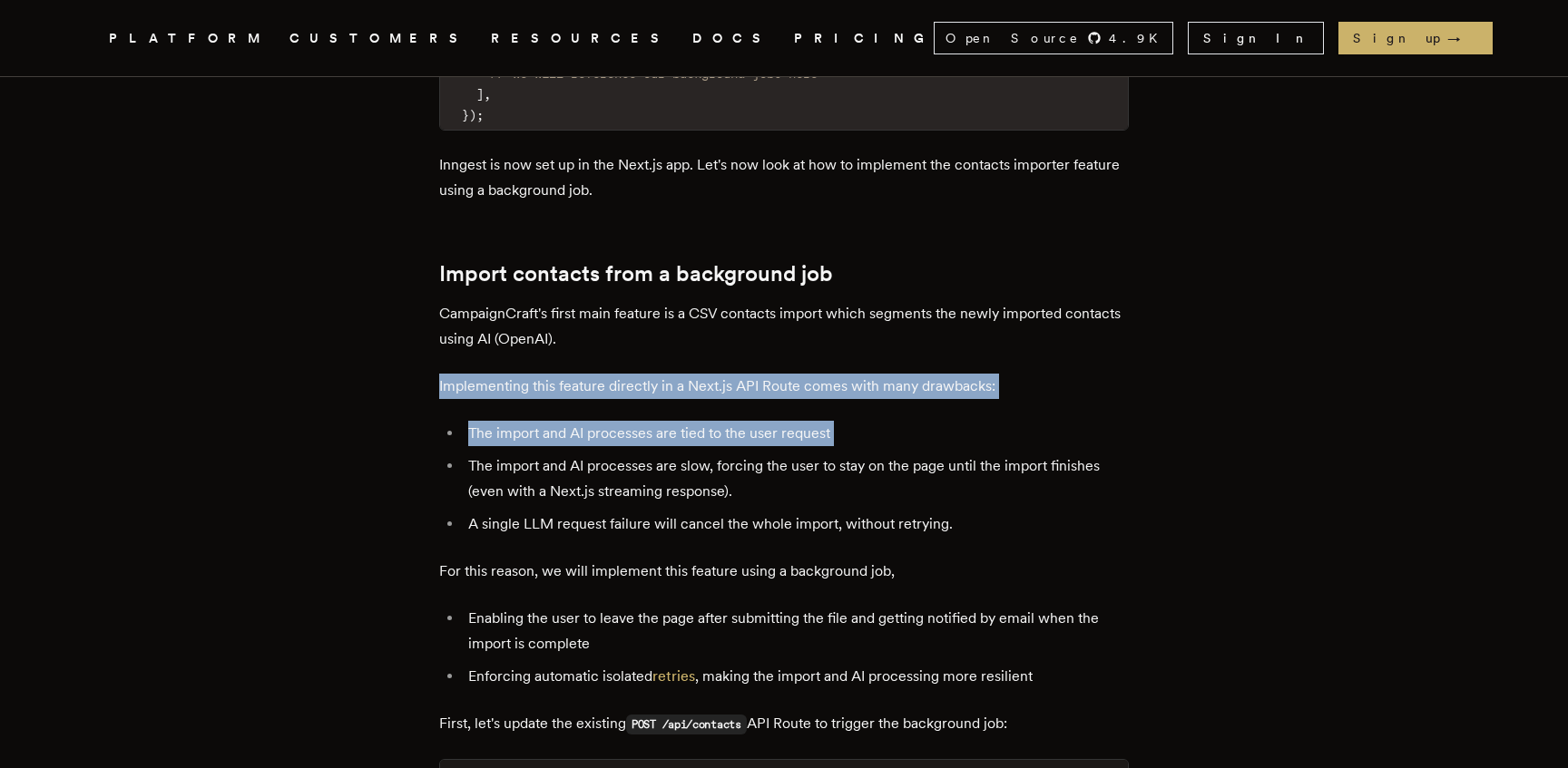
click at [870, 509] on ul "The import and AI processes are tied to the user request The import and AI proc…" at bounding box center [784, 479] width 690 height 116
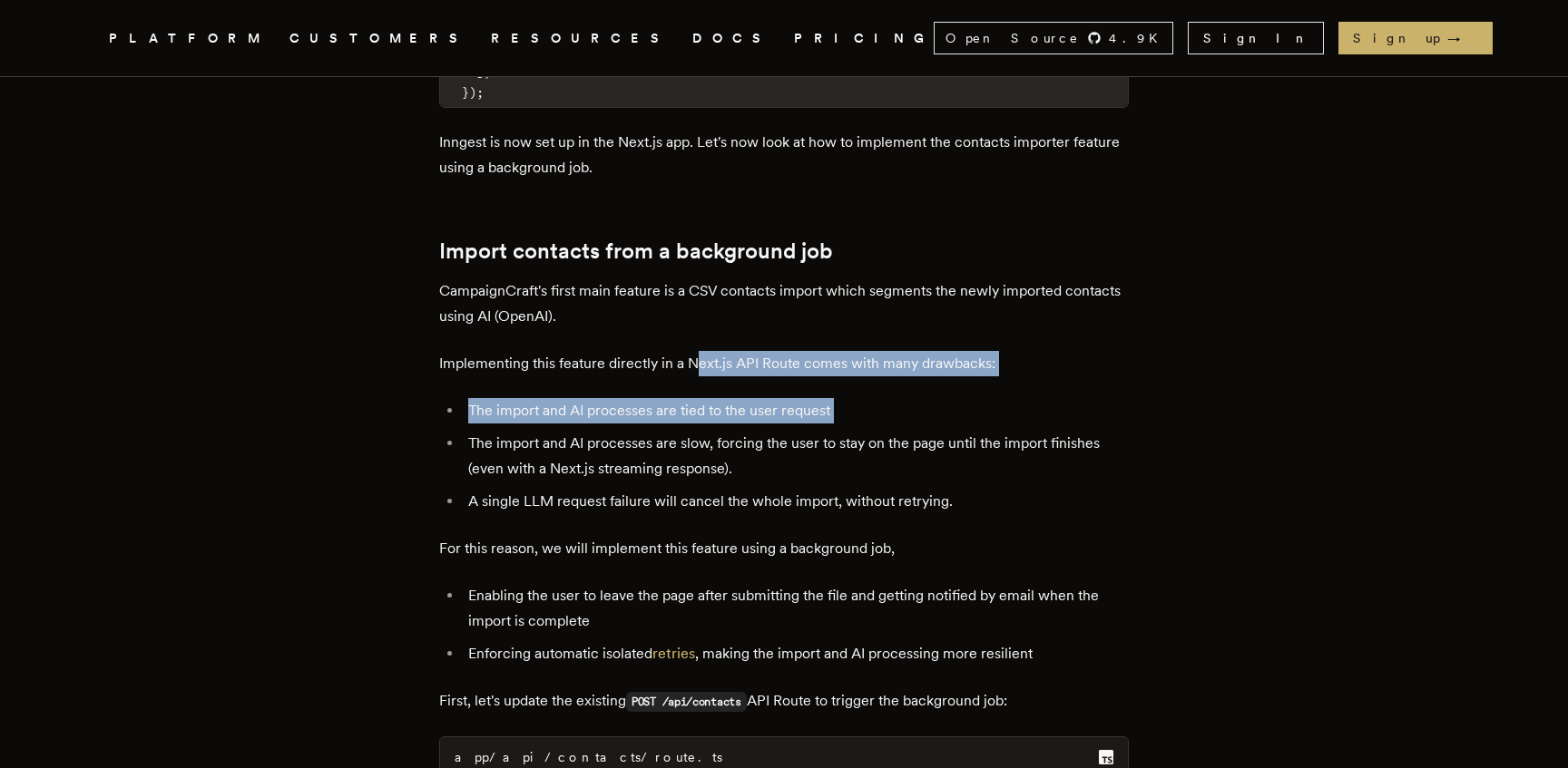
scroll to position [6385, 0]
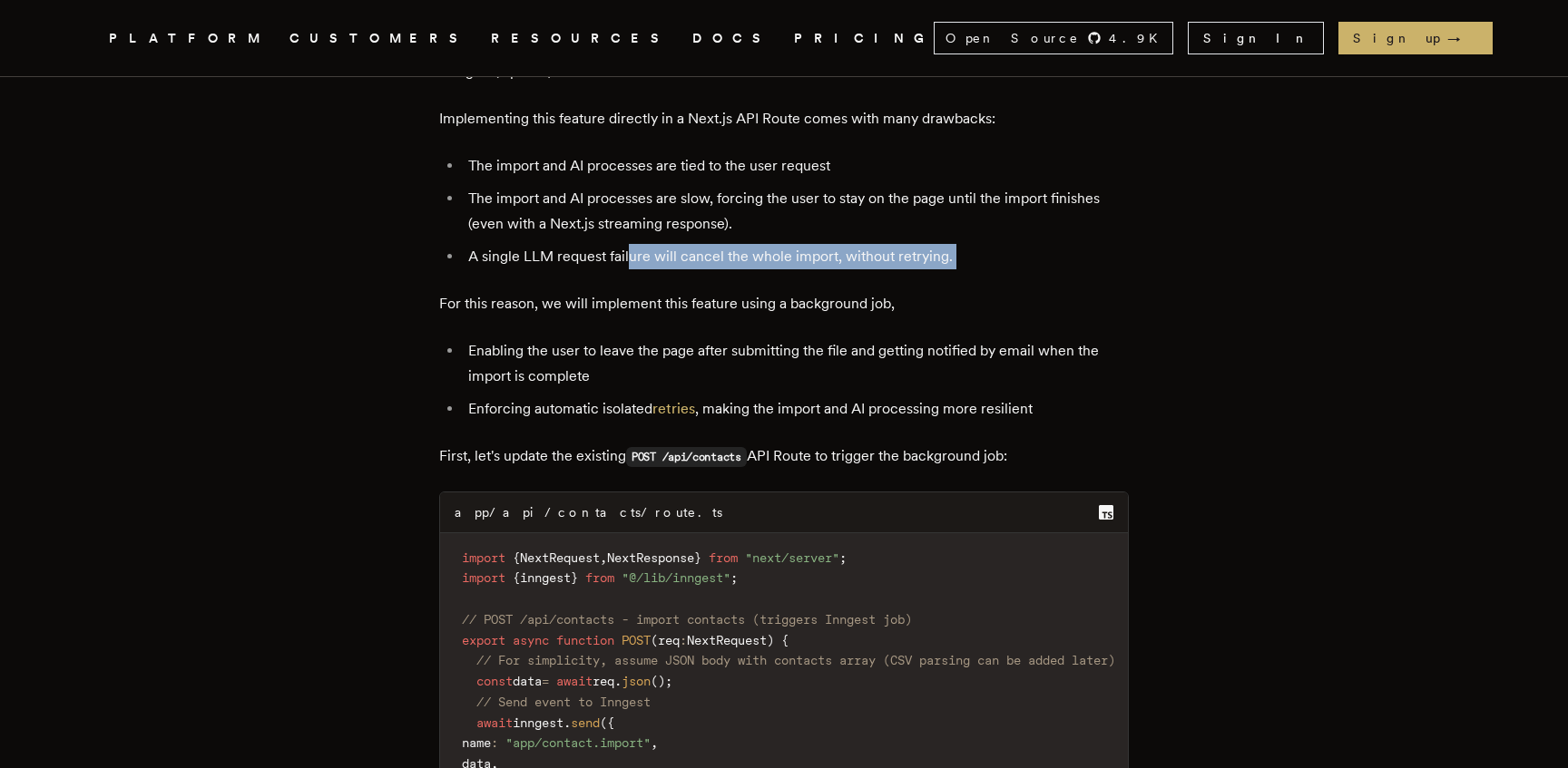
scroll to position [6531, 0]
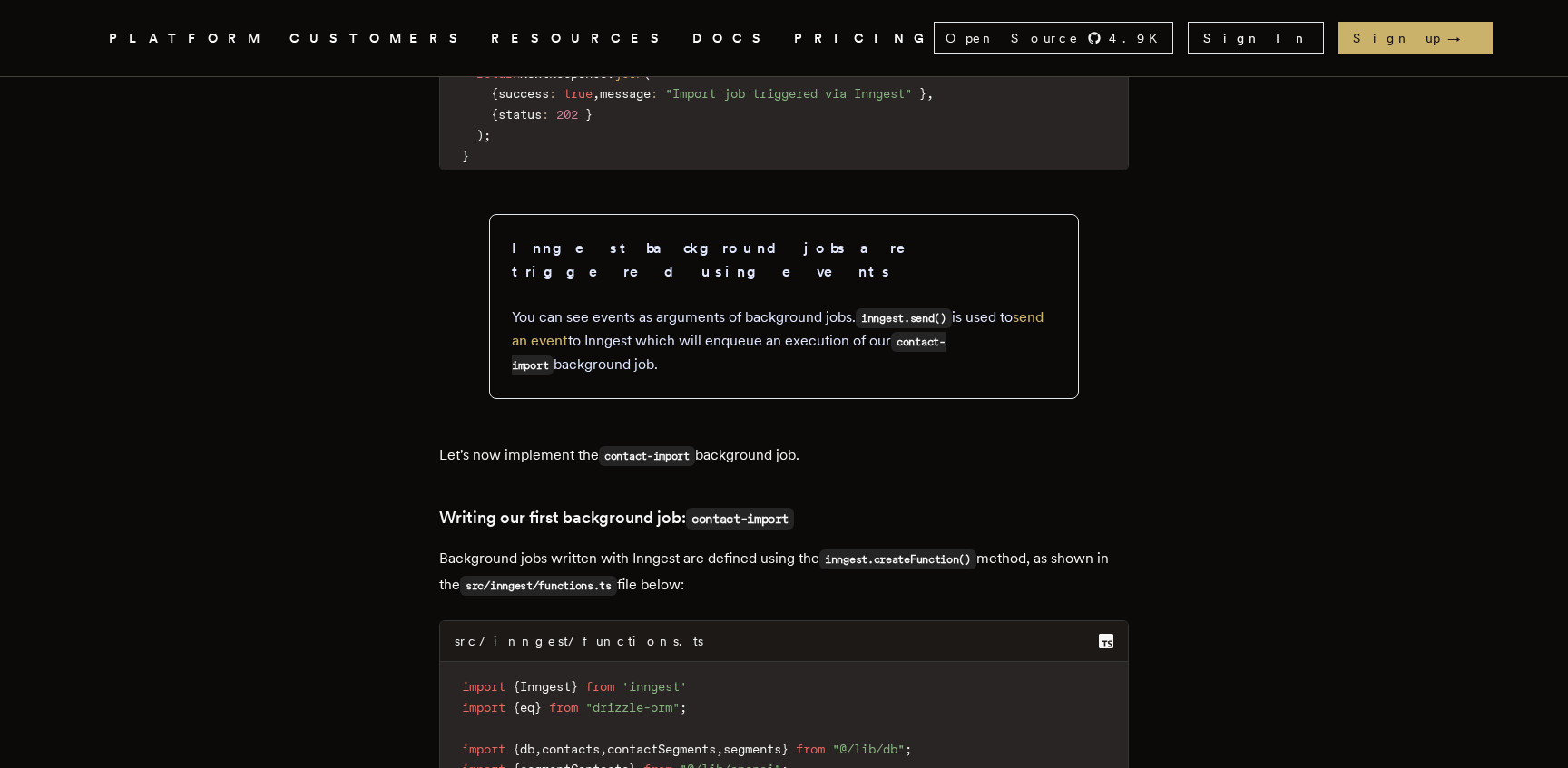
scroll to position [7243, 0]
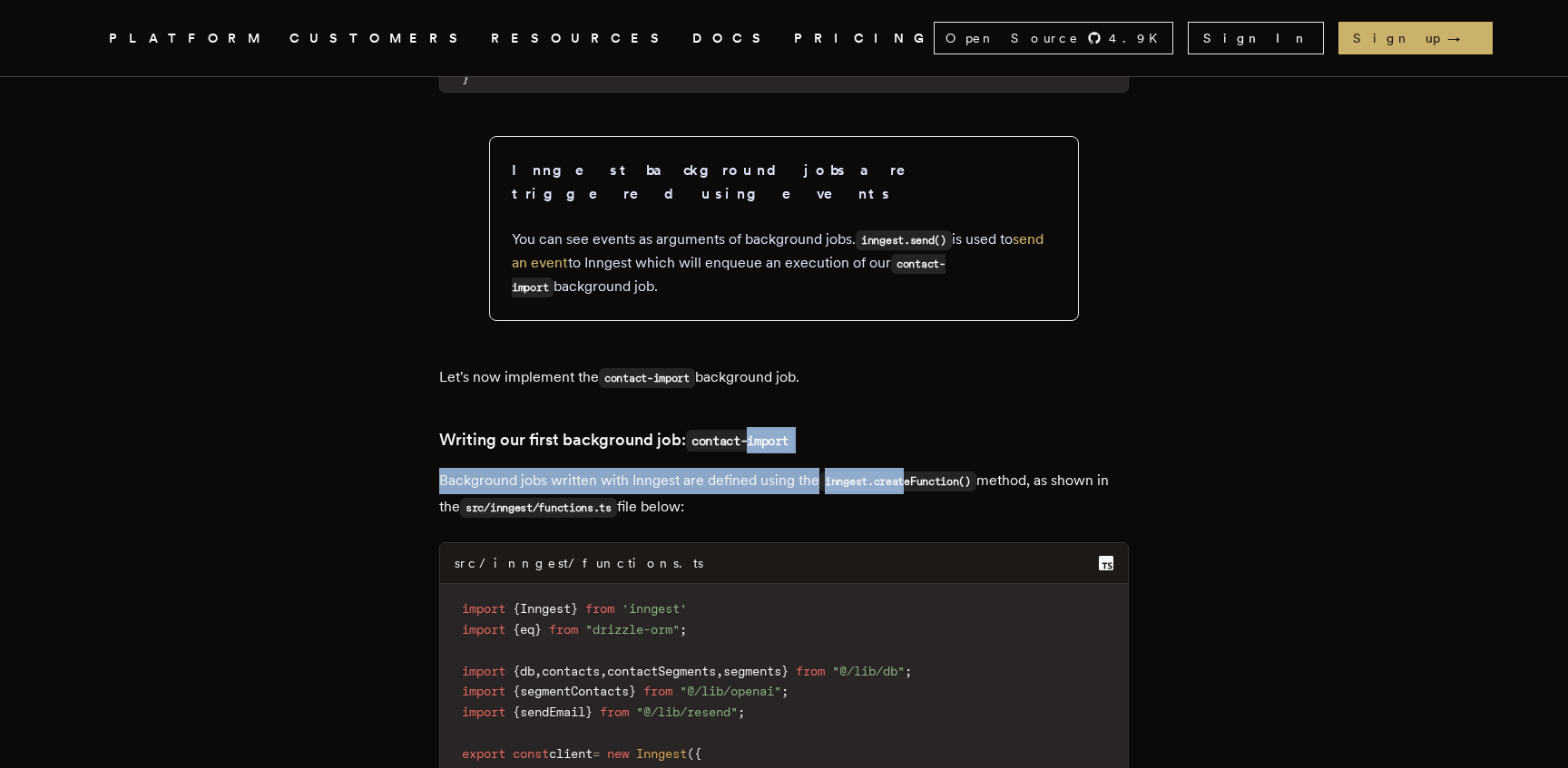
scroll to position [7409, 0]
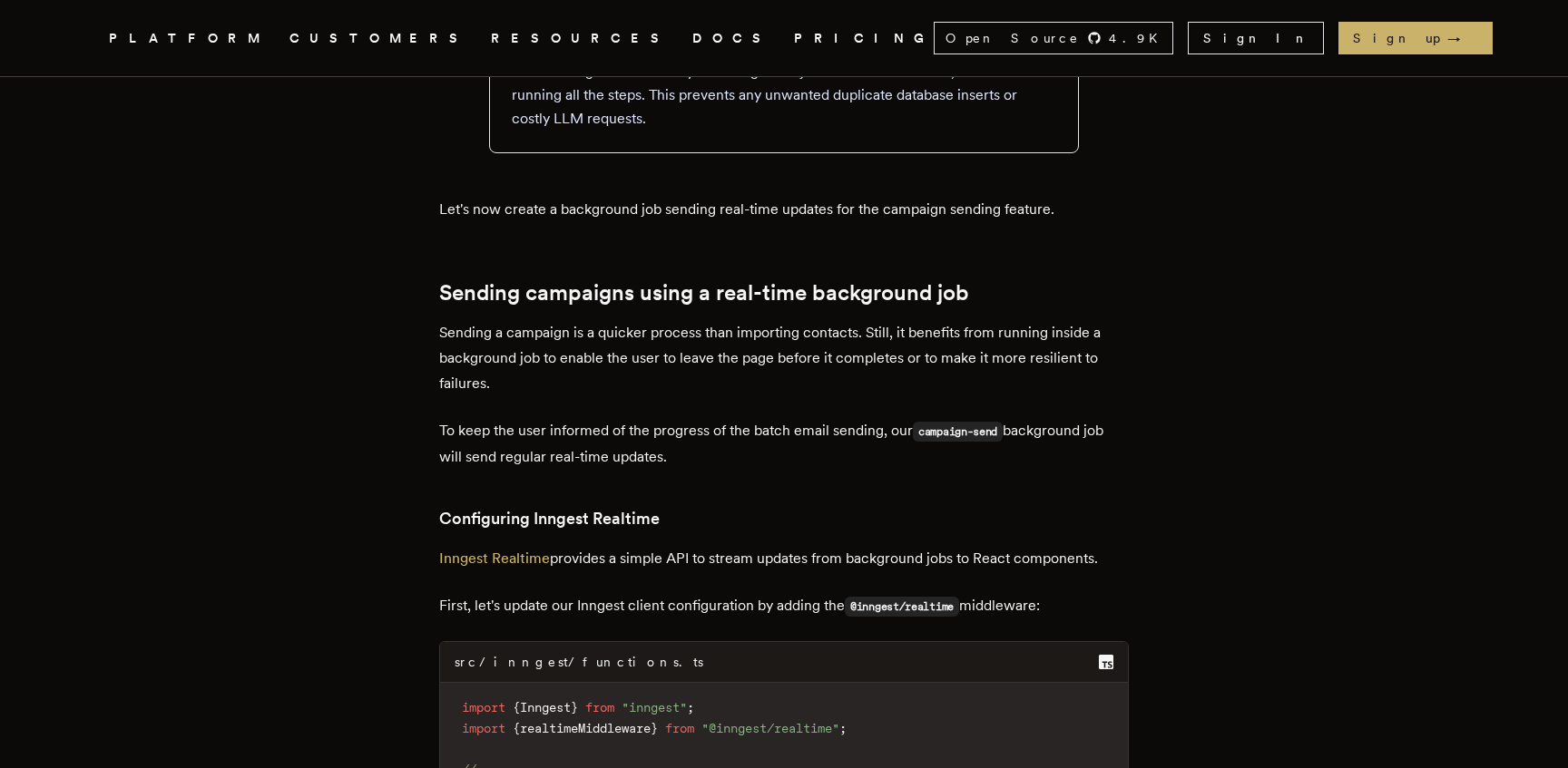
scroll to position [9736, 0]
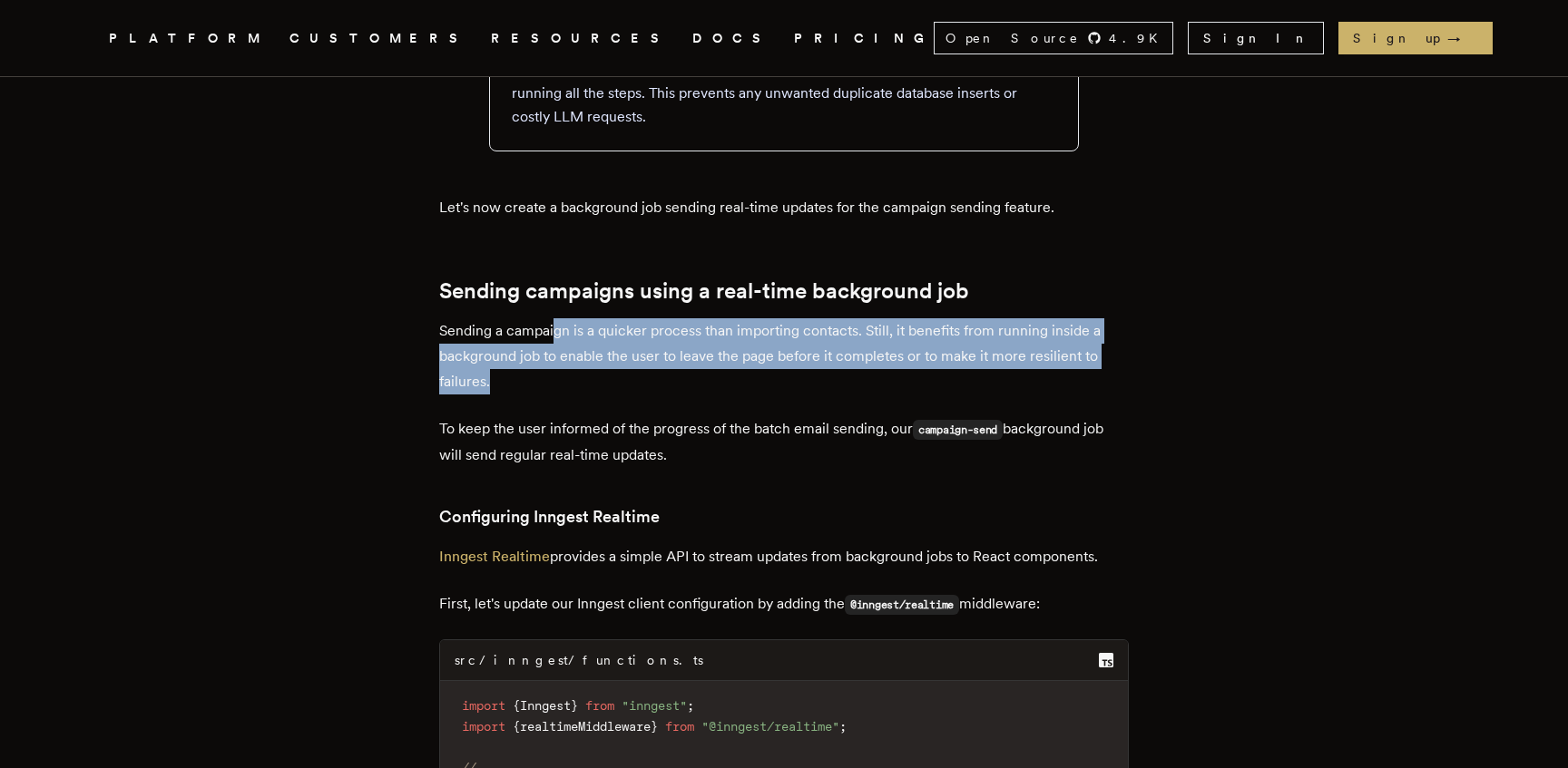
drag, startPoint x: 563, startPoint y: 344, endPoint x: 717, endPoint y: 395, distance: 162.2
click at [717, 394] on p "Sending a campaign is a quicker process than importing contacts. Still, it bene…" at bounding box center [784, 356] width 690 height 76
drag, startPoint x: 670, startPoint y: 387, endPoint x: 649, endPoint y: 348, distance: 44.3
click at [649, 348] on p "Sending a campaign is a quicker process than importing contacts. Still, it bene…" at bounding box center [784, 356] width 690 height 76
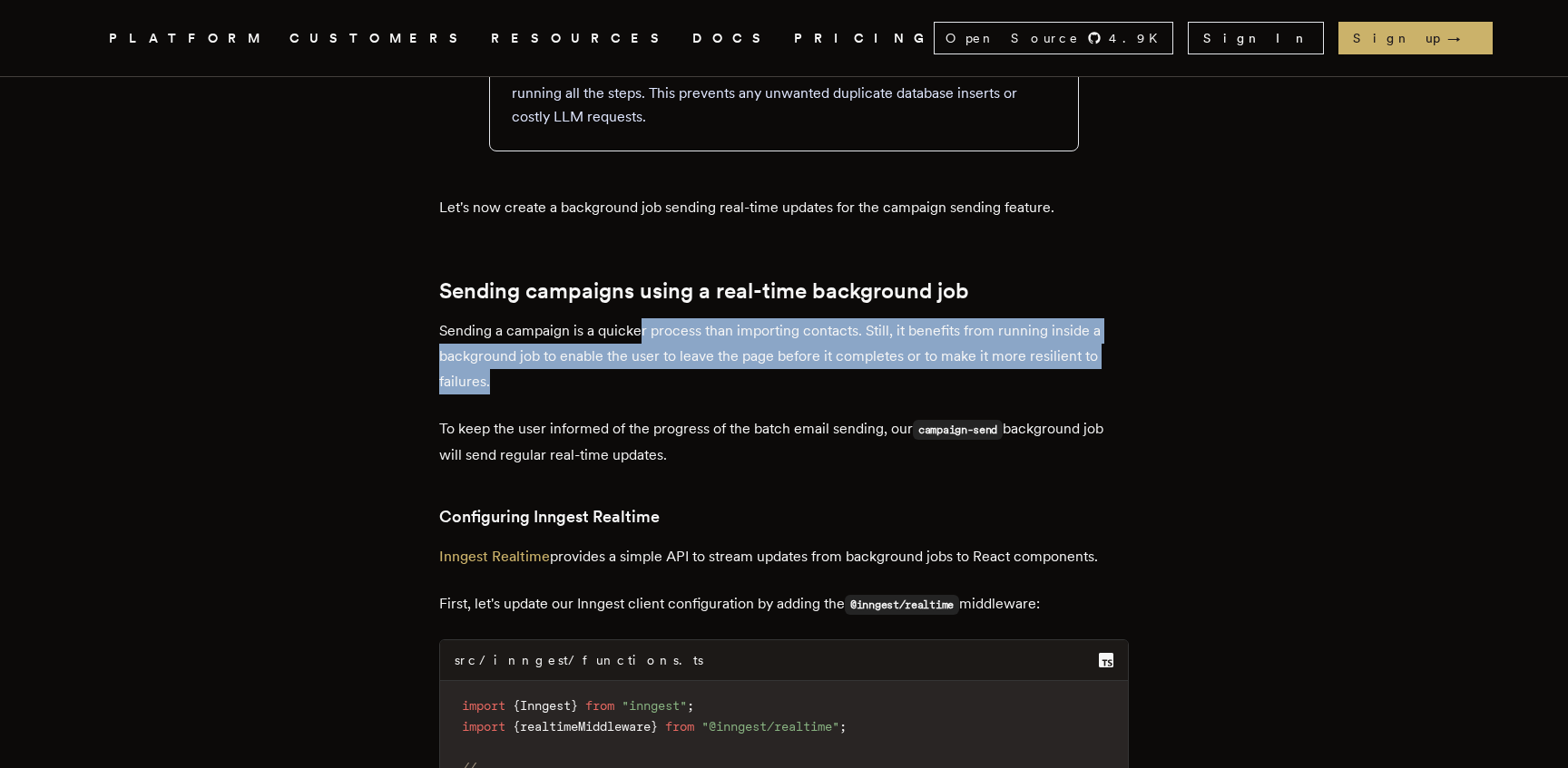
click at [649, 348] on p "Sending a campaign is a quicker process than importing contacts. Still, it bene…" at bounding box center [784, 356] width 690 height 76
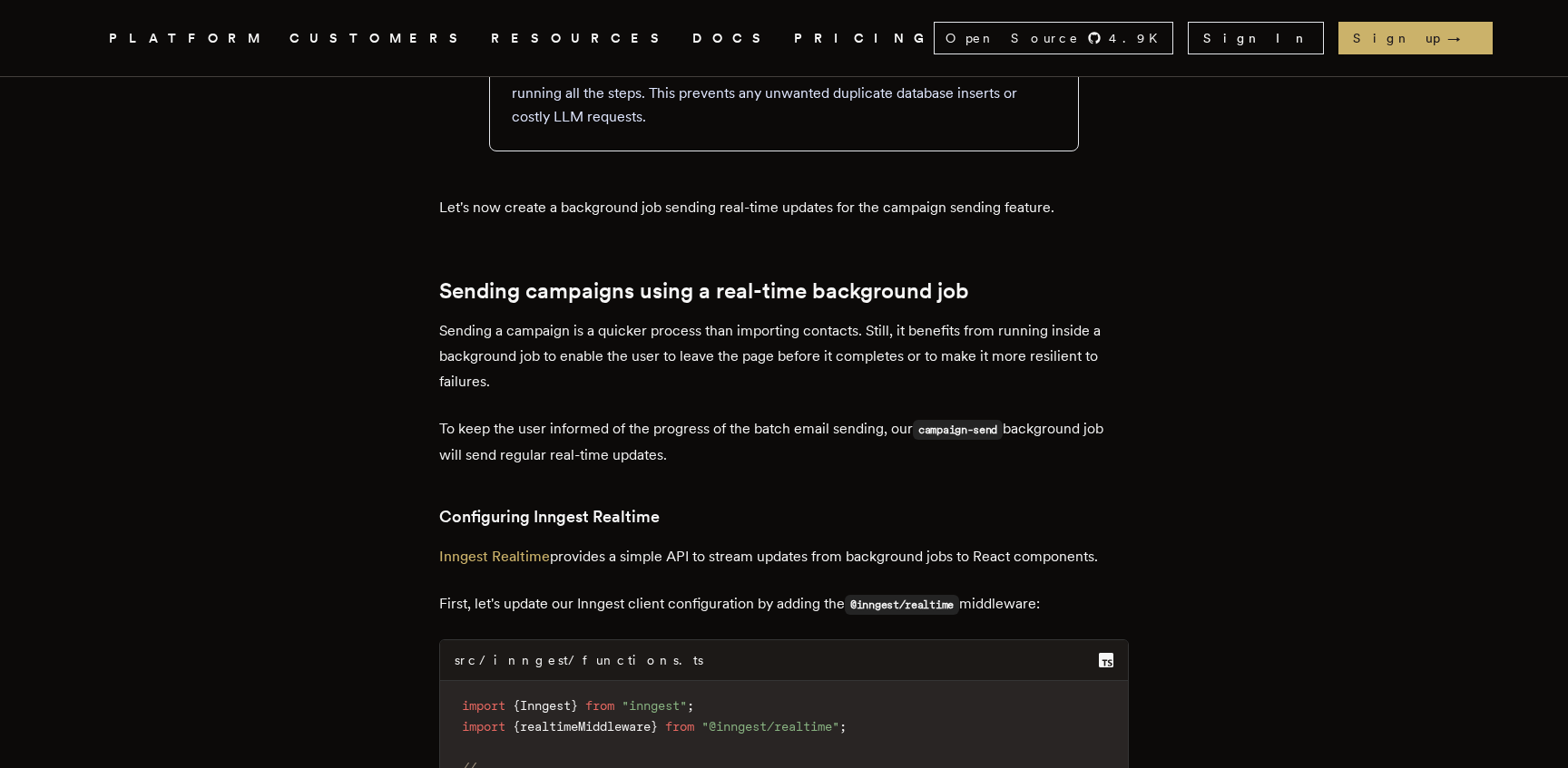
click at [755, 387] on p "Sending a campaign is a quicker process than importing contacts. Still, it bene…" at bounding box center [784, 356] width 690 height 76
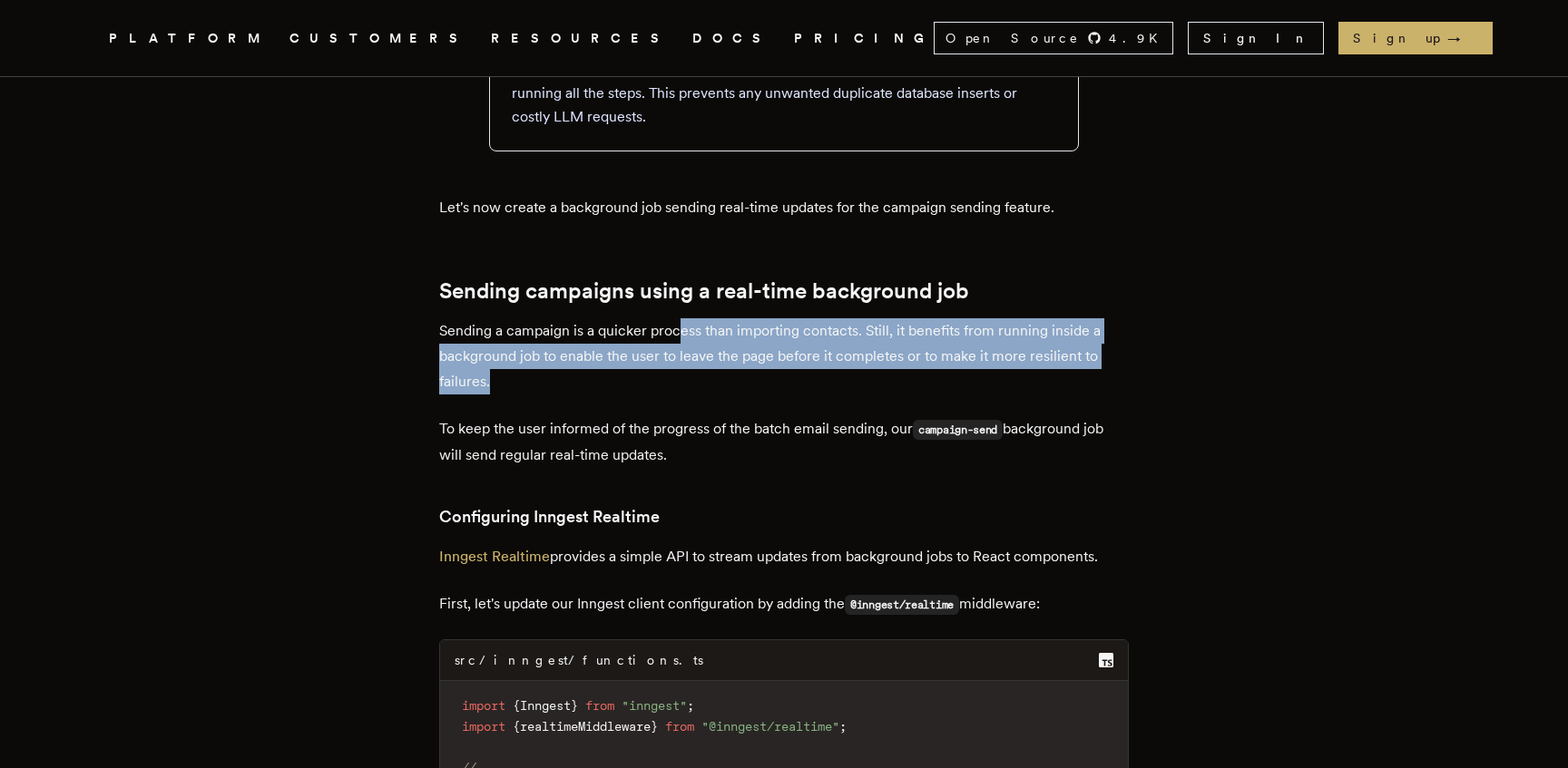
click at [685, 345] on p "Sending a campaign is a quicker process than importing contacts. Still, it bene…" at bounding box center [784, 356] width 690 height 76
click at [744, 389] on p "Sending a campaign is a quicker process than importing contacts. Still, it bene…" at bounding box center [784, 356] width 690 height 76
click at [713, 340] on p "Sending a campaign is a quicker process than importing contacts. Still, it bene…" at bounding box center [784, 356] width 690 height 76
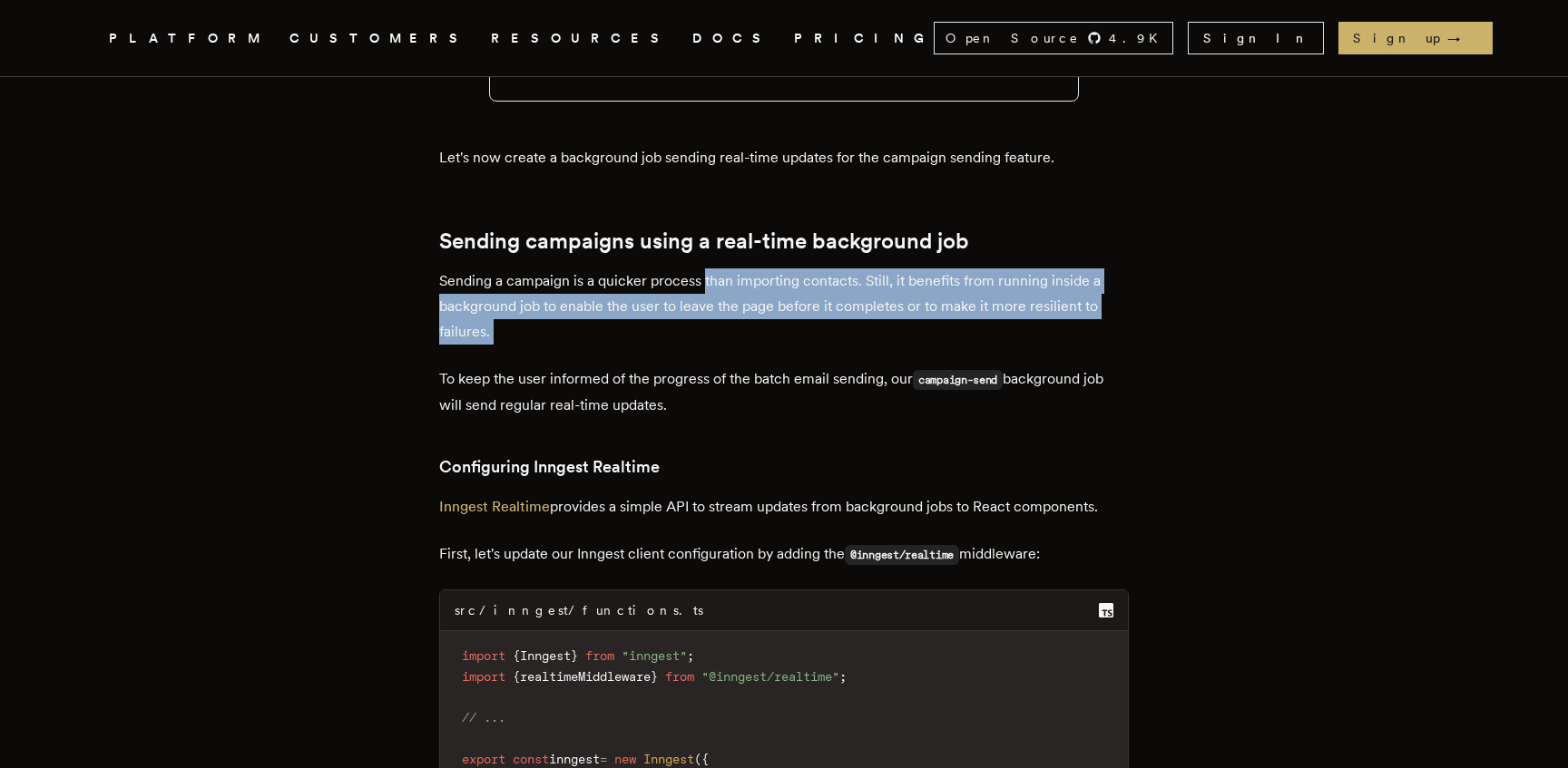
scroll to position [9787, 0]
click at [693, 413] on p "To keep the user informed of the progress of the batch email sending, our campa…" at bounding box center [784, 391] width 690 height 52
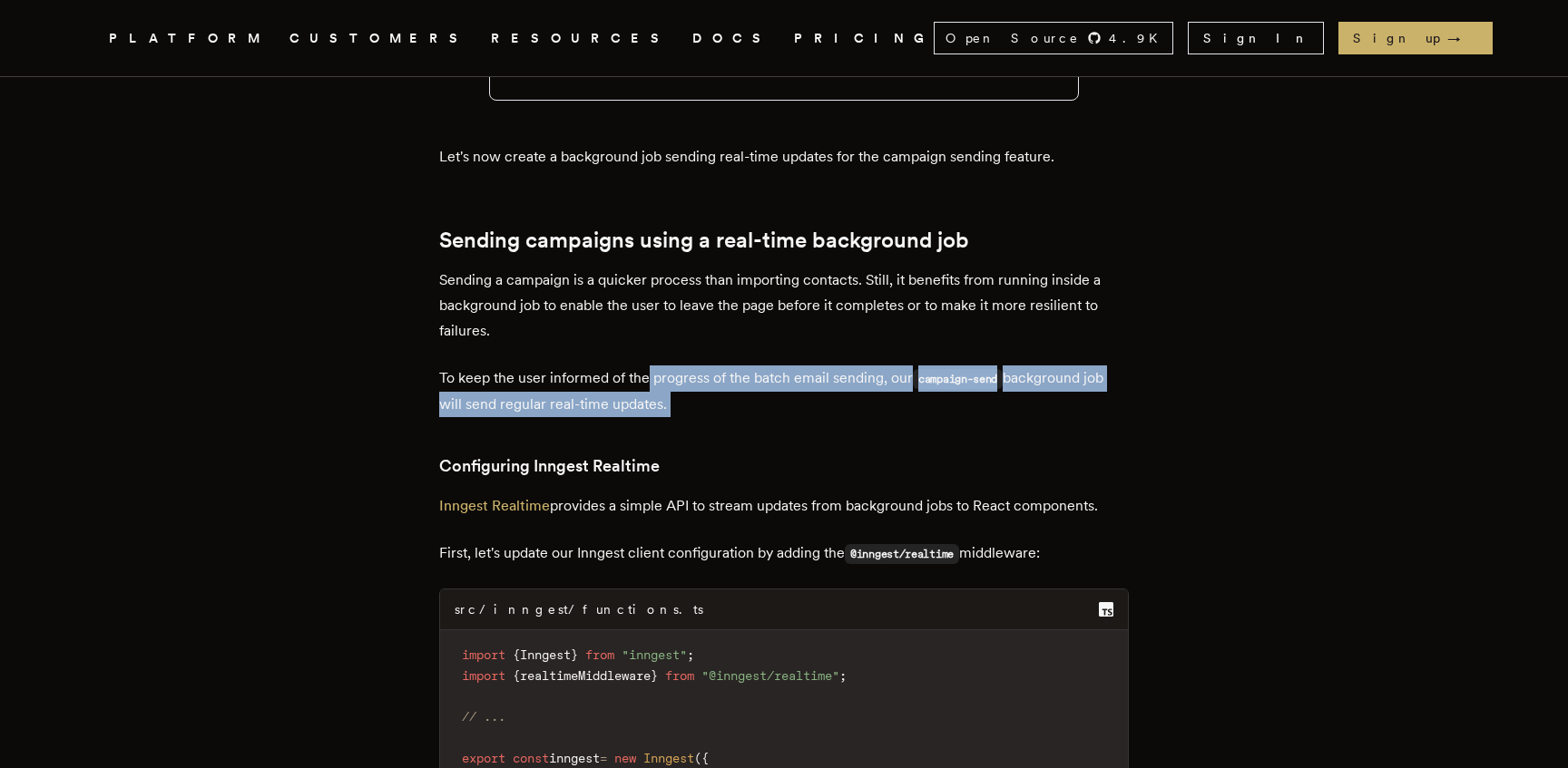
click at [650, 383] on p "To keep the user informed of the progress of the batch email sending, our campa…" at bounding box center [784, 391] width 690 height 52
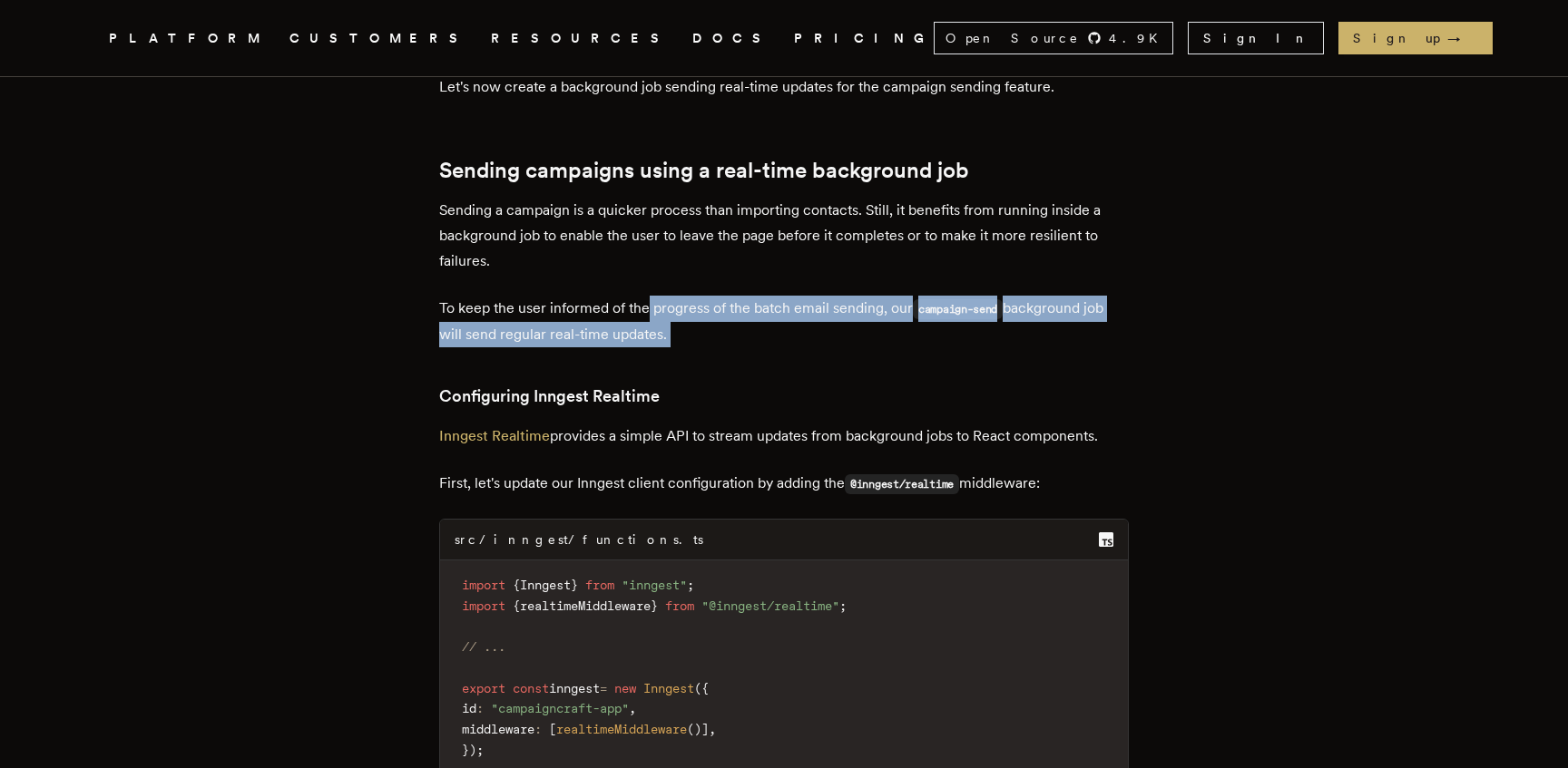
scroll to position [9946, 0]
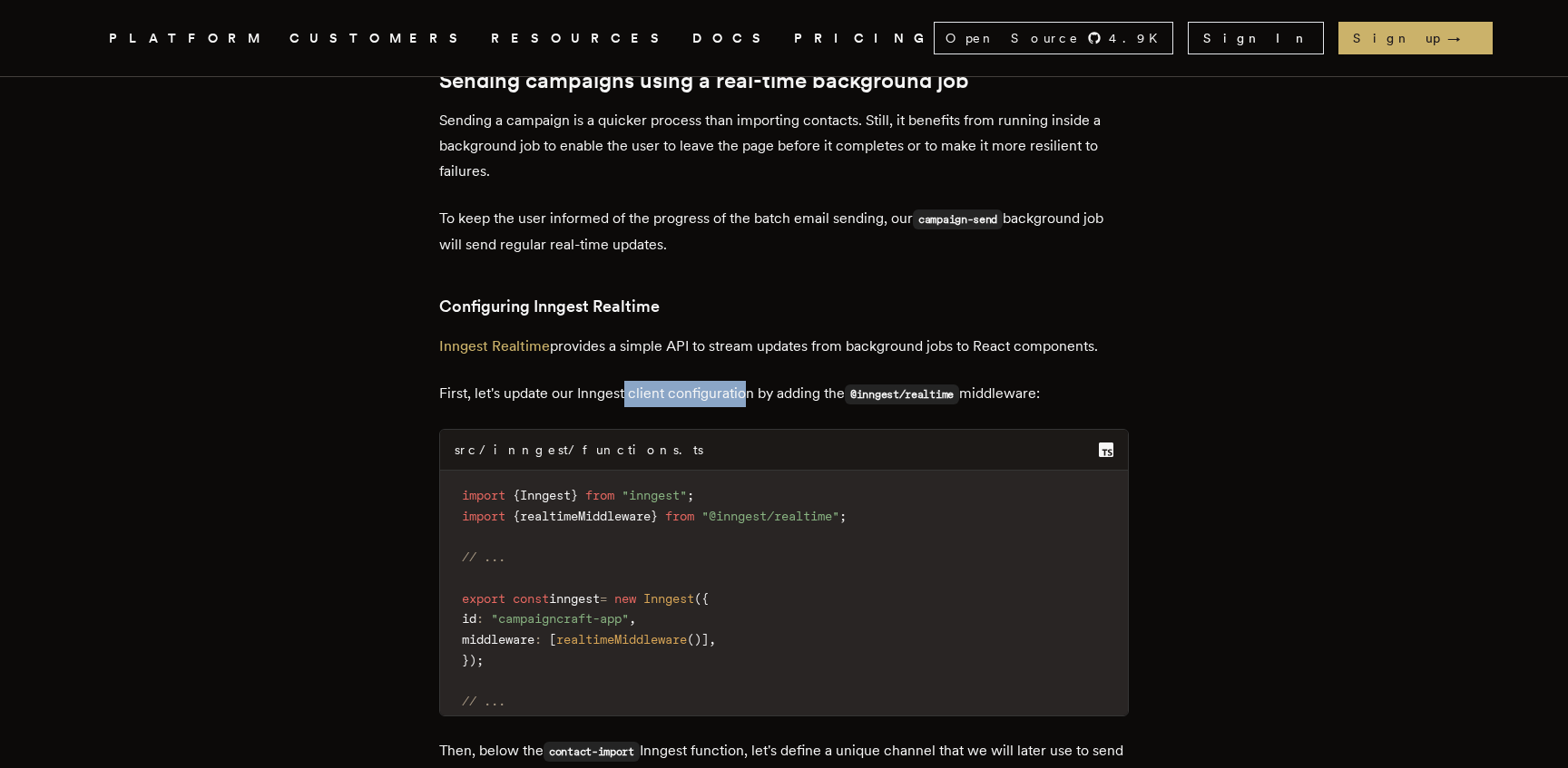
click at [750, 407] on p "First, let's update our Inngest client configuration by adding the @inngest/rea…" at bounding box center [784, 394] width 690 height 27
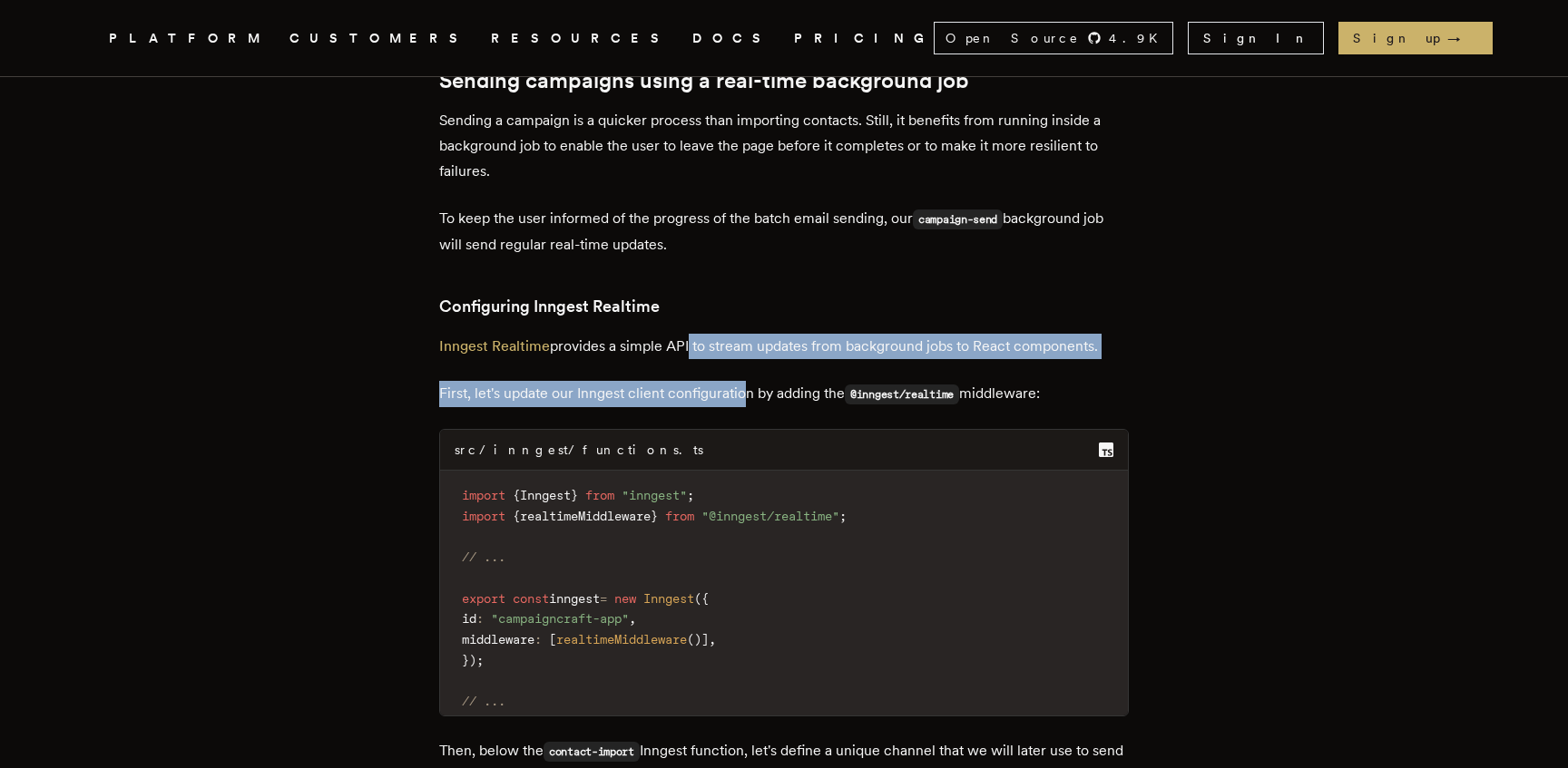
click at [692, 363] on div "Background jobs are core to web applications, keeping the user experience respo…" at bounding box center [784, 205] width 690 height 18704
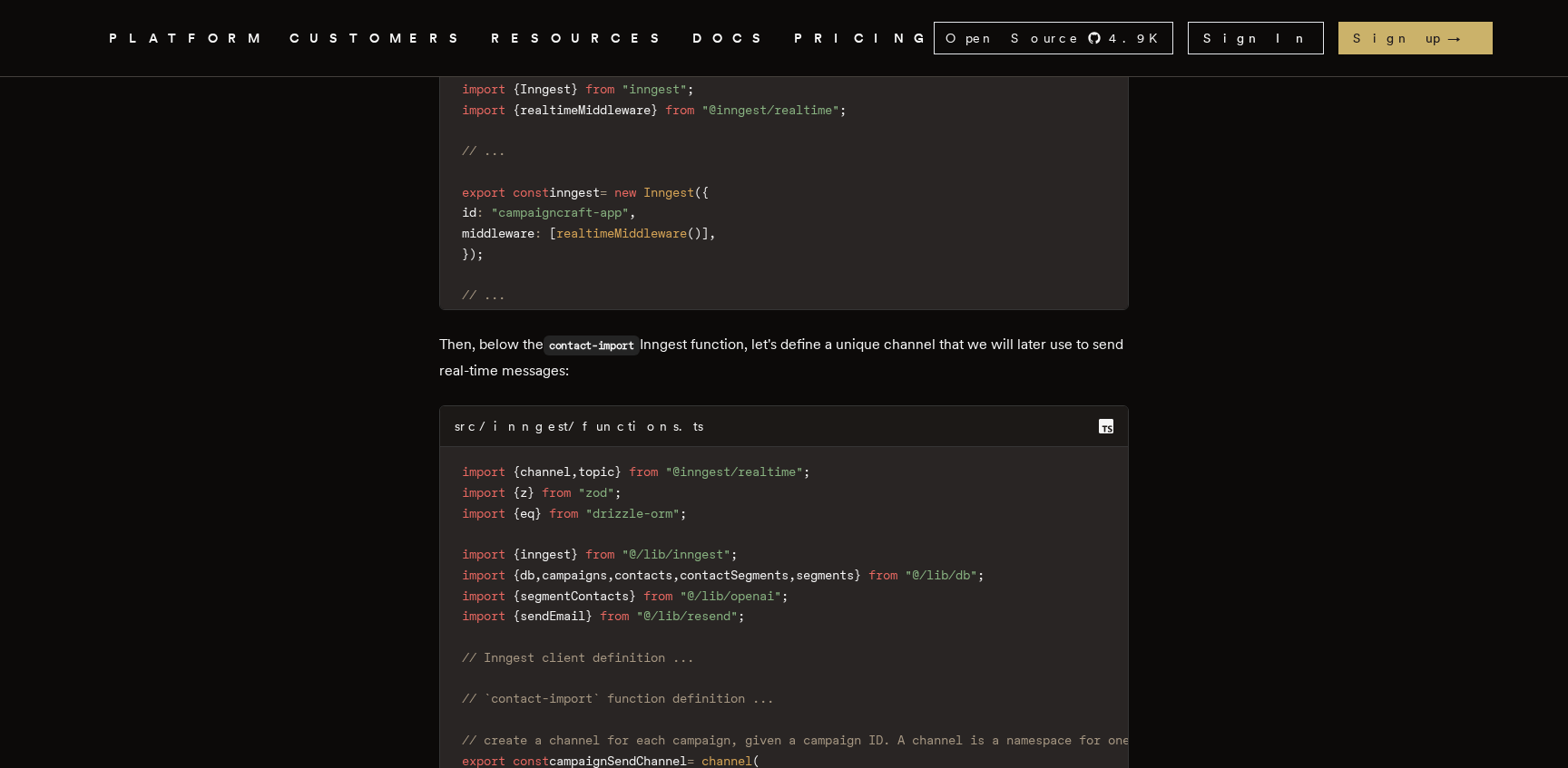
scroll to position [10354, 0]
click at [617, 382] on p "Then, below the contact-import Inngest function, let's define a unique channel …" at bounding box center [784, 355] width 690 height 52
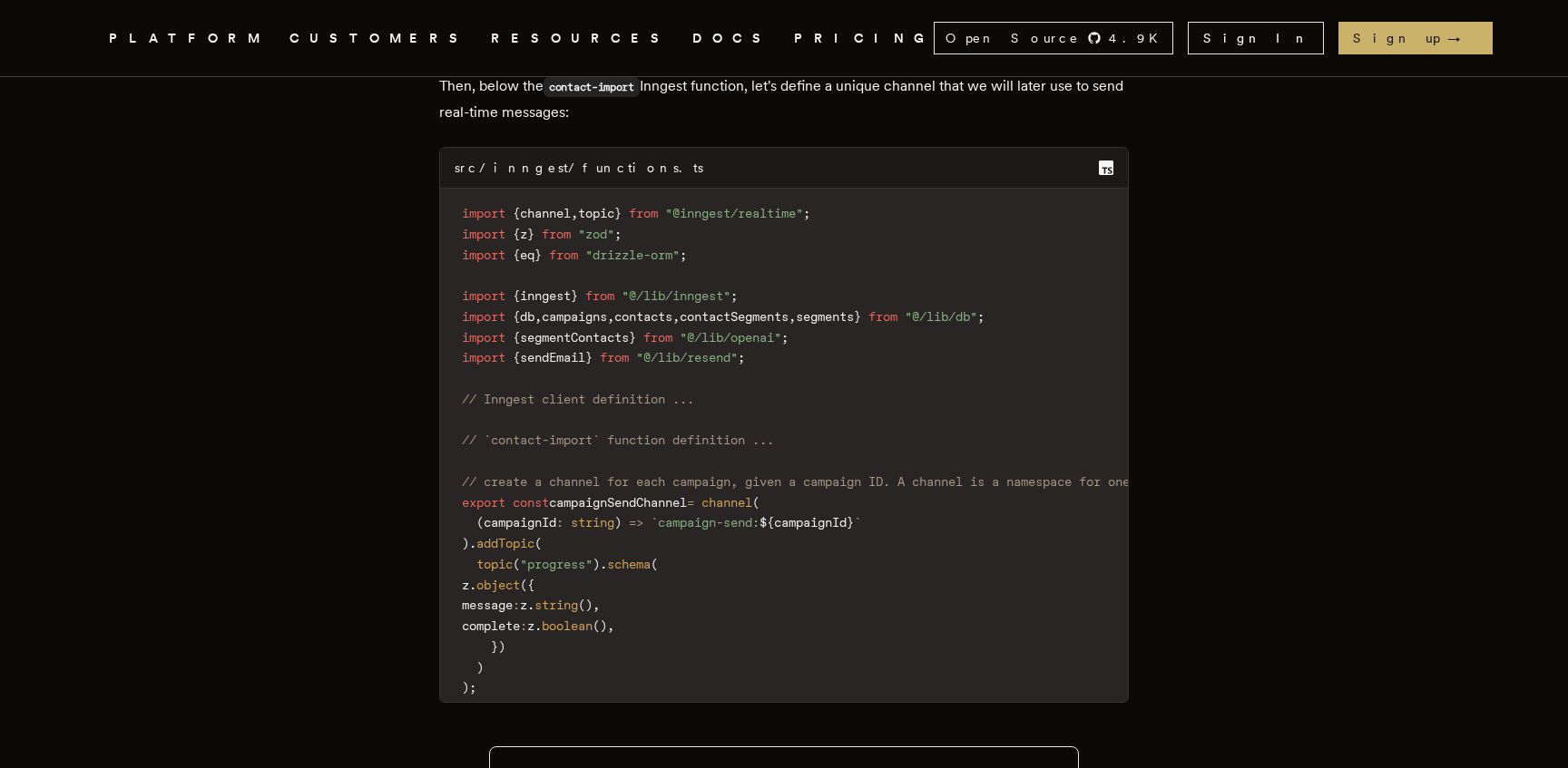
scroll to position [10644, 0]
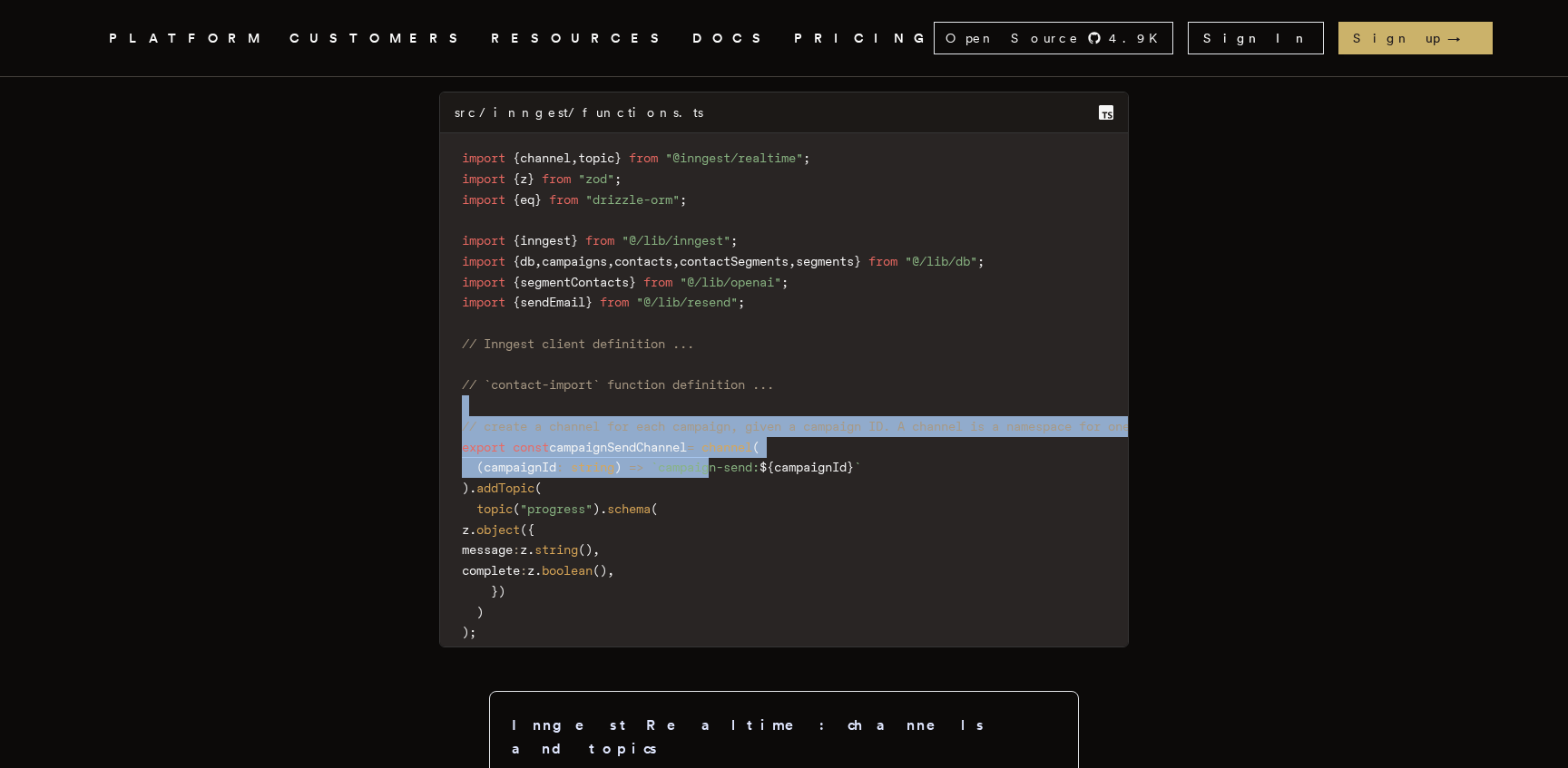
click at [731, 479] on code "import { channel , topic } from "@inngest/realtime" ; import { z } from "zod" ;…" at bounding box center [894, 396] width 907 height 503
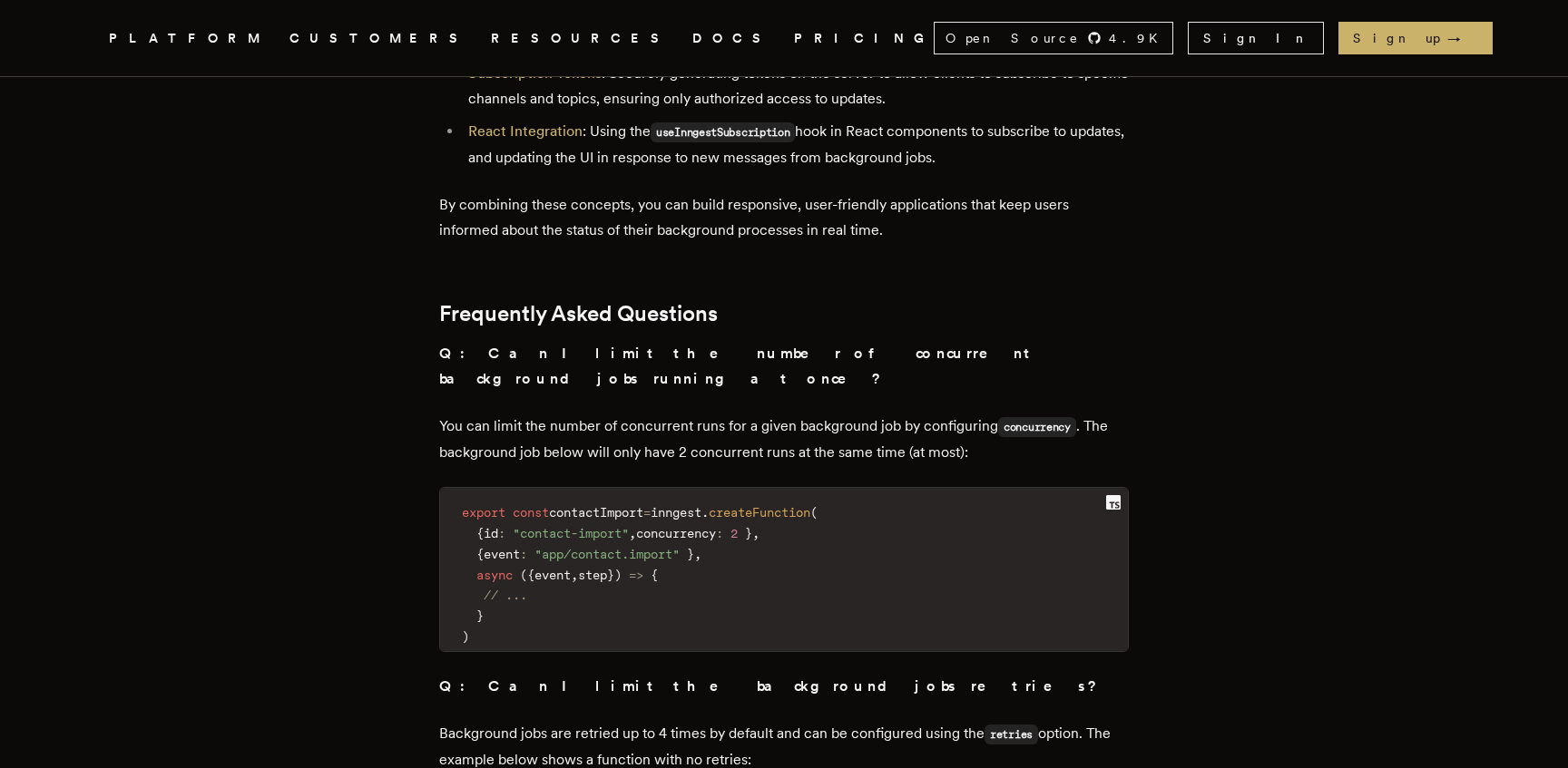
scroll to position [17351, 0]
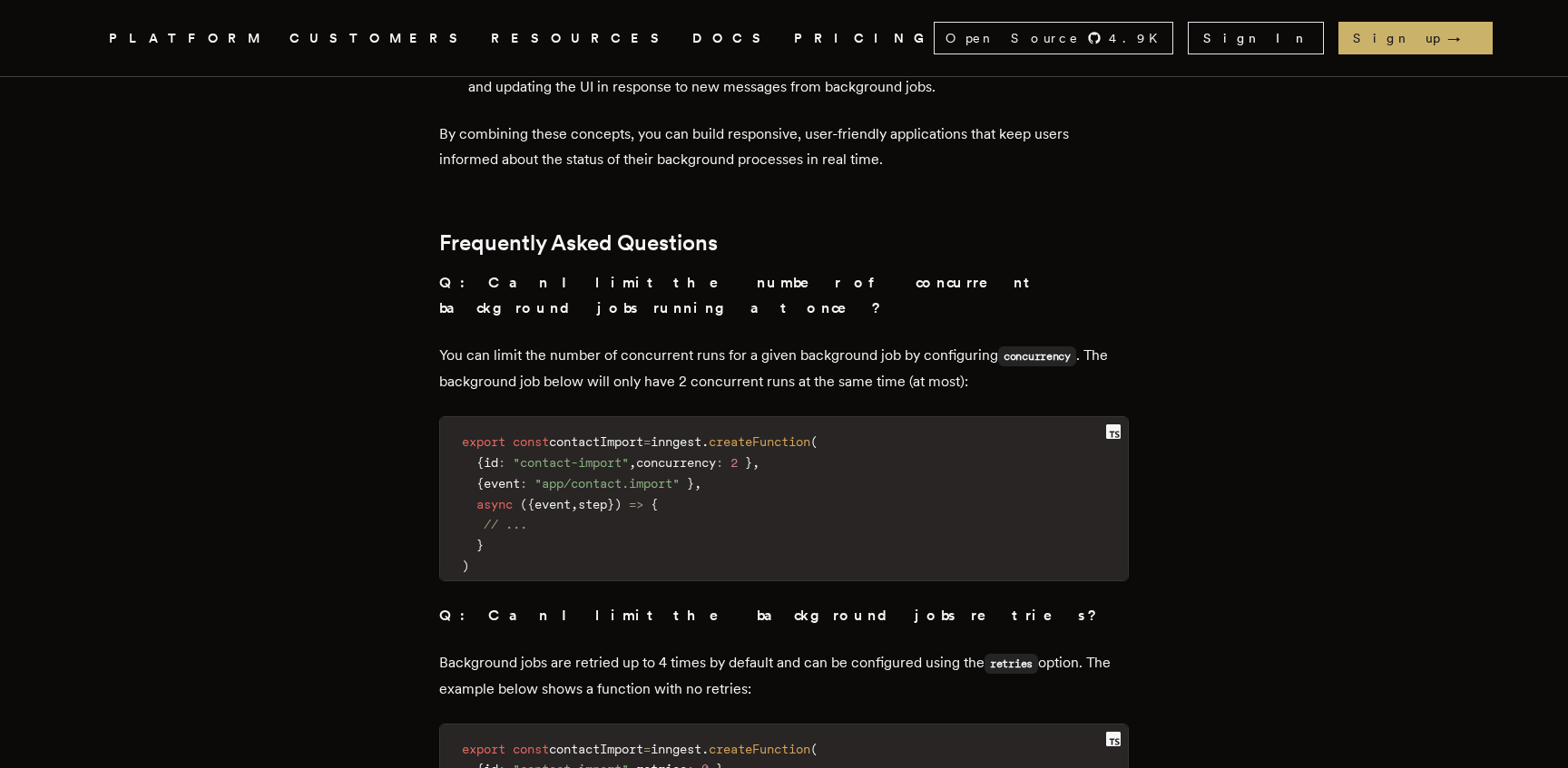
click at [692, 38] on link "DOCS" at bounding box center [731, 39] width 80 height 23
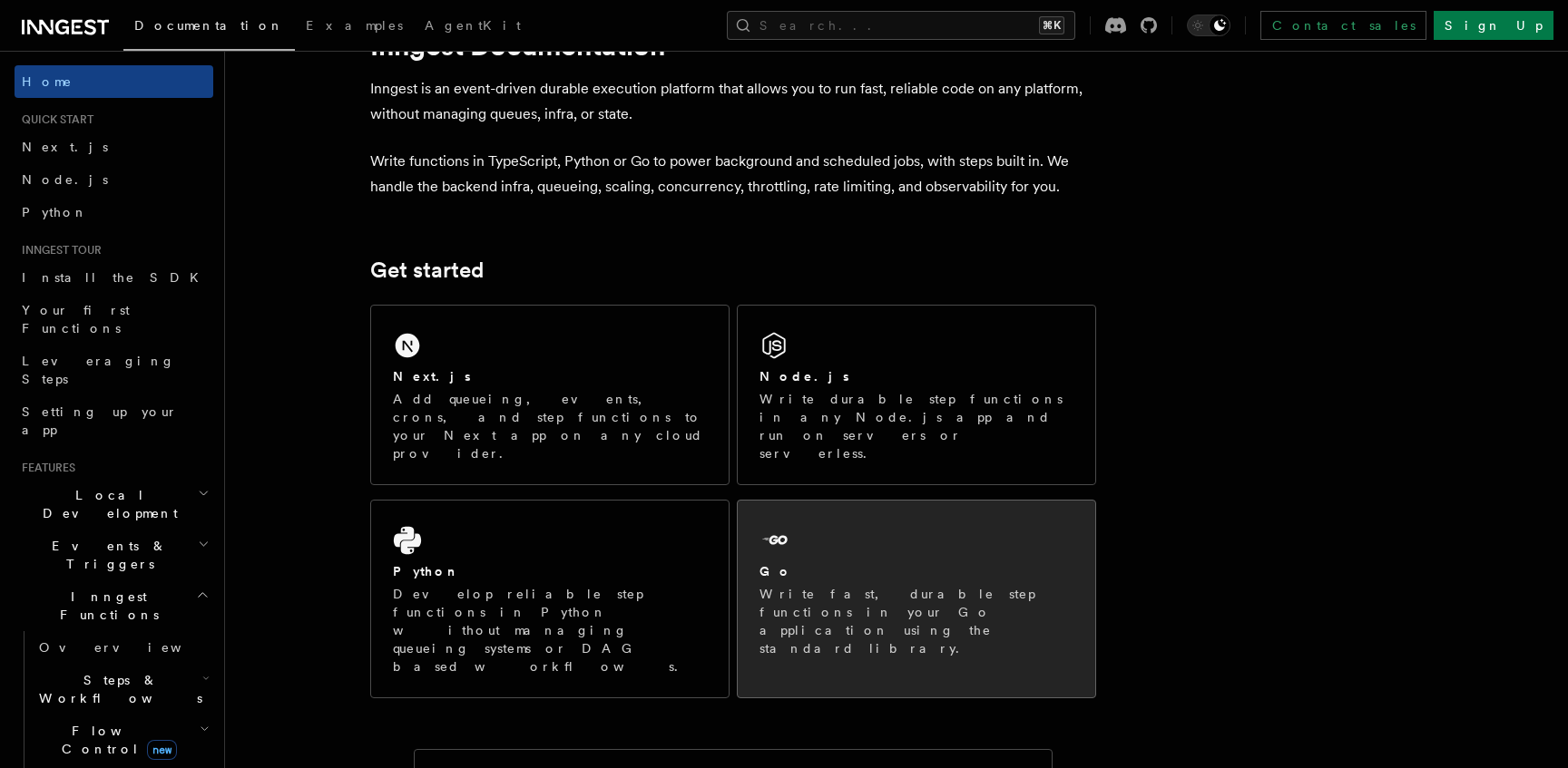
scroll to position [78, 0]
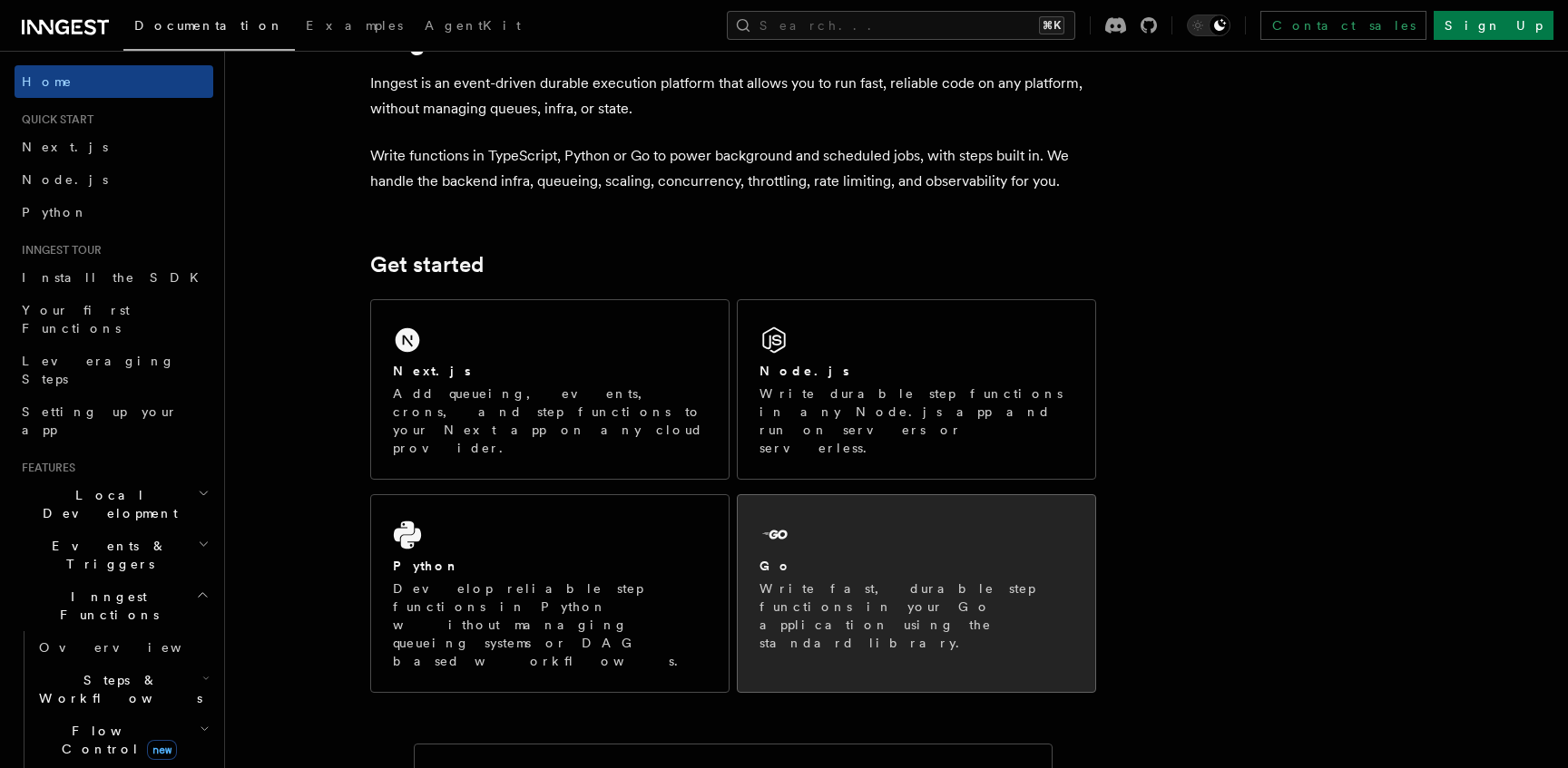
click at [896, 506] on div "Go Write fast, durable step functions in your Go application using the standard…" at bounding box center [917, 585] width 357 height 179
